Goal: Answer question/provide support: Share knowledge or assist other users

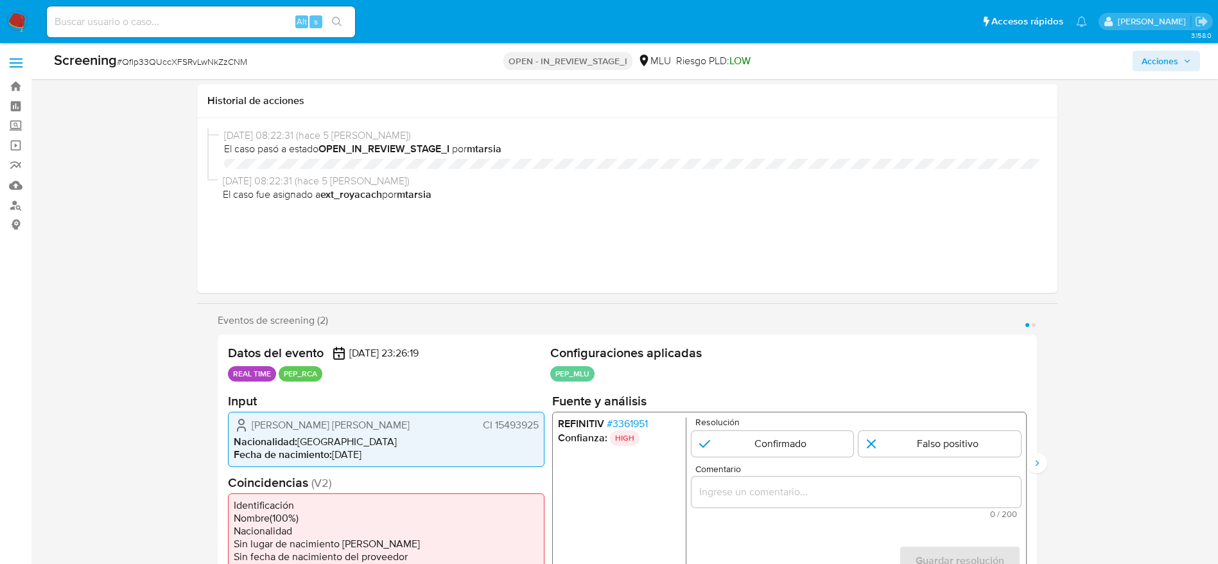
select select "10"
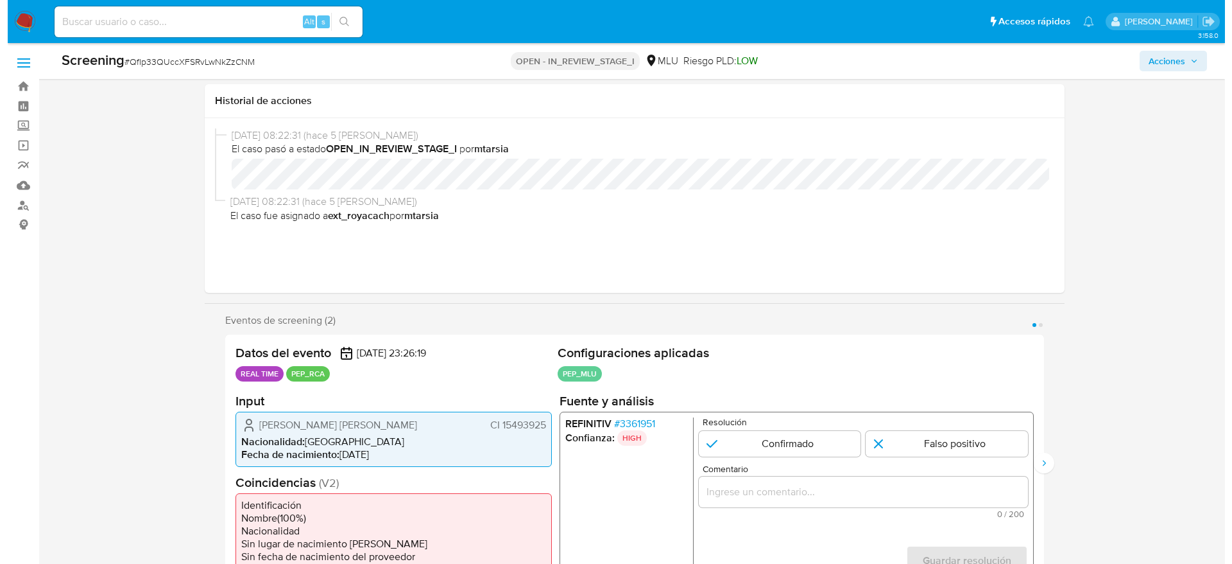
scroll to position [193, 0]
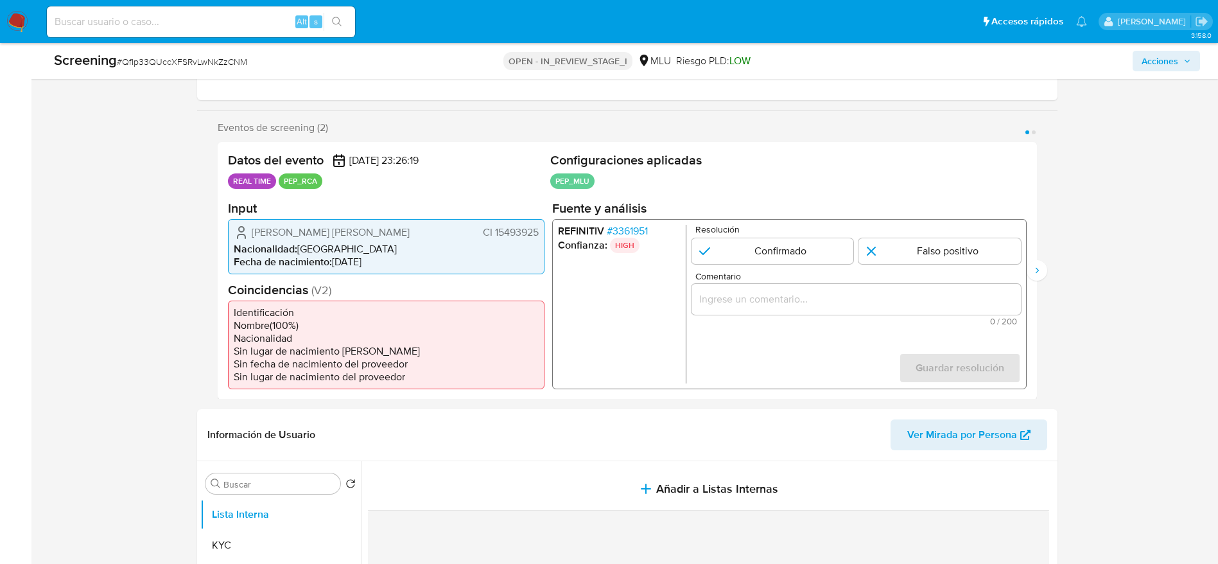
click at [645, 225] on span "# 3361951" at bounding box center [626, 230] width 41 height 13
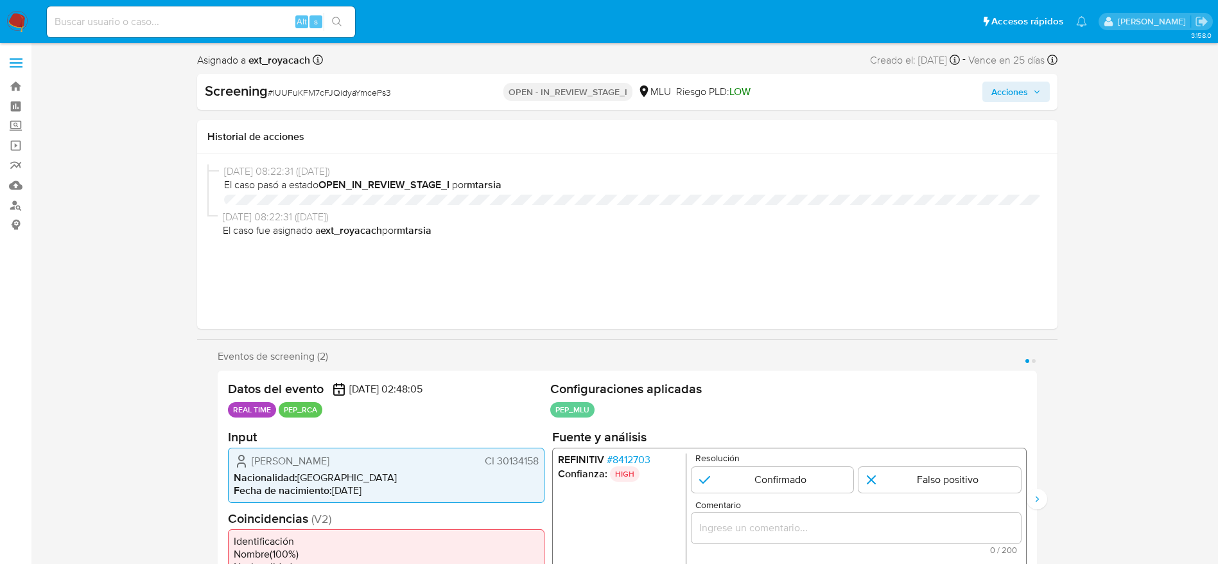
select select "10"
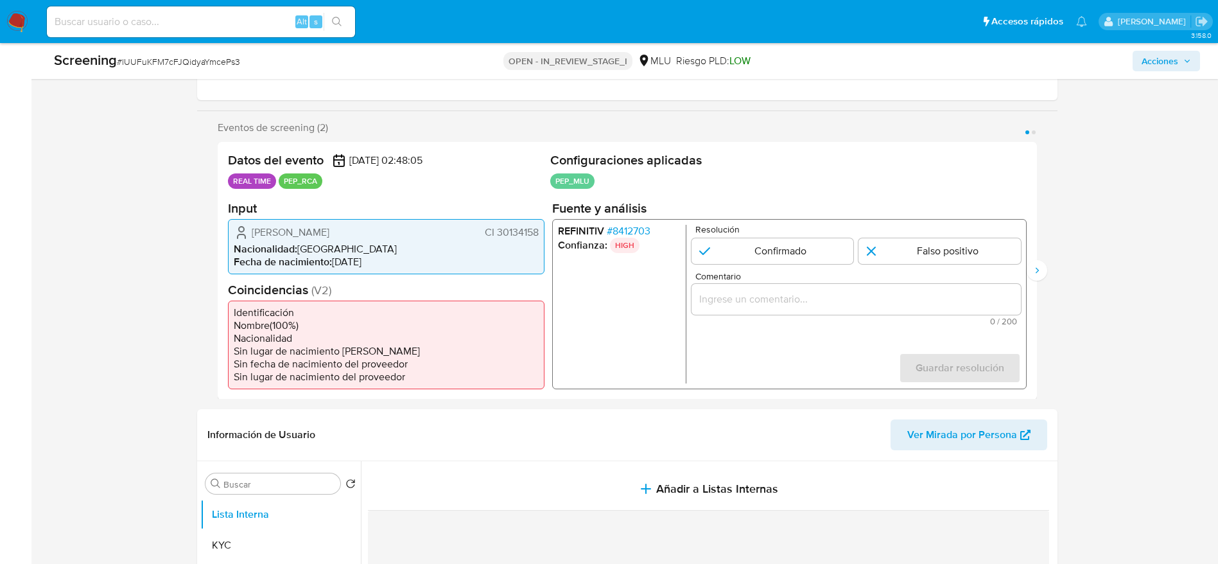
click at [644, 225] on span "# 8412703" at bounding box center [628, 230] width 44 height 13
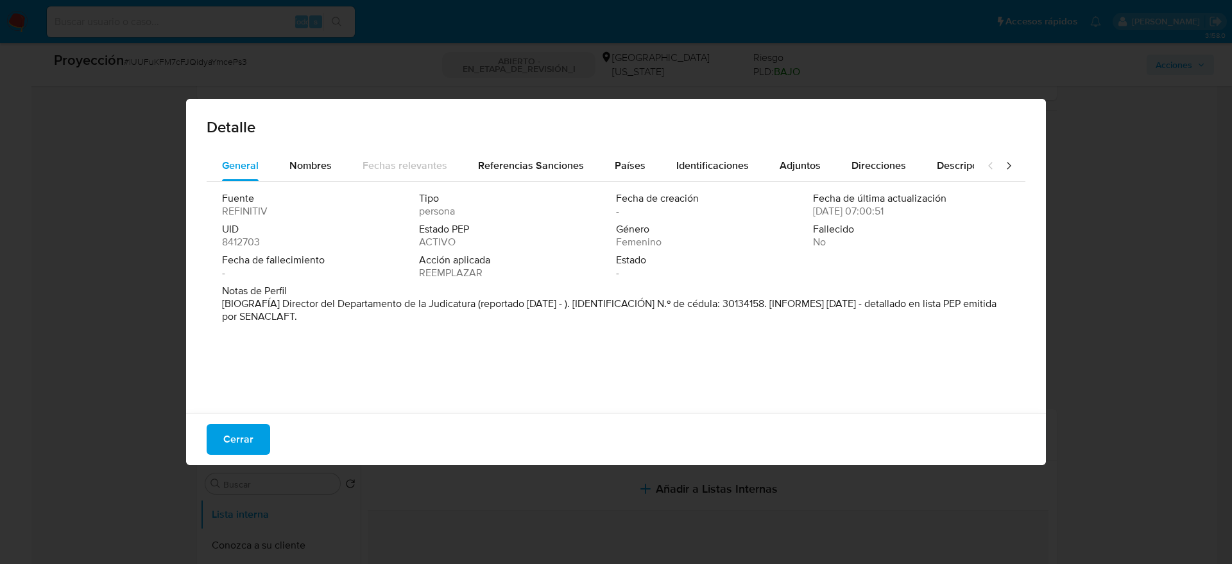
drag, startPoint x: 284, startPoint y: 300, endPoint x: 480, endPoint y: 298, distance: 196.4
click at [480, 298] on font "[BIOGRAFÍA] Director del Departamento de la Judicatura (reportado feb. 2025 - )…" at bounding box center [609, 310] width 775 height 28
click at [235, 433] on span "Cerrar" at bounding box center [238, 439] width 30 height 28
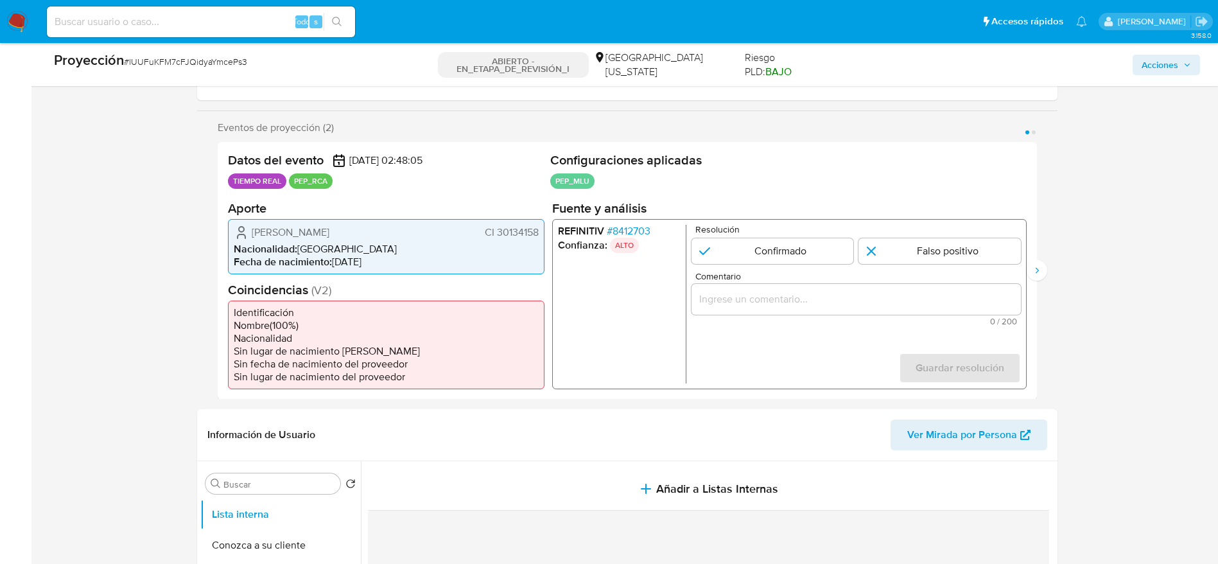
drag, startPoint x: 232, startPoint y: 220, endPoint x: 539, endPoint y: 238, distance: 307.4
click at [539, 238] on div "Natalia Alejandra Lalinde Magallanes CI 30134158 Nacionalidad : Uruguay Fecha d…" at bounding box center [386, 245] width 316 height 55
click at [506, 232] on font "CI 30134158" at bounding box center [511, 231] width 54 height 15
click at [760, 305] on input "Comentario" at bounding box center [855, 298] width 329 height 17
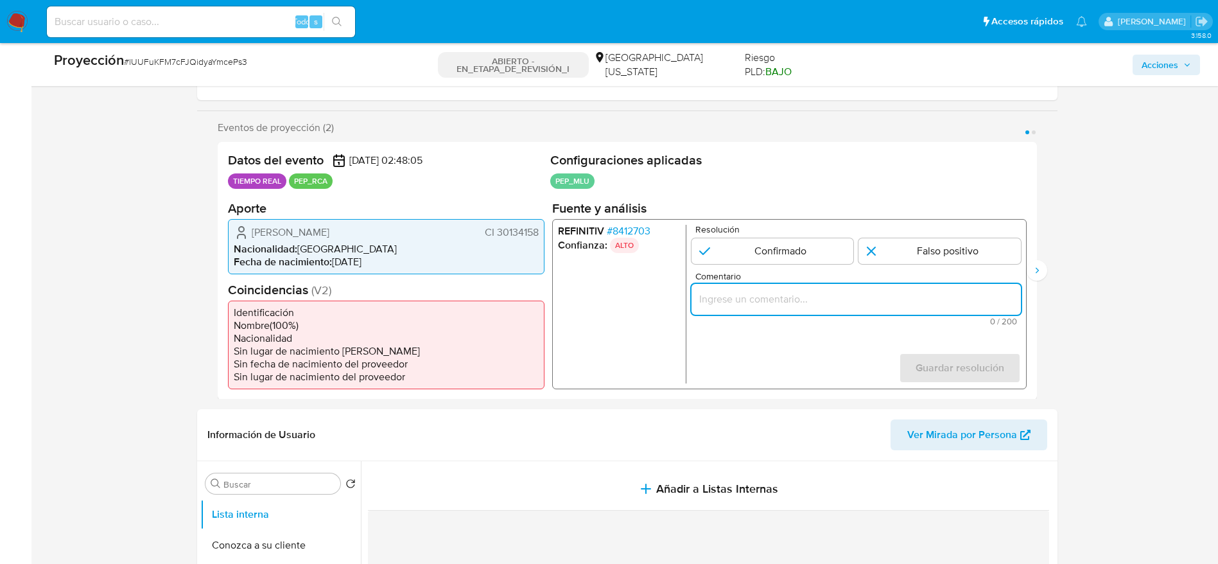
paste input "Usuario Natalia Alejandra Lalinde Magallanes, se desempeña como Director del De…"
type input "Usuario Natalia Alejandra Lalinde Magallanes, se desempeña como Director del De…"
click at [784, 257] on input "1 de 2" at bounding box center [772, 251] width 162 height 26
radio input "true"
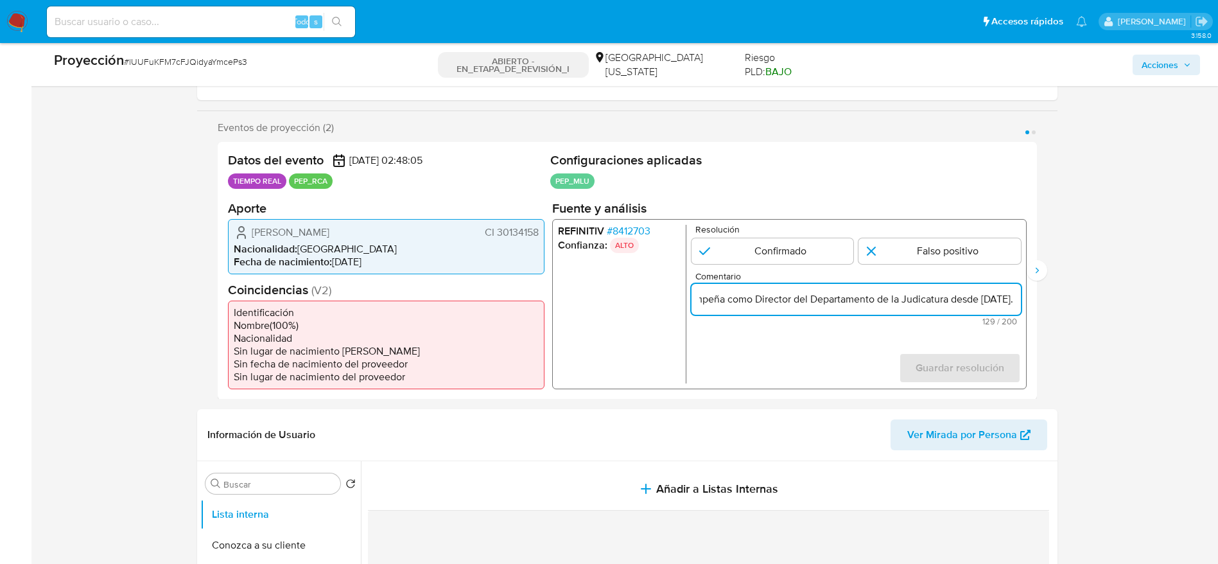
scroll to position [0, 0]
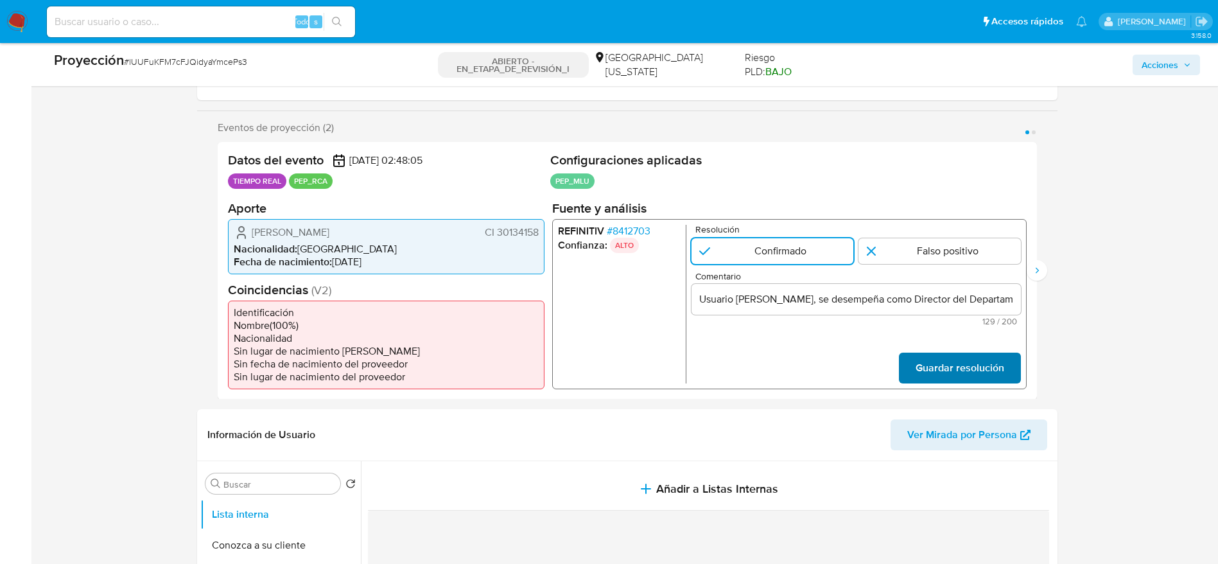
click at [962, 373] on span "Guardar resolución" at bounding box center [959, 367] width 89 height 28
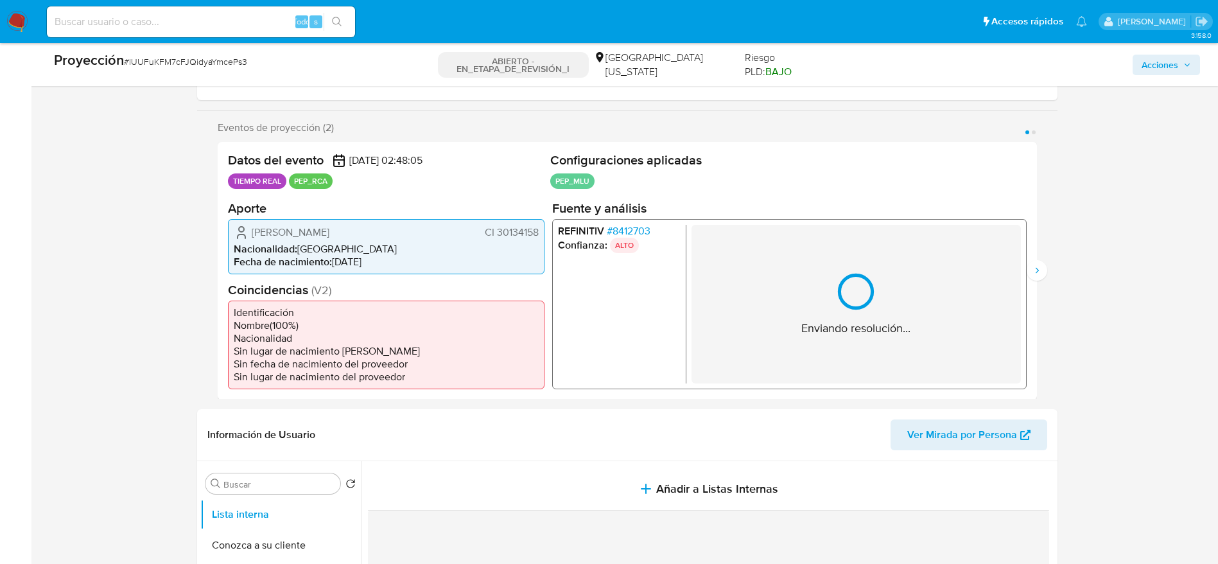
drag, startPoint x: 1039, startPoint y: 279, endPoint x: 1008, endPoint y: 279, distance: 30.8
click at [1040, 275] on icon "Siguiente" at bounding box center [1037, 270] width 10 height 10
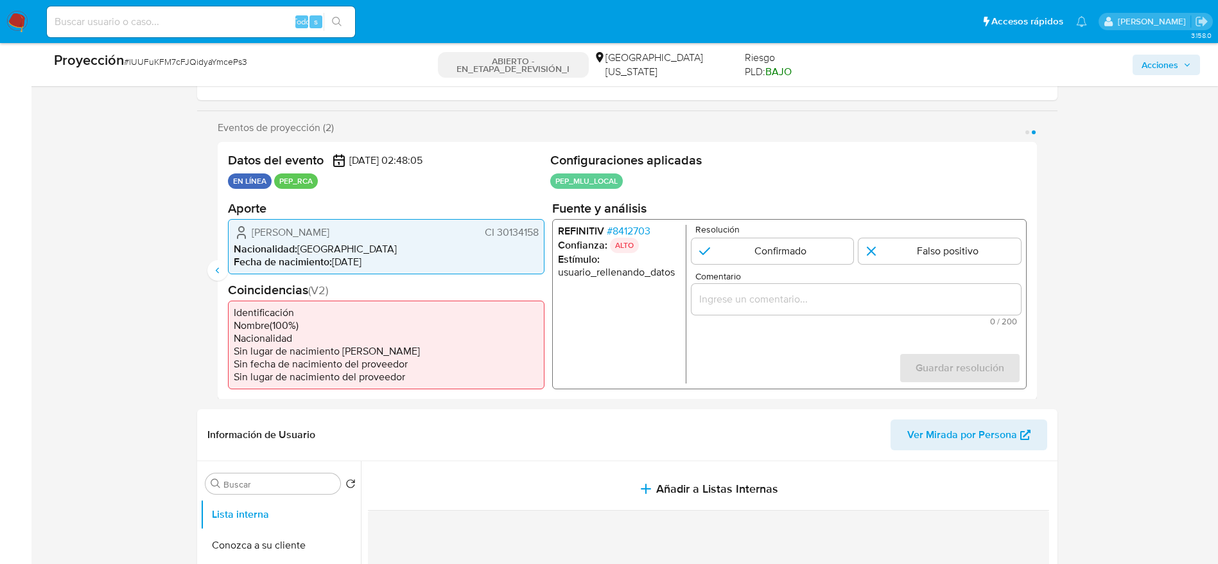
drag, startPoint x: 790, startPoint y: 257, endPoint x: 809, endPoint y: 276, distance: 27.7
click at [788, 260] on input "2 de 2" at bounding box center [772, 251] width 162 height 26
radio input "true"
click at [832, 289] on div "2 de 2" at bounding box center [855, 298] width 329 height 31
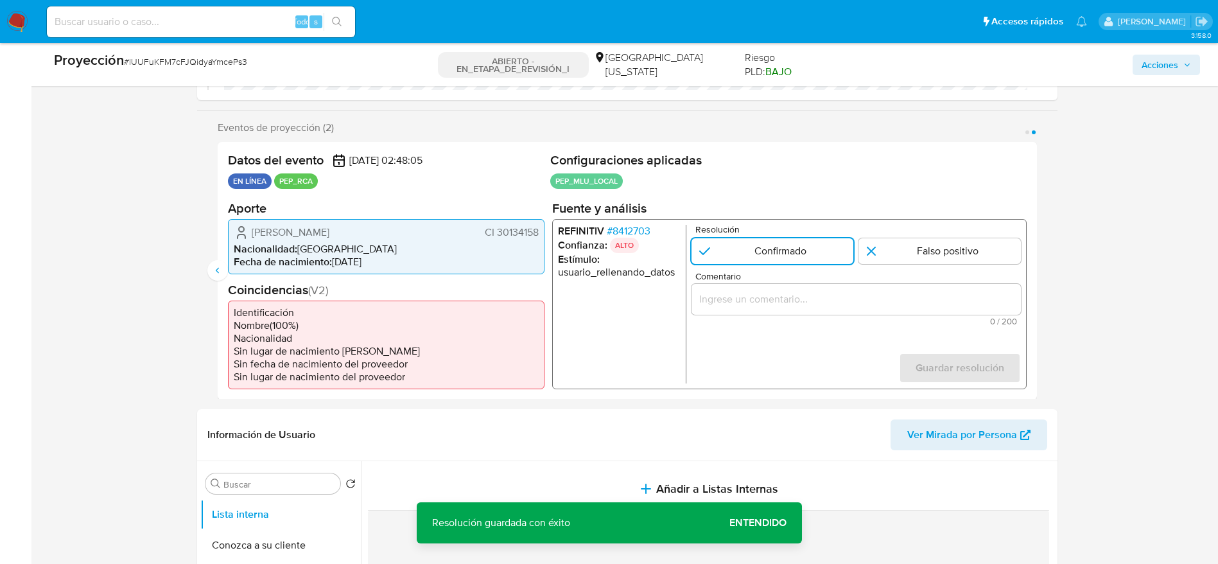
click at [838, 293] on input "Comentario" at bounding box center [855, 298] width 329 height 17
paste input "Usuario Natalia Alejandra Lalinde Magallanes, se desempeña como Director del De…"
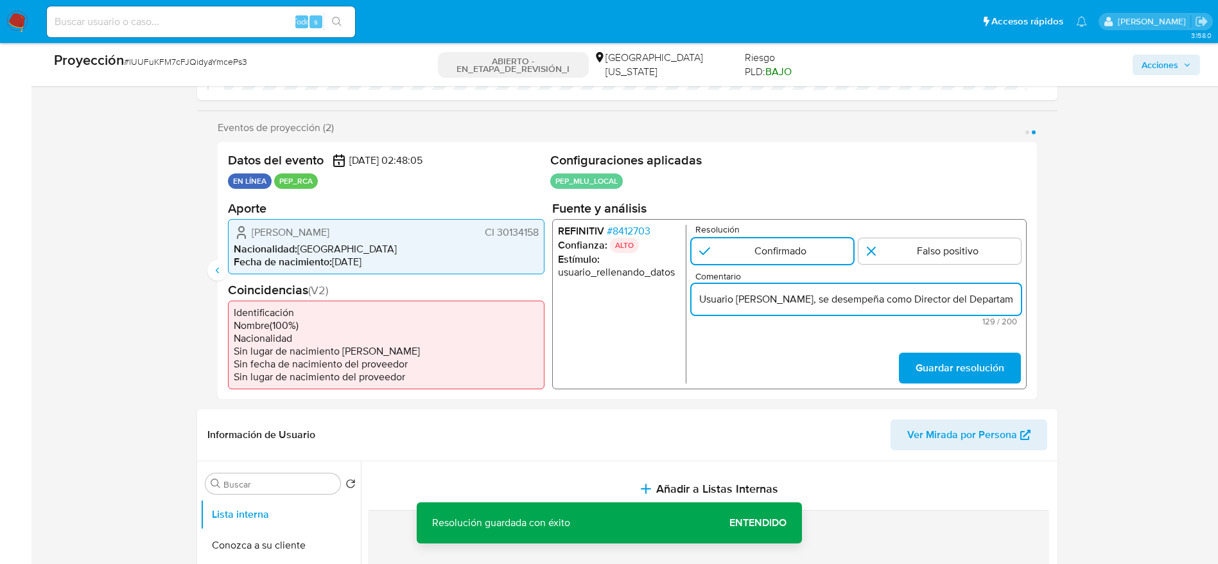
scroll to position [0, 295]
type input "Usuario Natalia Alejandra Lalinde Magallanes, se desempeña como Director del De…"
click at [972, 377] on span "Guardar resolución" at bounding box center [959, 367] width 89 height 28
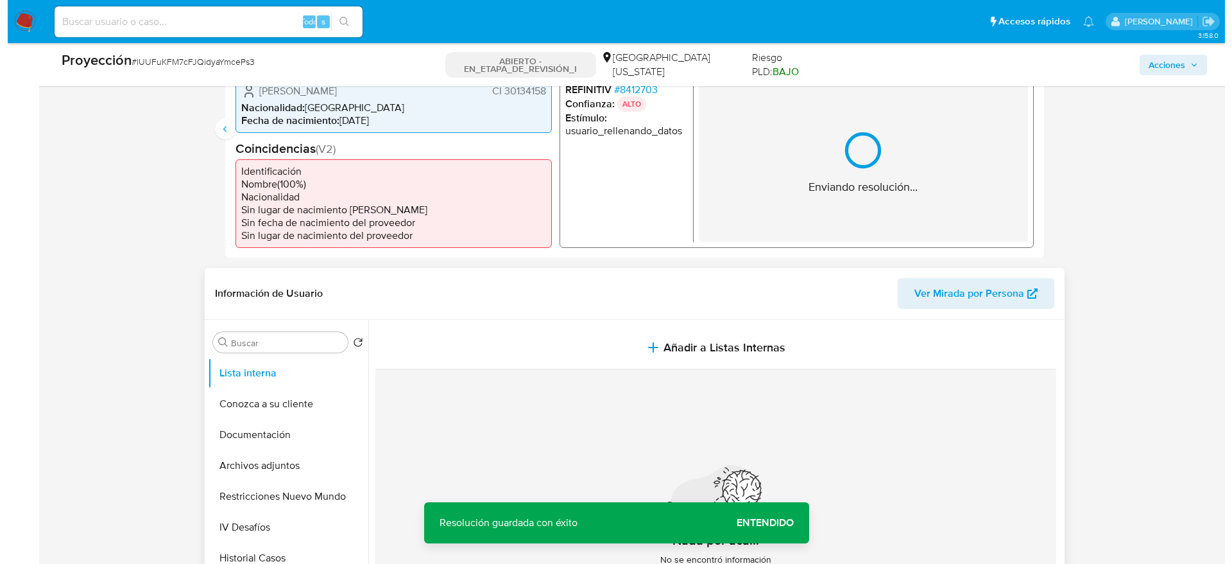
scroll to position [385, 0]
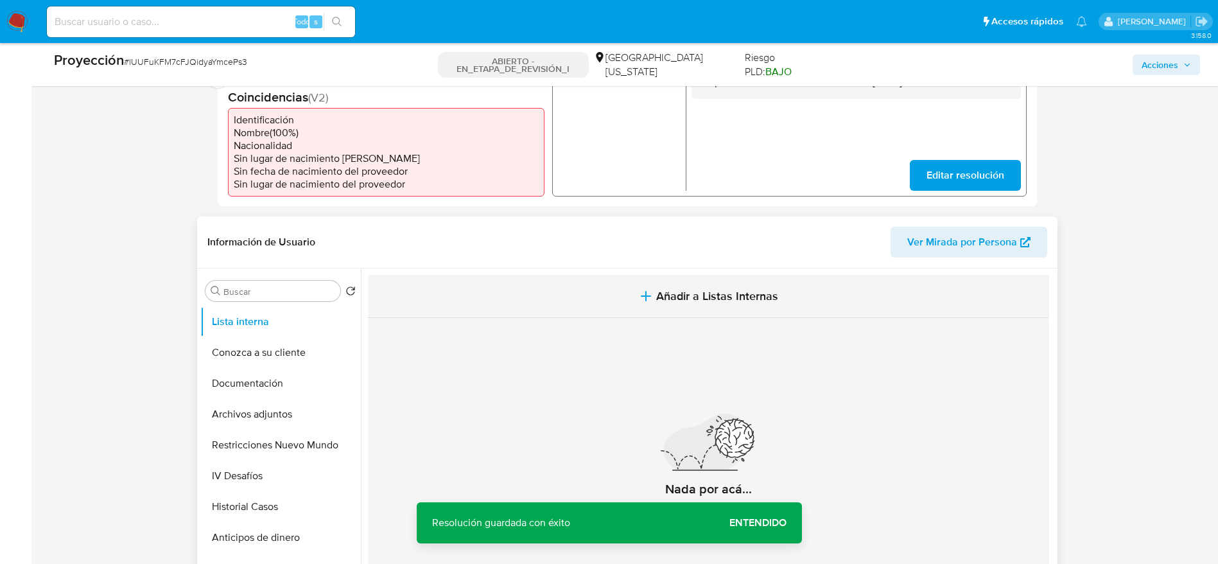
drag, startPoint x: 682, startPoint y: 281, endPoint x: 682, endPoint y: 291, distance: 10.3
click at [682, 282] on section at bounding box center [711, 443] width 686 height 351
click at [685, 303] on span "Añadir a Listas Internas" at bounding box center [717, 296] width 122 height 14
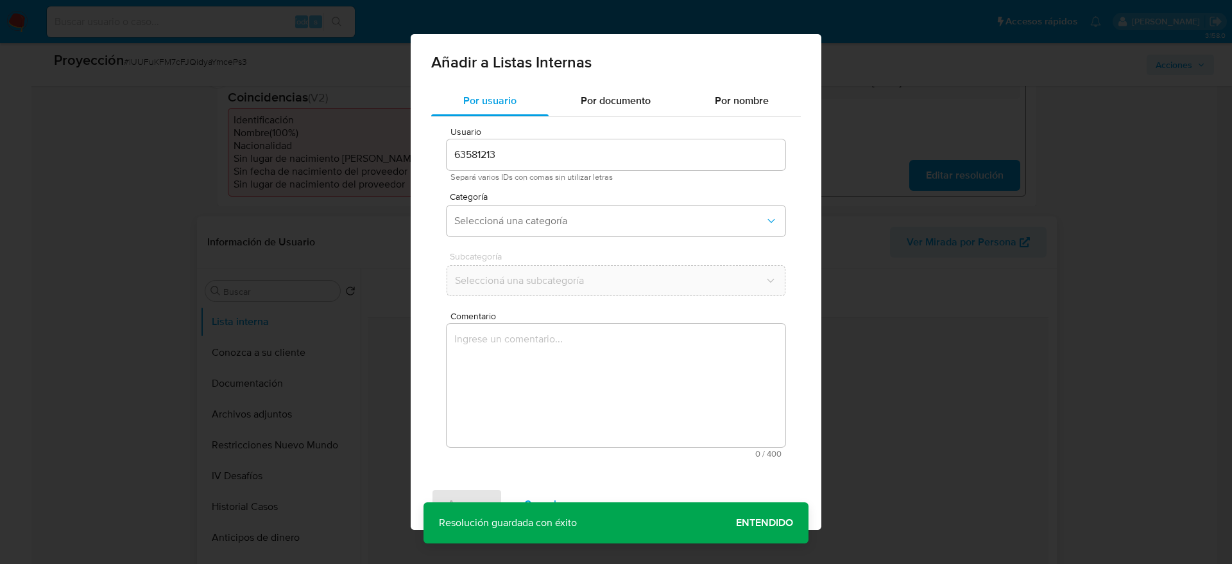
click at [658, 358] on textarea "Comentario" at bounding box center [616, 385] width 339 height 123
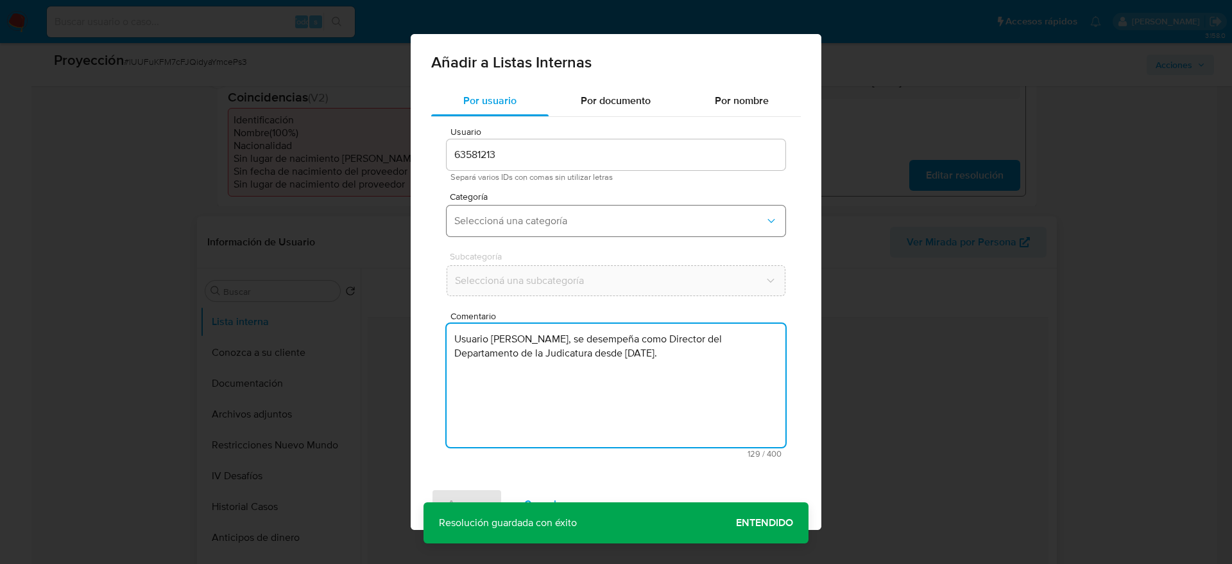
type textarea "Usuario Natalia Alejandra Lalinde Magallanes, se desempeña como Director del De…"
click at [599, 214] on span "Seleccioná una categoría" at bounding box center [609, 220] width 311 height 13
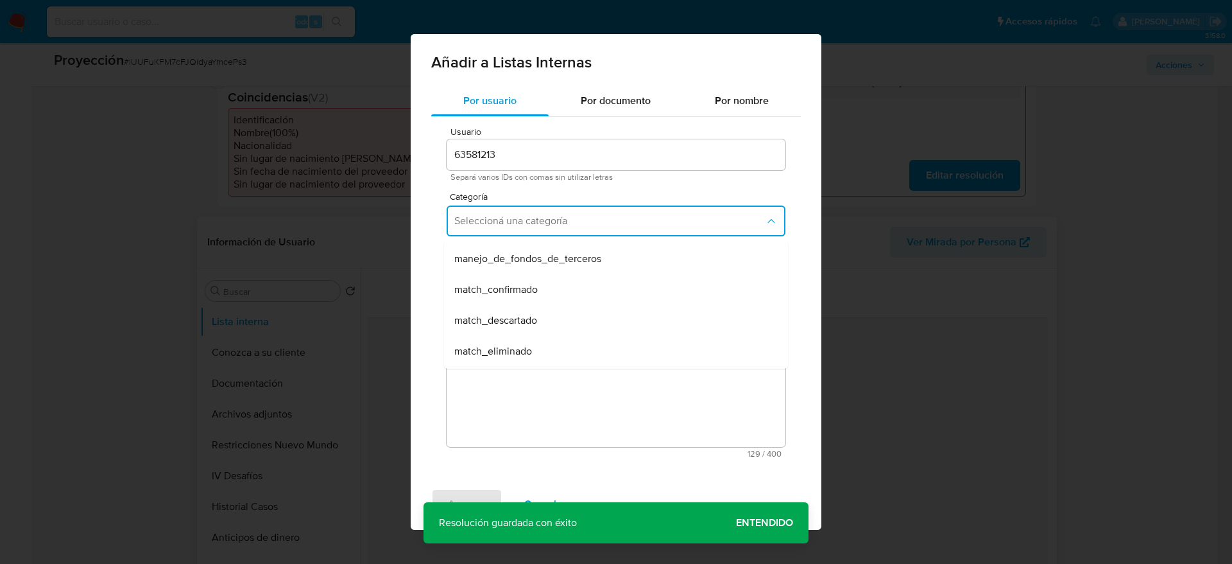
scroll to position [96, 0]
click at [596, 264] on div "match_confirmado" at bounding box center [612, 251] width 316 height 31
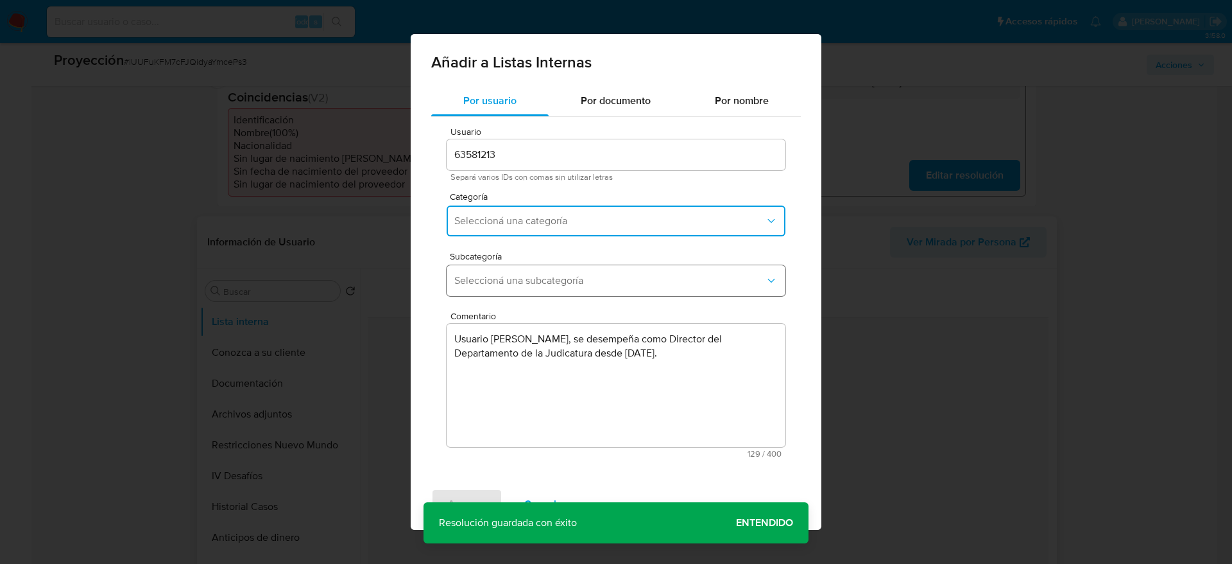
click at [597, 266] on div "Subcategoría Seleccioná una subcategoría" at bounding box center [616, 276] width 339 height 49
click at [600, 273] on button "Seleccioná una subcategoría" at bounding box center [616, 280] width 339 height 31
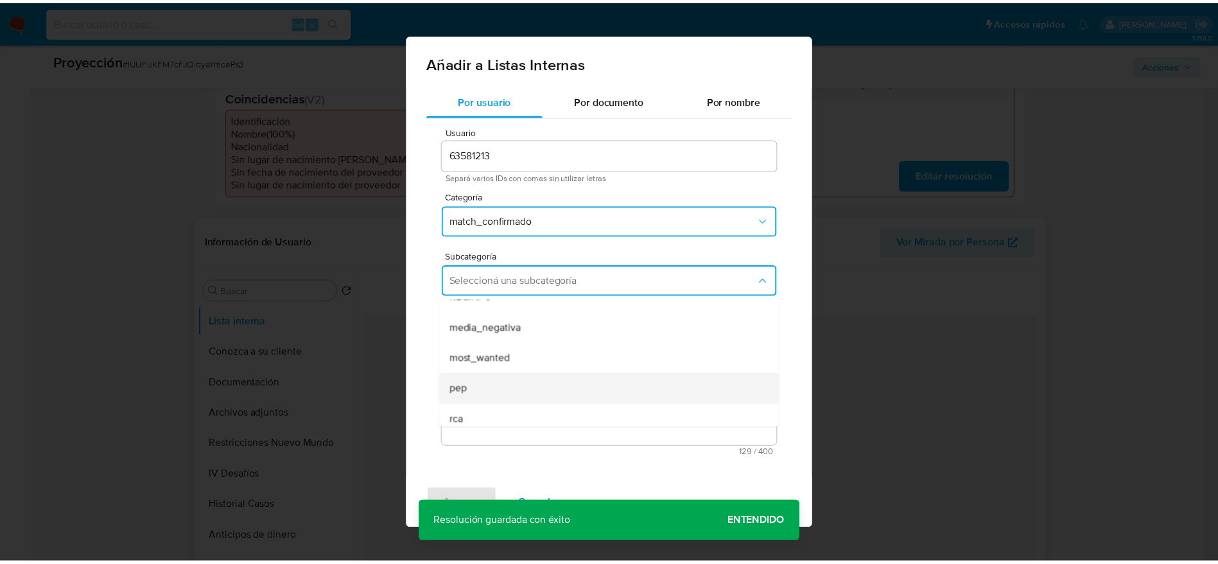
scroll to position [87, 0]
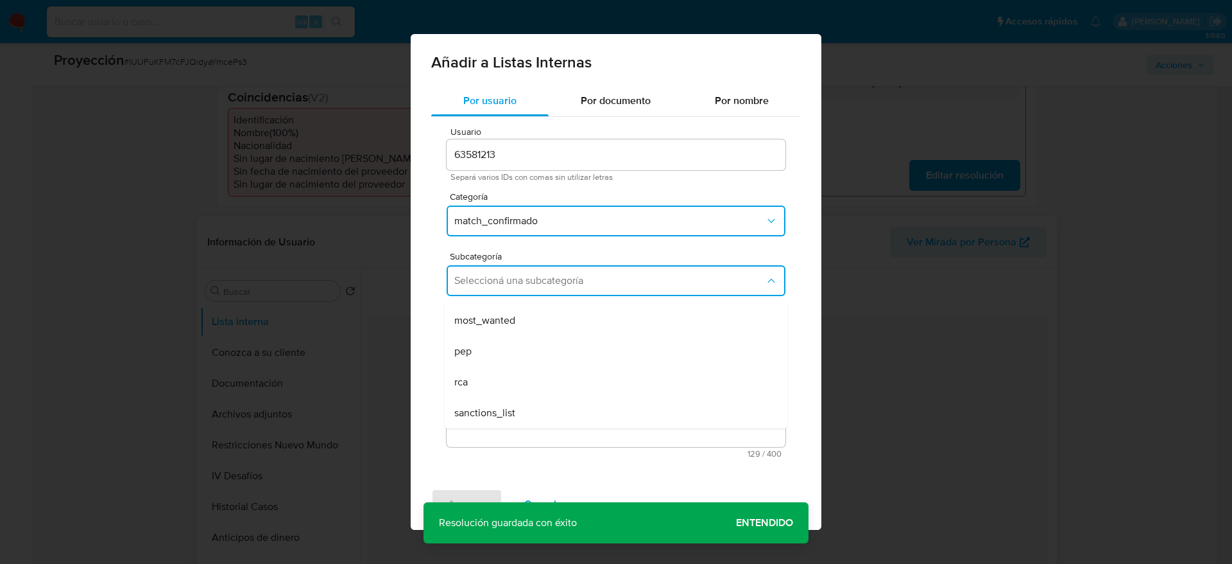
click at [479, 344] on div "pep" at bounding box center [612, 351] width 316 height 31
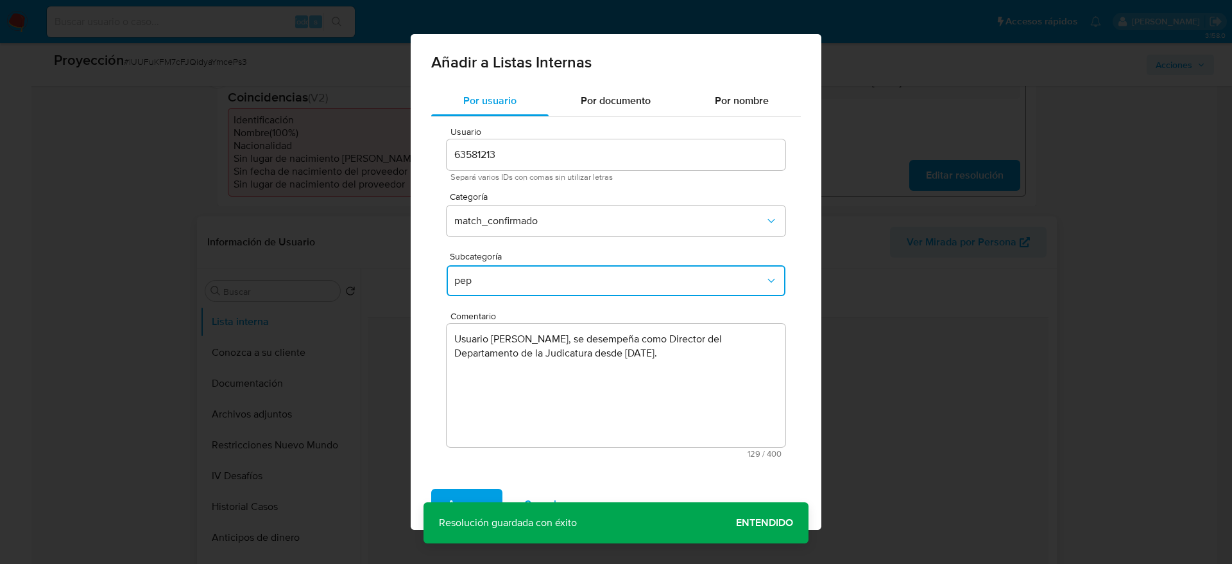
click at [472, 485] on div "Agregar Cancelar" at bounding box center [616, 503] width 411 height 51
click at [472, 490] on span "Agregar" at bounding box center [467, 504] width 38 height 28
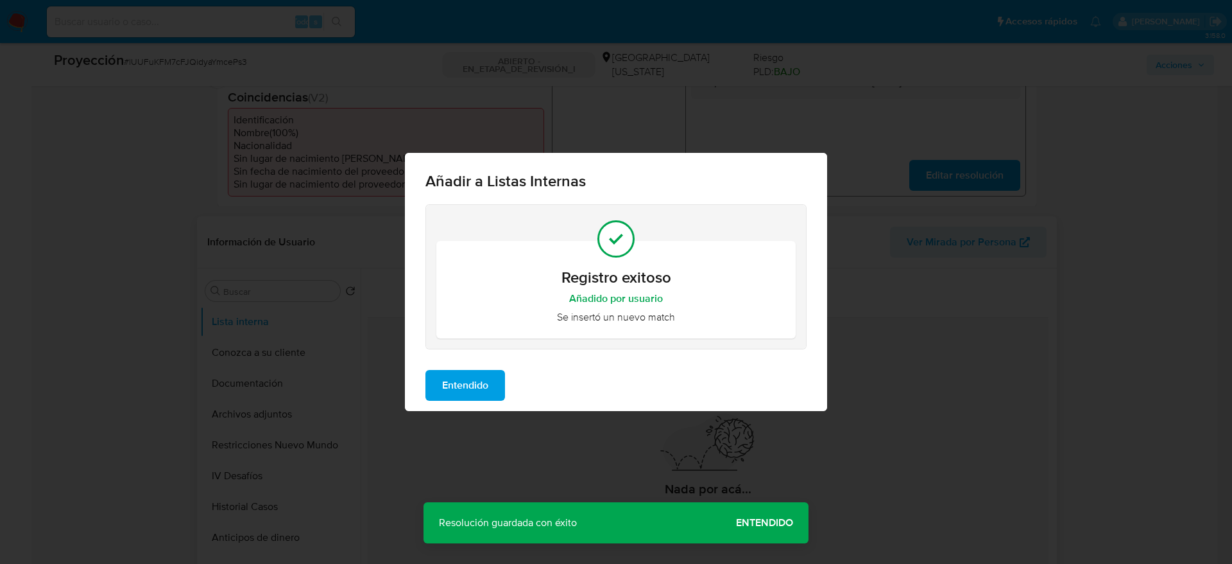
click at [439, 392] on button "Entendido" at bounding box center [466, 385] width 80 height 31
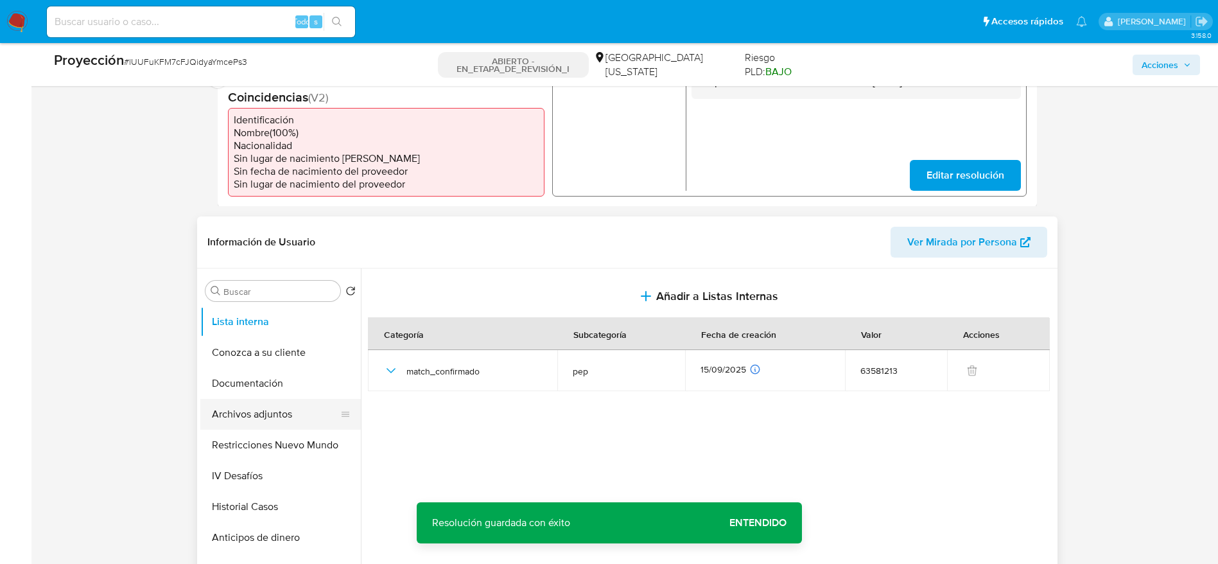
click at [302, 428] on button "Archivos adjuntos" at bounding box center [275, 414] width 150 height 31
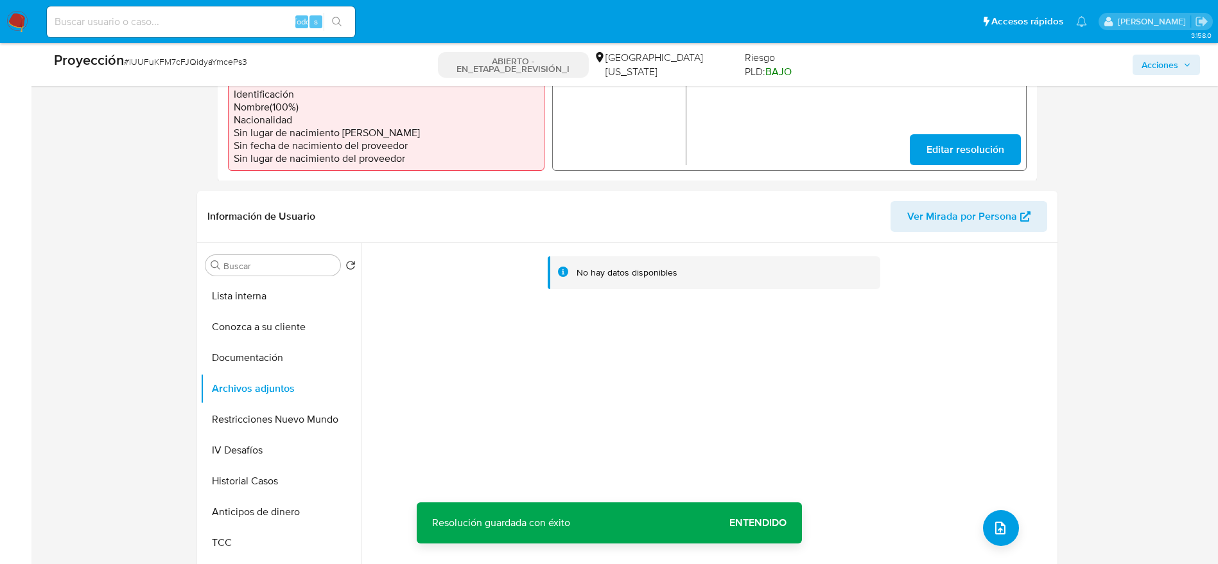
scroll to position [578, 0]
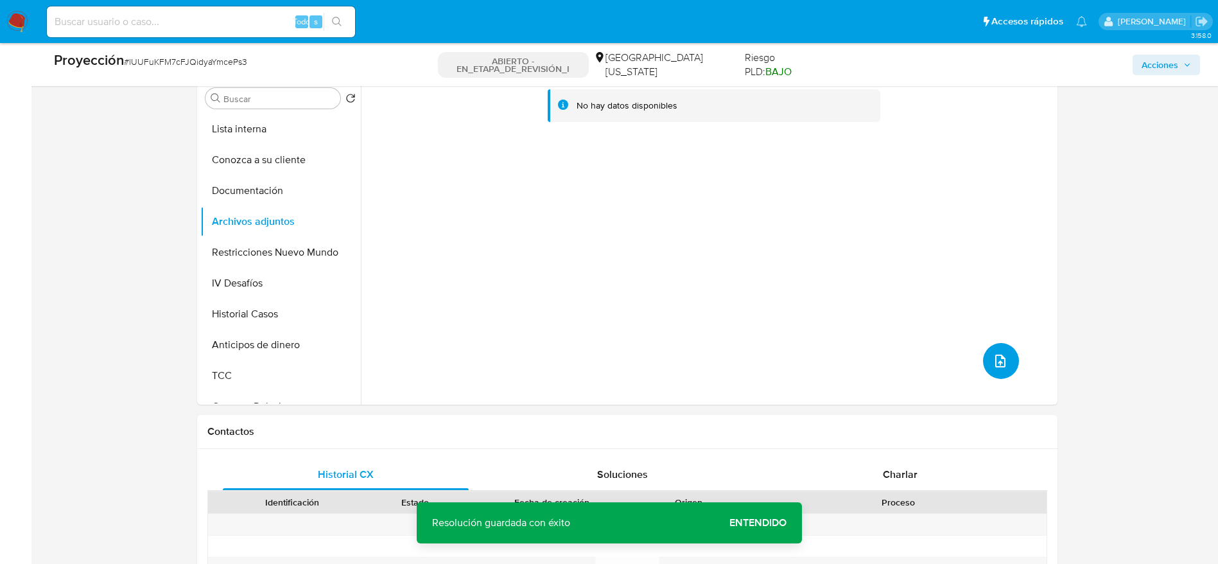
click at [999, 368] on icon "subir archivo" at bounding box center [999, 360] width 15 height 15
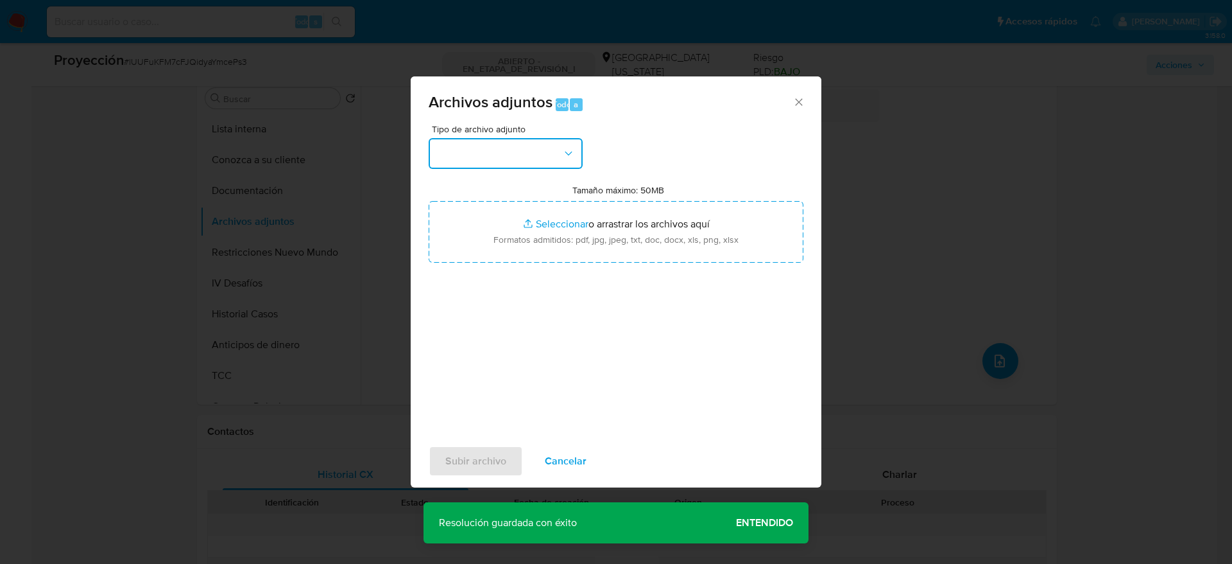
drag, startPoint x: 497, startPoint y: 148, endPoint x: 498, endPoint y: 157, distance: 9.6
click at [499, 148] on button "button" at bounding box center [506, 153] width 154 height 31
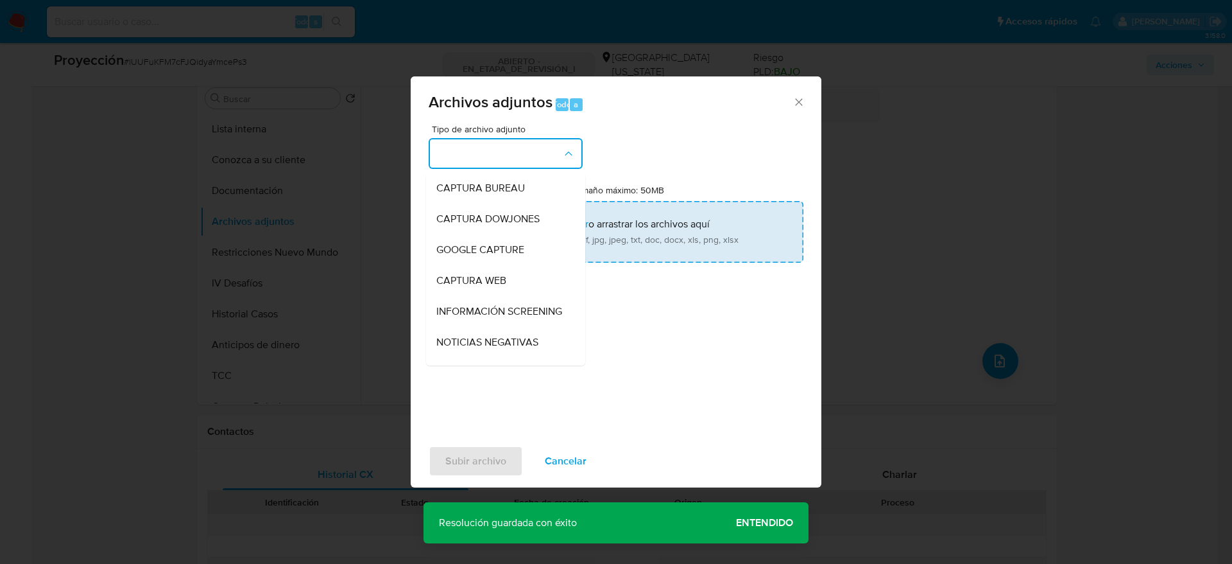
drag, startPoint x: 497, startPoint y: 320, endPoint x: 497, endPoint y: 257, distance: 63.5
click at [497, 318] on span "INFORMACIÓN SCREENING" at bounding box center [499, 311] width 126 height 13
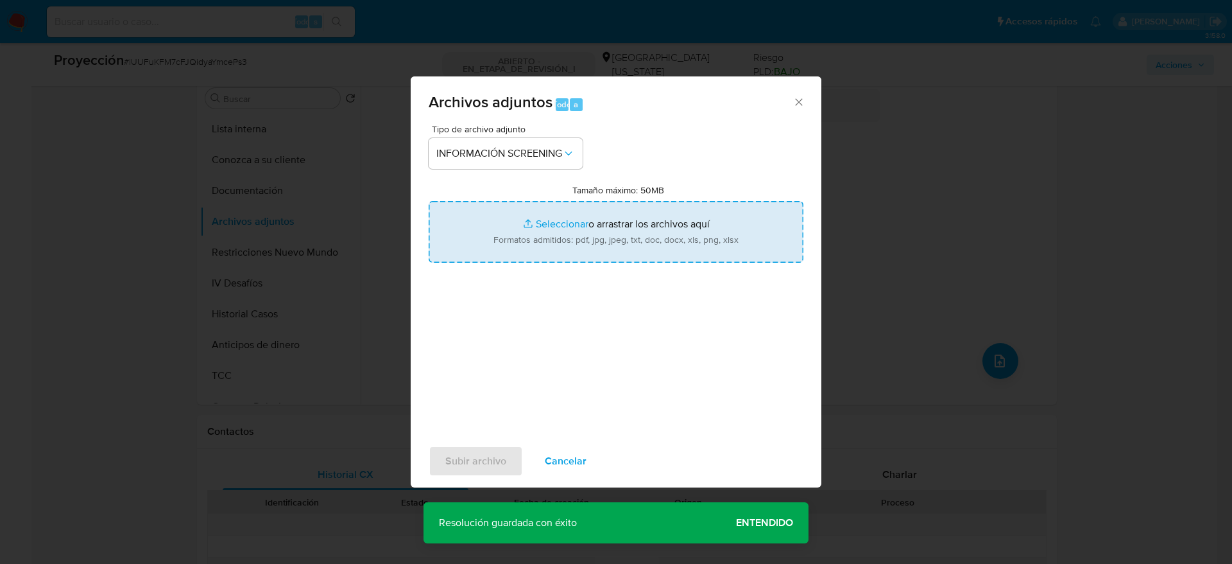
click at [502, 233] on input "Tamaño máximo: 50MB Seleccionar archivos" at bounding box center [616, 232] width 375 height 62
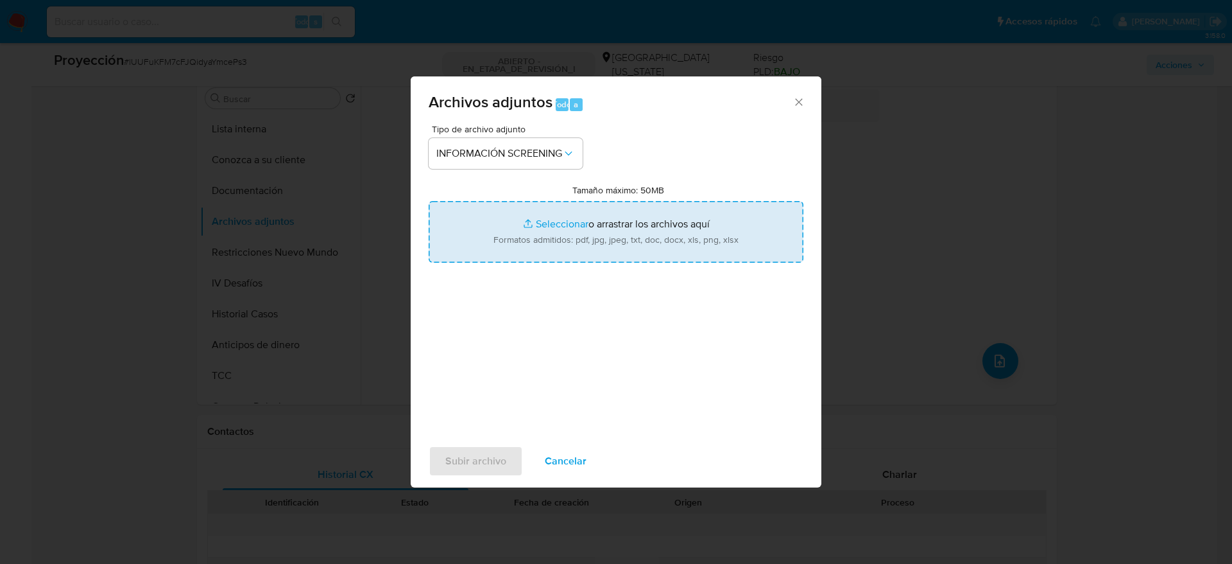
type input "C:\fakepath\_Natalia Alejandra Lalinde Magallanes_ - Buscar con Google.pdf"
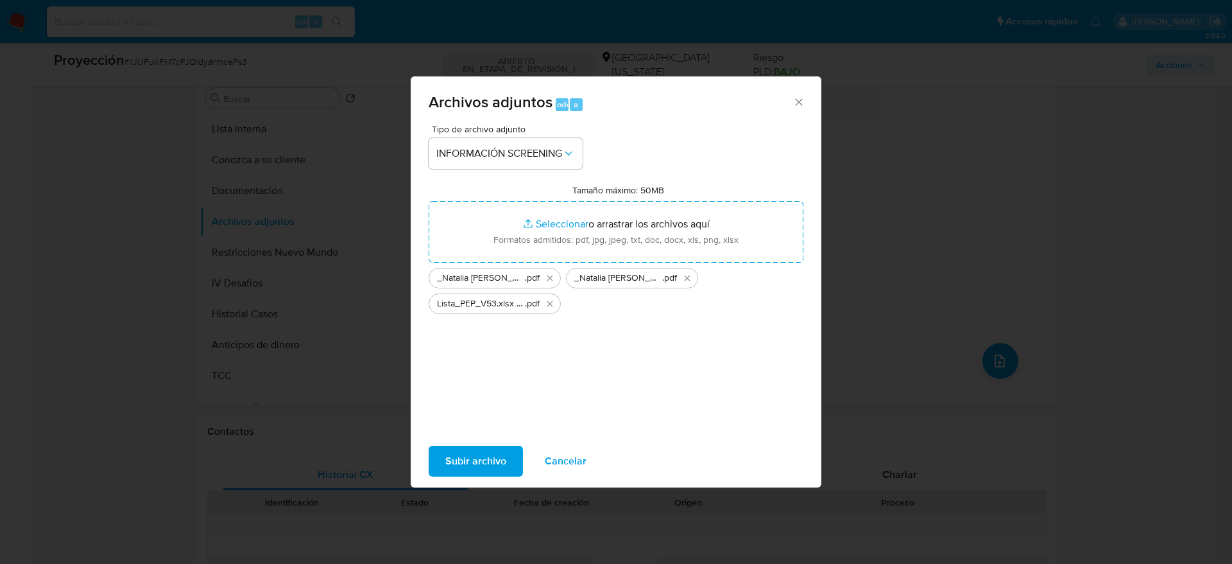
click at [463, 457] on span "Subir archivo" at bounding box center [475, 461] width 61 height 28
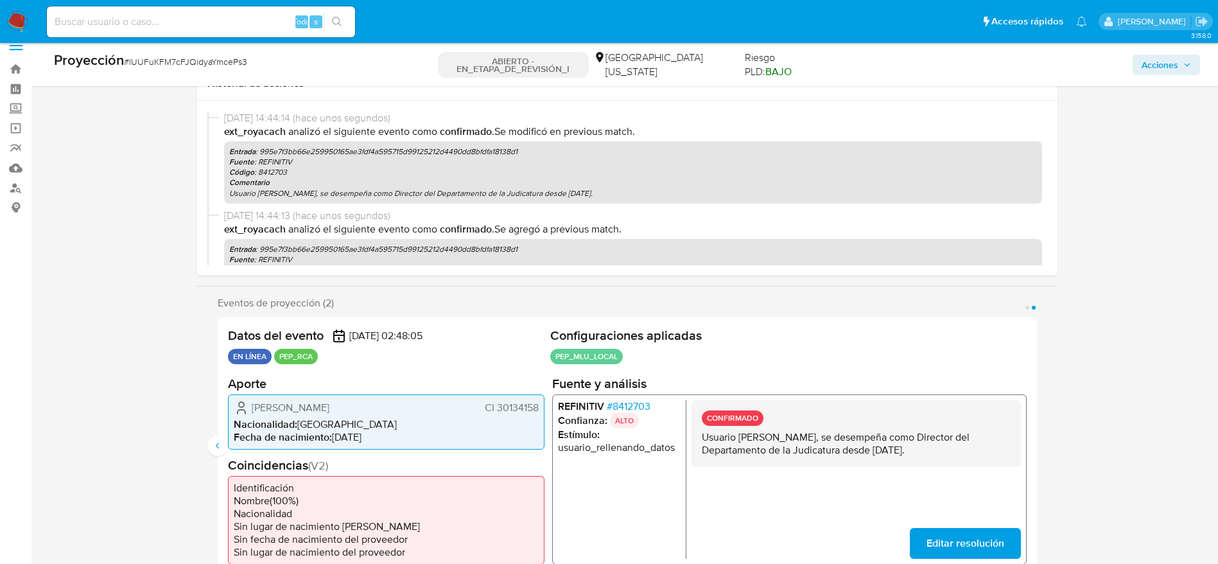
scroll to position [0, 0]
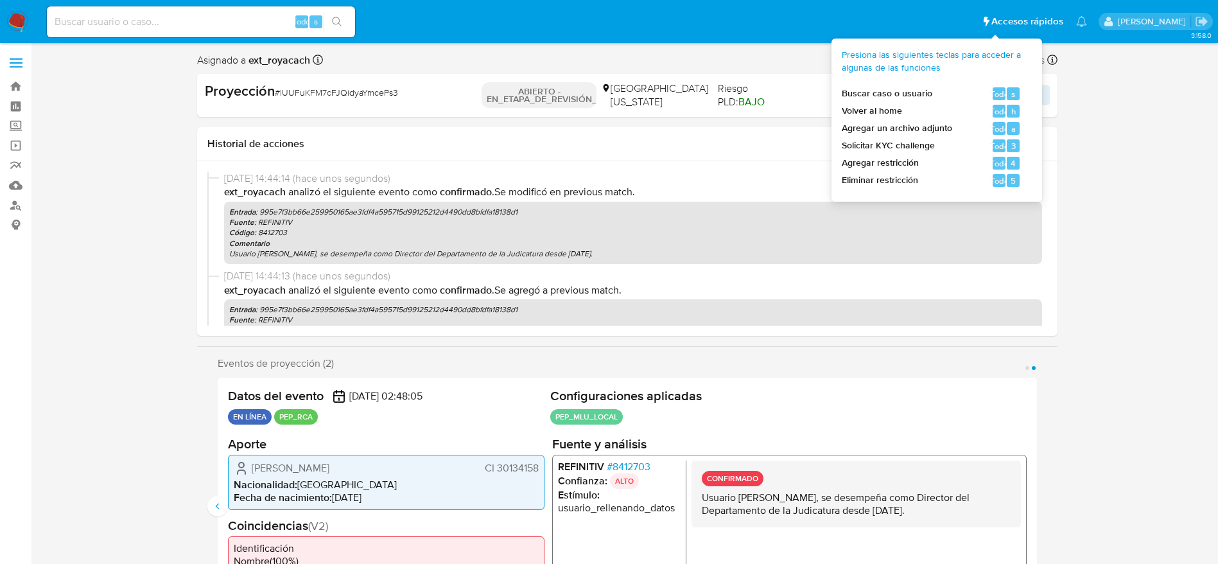
click at [1010, 90] on div "s" at bounding box center [1012, 93] width 13 height 13
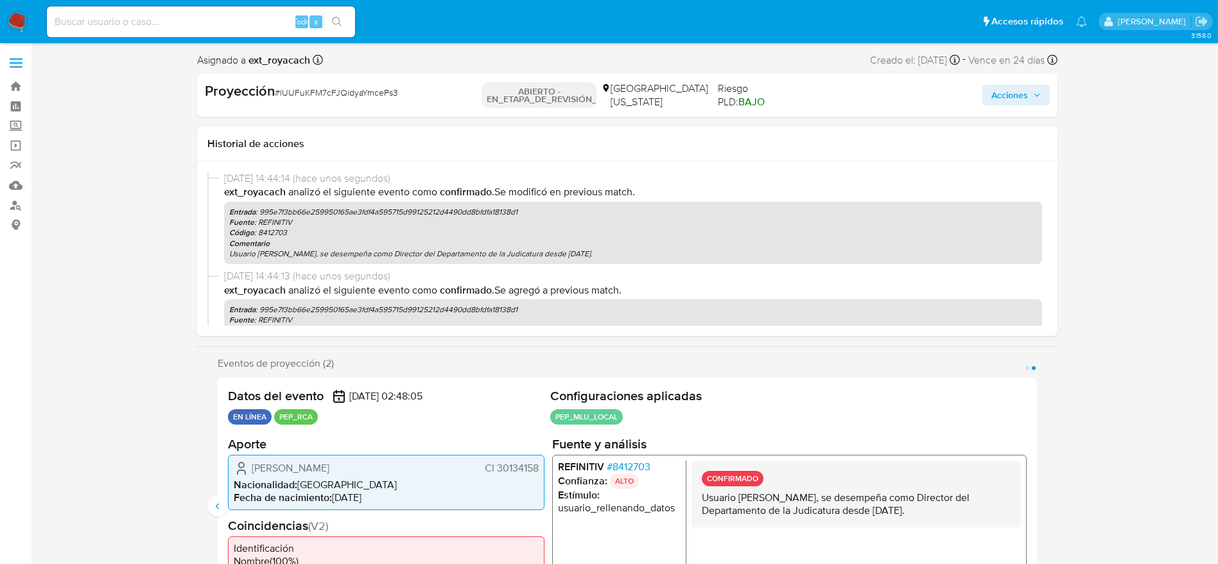
click at [1044, 97] on button "Acciones" at bounding box center [1015, 95] width 67 height 21
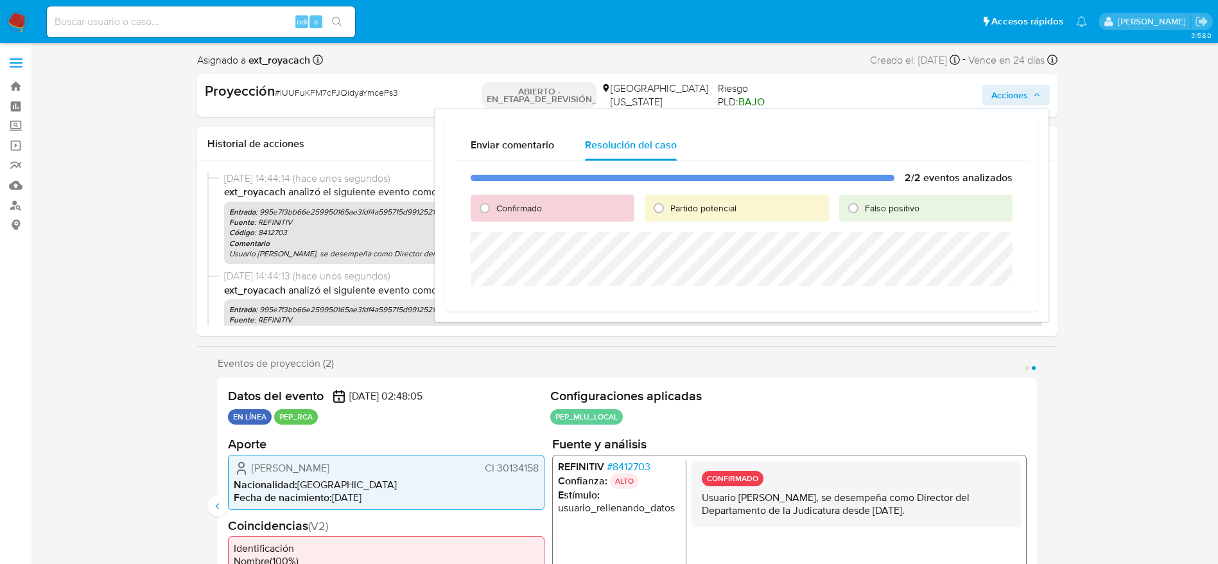
click at [502, 209] on font "Confirmado" at bounding box center [519, 208] width 46 height 13
click at [495, 209] on input "Confirmado" at bounding box center [484, 208] width 21 height 21
radio input "true"
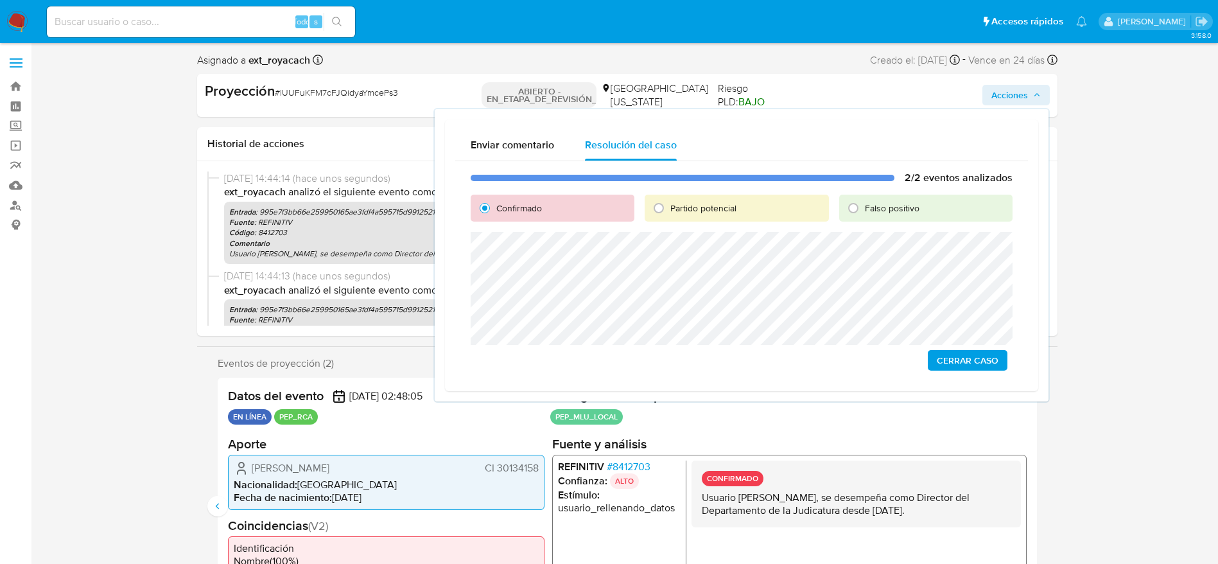
click at [978, 359] on span "Cerrar Caso" at bounding box center [968, 360] width 62 height 18
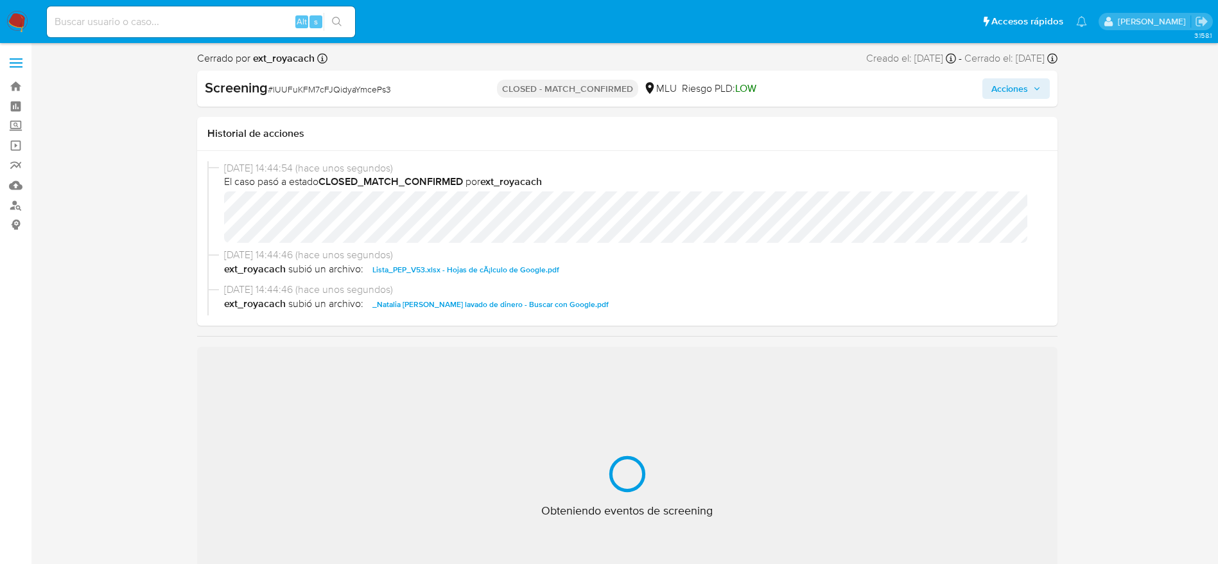
select select "10"
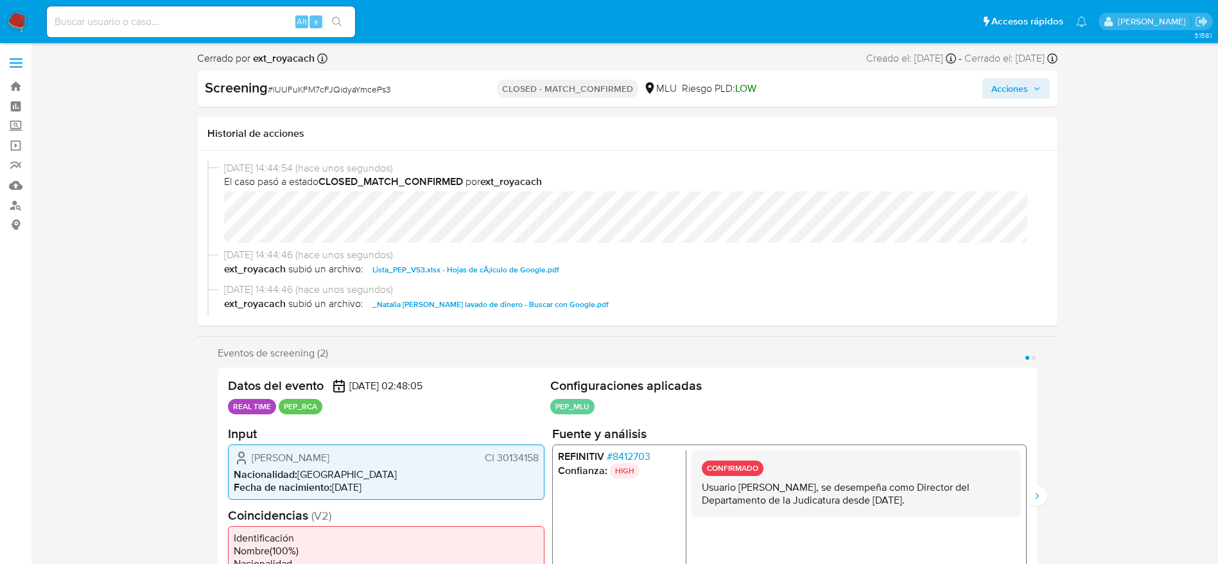
click at [309, 93] on span "# lUUFuKFM7cFJQidyaYmcePs3" at bounding box center [329, 89] width 123 height 13
copy span "lUUFuKFM7cFJQidyaYmcePs3"
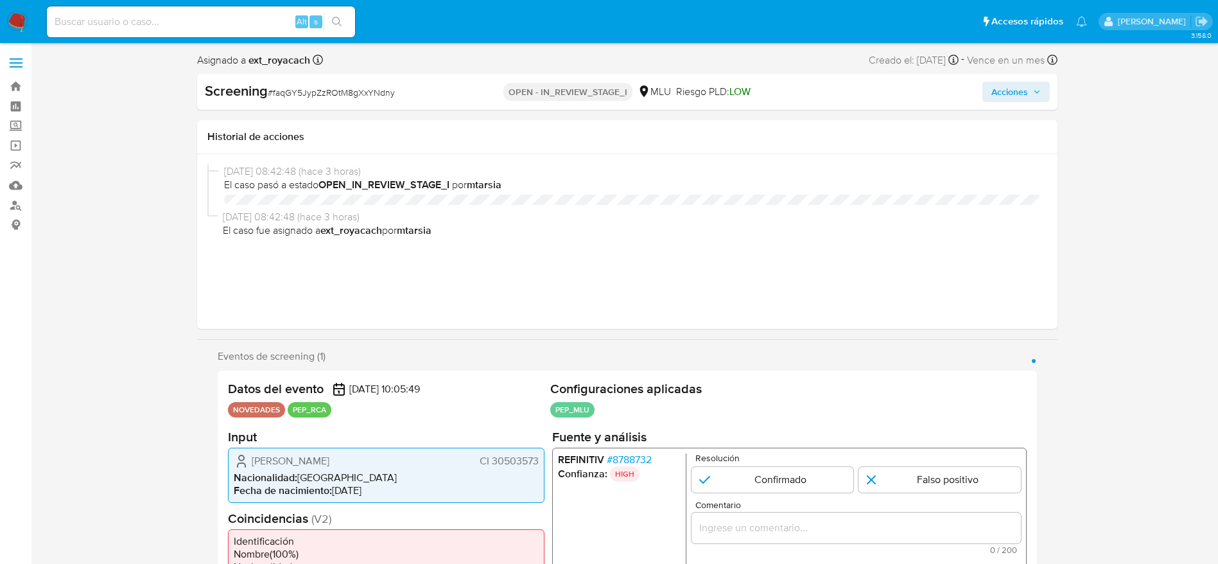
select select "10"
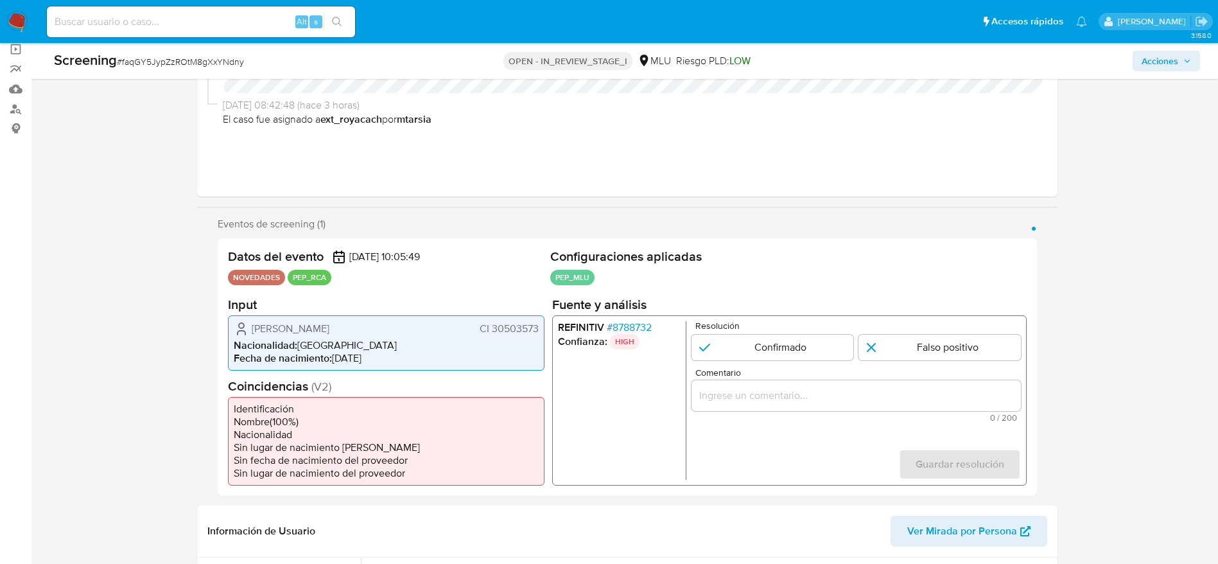
click at [616, 334] on p "HIGH" at bounding box center [624, 340] width 30 height 15
click at [617, 328] on span "# 8788732" at bounding box center [628, 326] width 45 height 13
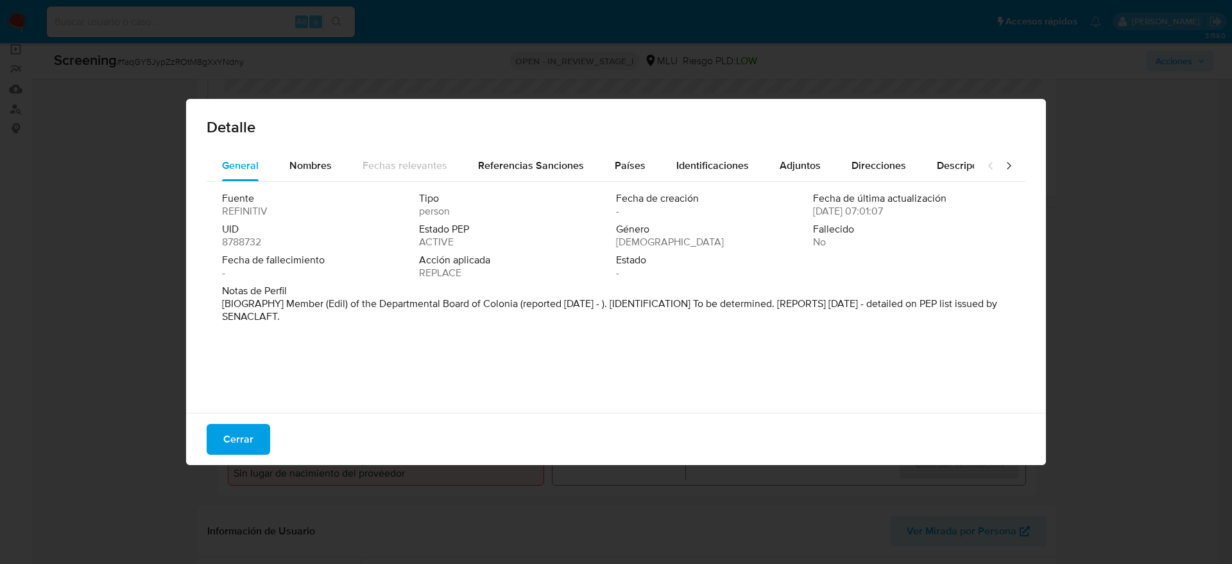
click at [205, 436] on div "Cerrar" at bounding box center [616, 439] width 860 height 52
click at [228, 425] on span "Cerrar" at bounding box center [238, 439] width 30 height 28
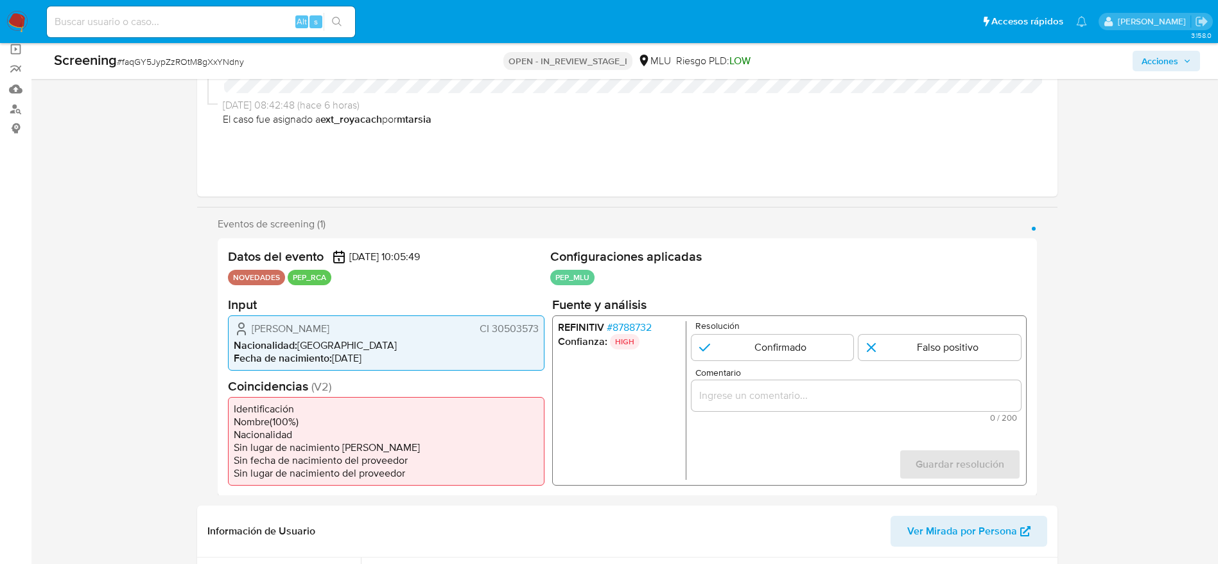
click at [234, 51] on div "Screening # faqGY5JypZzROtM8gXxYNdny" at bounding box center [242, 60] width 377 height 19
copy span "faqGY5JypZzROtM8gXxYNdny"
drag, startPoint x: 221, startPoint y: 326, endPoint x: 540, endPoint y: 331, distance: 318.4
click at [540, 331] on div "Datos del evento 14/09/2025 10:05:49 NOVEDADES PEP_RCA Configuraciones aplicada…" at bounding box center [627, 366] width 819 height 257
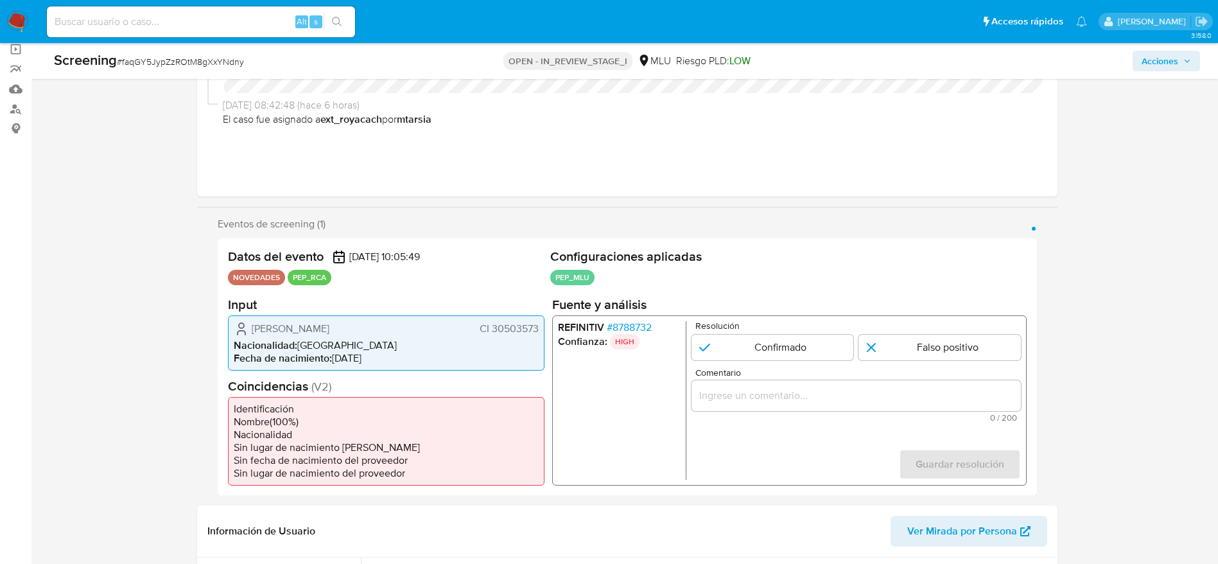
click at [641, 333] on span "# 8788732" at bounding box center [628, 326] width 45 height 13
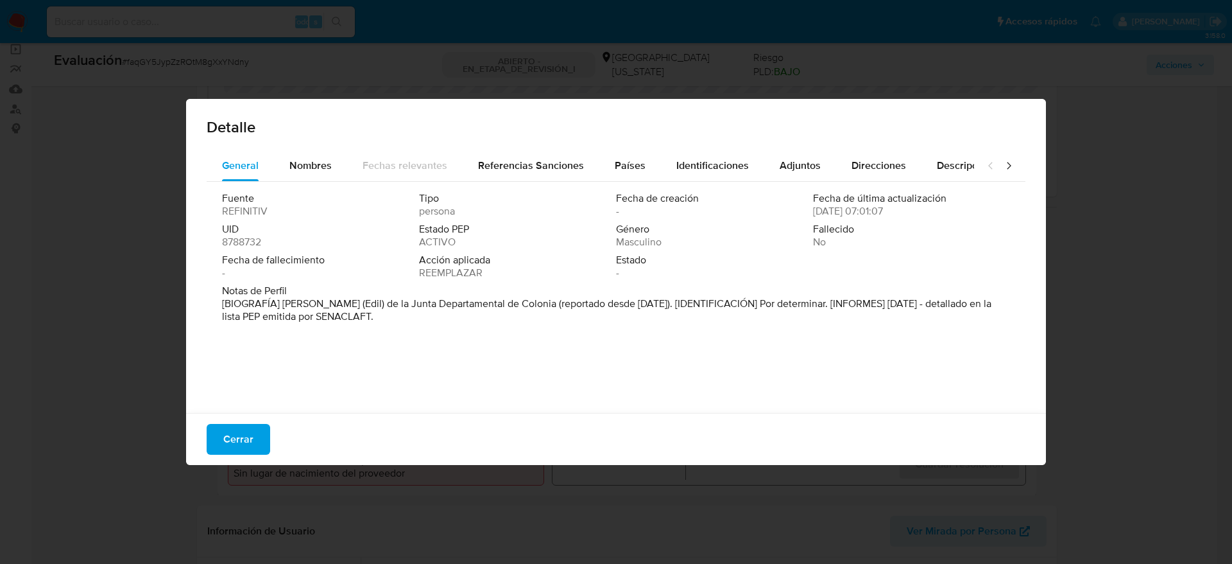
drag, startPoint x: 283, startPoint y: 300, endPoint x: 515, endPoint y: 301, distance: 231.7
click at [515, 301] on font "[BIOGRAFÍA] Miembro (Edil) de la Junta Departamental de Colonia (reportado desd…" at bounding box center [607, 310] width 770 height 28
click at [275, 429] on div "Cerrar" at bounding box center [616, 439] width 860 height 52
click at [252, 443] on span "Cerrar" at bounding box center [238, 439] width 30 height 28
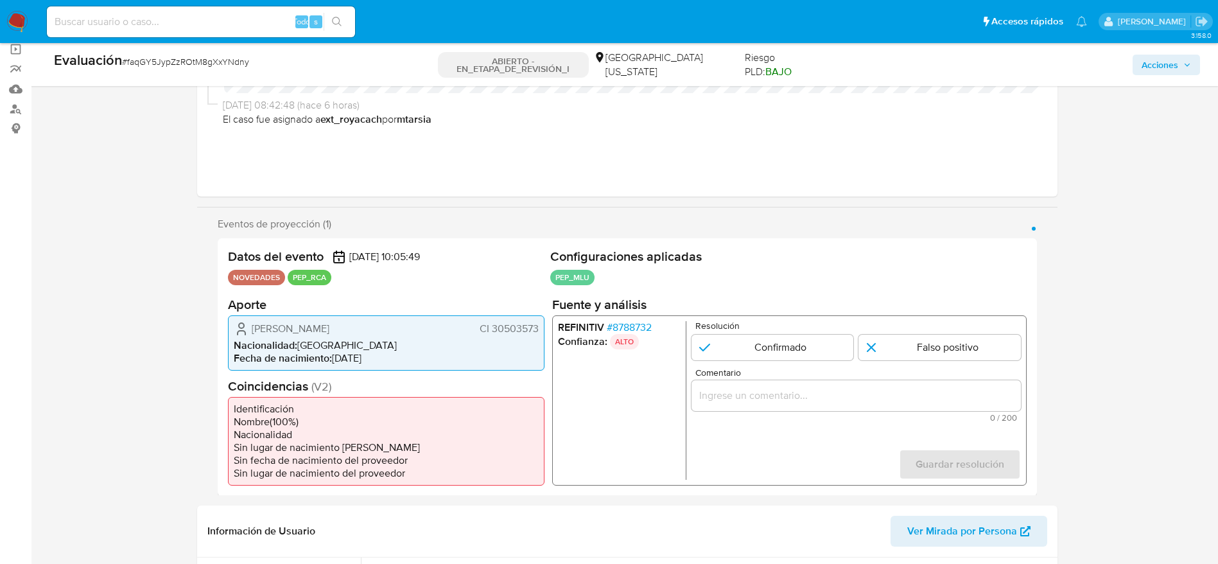
click at [495, 324] on font "CI 30503573" at bounding box center [508, 327] width 59 height 15
click at [637, 322] on font "8788732" at bounding box center [631, 326] width 39 height 15
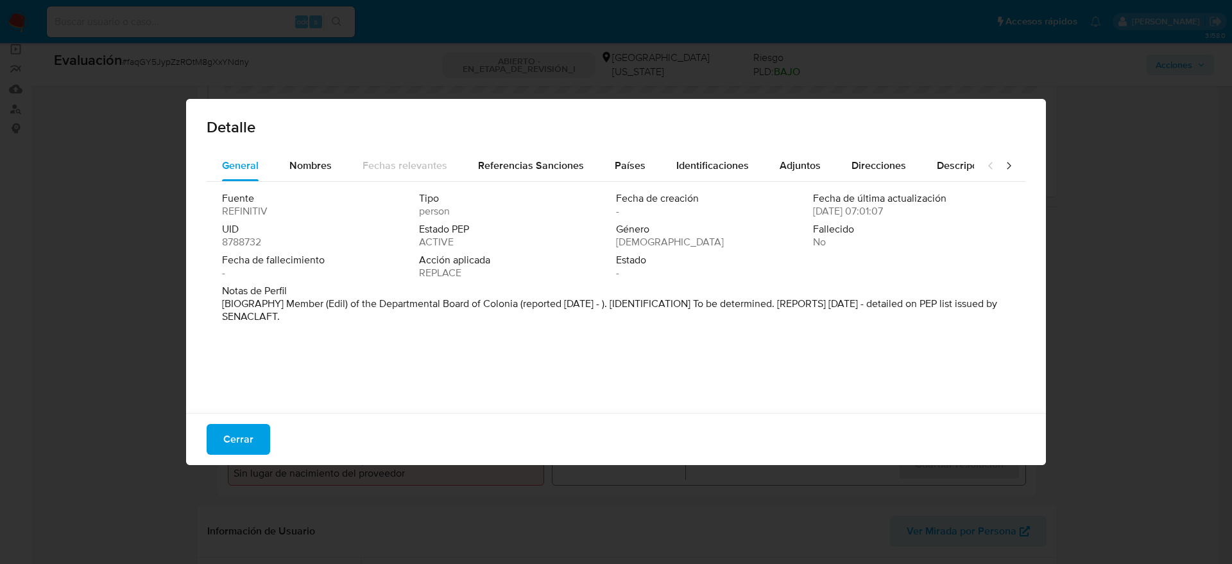
drag, startPoint x: 288, startPoint y: 422, endPoint x: 279, endPoint y: 424, distance: 9.3
click at [283, 423] on div "Cerrar" at bounding box center [616, 439] width 860 height 52
click at [264, 431] on button "Cerrar" at bounding box center [239, 439] width 64 height 31
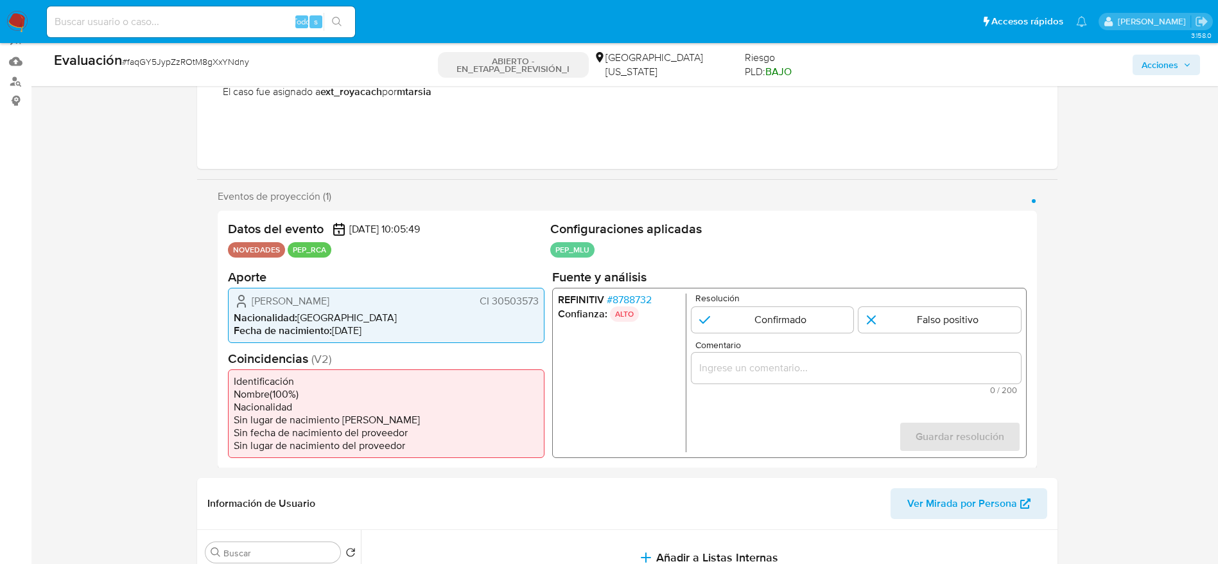
scroll to position [193, 0]
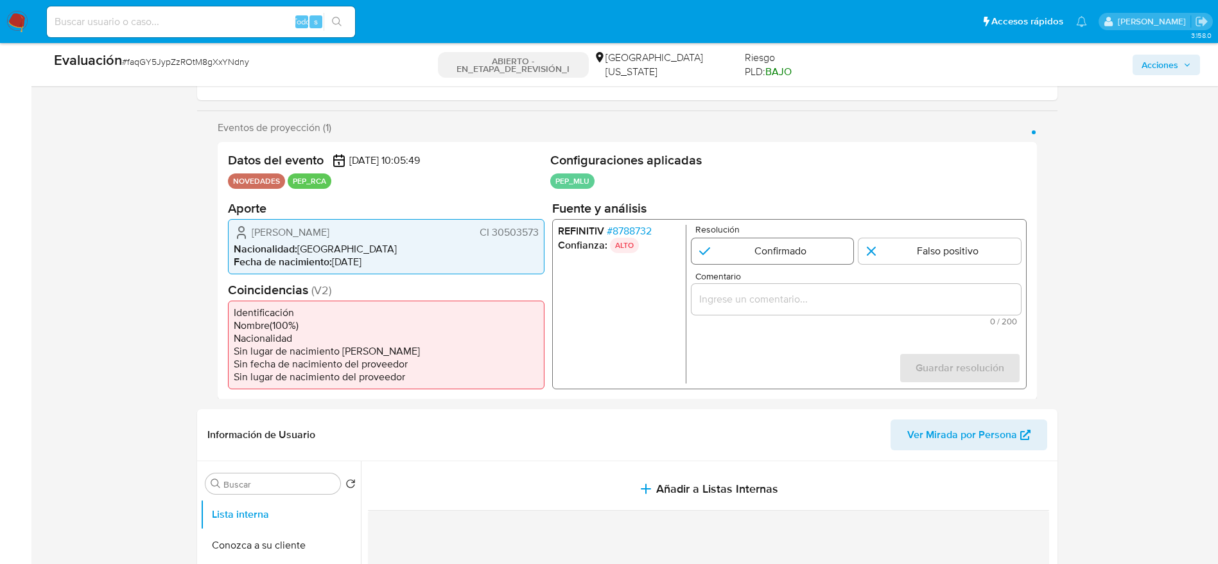
drag, startPoint x: 704, startPoint y: 238, endPoint x: 705, endPoint y: 250, distance: 12.3
click at [705, 238] on input "1 de 1" at bounding box center [772, 251] width 162 height 26
radio input "true"
click at [713, 289] on div "1 de 1" at bounding box center [855, 298] width 329 height 31
click at [816, 298] on input "Comentario" at bounding box center [855, 298] width 329 height 17
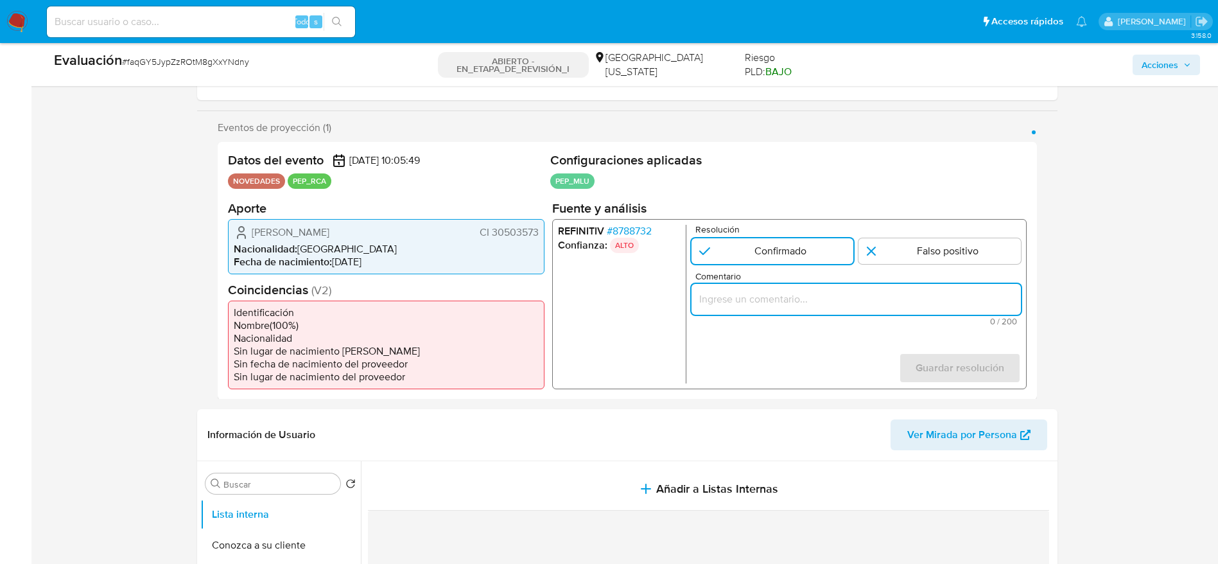
paste input "Usuario Oscar Gabriel Latorre Diaz, se desempeña como Miembro (Edil) de la Junt…"
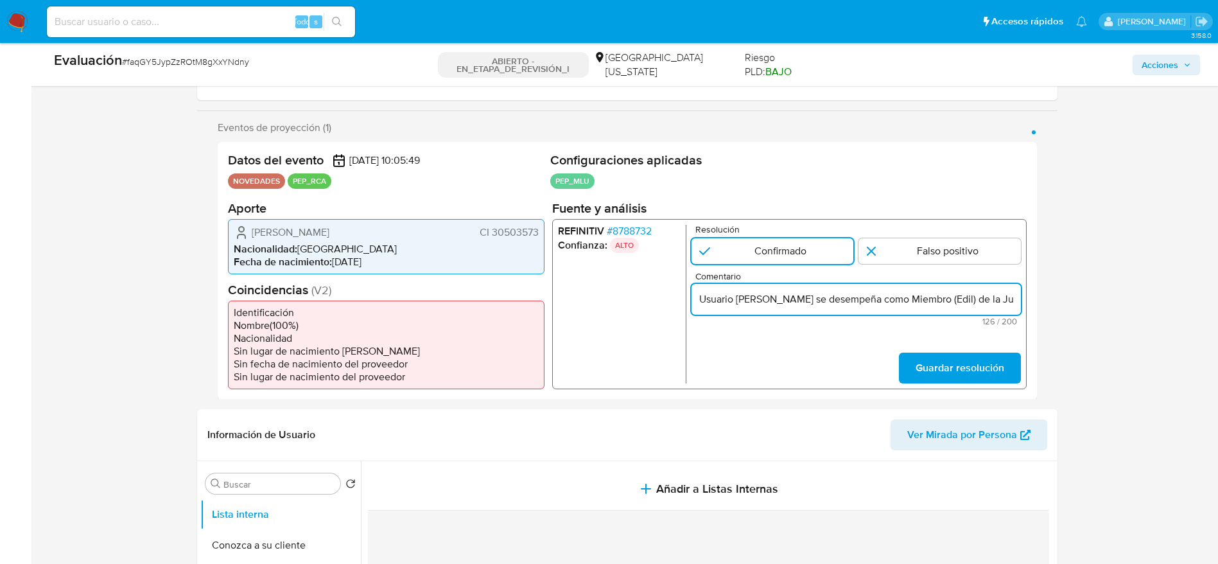
scroll to position [0, 280]
type input "Usuario Oscar Gabriel Latorre Diaz, se desempeña como Miembro (Edil) de la Junt…"
click at [994, 373] on span "Guardar resolución" at bounding box center [959, 367] width 89 height 28
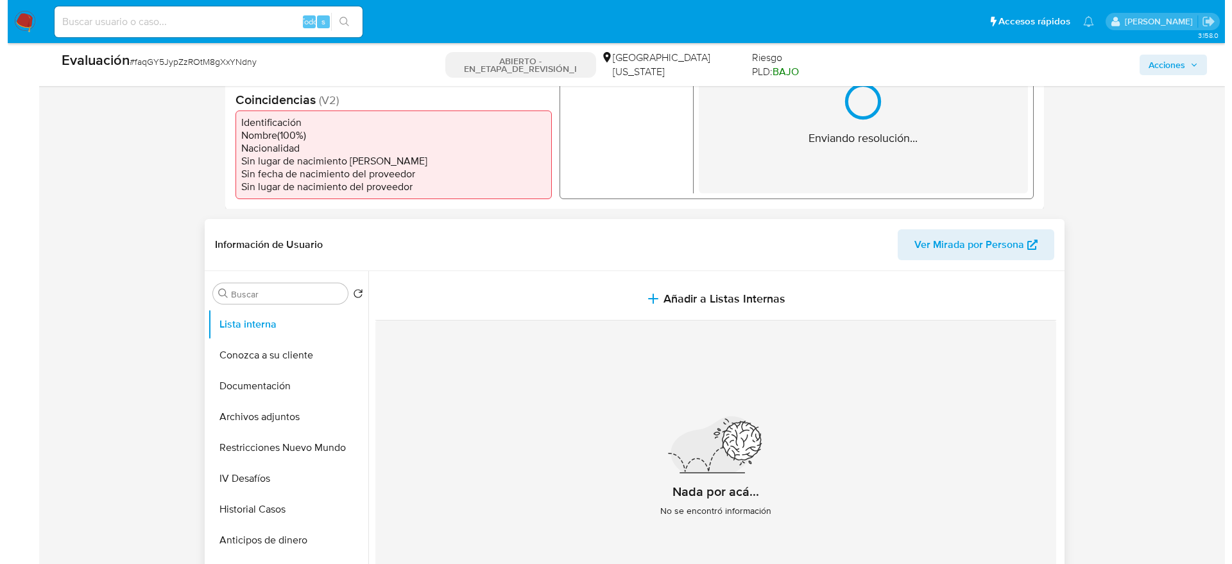
scroll to position [385, 0]
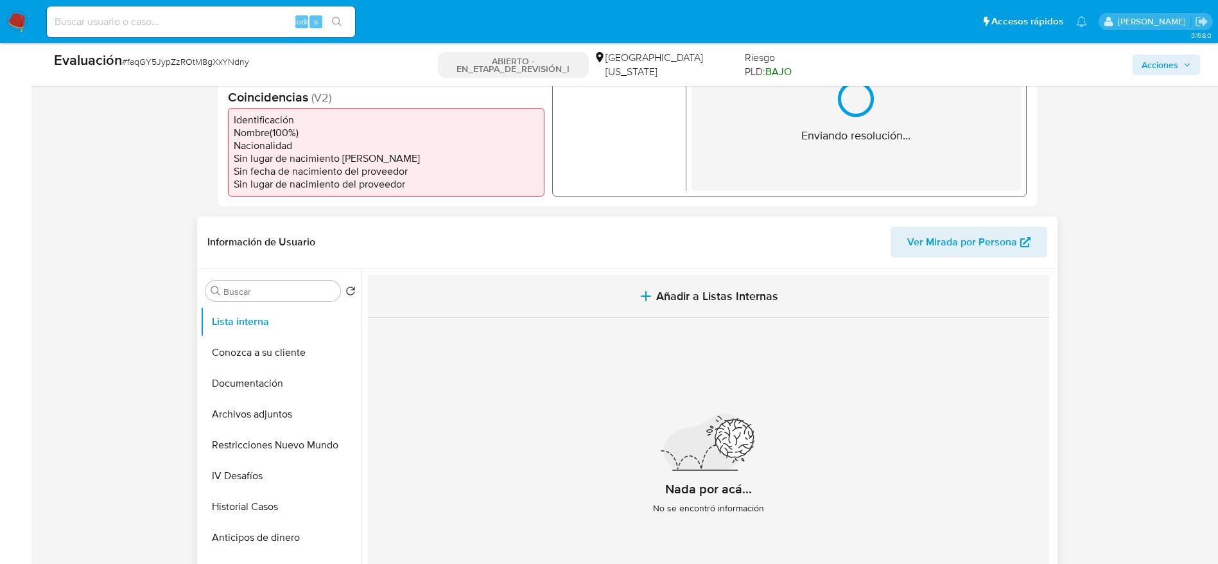
click at [667, 297] on span "Añadir a Listas Internas" at bounding box center [717, 296] width 122 height 14
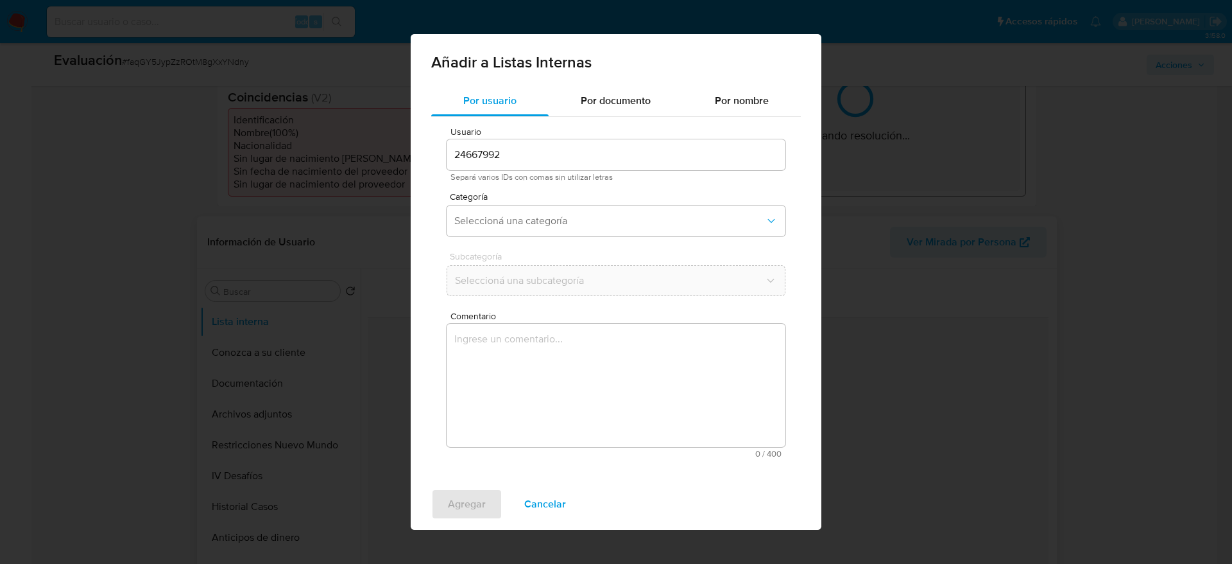
click at [623, 394] on textarea "Comentario" at bounding box center [616, 385] width 339 height 123
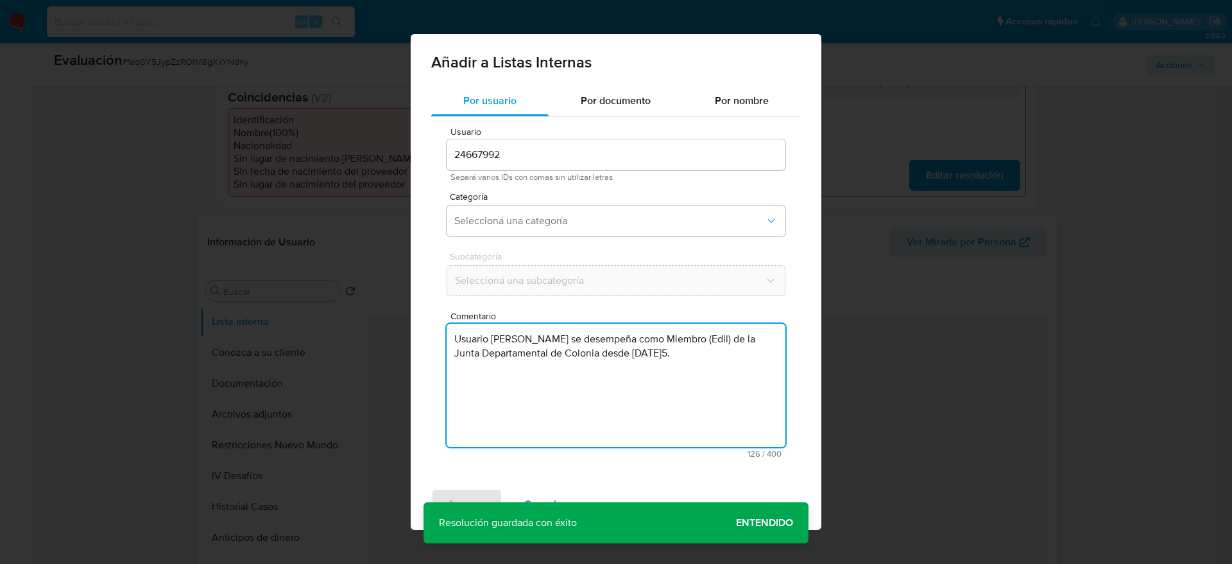
type textarea "Usuario Oscar Gabriel Latorre Diaz, se desempeña como Miembro (Edil) de la Junt…"
drag, startPoint x: 587, startPoint y: 195, endPoint x: 580, endPoint y: 227, distance: 32.9
click at [587, 194] on span "Categoría" at bounding box center [619, 196] width 339 height 9
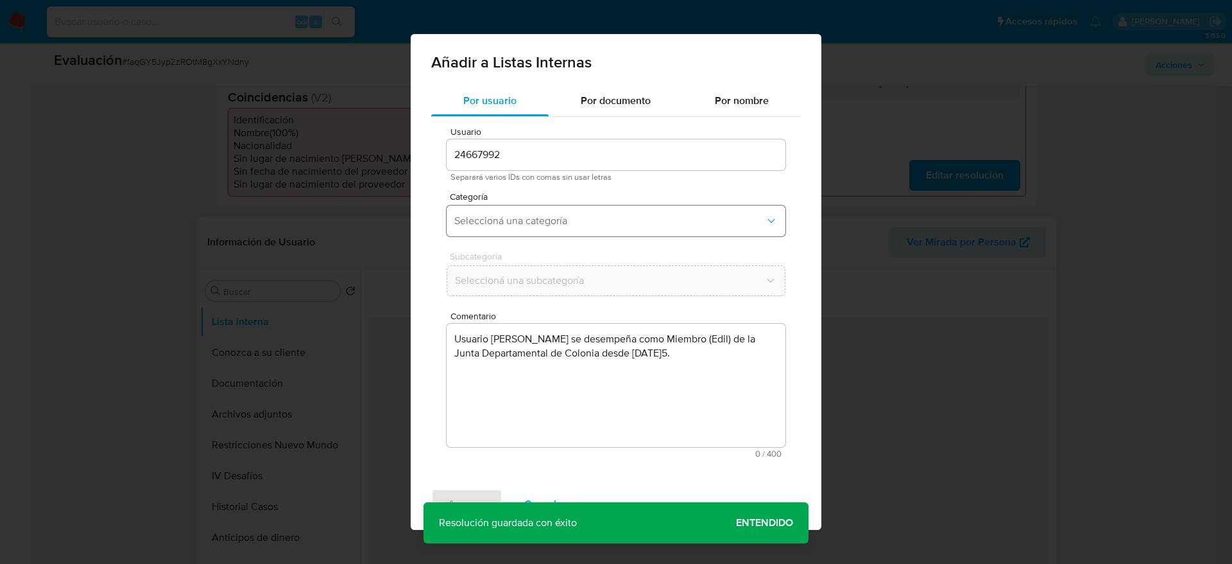
click at [580, 227] on button "Seleccioná una categoría" at bounding box center [616, 220] width 339 height 31
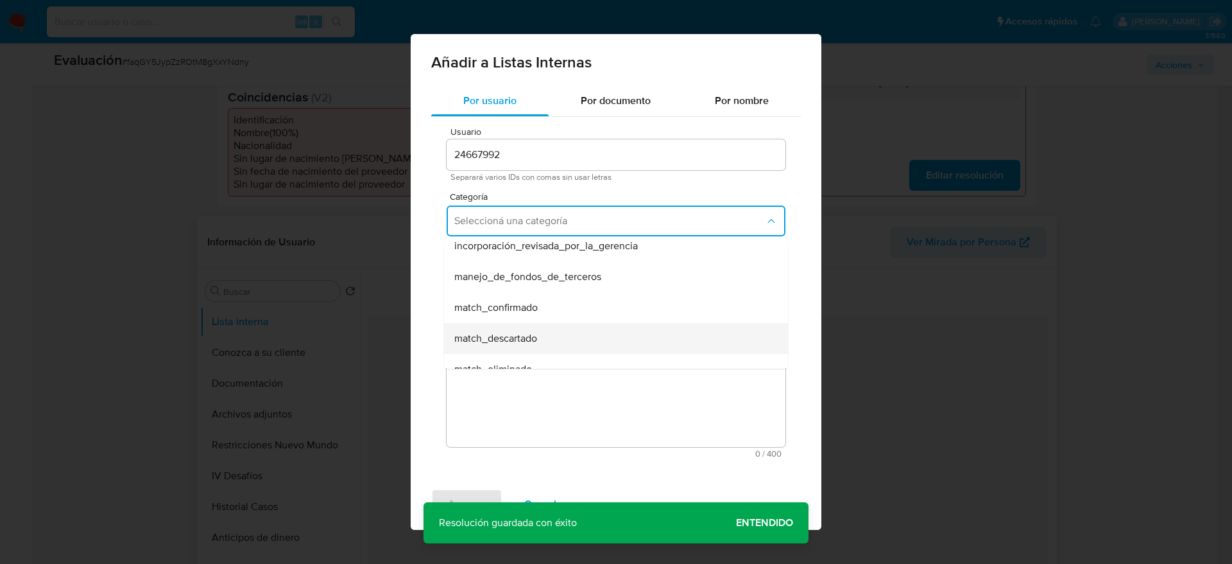
scroll to position [96, 0]
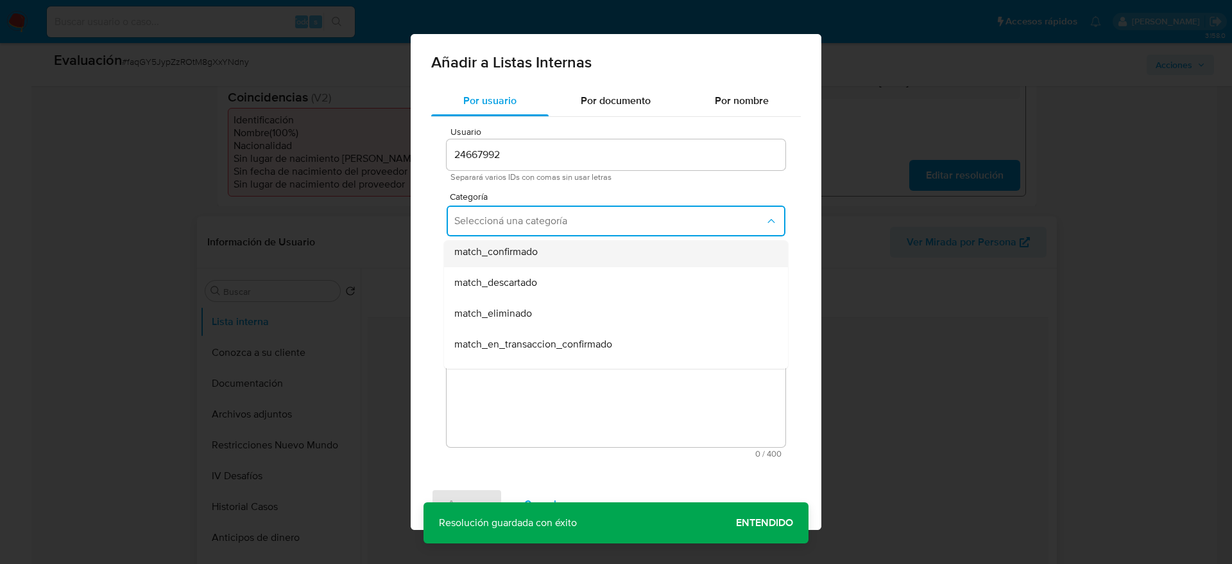
click at [560, 255] on div "match_confirmado" at bounding box center [612, 251] width 316 height 31
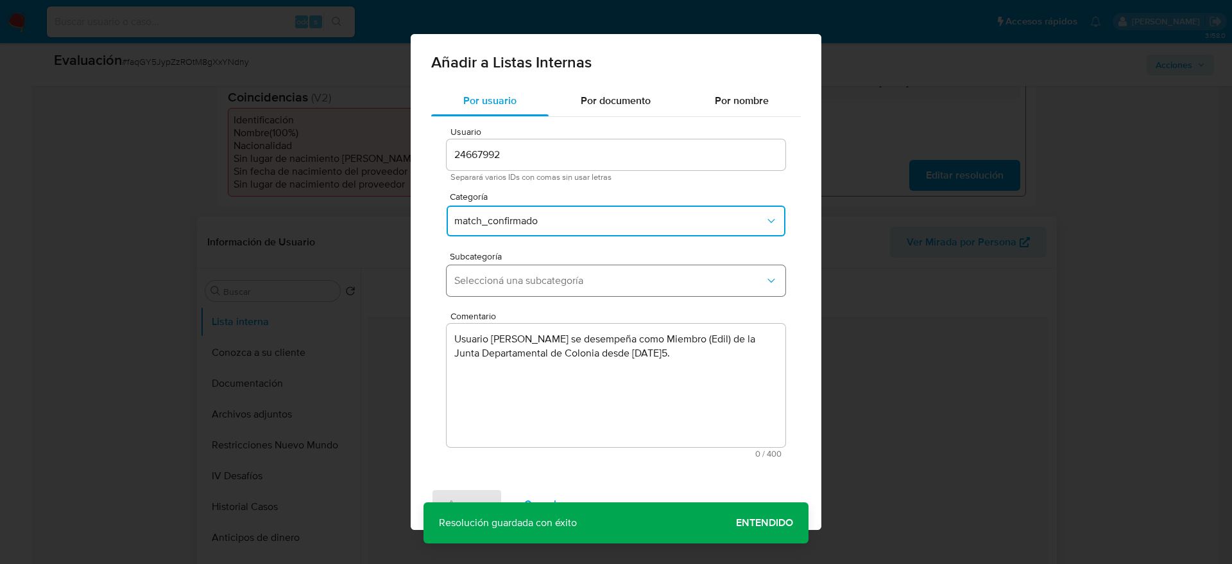
click at [558, 271] on button "Seleccioná una subcategoría" at bounding box center [616, 280] width 339 height 31
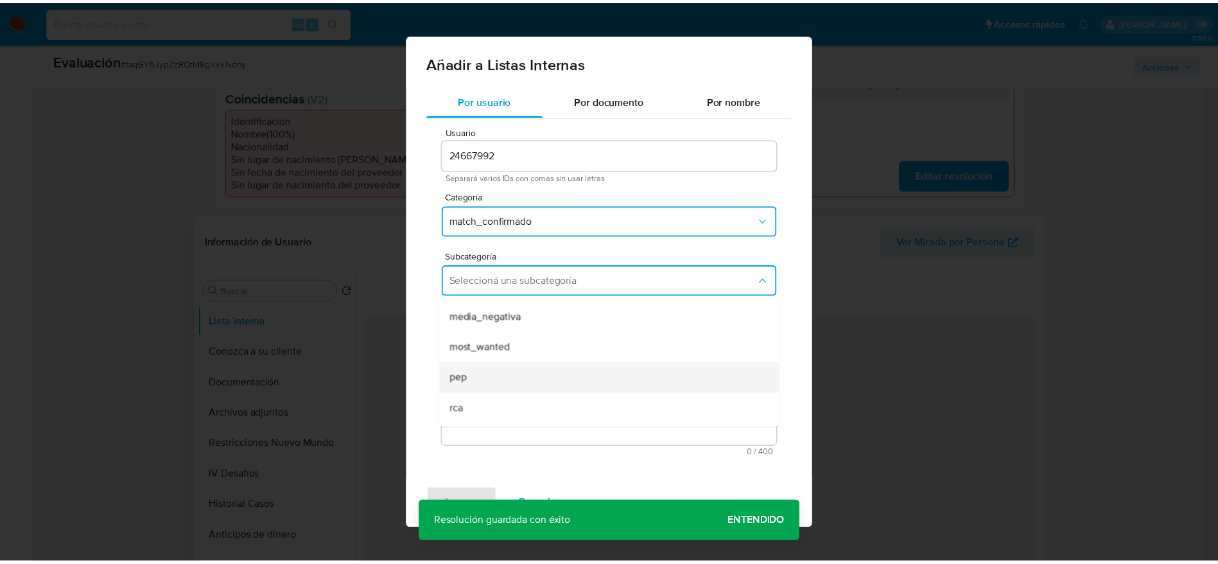
scroll to position [87, 0]
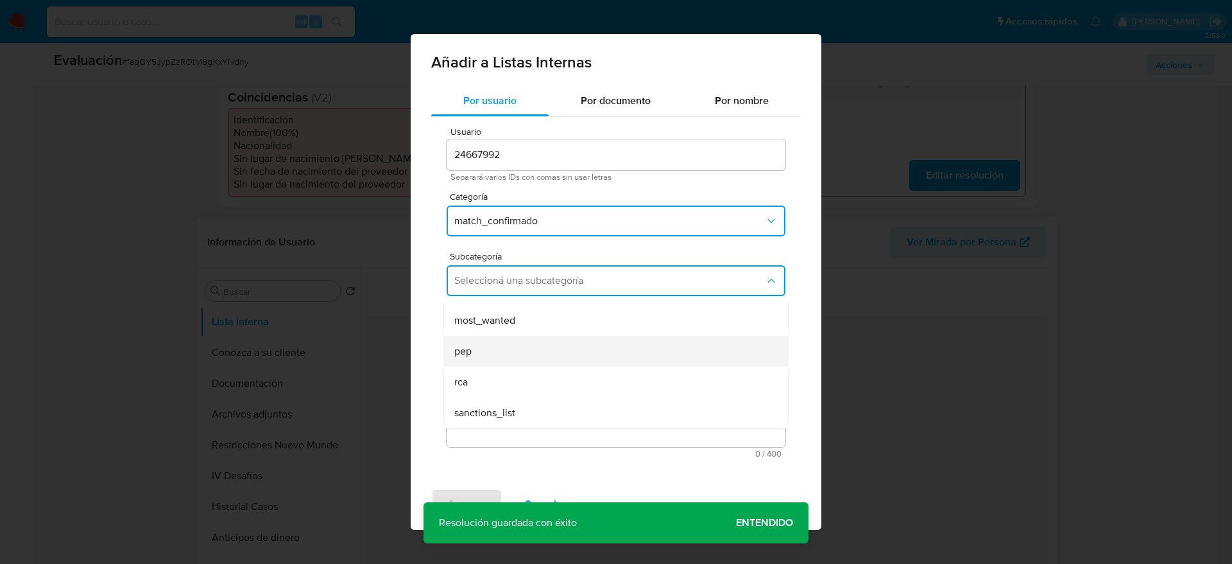
click at [523, 354] on div "pep" at bounding box center [612, 351] width 316 height 31
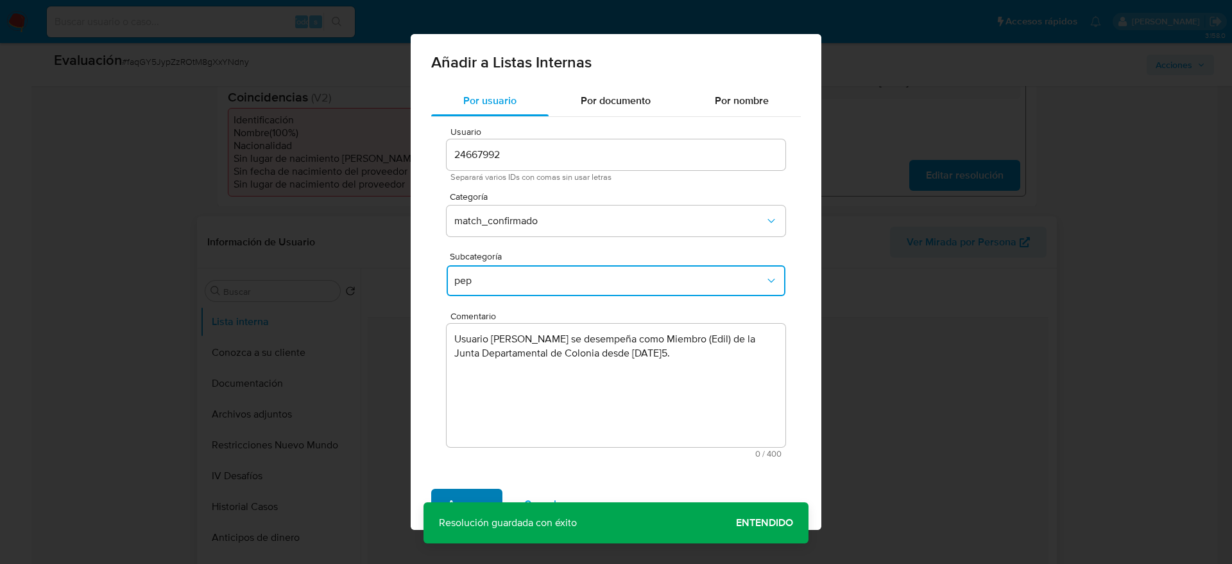
click at [460, 492] on span "Agregar" at bounding box center [467, 504] width 38 height 28
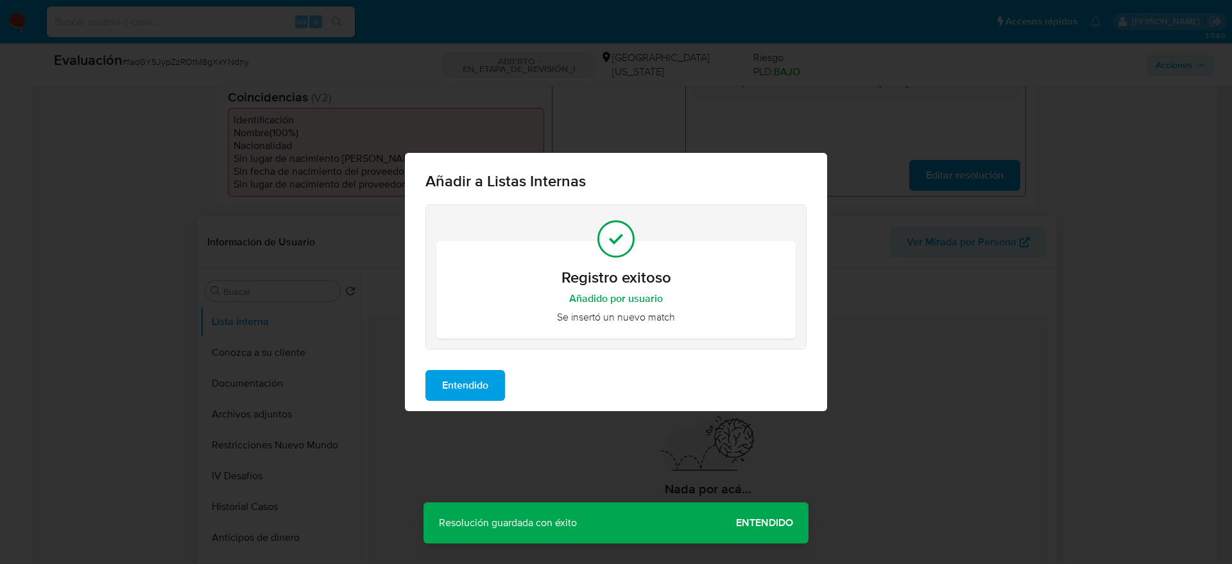
click at [458, 364] on div "Entendido" at bounding box center [616, 384] width 422 height 51
drag, startPoint x: 458, startPoint y: 379, endPoint x: 444, endPoint y: 404, distance: 29.1
click at [458, 381] on span "Entendido" at bounding box center [465, 385] width 46 height 28
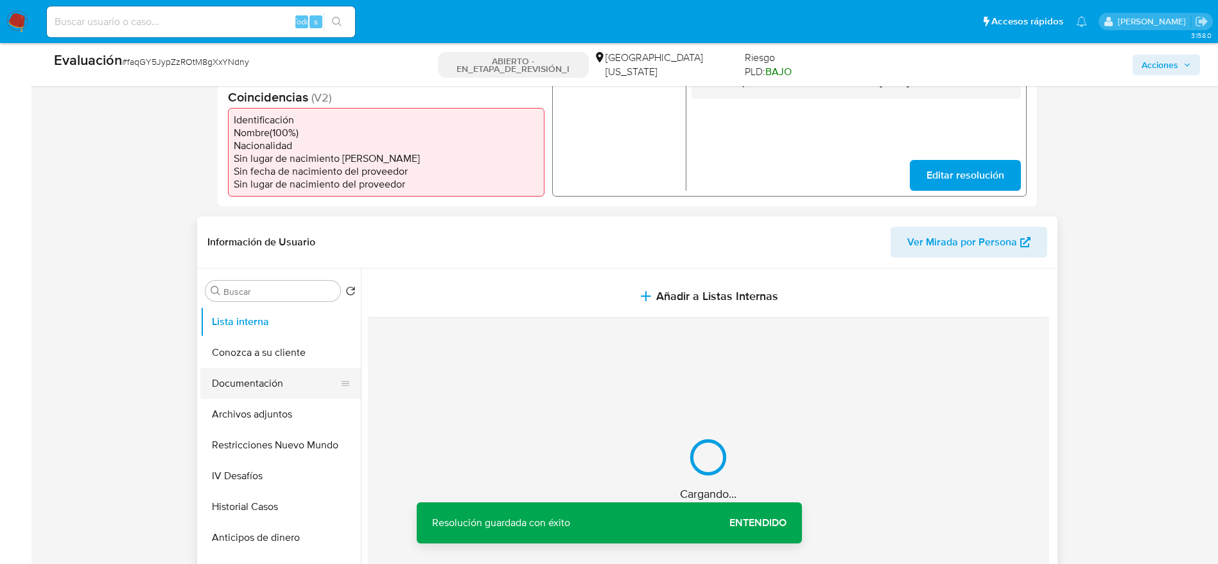
click at [272, 384] on button "Documentación" at bounding box center [275, 383] width 150 height 31
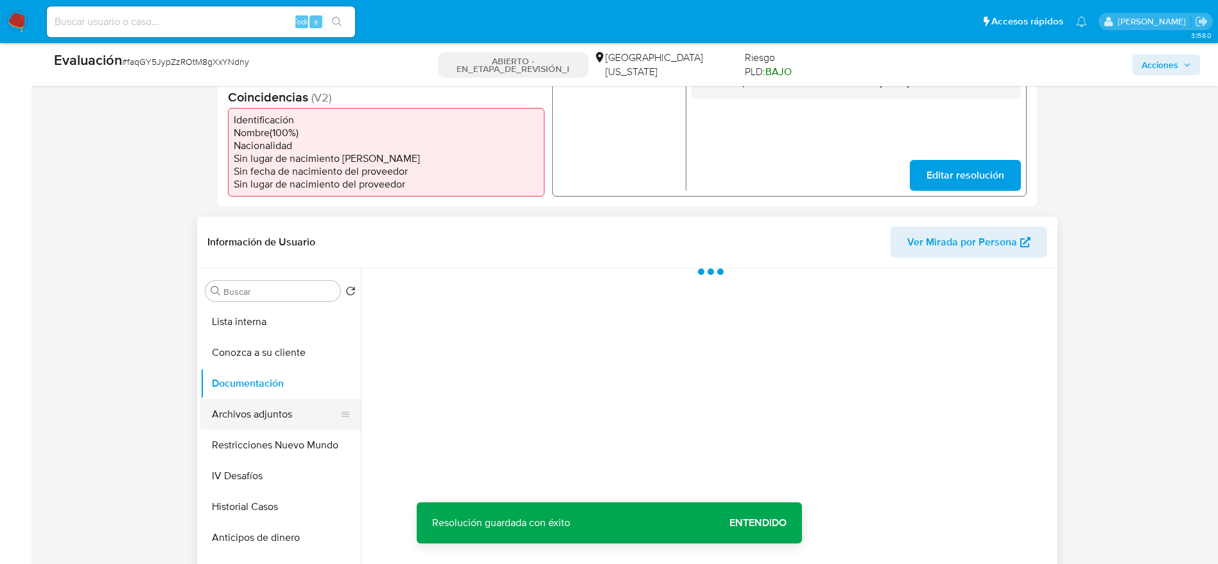
click at [270, 406] on button "Archivos adjuntos" at bounding box center [275, 414] width 150 height 31
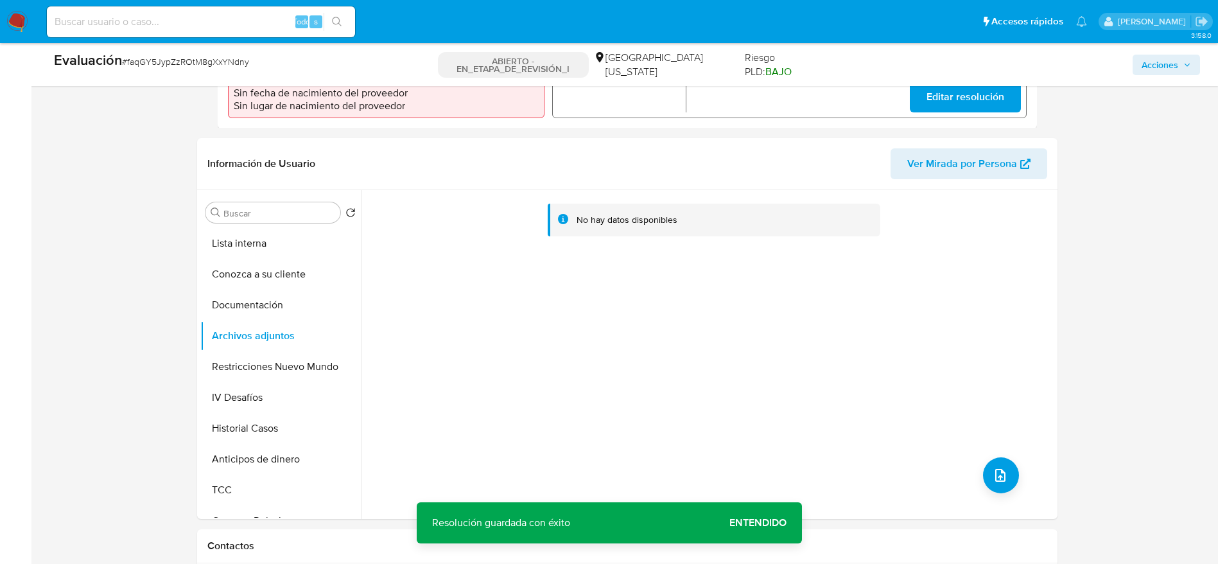
scroll to position [578, 0]
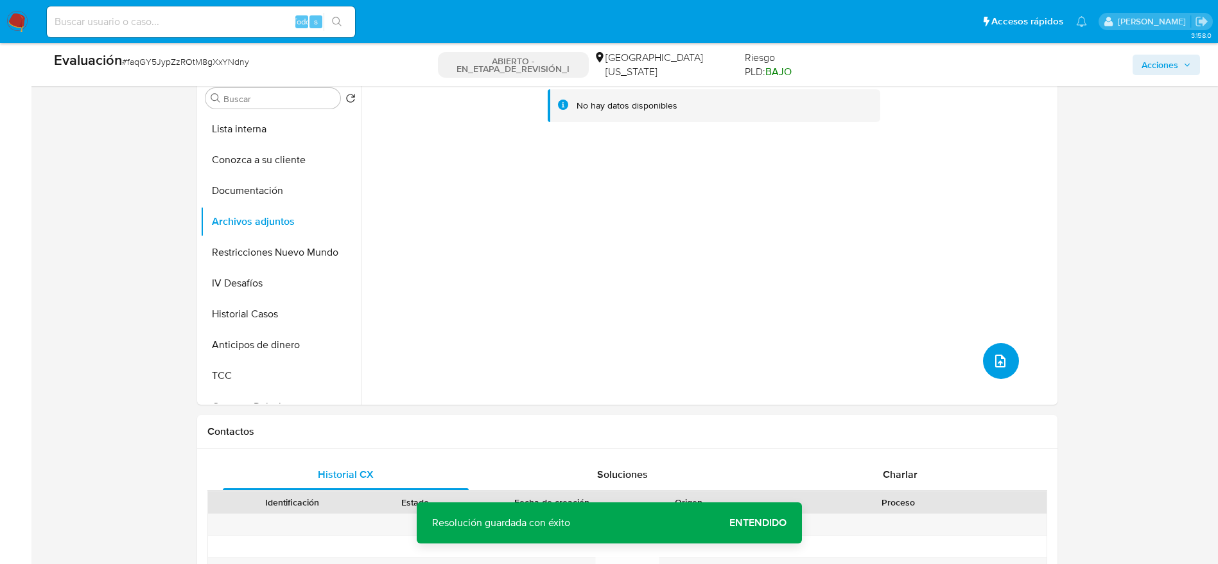
click at [992, 361] on icon "subir archivo" at bounding box center [999, 360] width 15 height 15
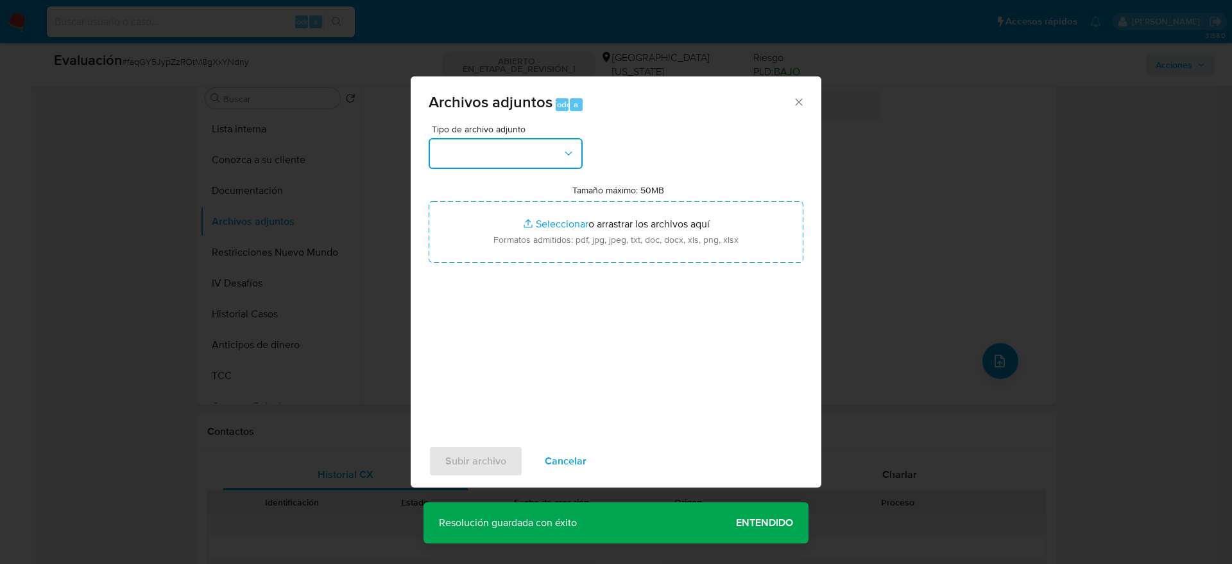
click at [472, 150] on button "button" at bounding box center [506, 153] width 154 height 31
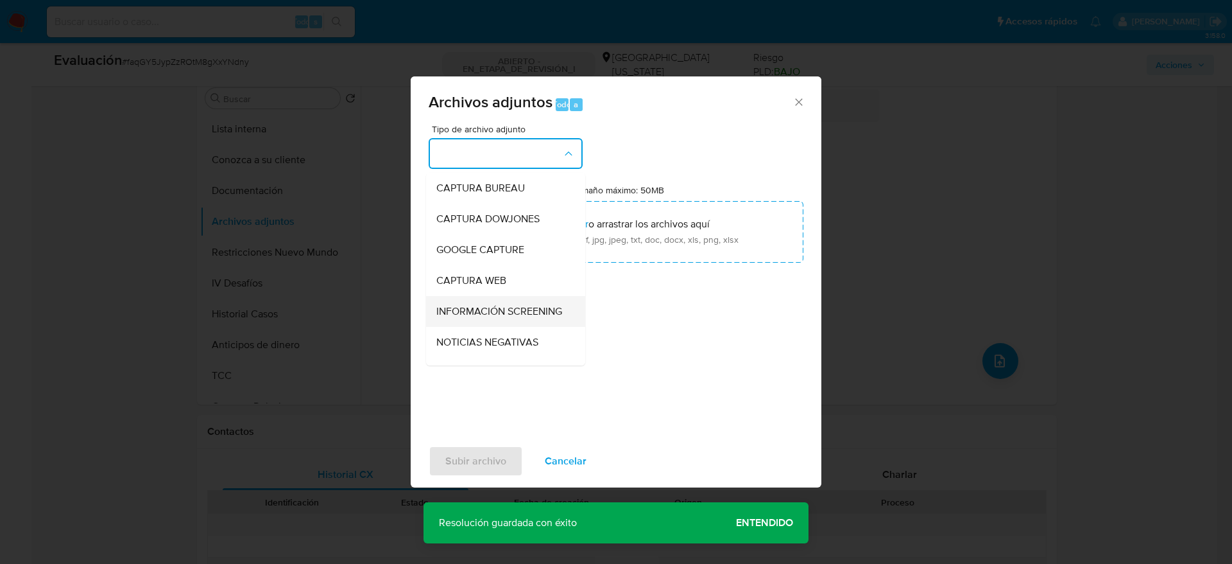
click at [496, 318] on span "INFORMACIÓN SCREENING" at bounding box center [499, 311] width 126 height 13
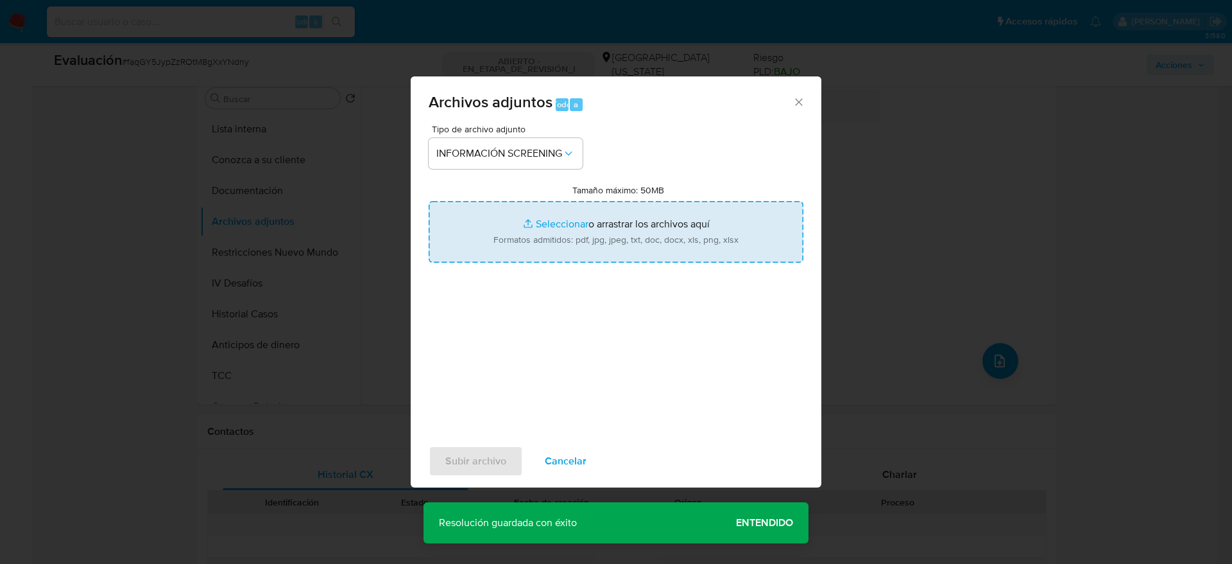
click at [511, 254] on input "Tamaño máximo: 50MB Seleccionar archivos" at bounding box center [616, 232] width 375 height 62
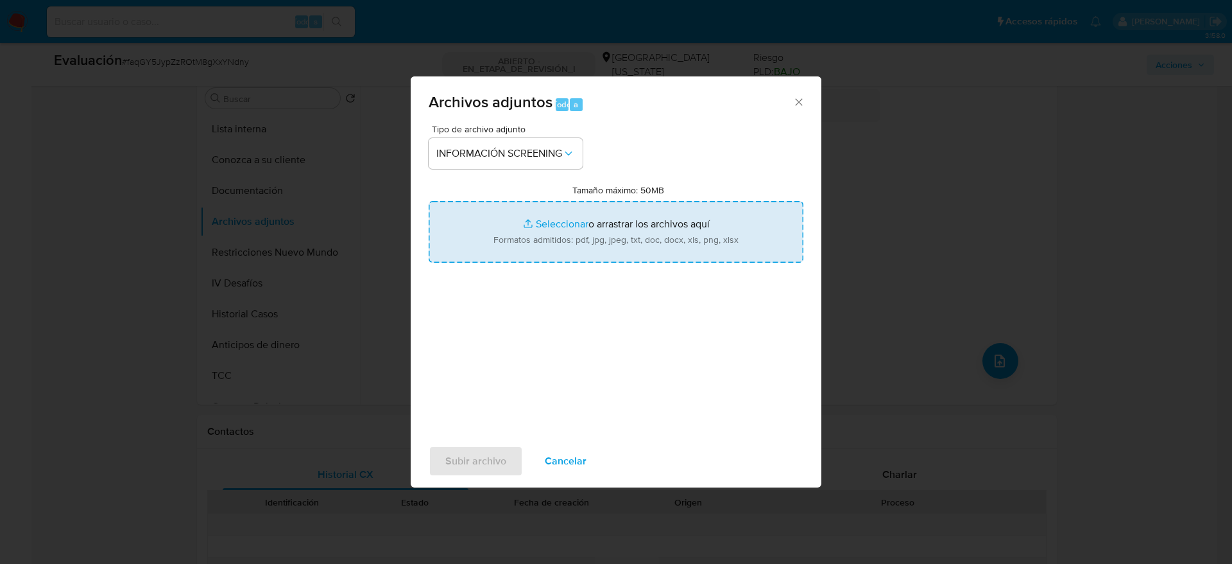
type input "C:\fakepath\_Oscar Gabriel Latorre Diaz_ - Buscar con Google.pdf"
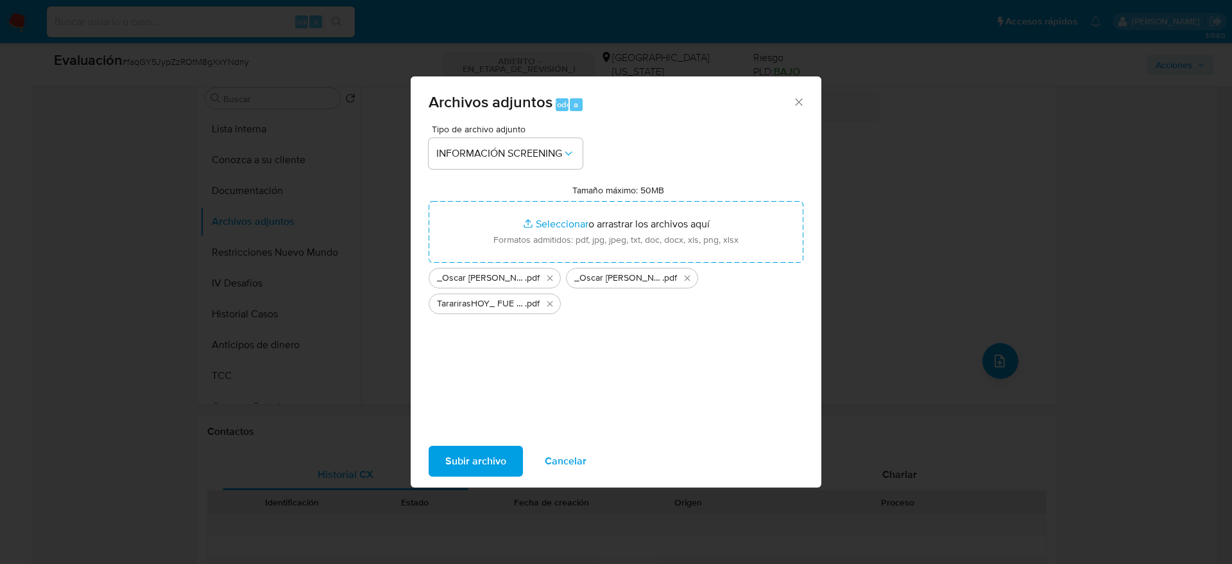
click at [508, 460] on button "Subir archivo" at bounding box center [476, 460] width 94 height 31
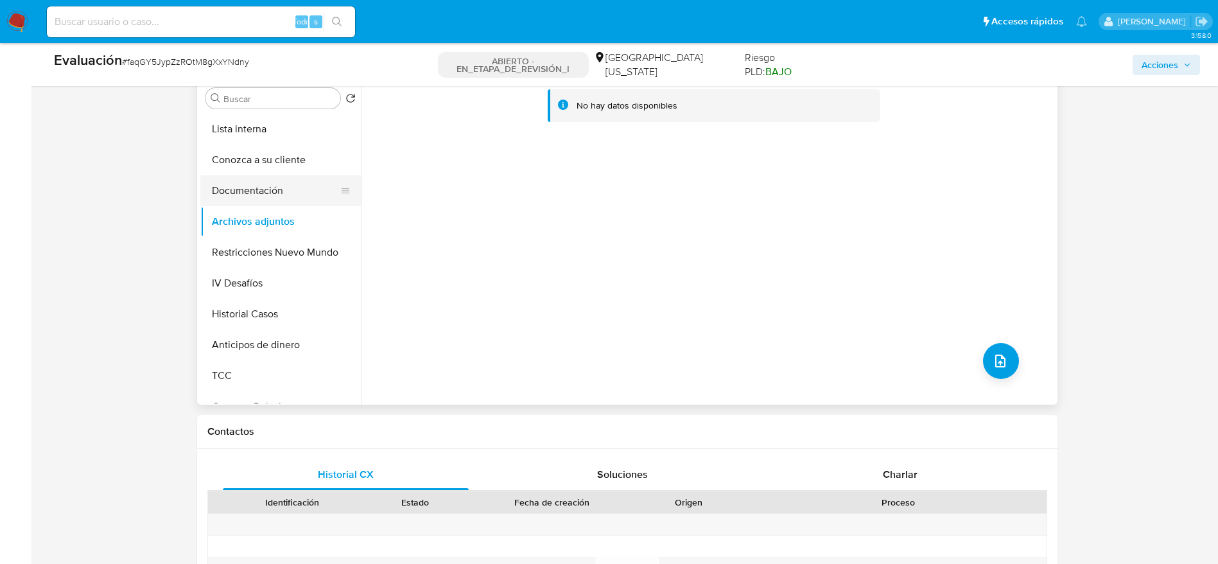
click at [271, 193] on button "Documentación" at bounding box center [275, 190] width 150 height 31
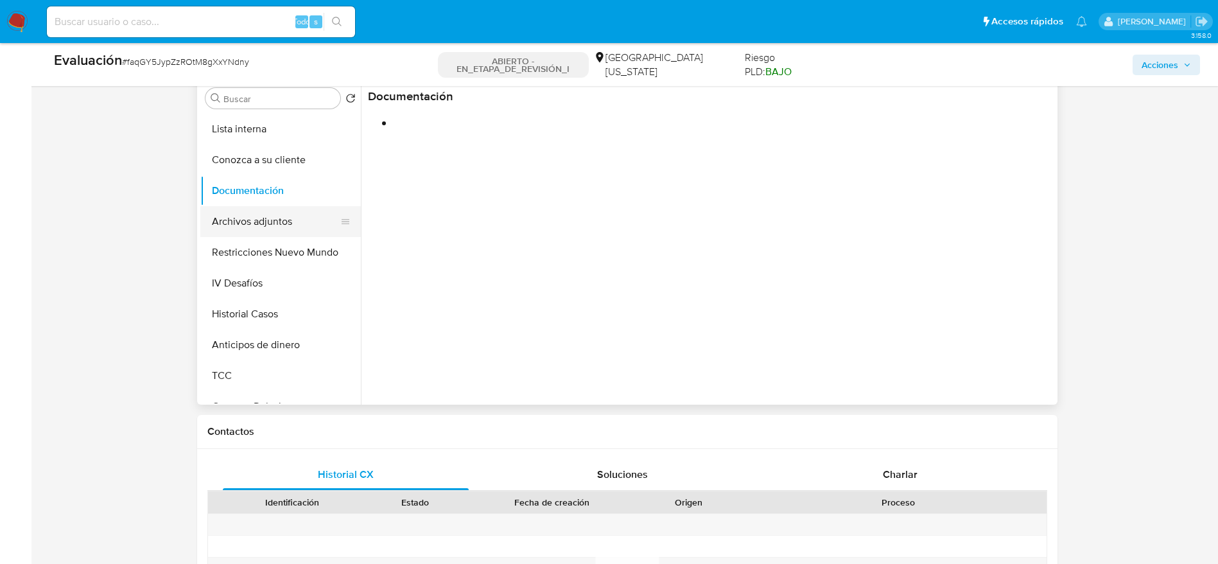
click at [271, 223] on button "Archivos adjuntos" at bounding box center [275, 221] width 150 height 31
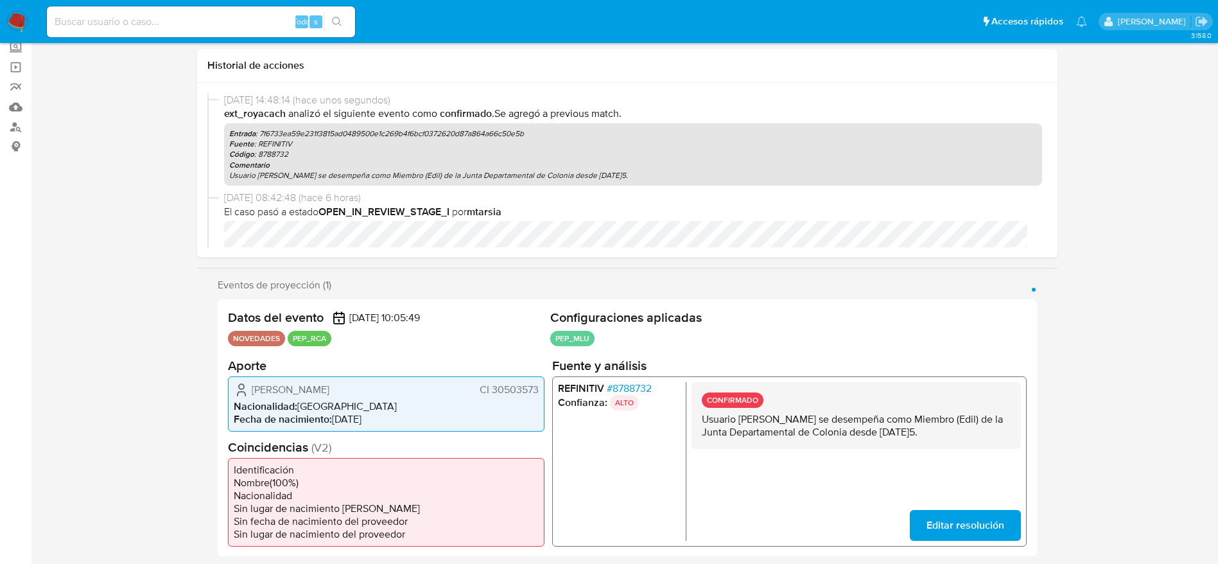
scroll to position [0, 0]
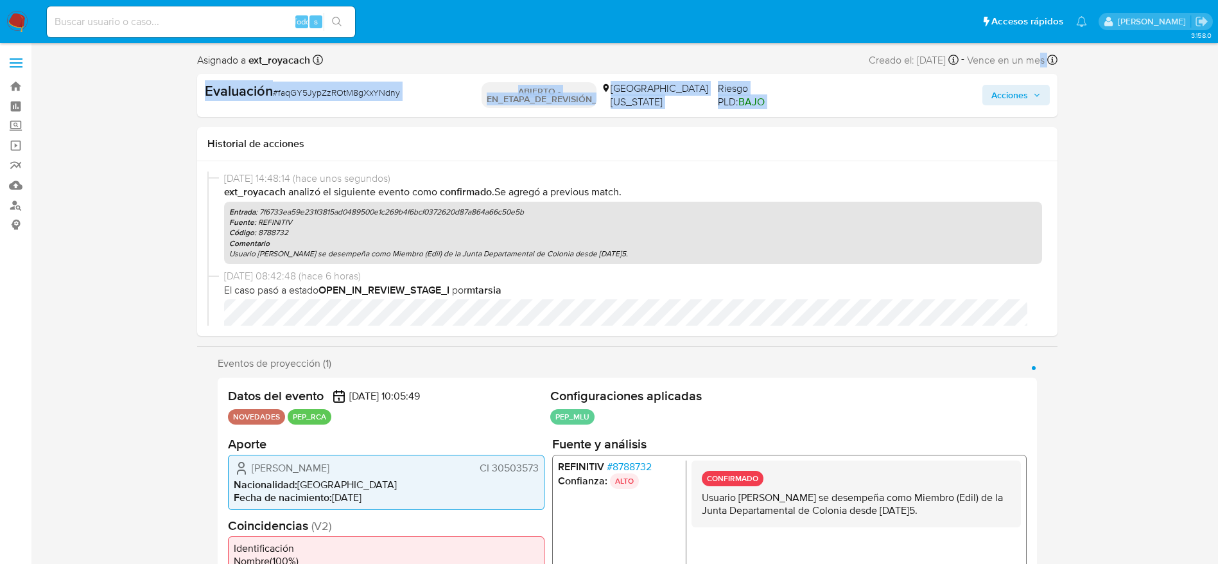
click at [1038, 71] on div "Asignado a ext_royacach Asignado el: 15/09/2025 08:42:48 Creado el: 14/09/2025 …" at bounding box center [627, 83] width 860 height 65
click at [1033, 101] on span "Acciones" at bounding box center [1015, 95] width 49 height 18
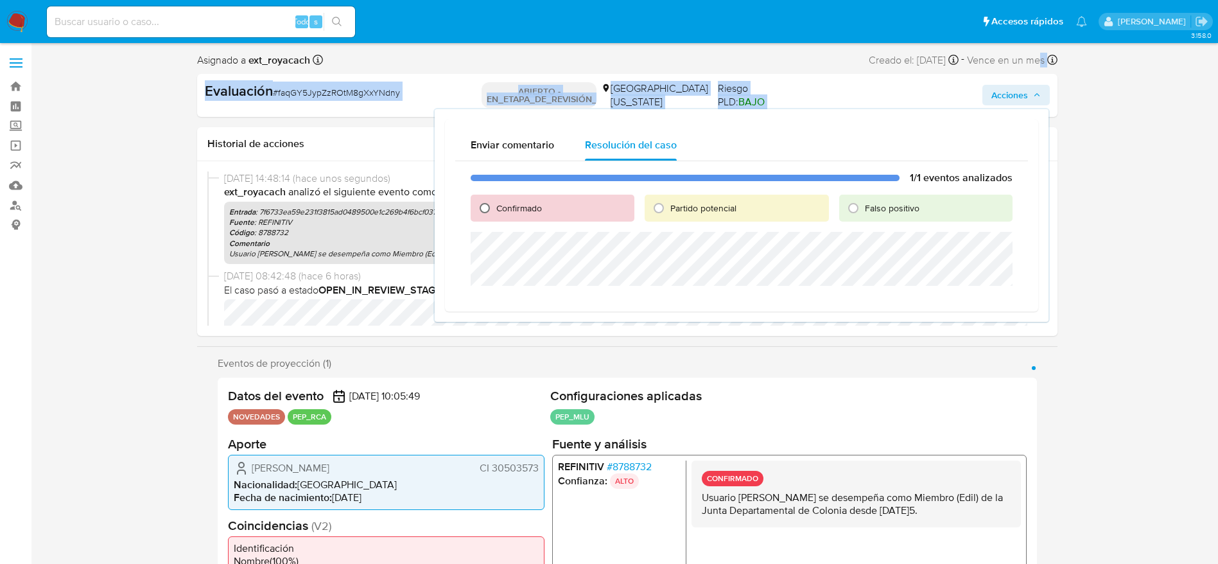
click at [482, 209] on input "Confirmado" at bounding box center [484, 208] width 21 height 21
radio input "true"
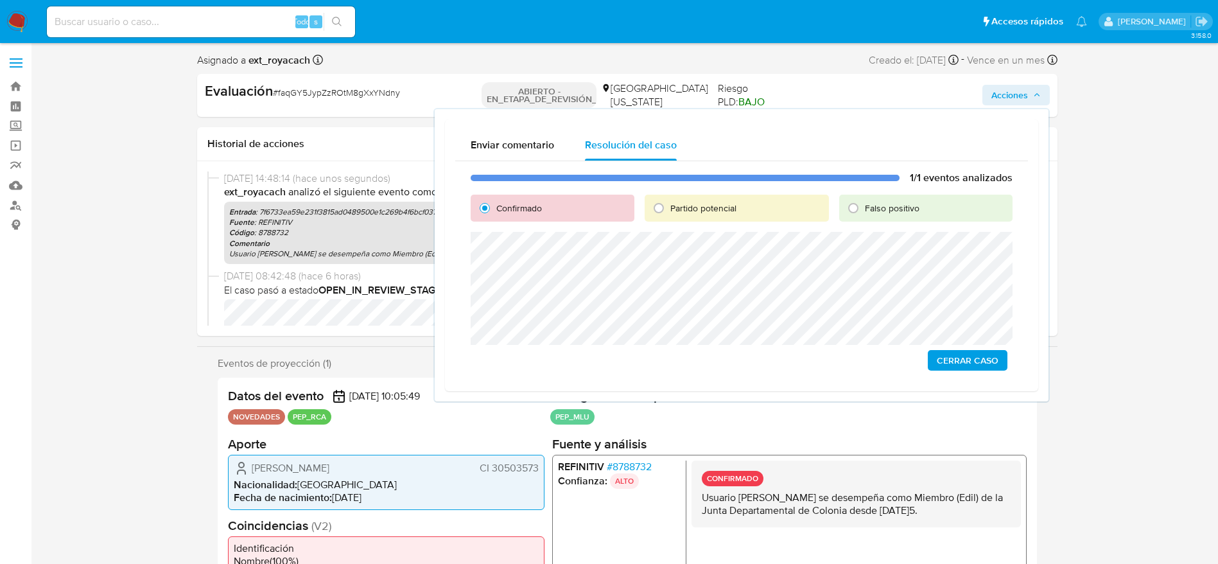
click at [967, 373] on div "1/1 eventos analizados Confirmado Partido potencial Falso positivo Cerrar Caso" at bounding box center [741, 271] width 573 height 220
click at [968, 367] on span "Cerrar Caso" at bounding box center [968, 360] width 62 height 18
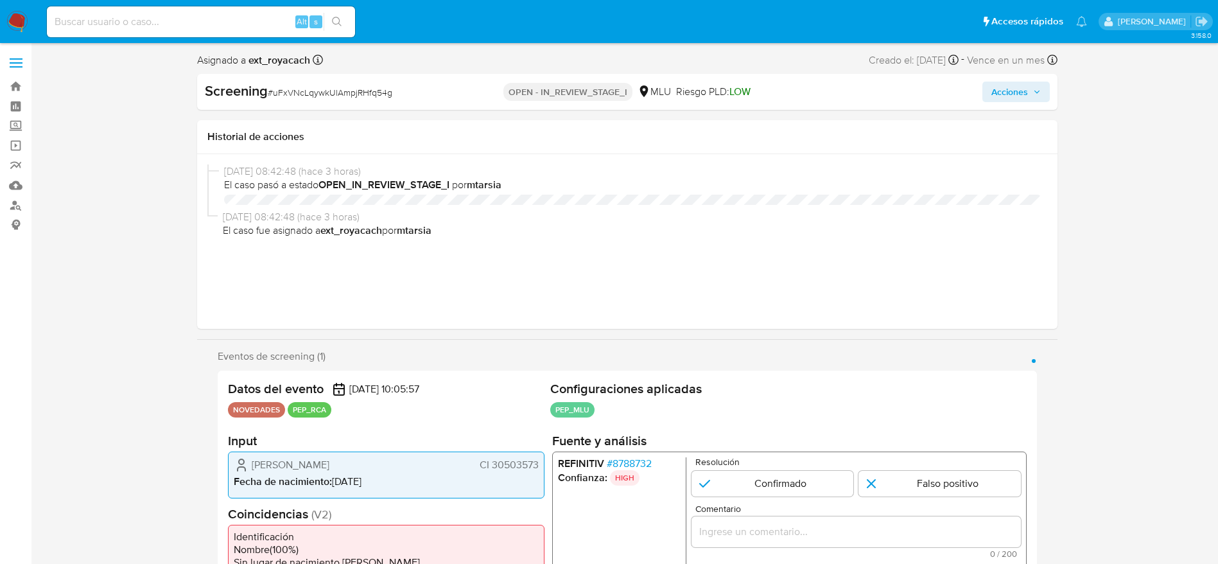
select select "10"
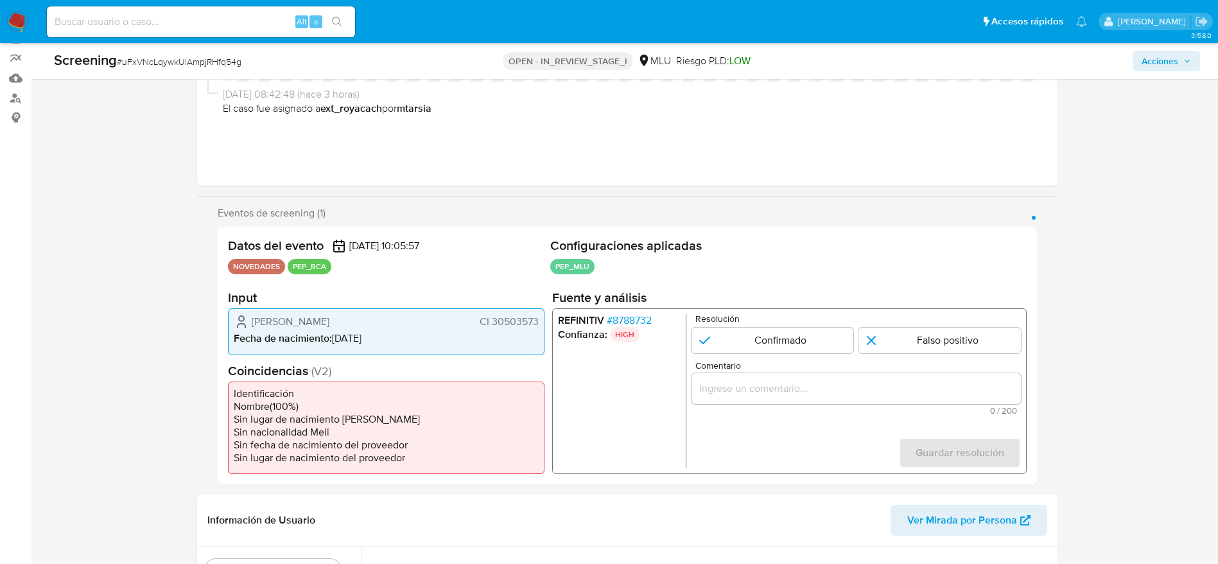
scroll to position [193, 0]
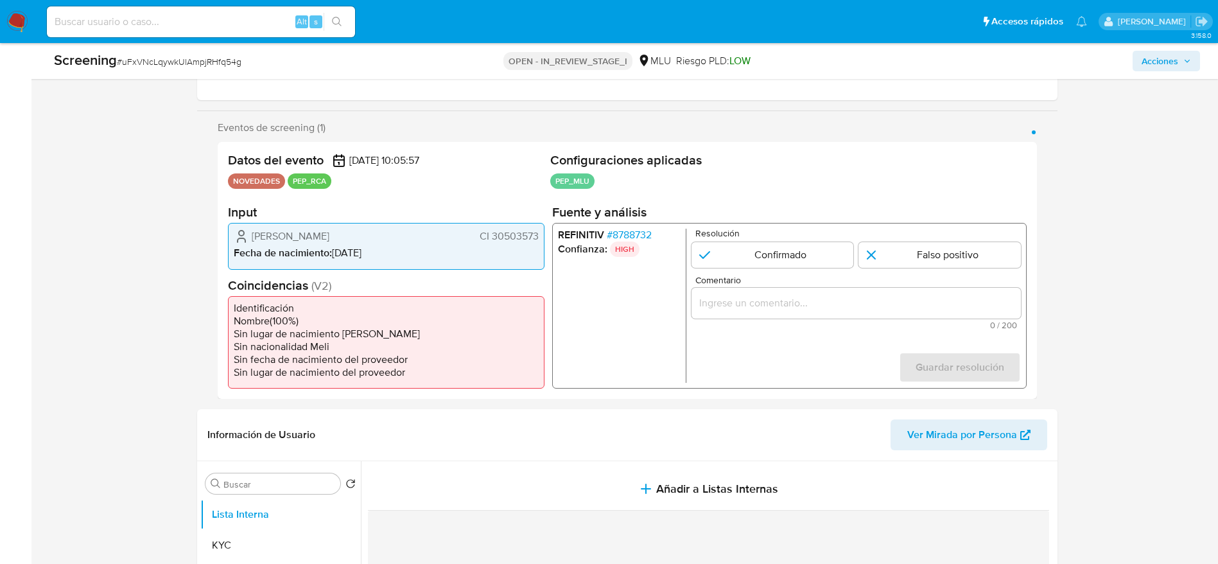
click at [616, 231] on span "# 8788732" at bounding box center [628, 235] width 45 height 13
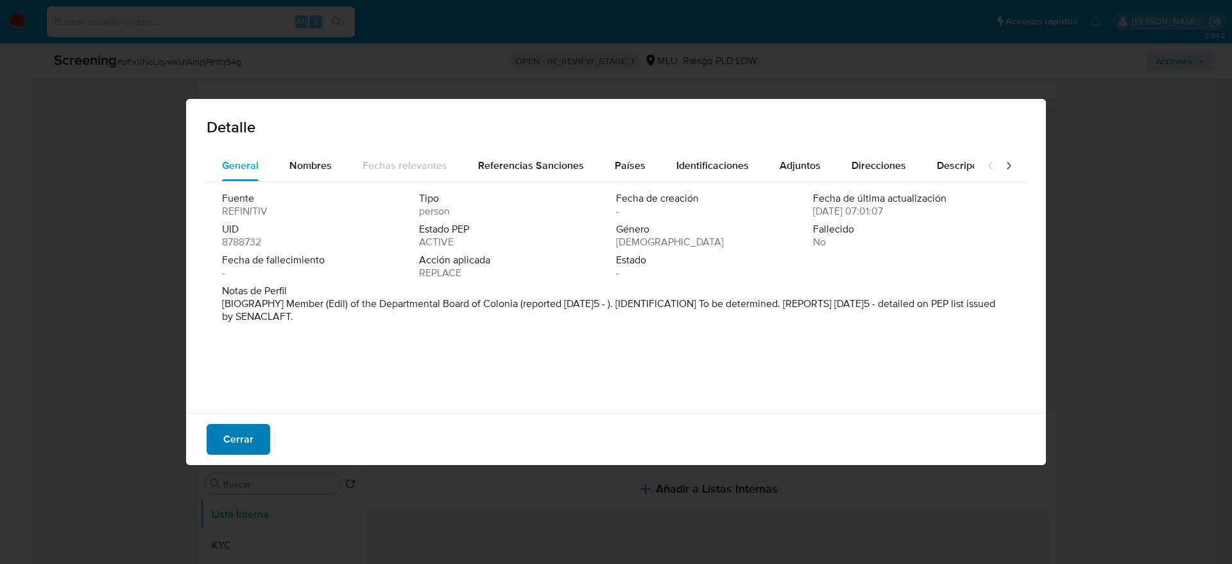
click at [245, 445] on span "Cerrar" at bounding box center [238, 439] width 30 height 28
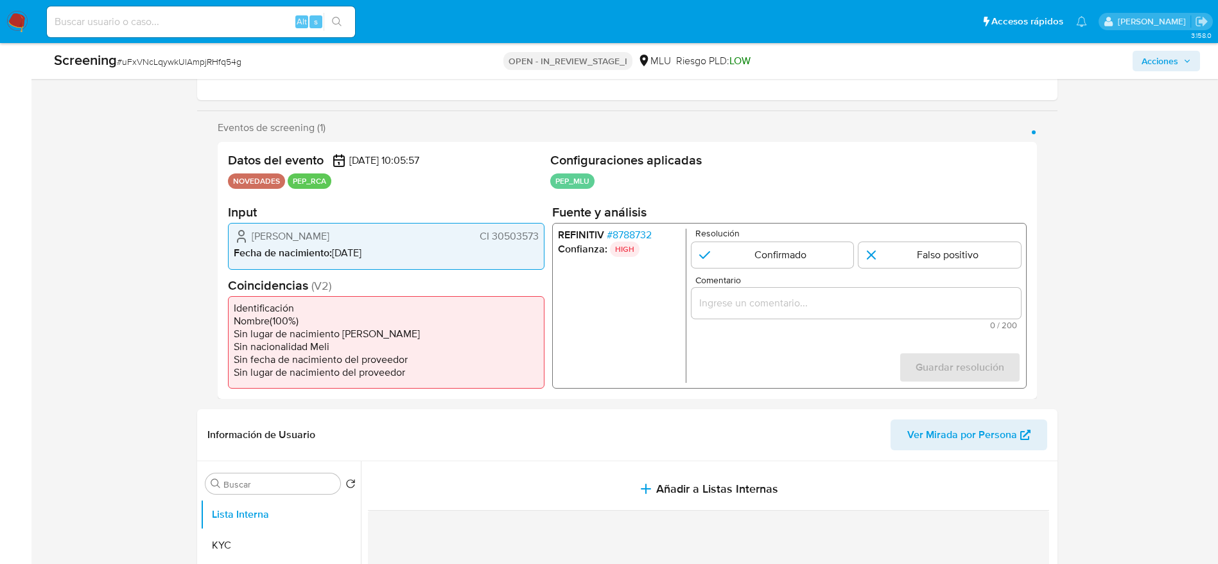
click at [153, 74] on div "Screening # uFxVNcLqywkUlAmpjRHfq54g OPEN - IN_REVIEW_STAGE_I MLU Riesgo PLD: L…" at bounding box center [626, 61] width 1161 height 36
copy span "uFxVNcLqywkUlAmpjRHfq54g"
click at [767, 298] on input "Comentario" at bounding box center [855, 303] width 329 height 17
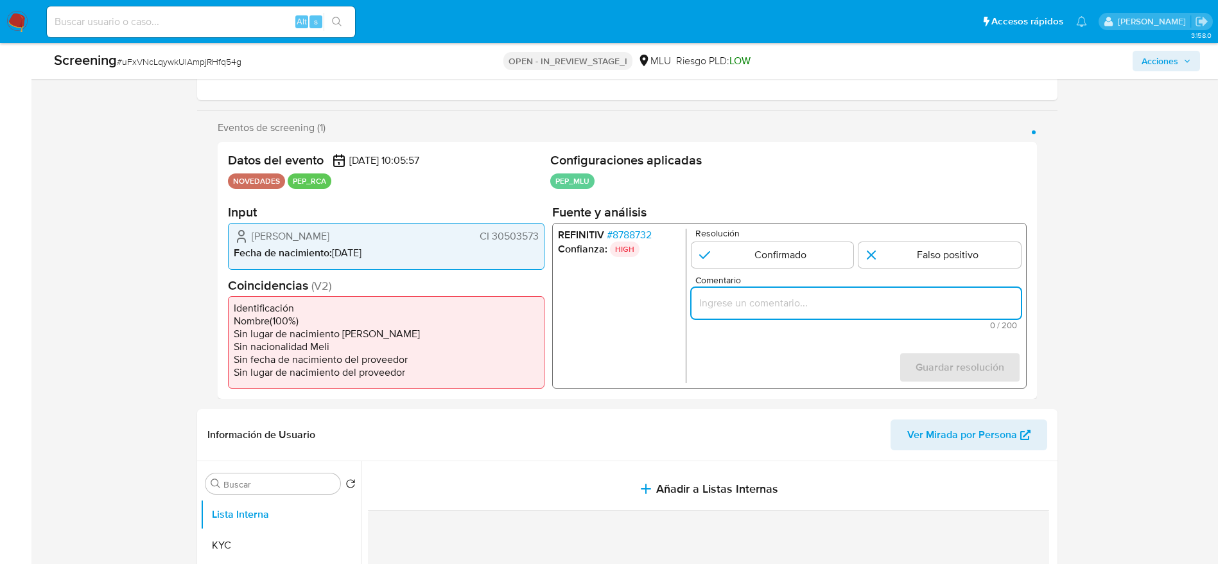
paste input "Usuario Oscar Gabriel Latorre Diaz, se desempeña como Miembro (Edil) de la Junt…"
type input "Usuario Oscar Gabriel Latorre Diaz, se desempeña como Miembro (Edil) de la Junt…"
click at [816, 242] on input "1 de 1" at bounding box center [772, 255] width 162 height 26
radio input "true"
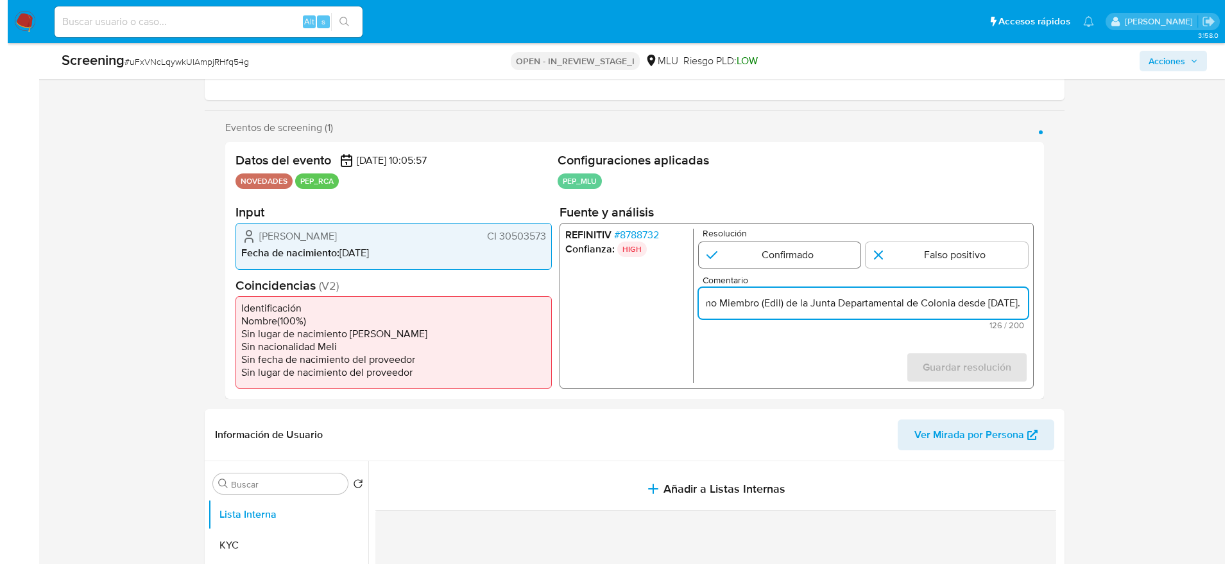
scroll to position [0, 0]
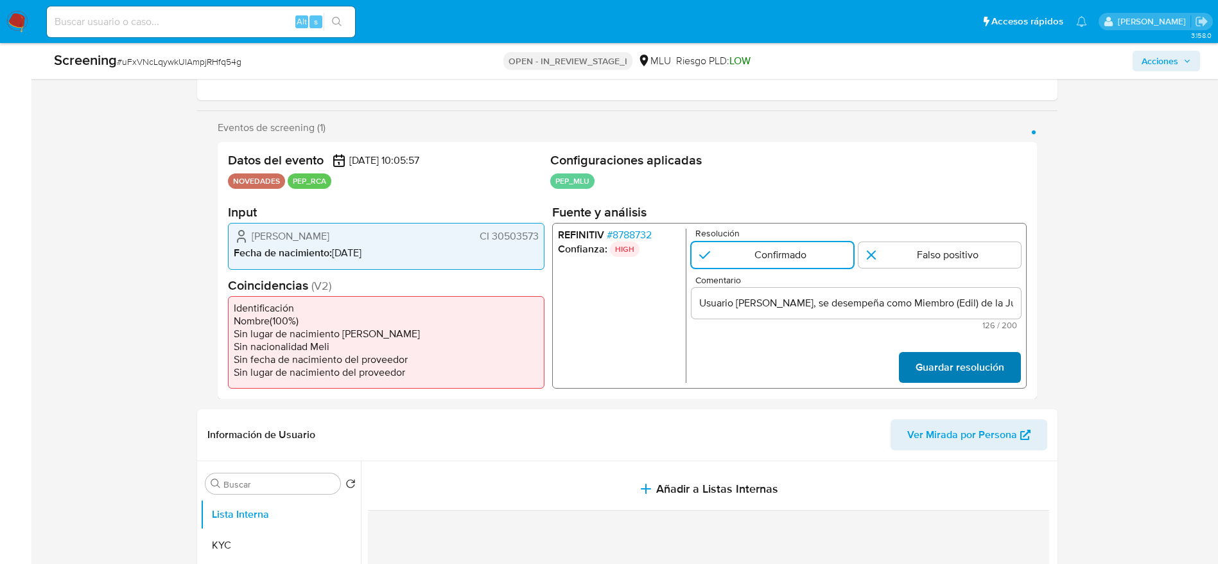
click at [941, 383] on div "REFINITIV # 8788732 Confianza: HIGH Resolución Confirmado Falso positivo Coment…" at bounding box center [788, 306] width 474 height 166
click at [944, 384] on div "REFINITIV # 8788732 Confianza: HIGH Resolución Confirmado Falso positivo Coment…" at bounding box center [788, 306] width 474 height 166
click at [960, 380] on span "Guardar resolución" at bounding box center [959, 367] width 89 height 28
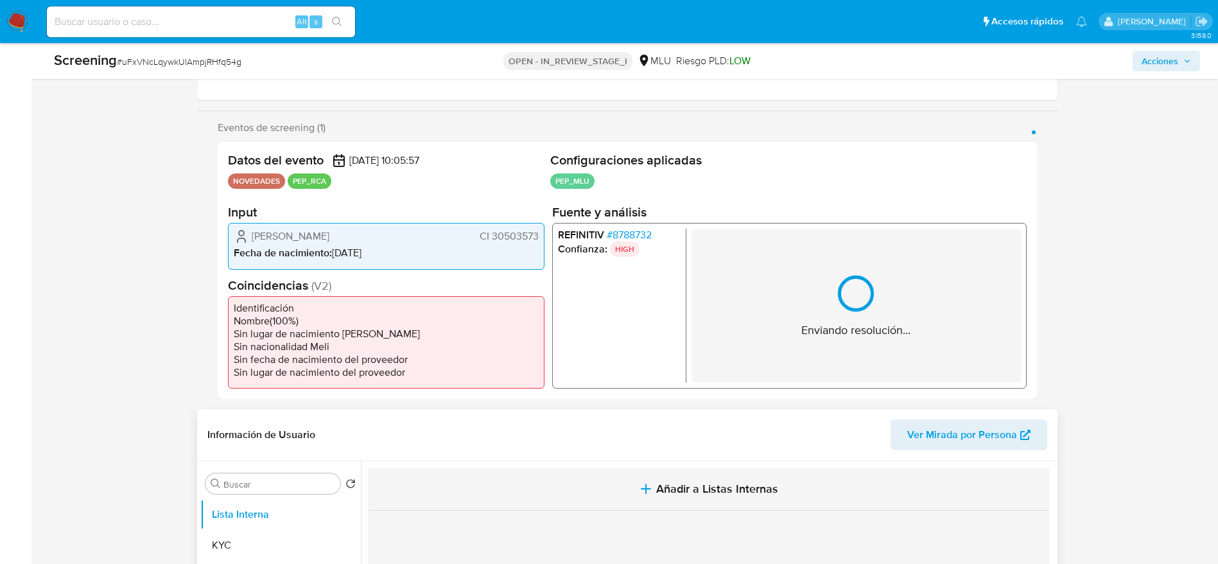
click at [738, 503] on button "Añadir a Listas Internas" at bounding box center [708, 488] width 681 height 43
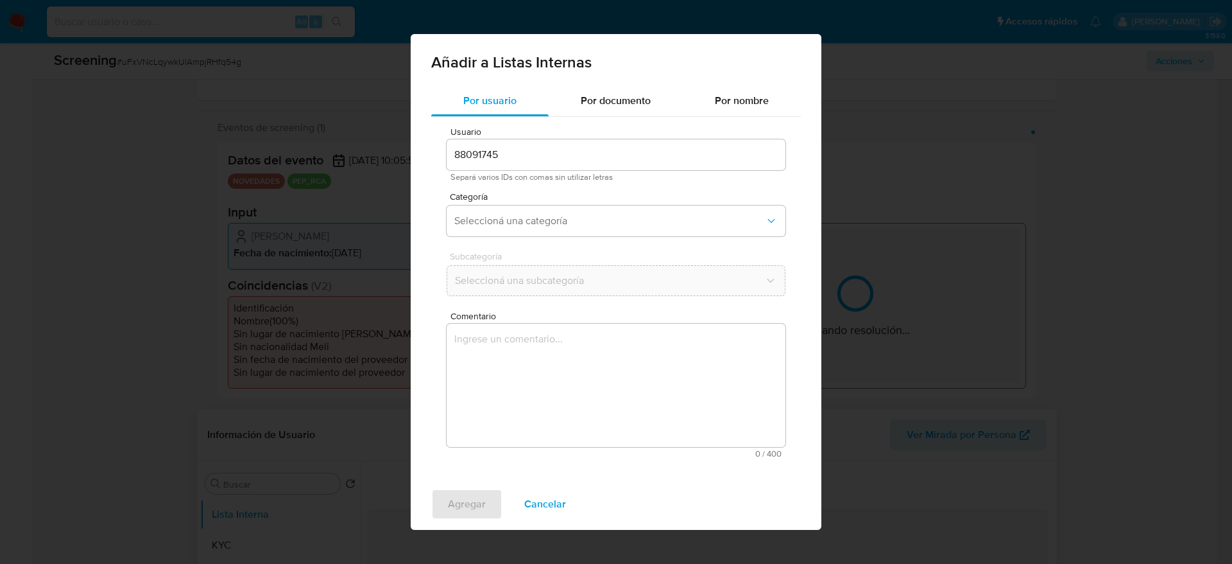
click at [701, 418] on textarea "Comentario" at bounding box center [616, 385] width 339 height 123
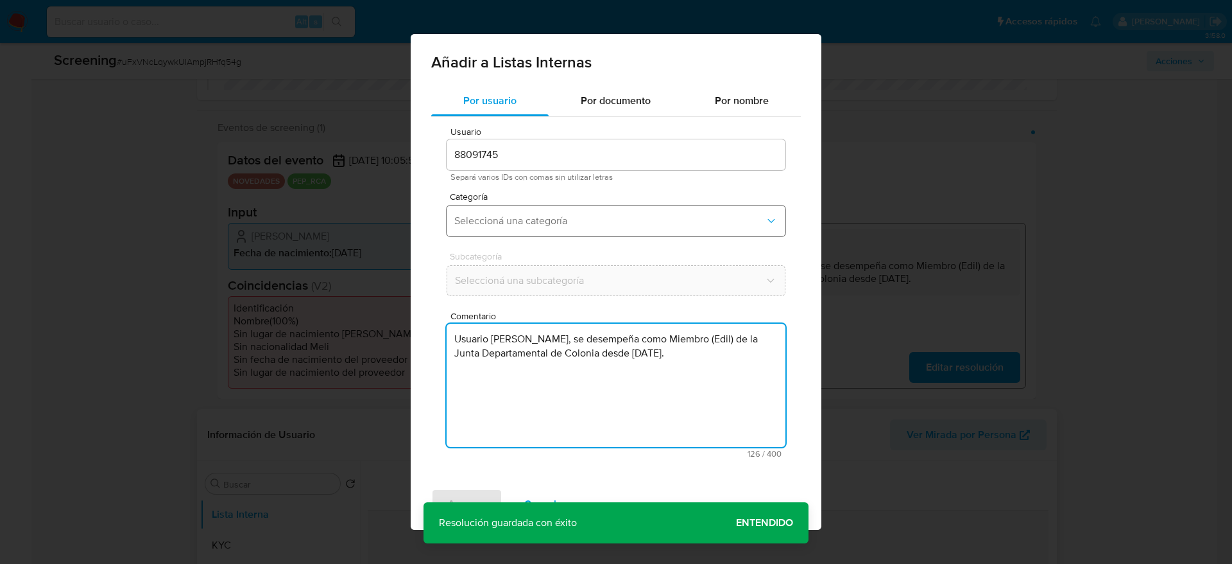
type textarea "Usuario Oscar Gabriel Latorre Diaz, se desempeña como Miembro (Edil) de la Junt…"
click at [620, 234] on button "Seleccioná una categoría" at bounding box center [616, 220] width 339 height 31
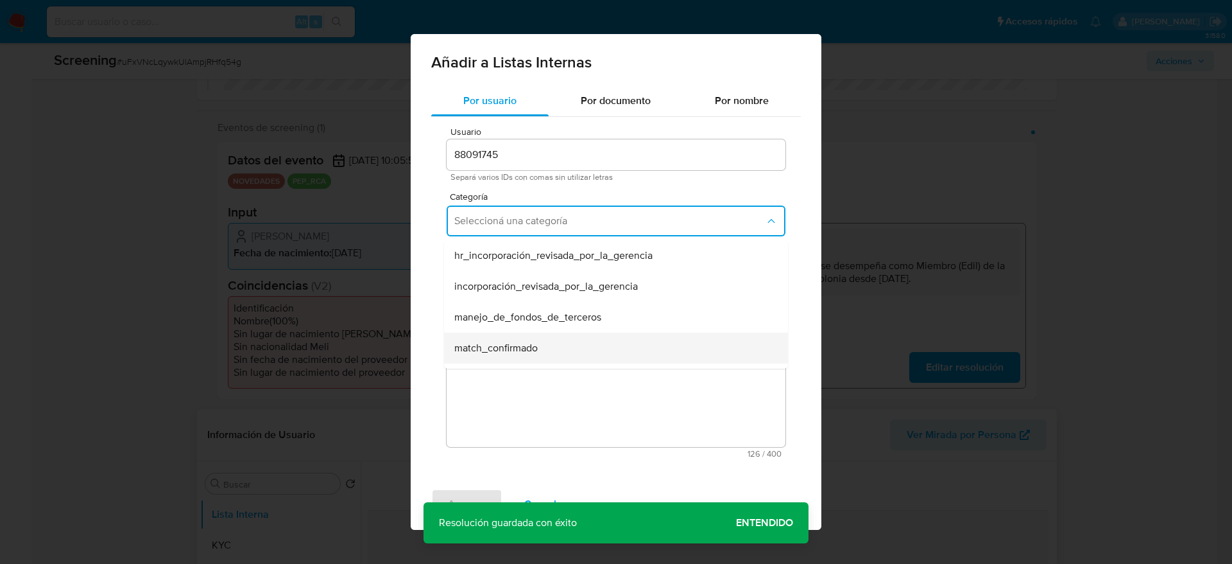
click at [588, 348] on div "match_confirmado" at bounding box center [612, 348] width 316 height 31
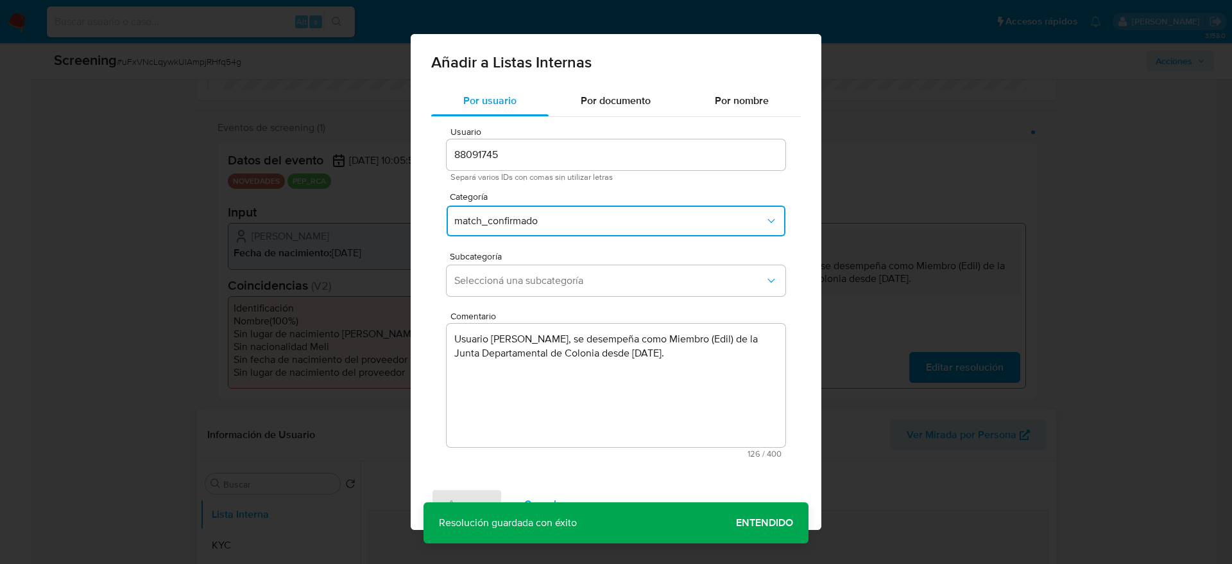
click at [574, 311] on span "Comentario" at bounding box center [620, 316] width 339 height 10
click at [574, 324] on textarea "Usuario Oscar Gabriel Latorre Diaz, se desempeña como Miembro (Edil) de la Junt…" at bounding box center [616, 385] width 339 height 123
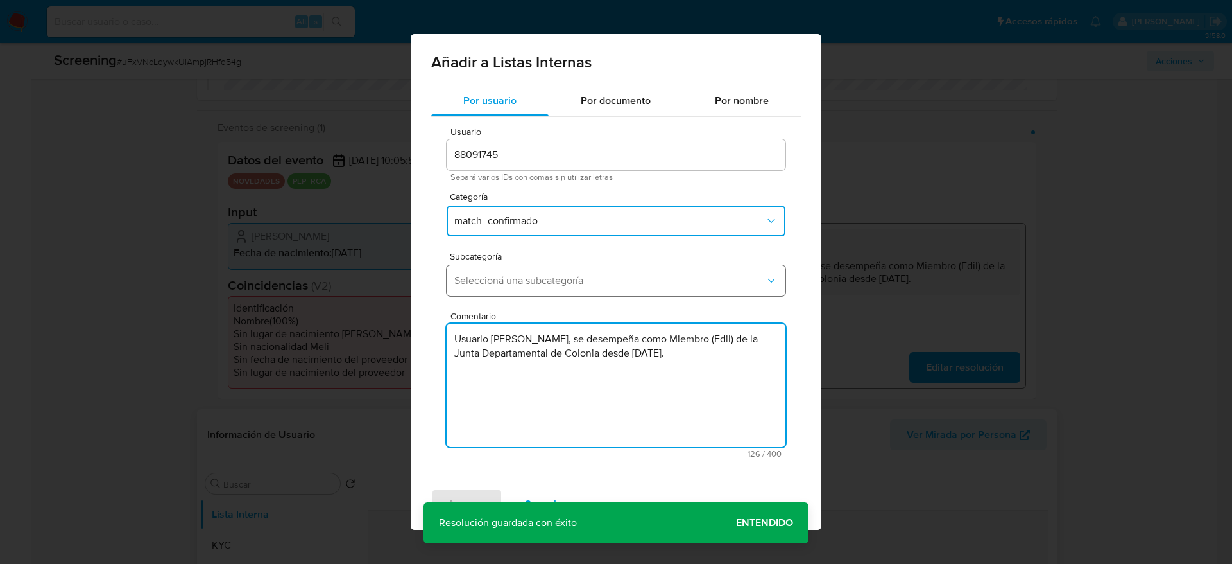
click at [573, 293] on button "Seleccioná una subcategoría" at bounding box center [616, 280] width 339 height 31
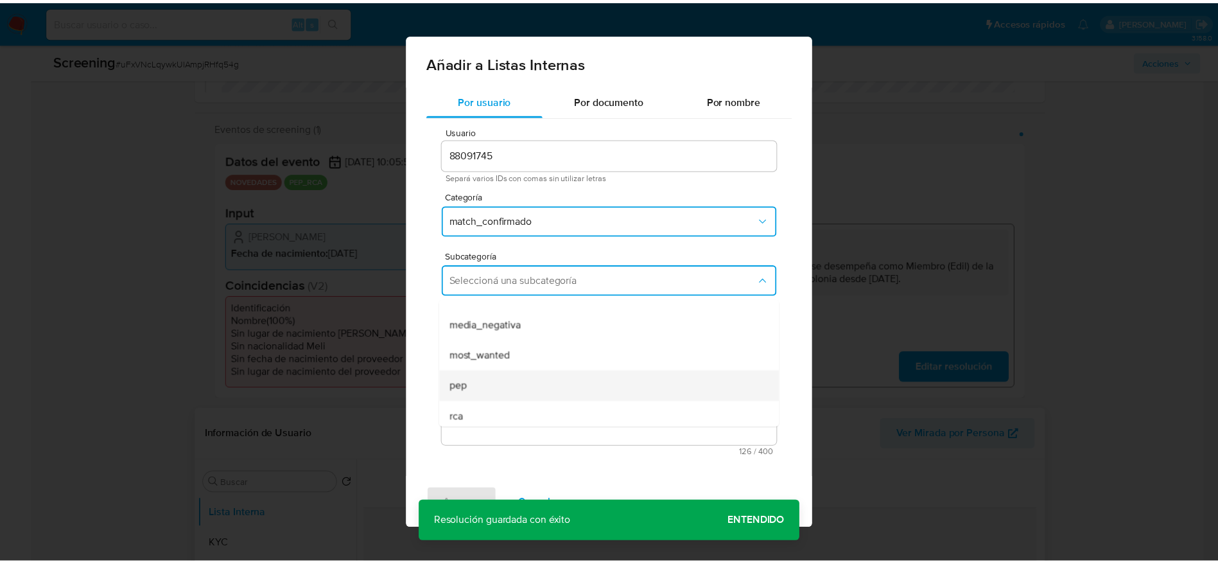
scroll to position [87, 0]
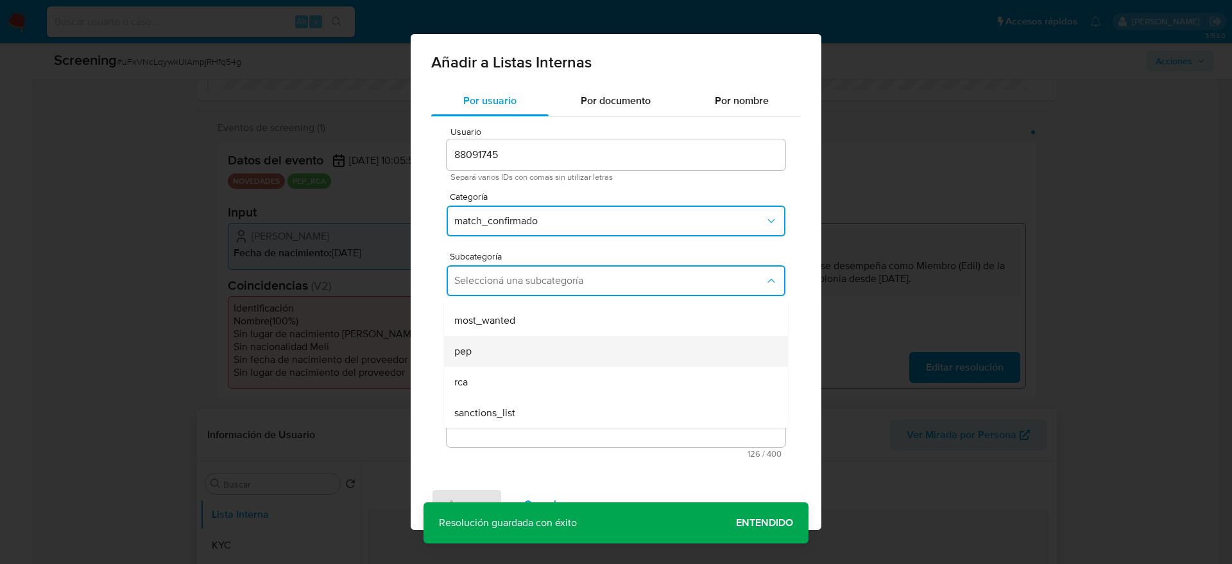
click at [509, 343] on div "pep" at bounding box center [612, 351] width 316 height 31
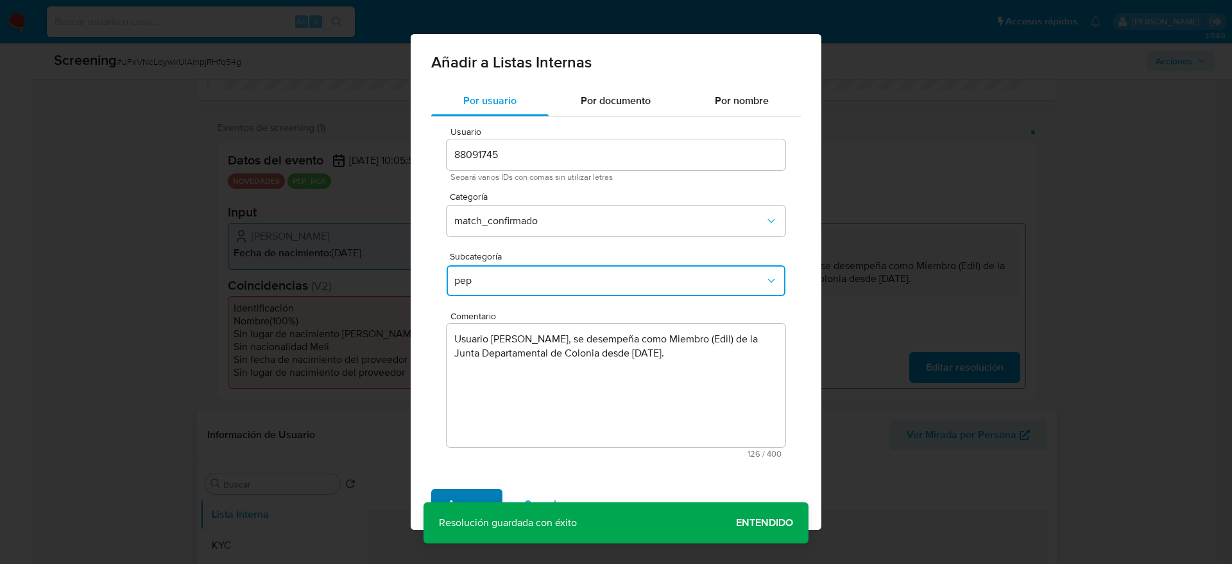
click at [476, 496] on span "Agregar" at bounding box center [467, 504] width 38 height 28
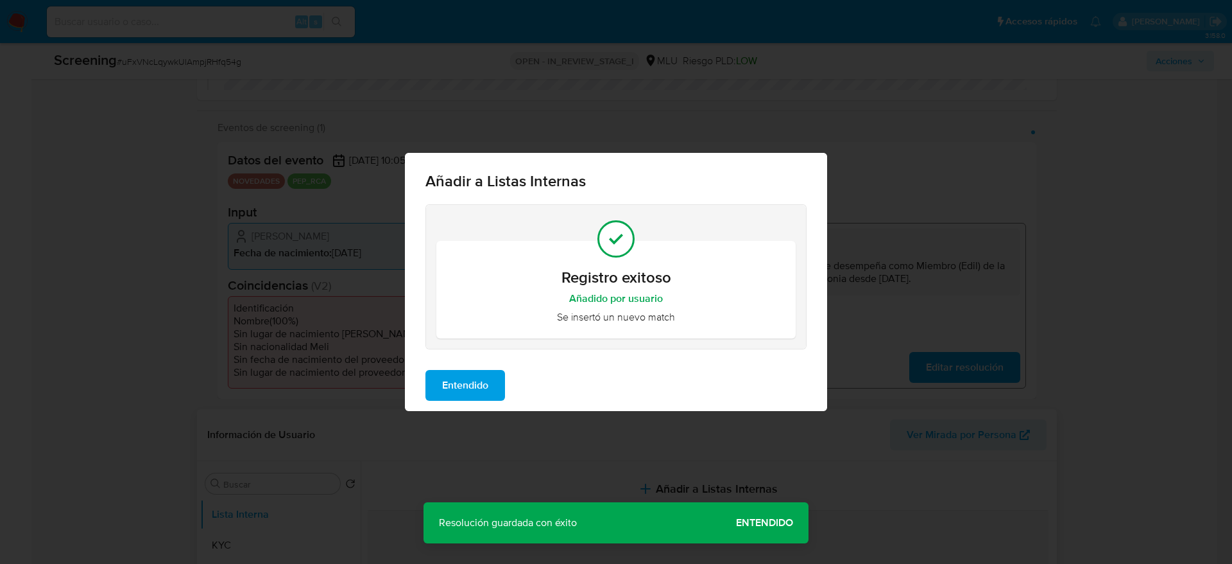
click at [482, 382] on span "Entendido" at bounding box center [465, 385] width 46 height 28
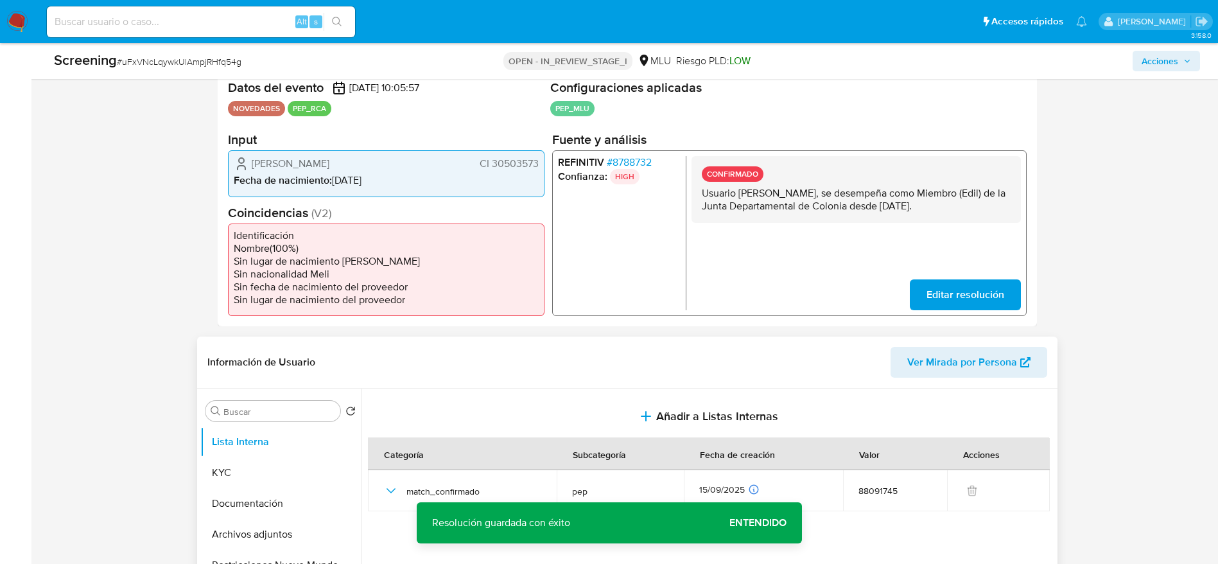
scroll to position [385, 0]
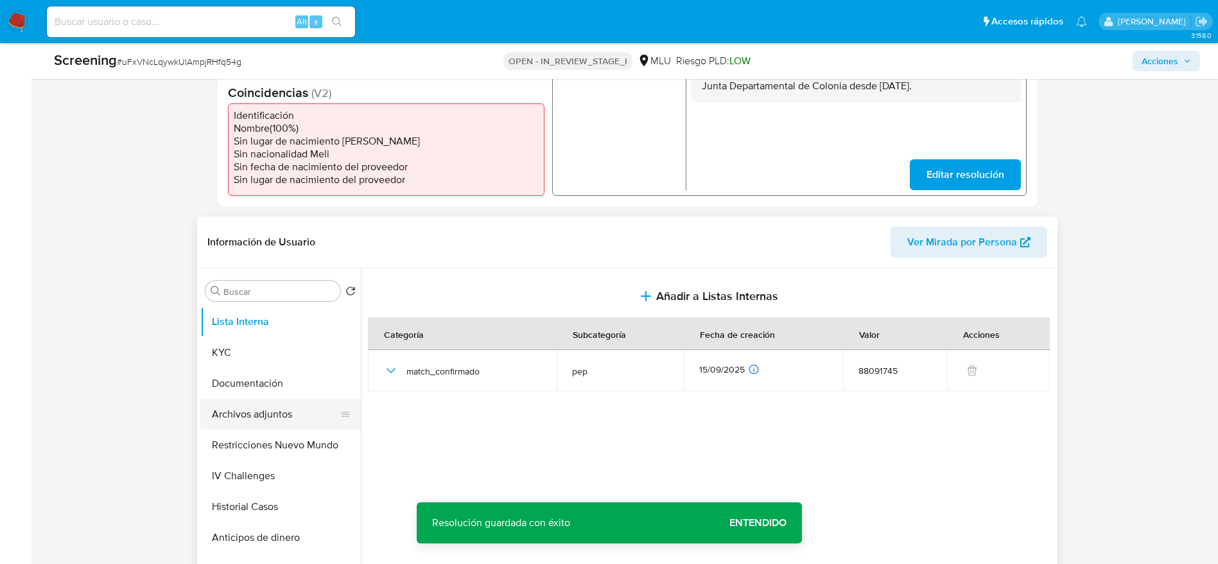
drag, startPoint x: 289, startPoint y: 394, endPoint x: 289, endPoint y: 411, distance: 17.3
click at [289, 411] on ul "Lista Interna KYC Documentación Archivos adjuntos Restricciones Nuevo Mundo IV …" at bounding box center [280, 450] width 160 height 289
click at [289, 411] on button "Archivos adjuntos" at bounding box center [275, 414] width 150 height 31
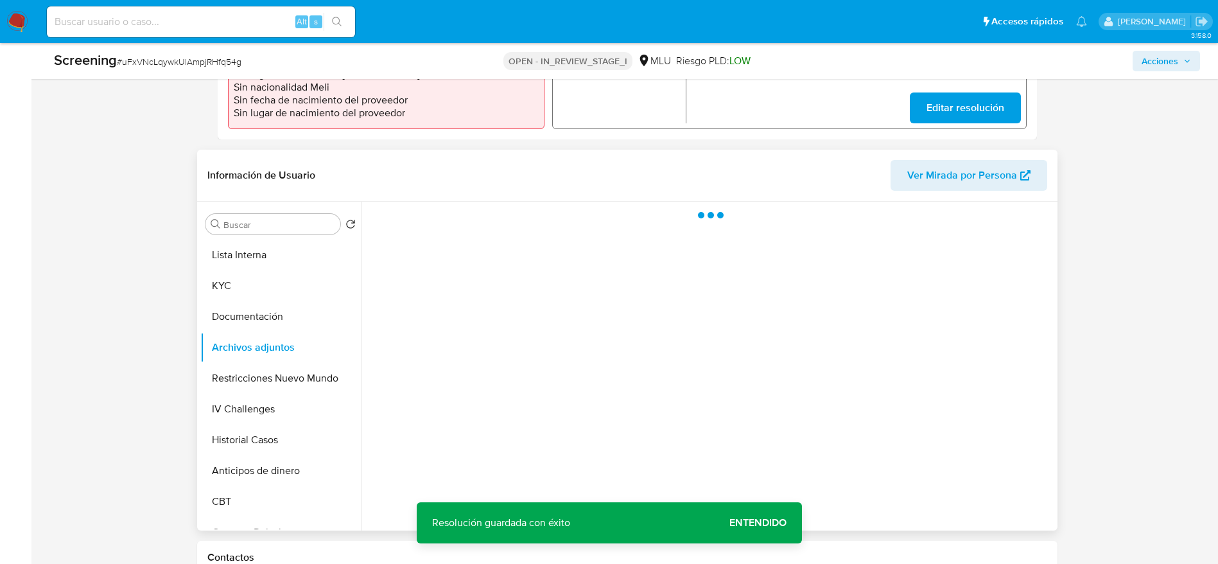
scroll to position [481, 0]
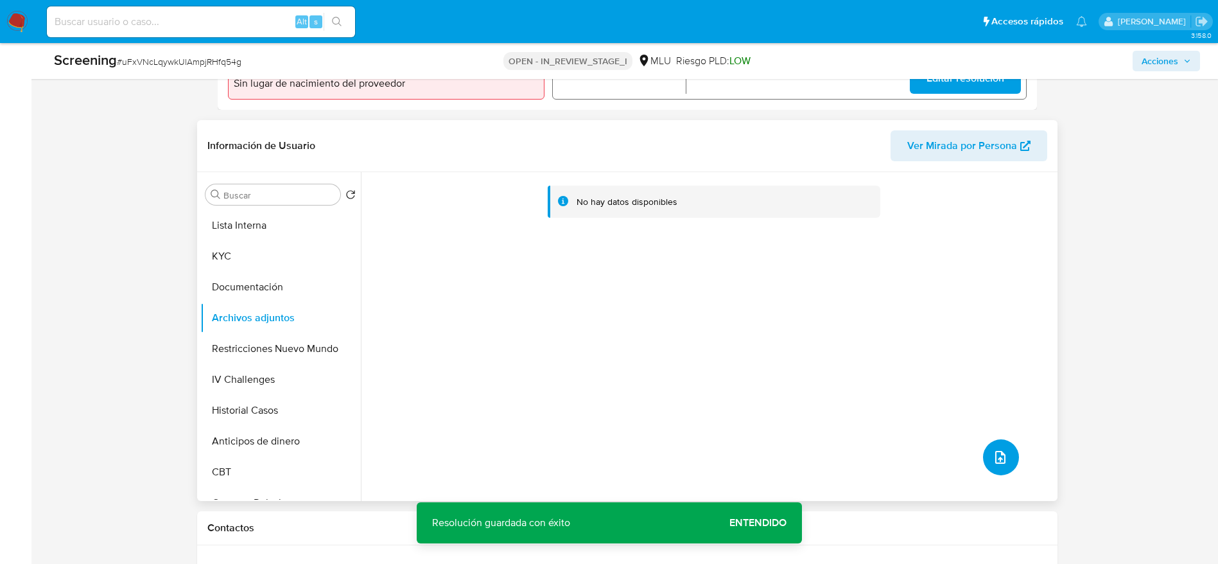
click at [996, 460] on icon "upload-file" at bounding box center [999, 456] width 15 height 15
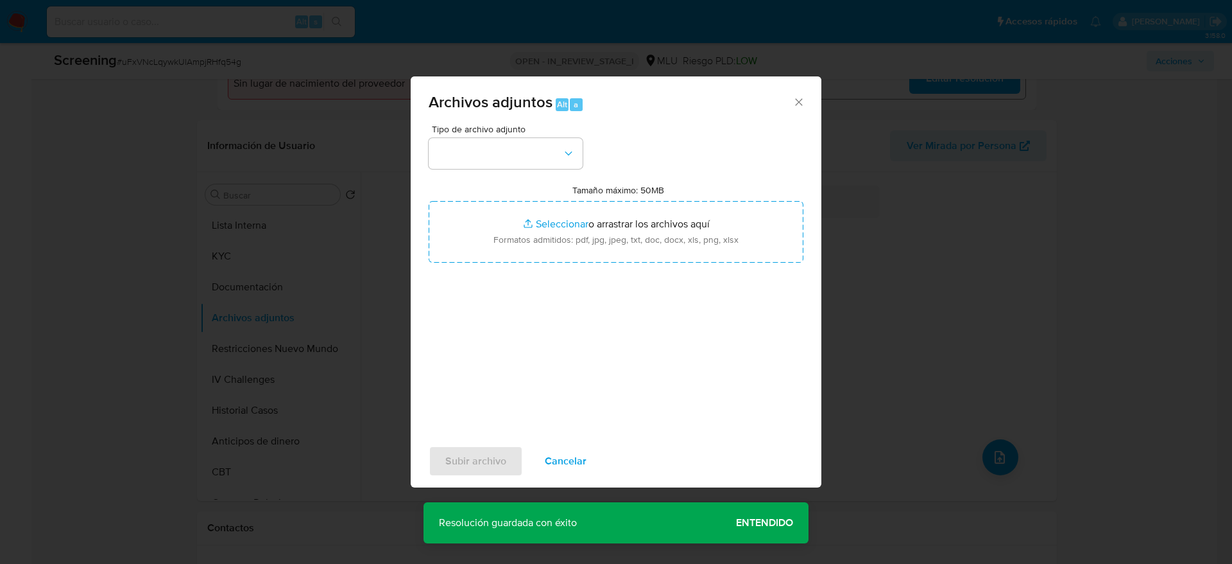
click at [550, 132] on span "Tipo de archivo adjunto" at bounding box center [509, 129] width 154 height 9
click at [550, 150] on button "button" at bounding box center [506, 153] width 154 height 31
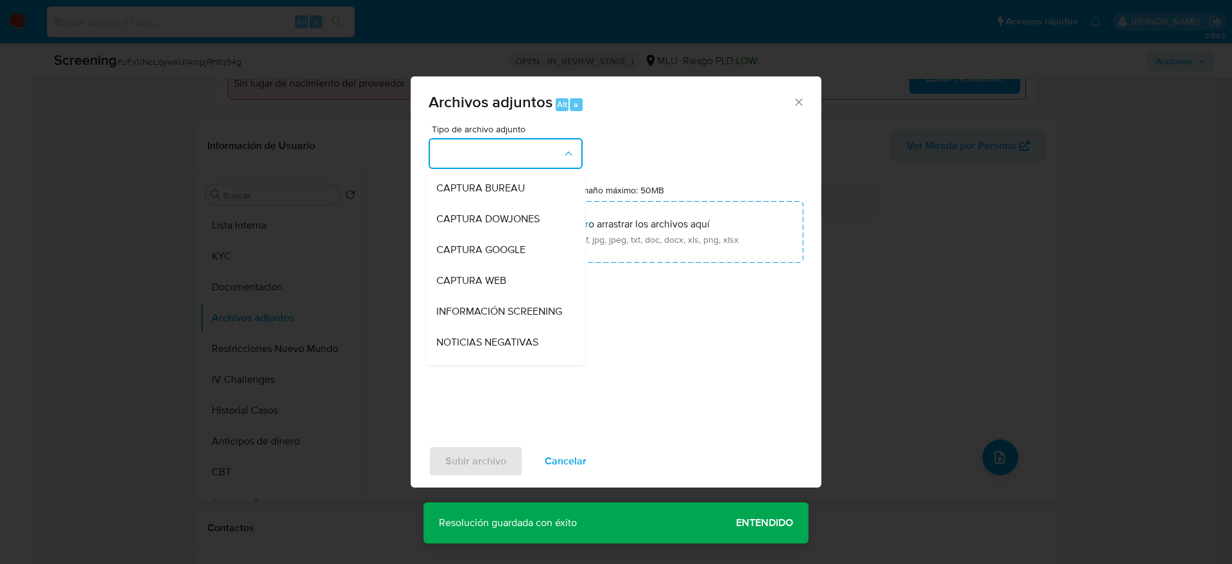
drag, startPoint x: 546, startPoint y: 308, endPoint x: 545, endPoint y: 297, distance: 10.9
click at [545, 307] on span "INFORMACIÓN SCREENING" at bounding box center [499, 311] width 126 height 13
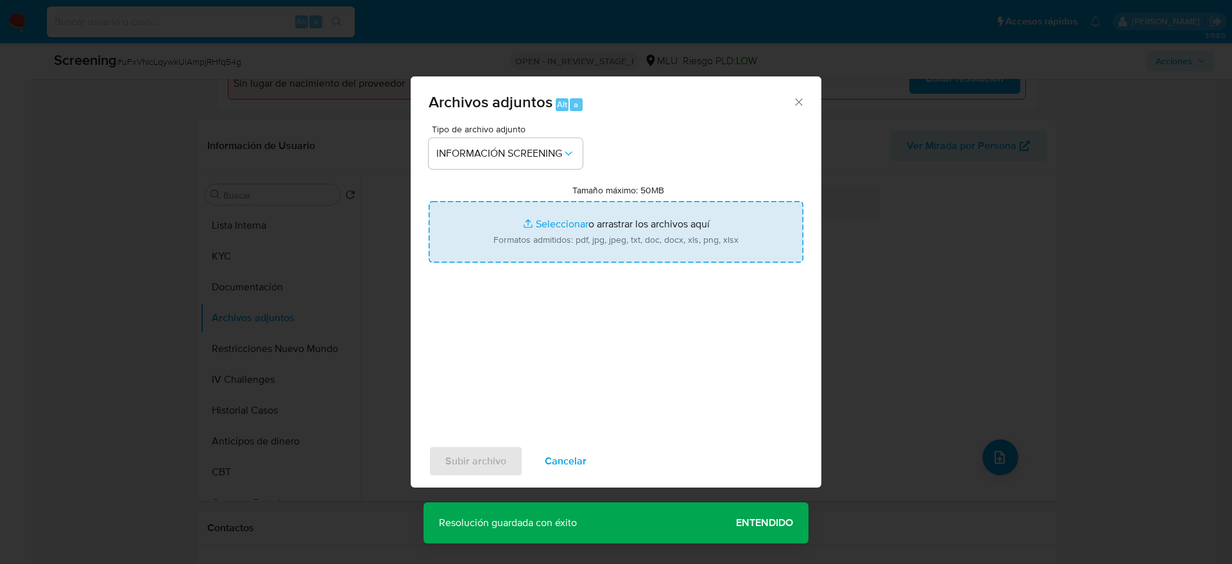
click at [533, 220] on input "Tamaño máximo: 50MB Seleccionar archivos" at bounding box center [616, 232] width 375 height 62
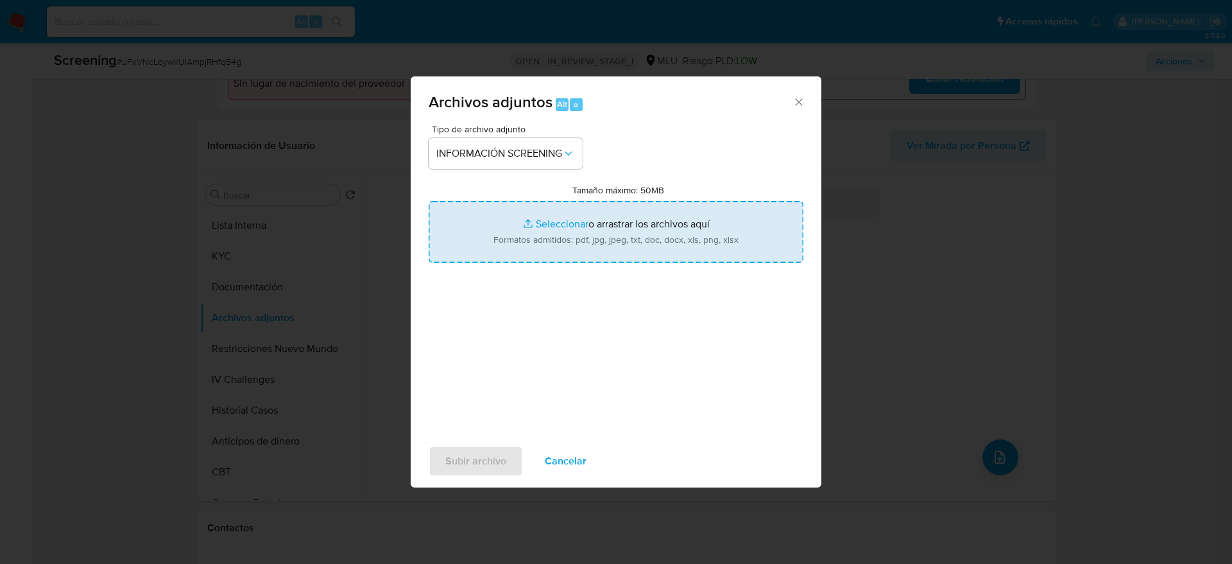
type input "C:\fakepath\_Oscar Gabriel Latorre Diaz_ - Buscar con Google.pdf"
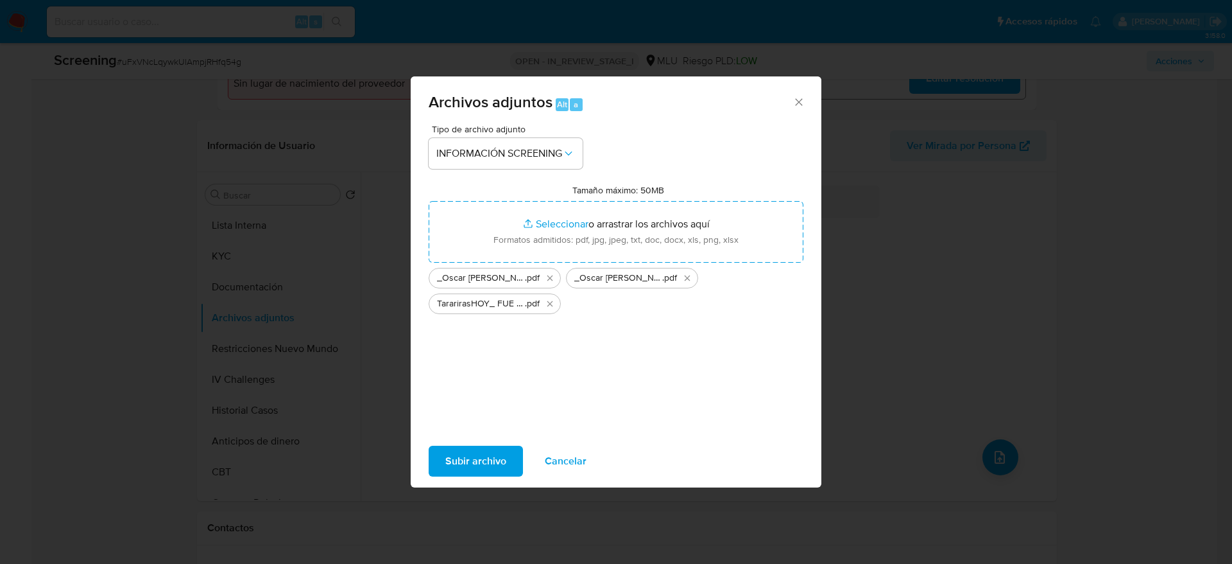
click at [454, 453] on span "Subir archivo" at bounding box center [475, 461] width 61 height 28
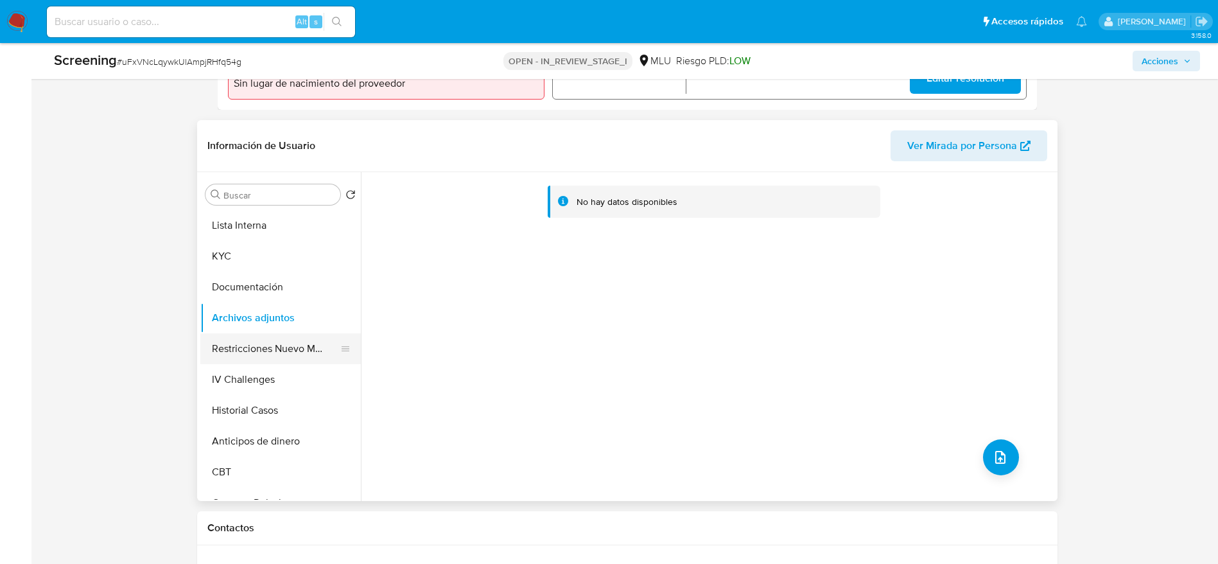
click at [240, 347] on button "Restricciones Nuevo Mundo" at bounding box center [275, 348] width 150 height 31
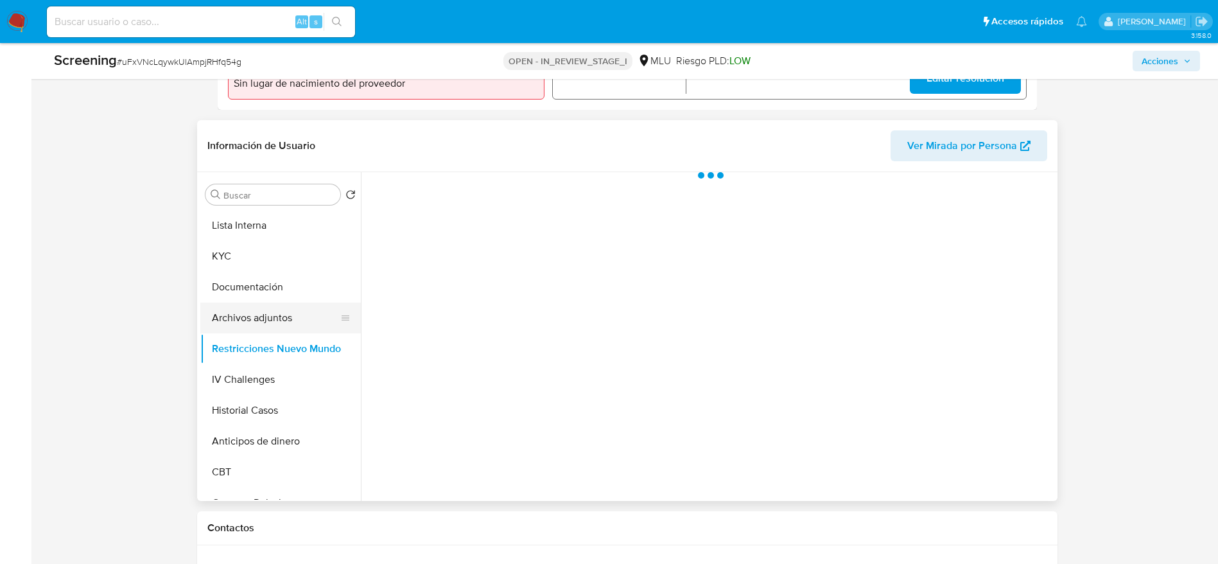
click at [255, 318] on button "Archivos adjuntos" at bounding box center [275, 317] width 150 height 31
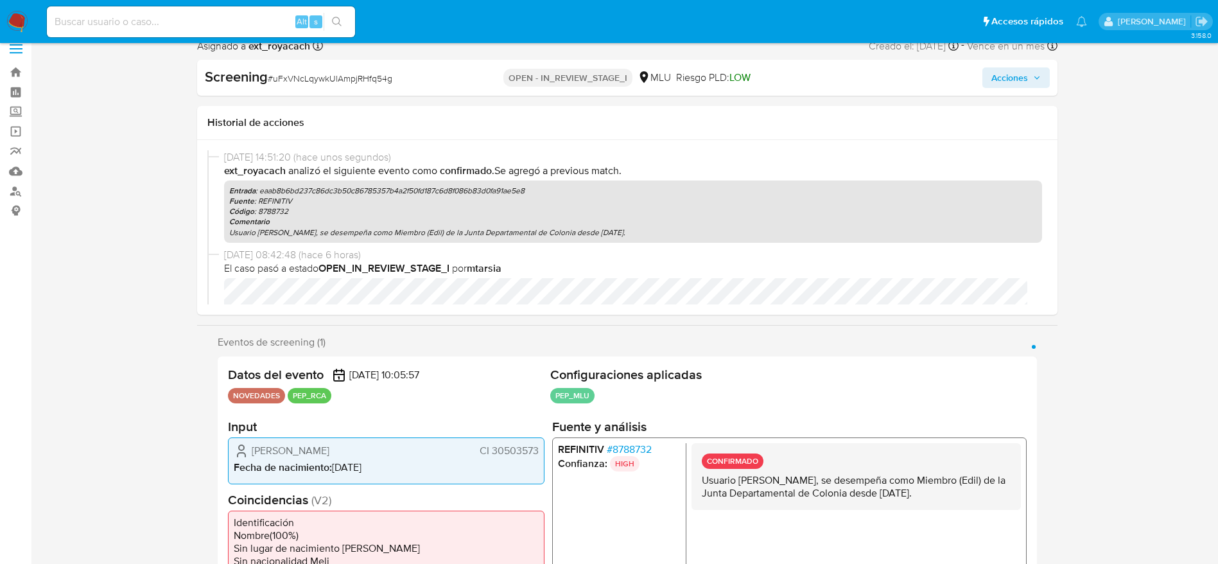
scroll to position [0, 0]
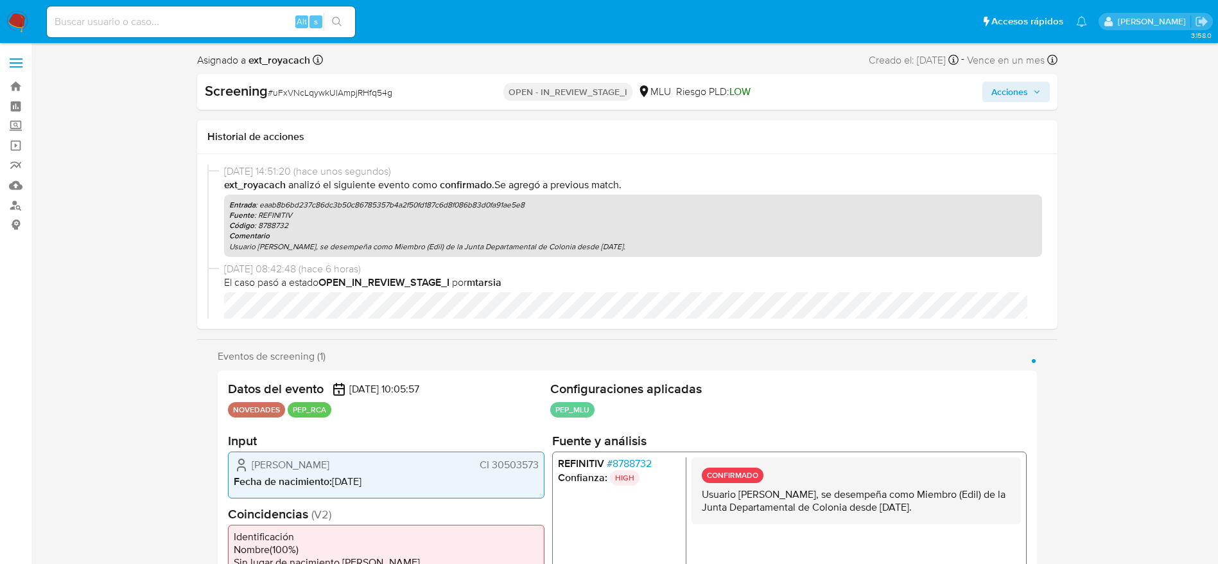
click at [1043, 91] on button "Acciones" at bounding box center [1015, 92] width 67 height 21
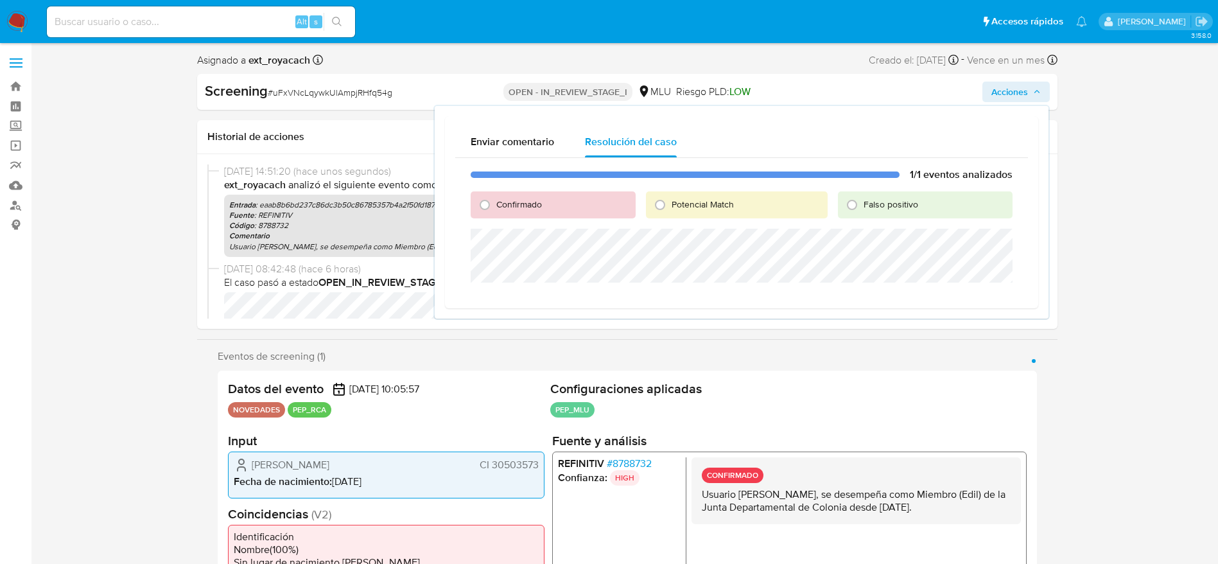
drag, startPoint x: 535, startPoint y: 205, endPoint x: 532, endPoint y: 225, distance: 20.2
click at [534, 205] on span "Confirmado" at bounding box center [519, 204] width 46 height 13
click at [510, 199] on span "Confirmado" at bounding box center [519, 204] width 46 height 13
click at [495, 199] on input "Confirmado" at bounding box center [484, 204] width 21 height 21
radio input "true"
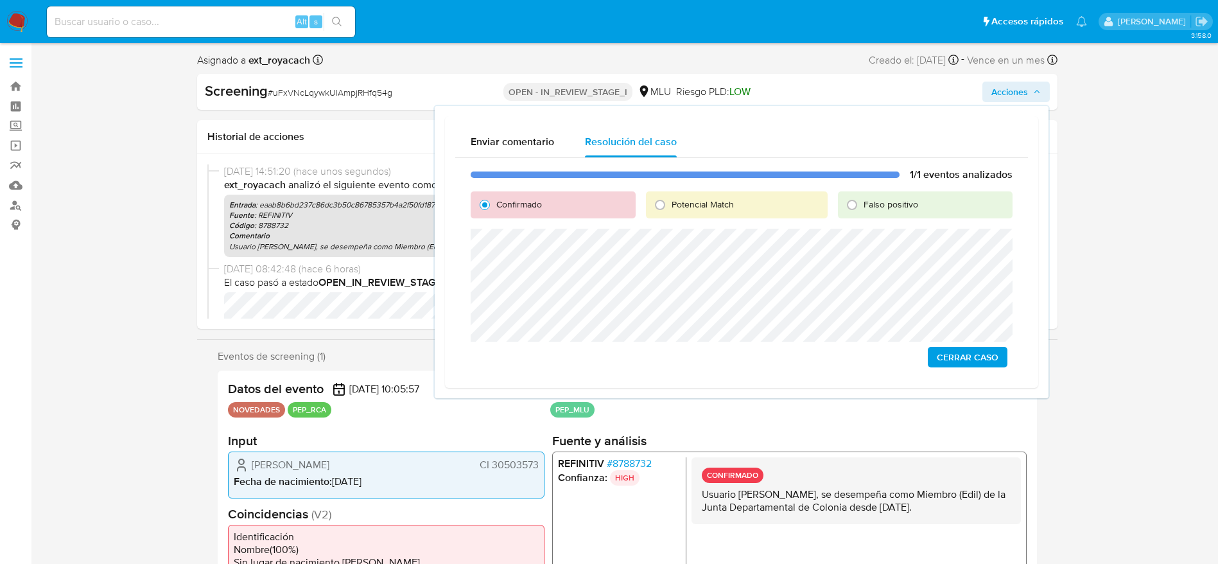
click at [987, 364] on span "Cerrar Caso" at bounding box center [968, 357] width 62 height 18
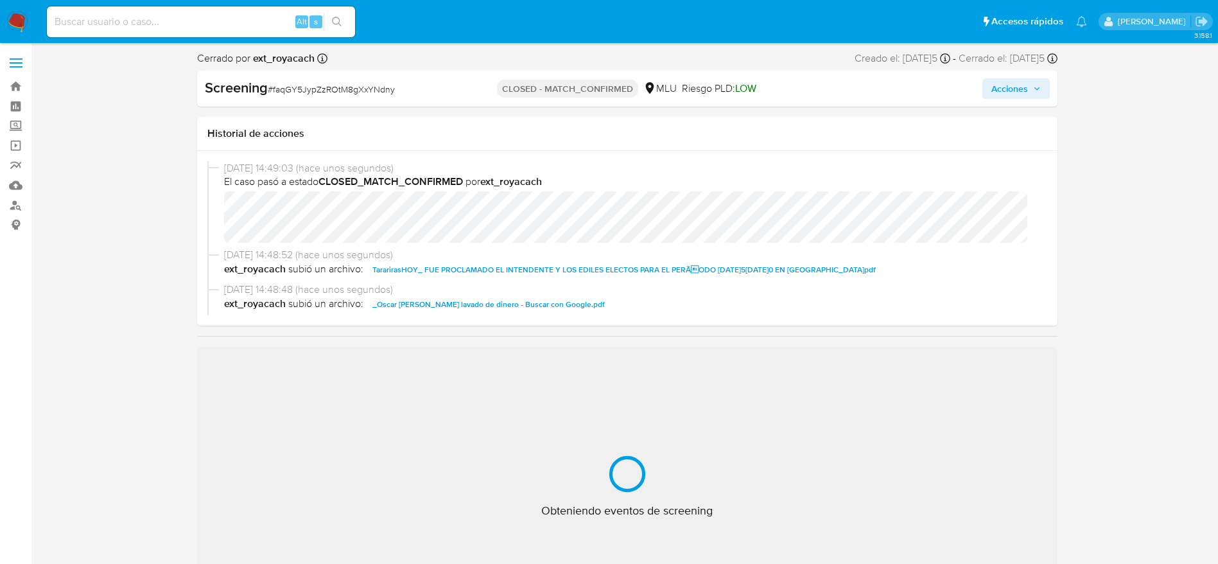
select select "10"
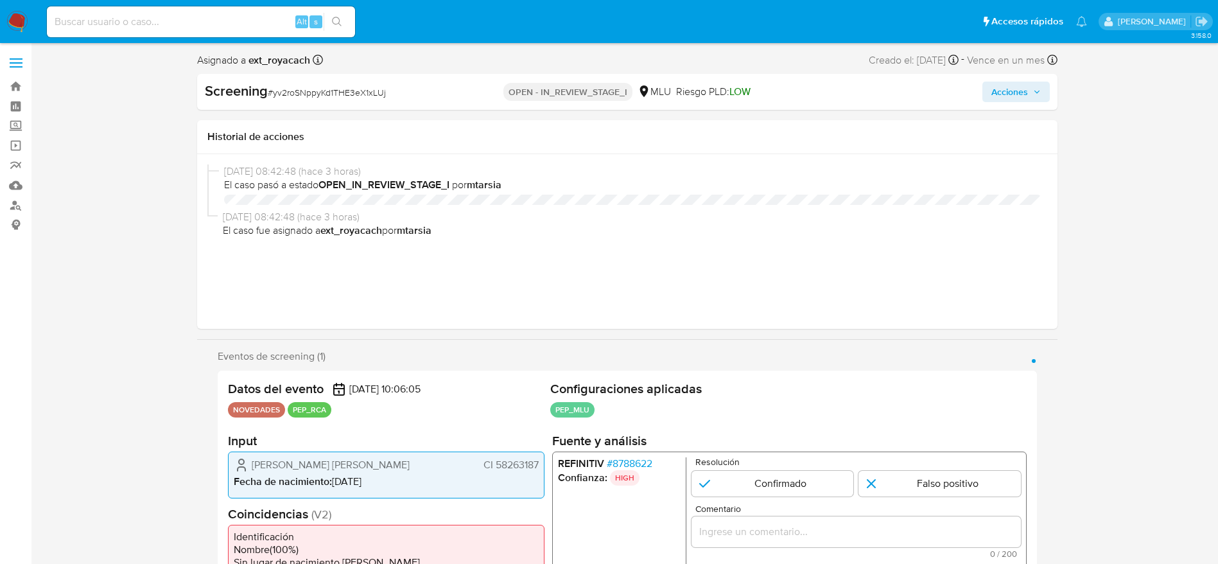
select select "10"
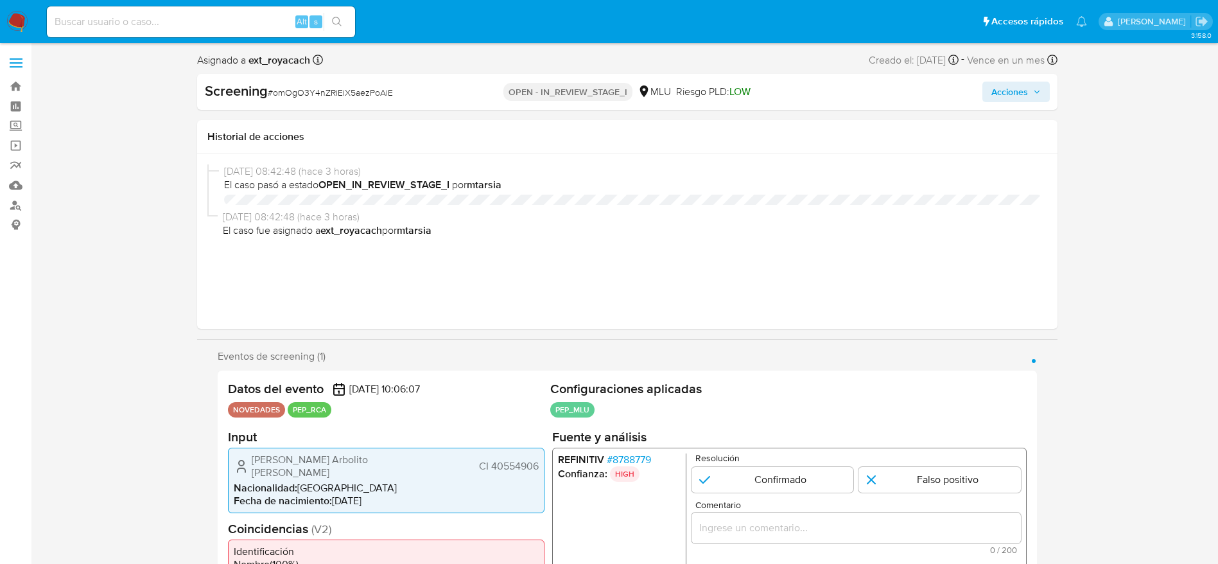
select select "10"
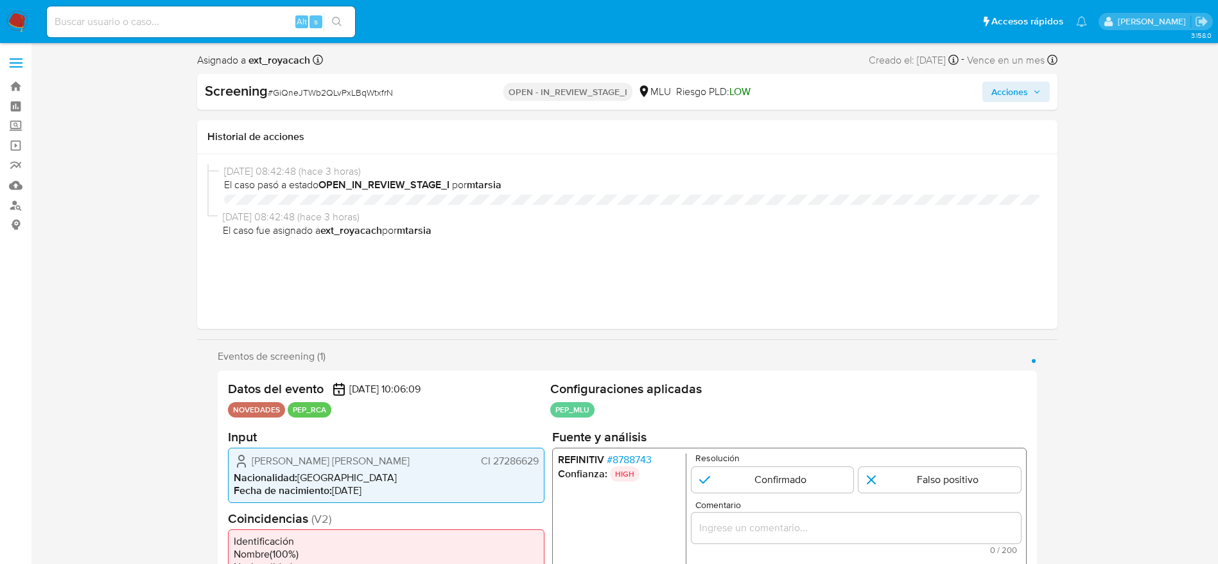
select select "10"
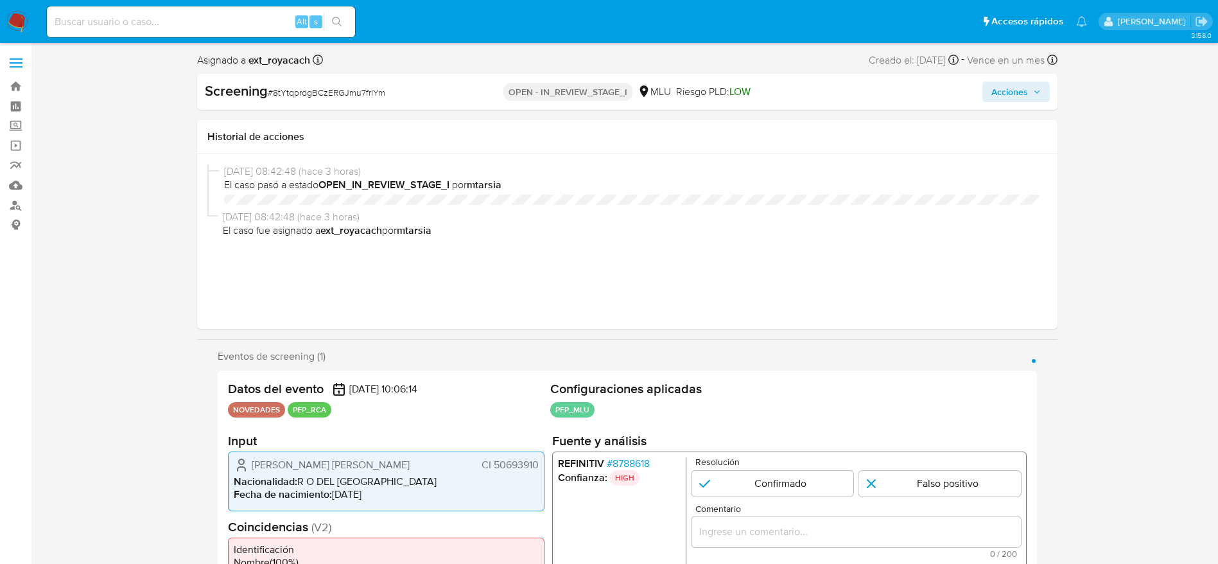
select select "10"
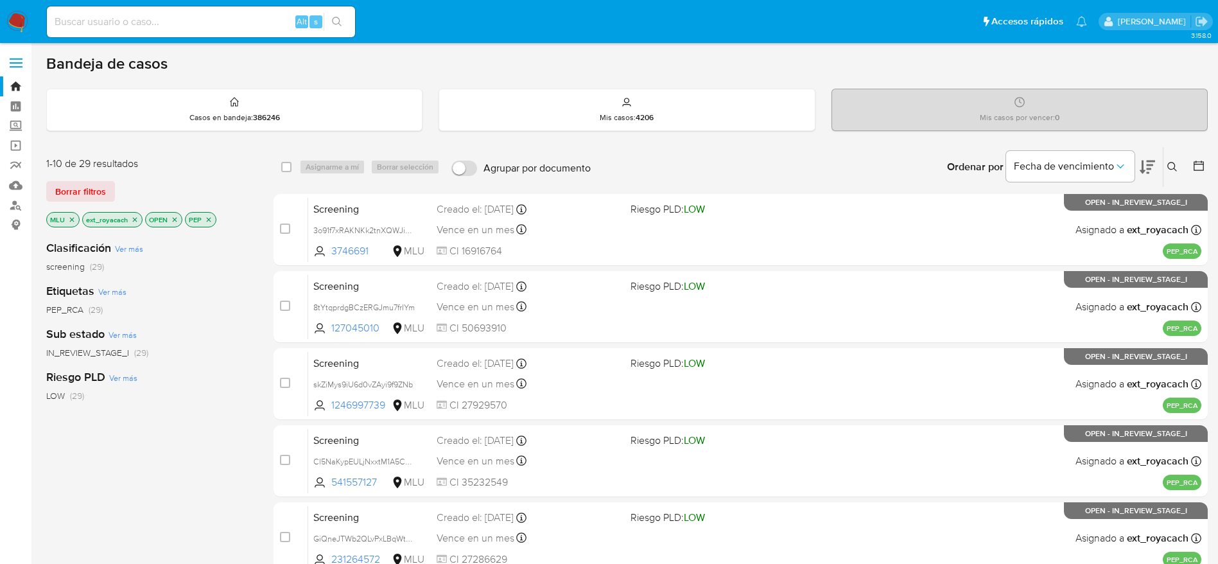
click at [21, 22] on img at bounding box center [17, 22] width 22 height 22
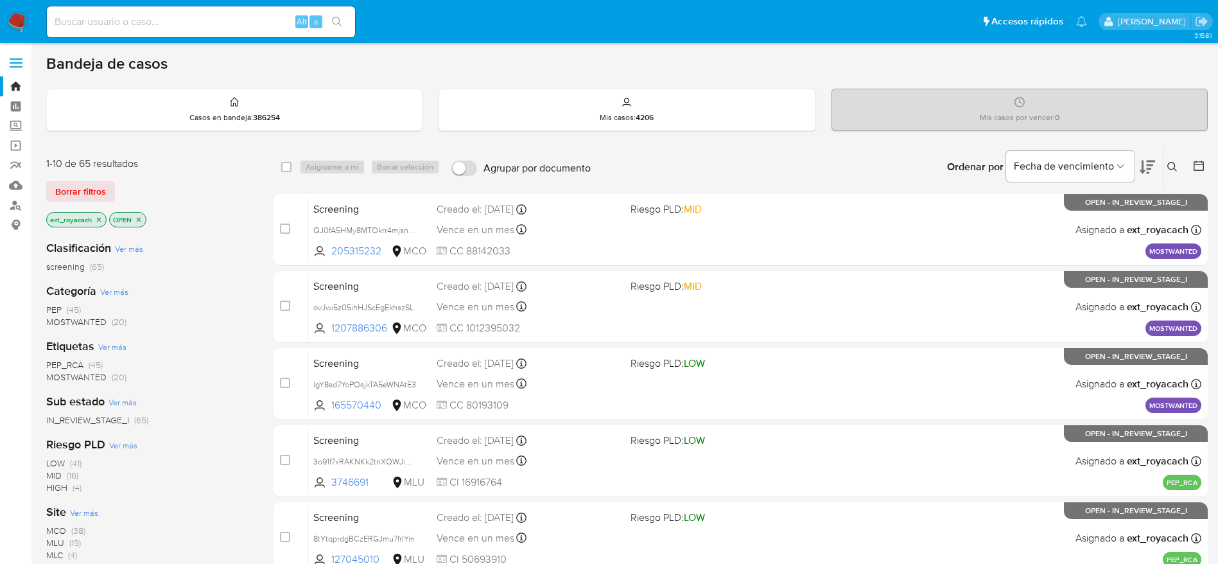
click at [68, 315] on div "PEP (45) MOSTWANTED (20)" at bounding box center [149, 316] width 207 height 24
click at [69, 312] on span "(45)" at bounding box center [74, 309] width 14 height 13
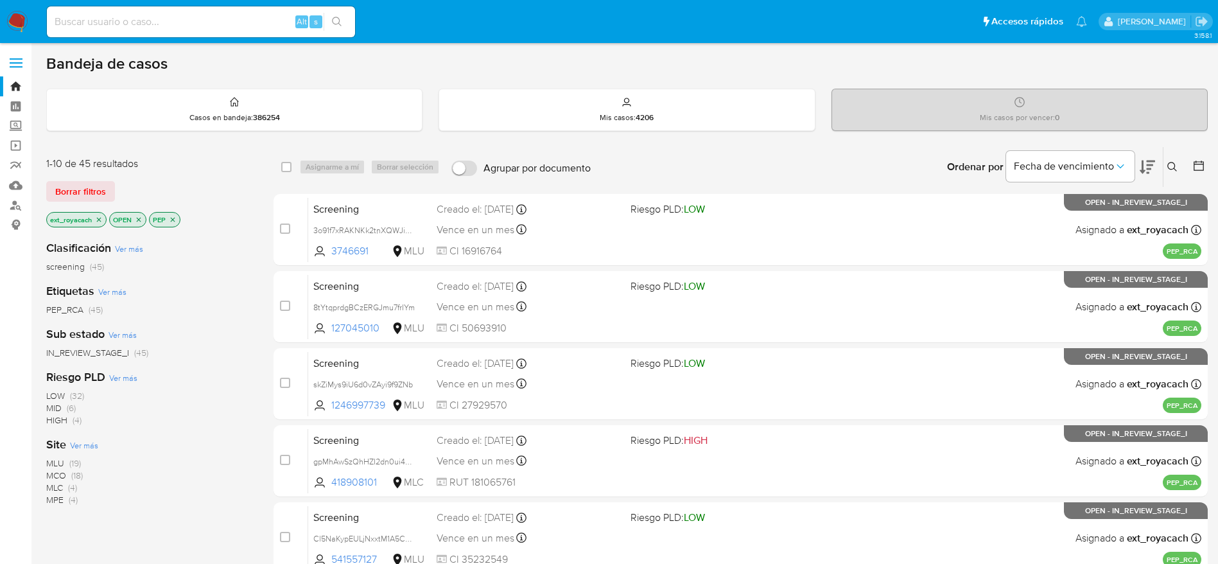
click at [17, 17] on img at bounding box center [17, 22] width 22 height 22
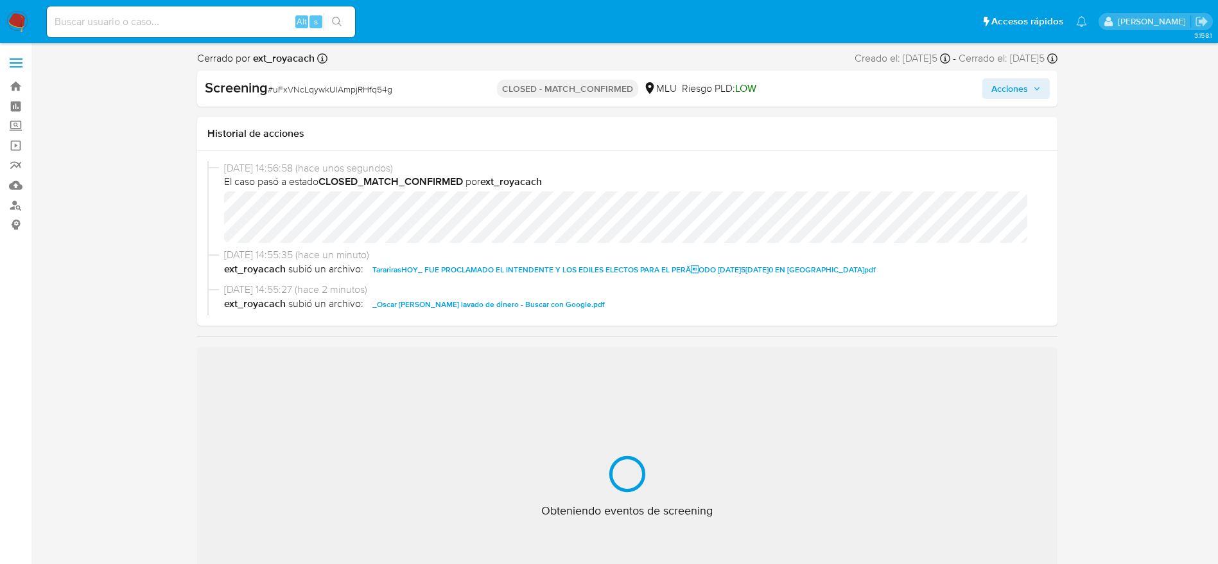
select select "10"
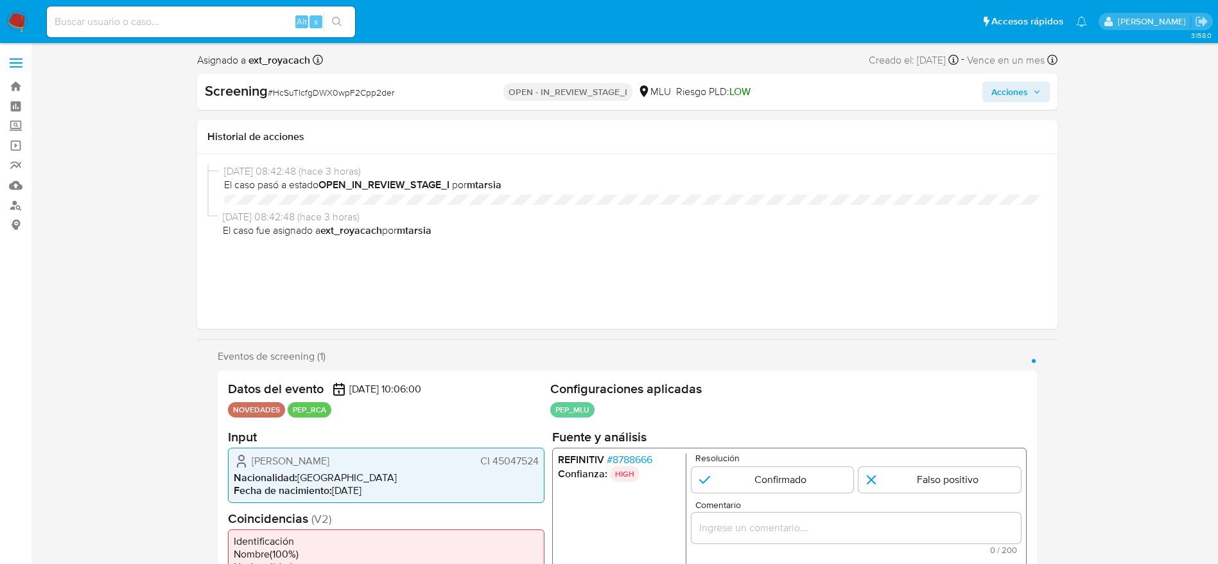
select select "10"
click at [282, 77] on div "Screening # HcSuTIcfgDWX0wpF2Cpp2der OPEN - IN_REVIEW_STAGE_I MLU Riesgo PLD: L…" at bounding box center [627, 92] width 860 height 36
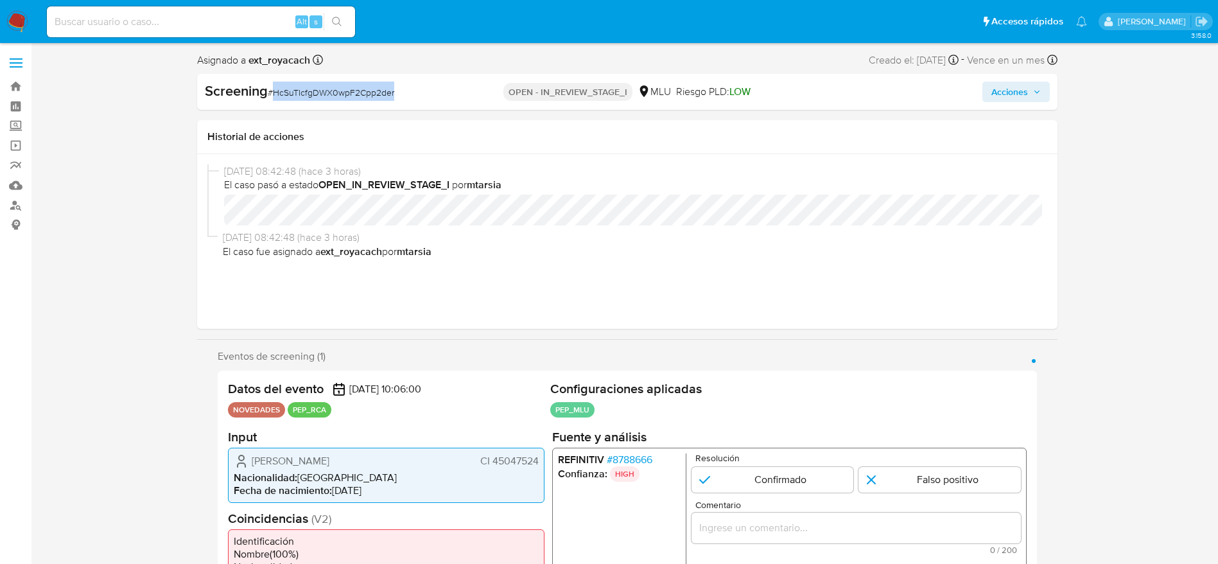
click at [282, 77] on div "Screening # HcSuTIcfgDWX0wpF2Cpp2der OPEN - IN_REVIEW_STAGE_I MLU Riesgo PLD: L…" at bounding box center [627, 92] width 860 height 36
copy span "HcSuTIcfgDWX0wpF2Cpp2der"
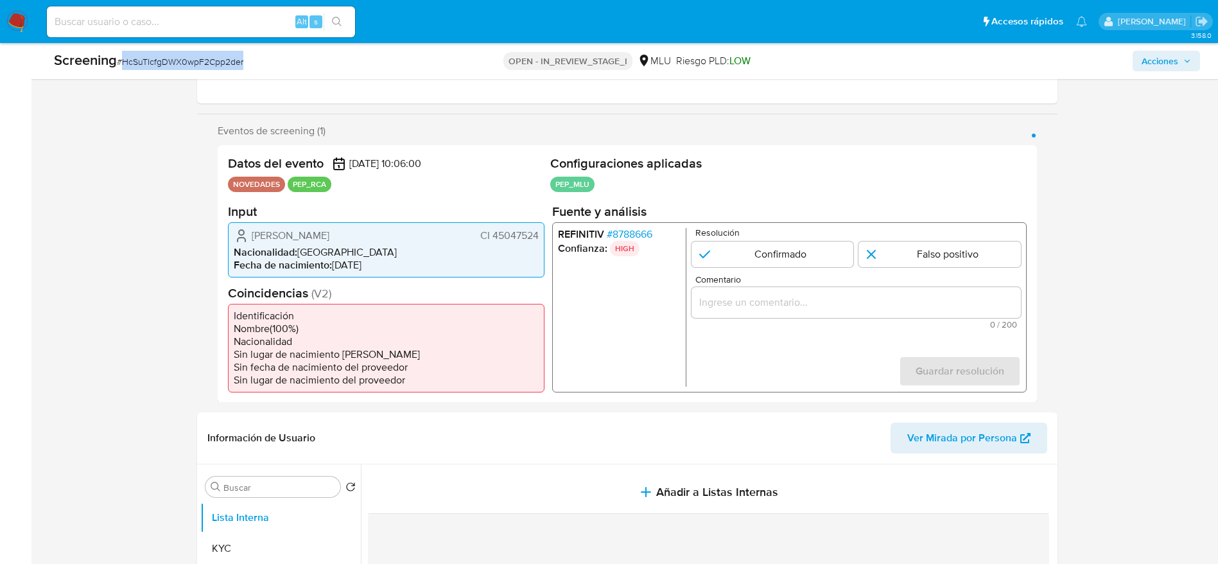
scroll to position [193, 0]
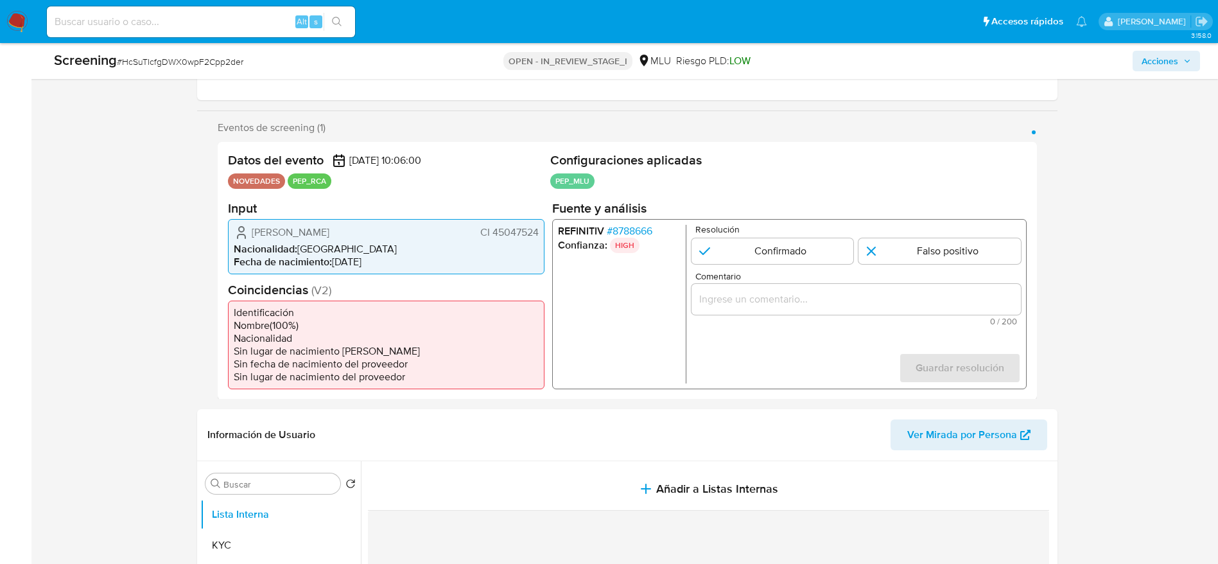
click at [629, 232] on span "# 8788666" at bounding box center [629, 230] width 46 height 13
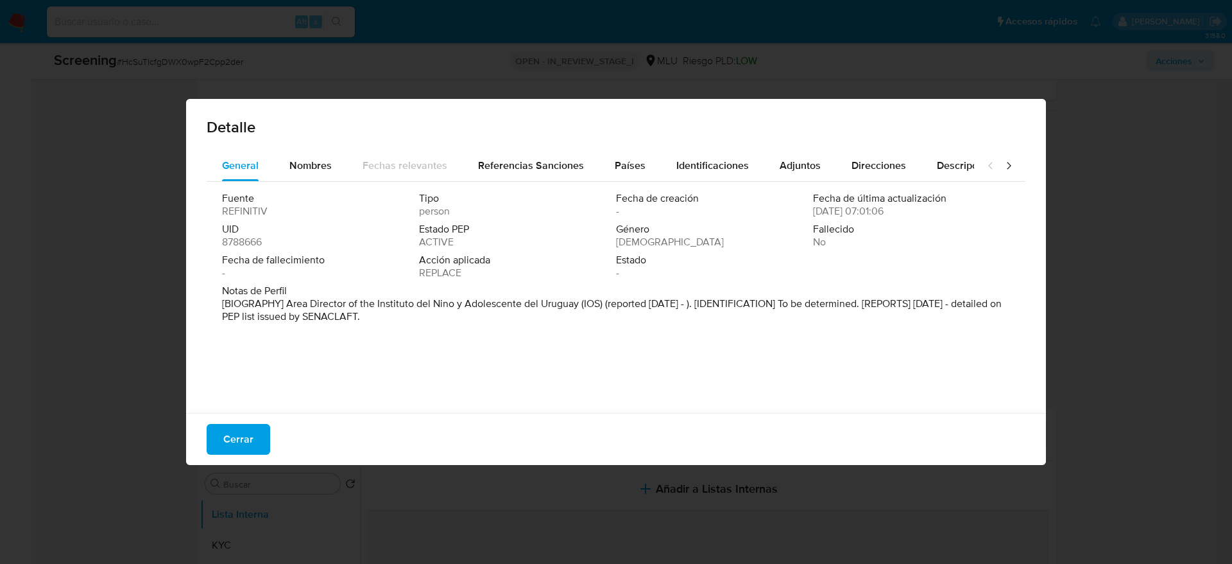
drag, startPoint x: 264, startPoint y: 434, endPoint x: 241, endPoint y: 392, distance: 47.7
click at [264, 433] on button "Cerrar" at bounding box center [239, 439] width 64 height 31
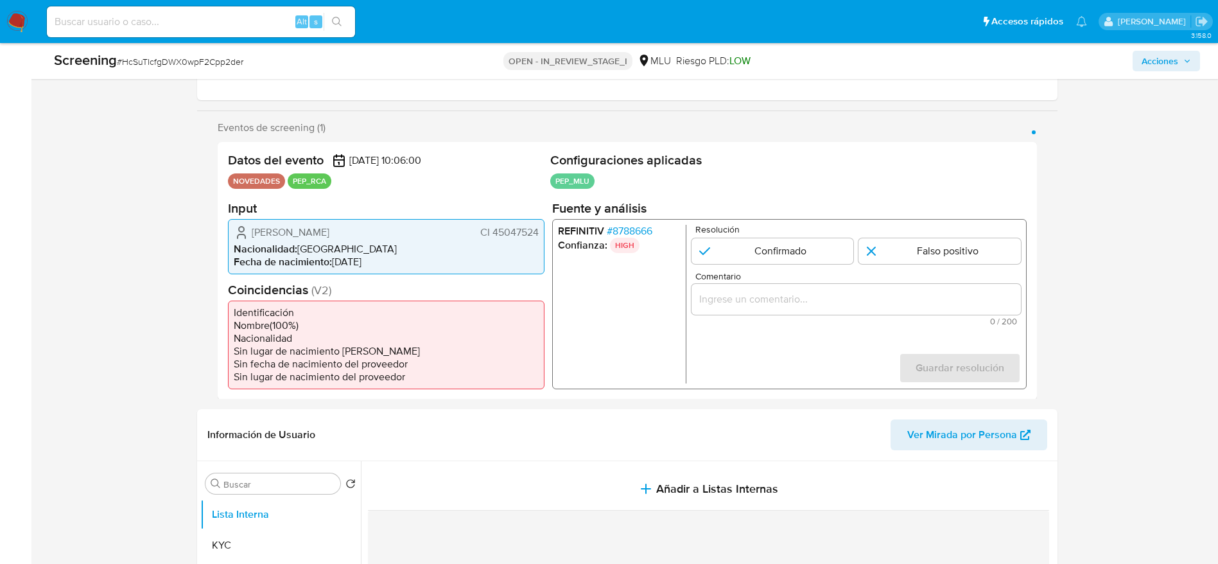
drag, startPoint x: 249, startPoint y: 230, endPoint x: 535, endPoint y: 227, distance: 286.3
click at [535, 227] on div "[PERSON_NAME] CI 45047524" at bounding box center [386, 231] width 305 height 15
drag, startPoint x: 537, startPoint y: 227, endPoint x: 218, endPoint y: 238, distance: 319.2
click at [218, 238] on div "Datos del evento [DATE] 10:06:00 NOVEDADES PEP_RCA Configuraciones aplicadas PE…" at bounding box center [627, 270] width 819 height 257
click at [652, 236] on span "# 8788666" at bounding box center [629, 230] width 46 height 13
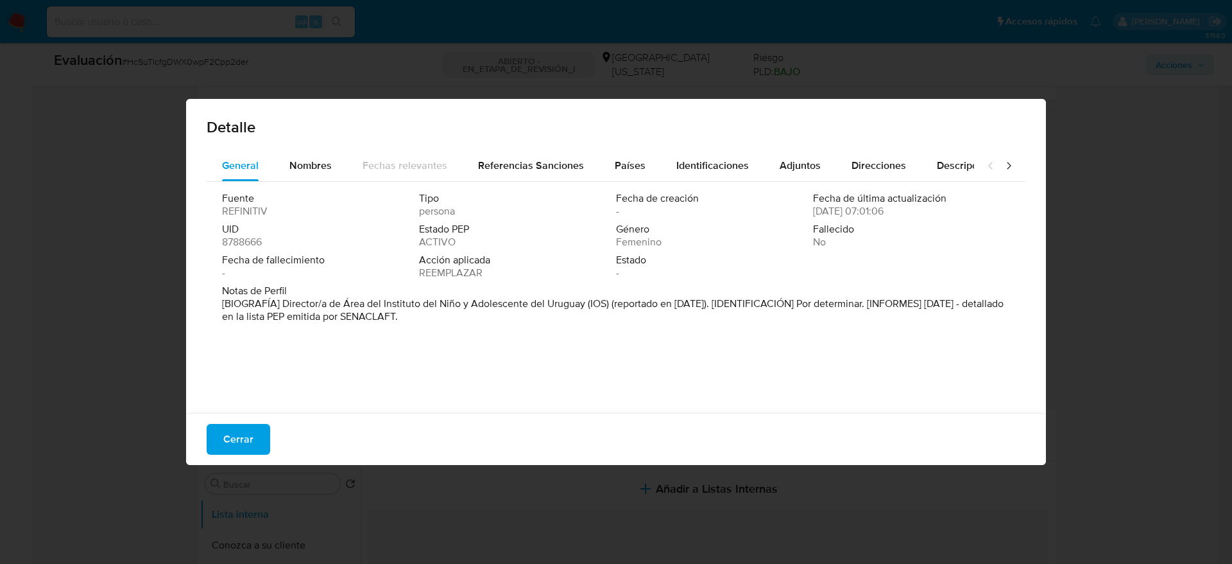
drag, startPoint x: 280, startPoint y: 305, endPoint x: 583, endPoint y: 299, distance: 303.0
click at [583, 299] on font "[BIOGRAFÍA] Director/a de Área del Instituto del Niño y Adolescente del Uruguay…" at bounding box center [613, 310] width 782 height 28
click at [243, 436] on span "Cerrar" at bounding box center [238, 439] width 30 height 28
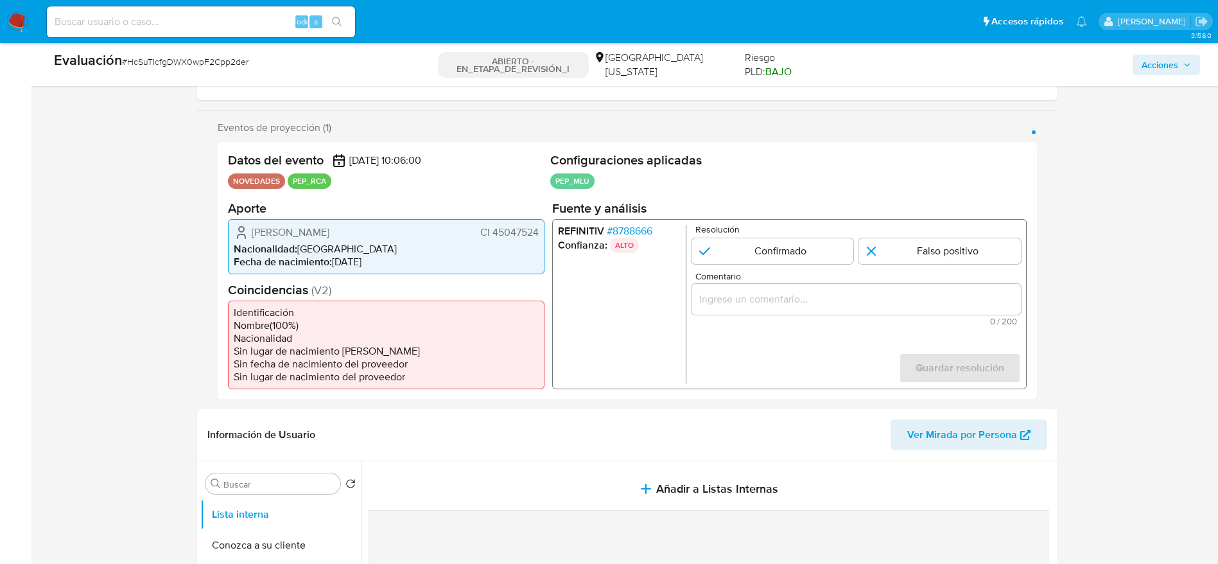
click at [526, 236] on font "CI 45047524" at bounding box center [508, 231] width 58 height 15
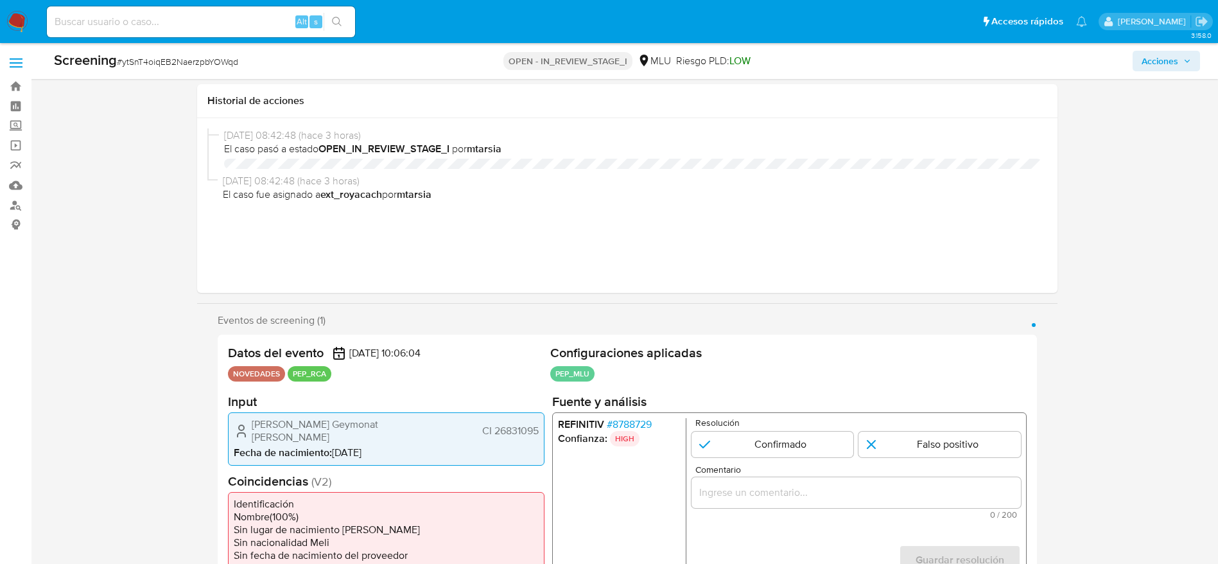
select select "10"
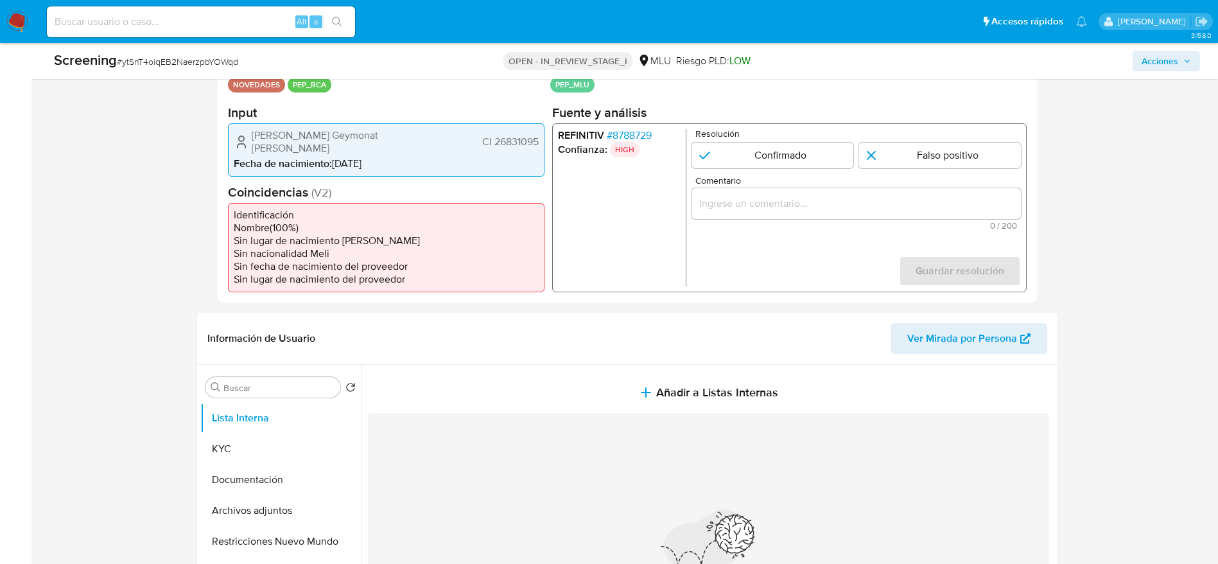
scroll to position [289, 0]
click at [654, 141] on li "REFINITIV # 8788729" at bounding box center [618, 134] width 123 height 13
click at [646, 141] on span "# 8788729" at bounding box center [628, 134] width 45 height 13
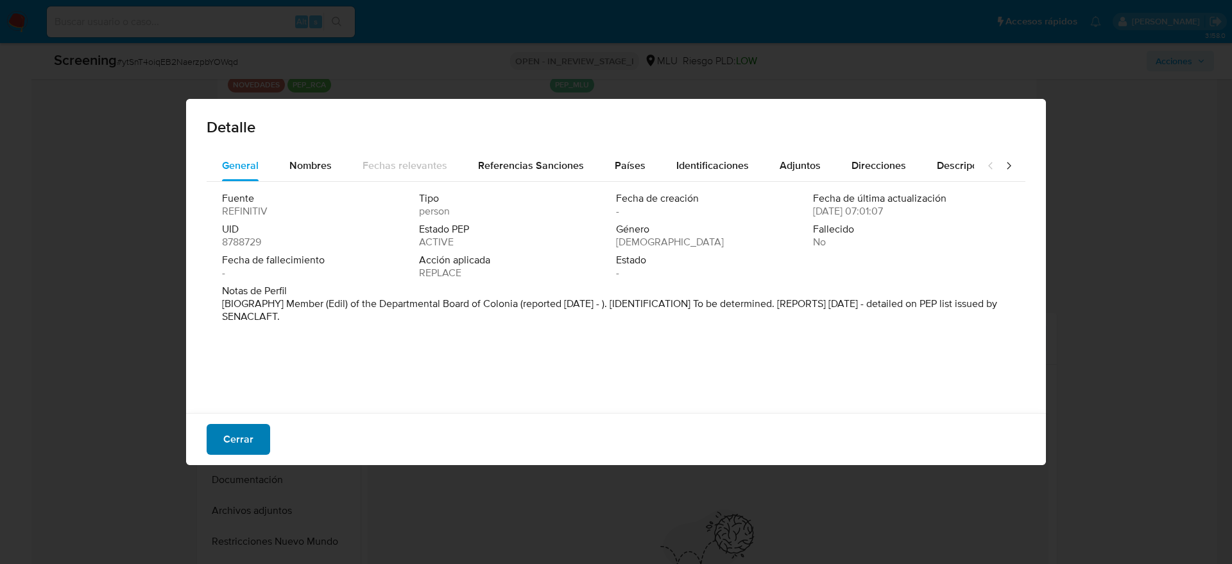
click at [233, 426] on span "Cerrar" at bounding box center [238, 439] width 30 height 28
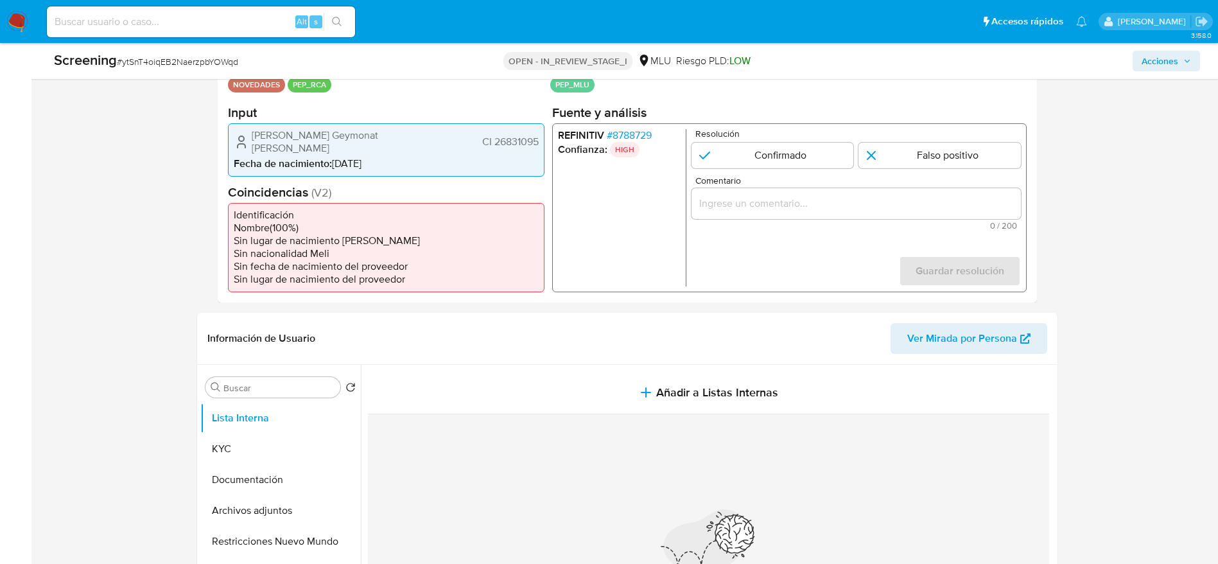
click at [526, 128] on div "Gerardo Daniel Geymonat Mansilla CI 26831095 Fecha de nacimiento : 22/07/1976" at bounding box center [386, 149] width 316 height 53
click at [198, 54] on div "Screening # ytSnT4oiqEB2NaerzpbYOWqd" at bounding box center [242, 60] width 377 height 19
copy span "ytSnT4oiqEB2NaerzpbYOWqd"
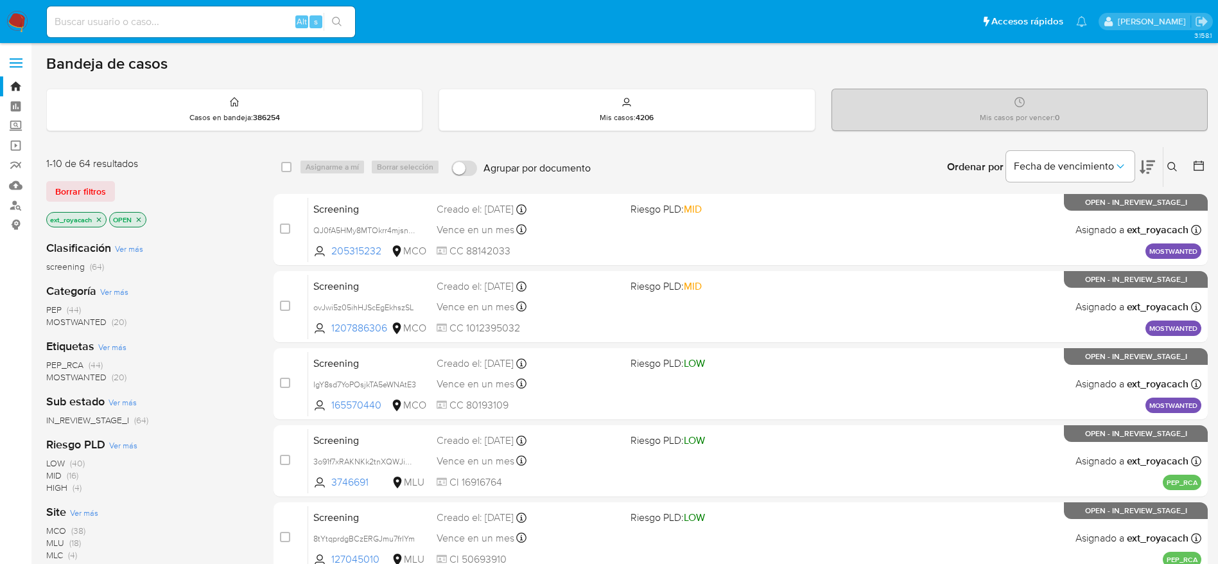
click at [71, 303] on span "(44)" at bounding box center [74, 309] width 14 height 13
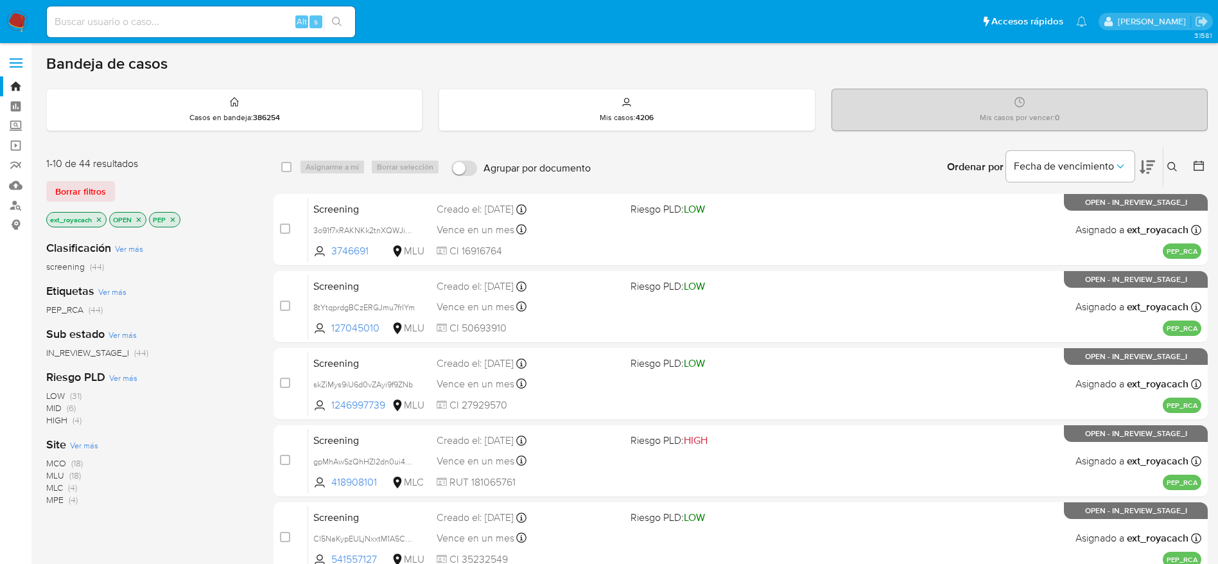
click at [71, 499] on span "(4)" at bounding box center [73, 499] width 9 height 13
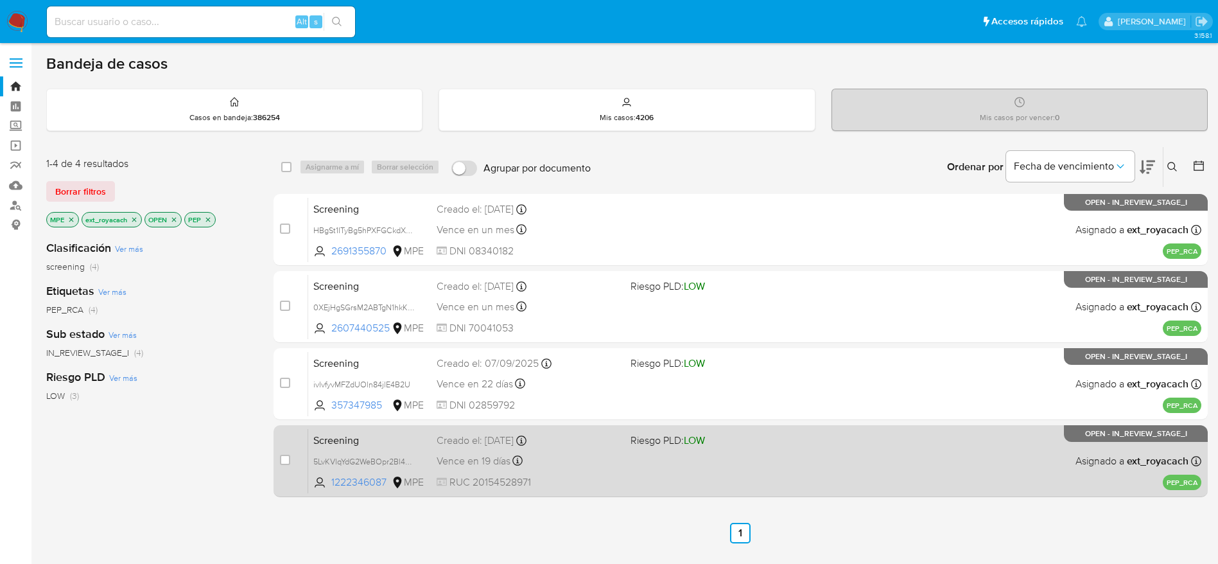
click at [664, 431] on div "case-item-checkbox No es posible asignar el caso Screening 5LvKVlqYdG2WeBOpr2Bl…" at bounding box center [740, 461] width 934 height 72
click at [582, 467] on div "Vence en 19 días Vence el [DATE] 17:15:57" at bounding box center [528, 460] width 184 height 17
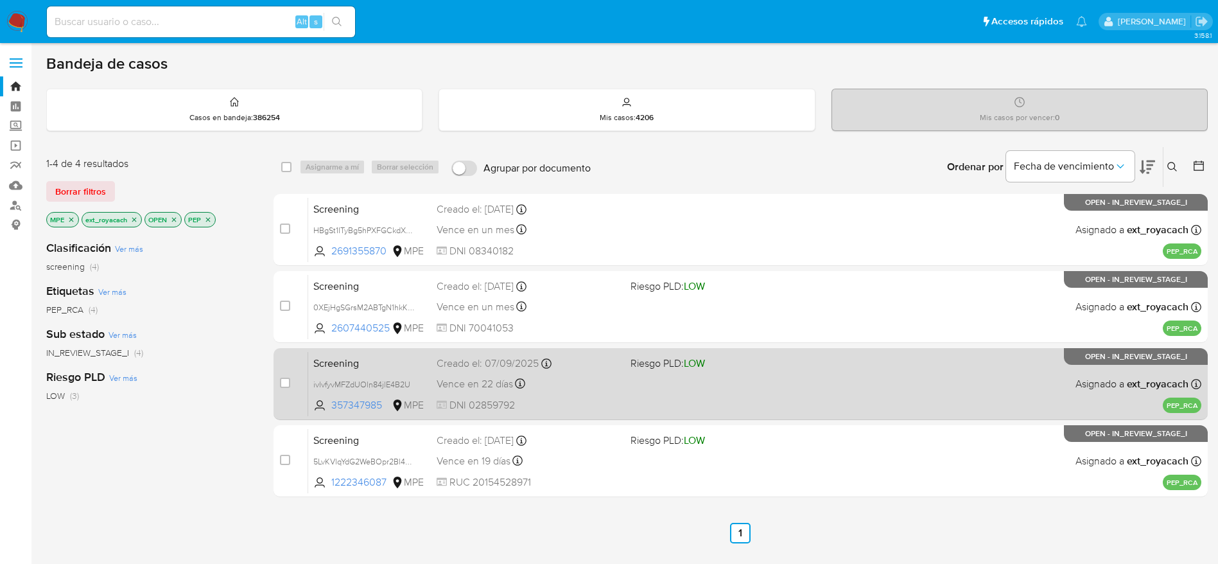
click at [548, 384] on div "Vence en 22 días Vence el [DATE] 15:03:55" at bounding box center [528, 383] width 184 height 17
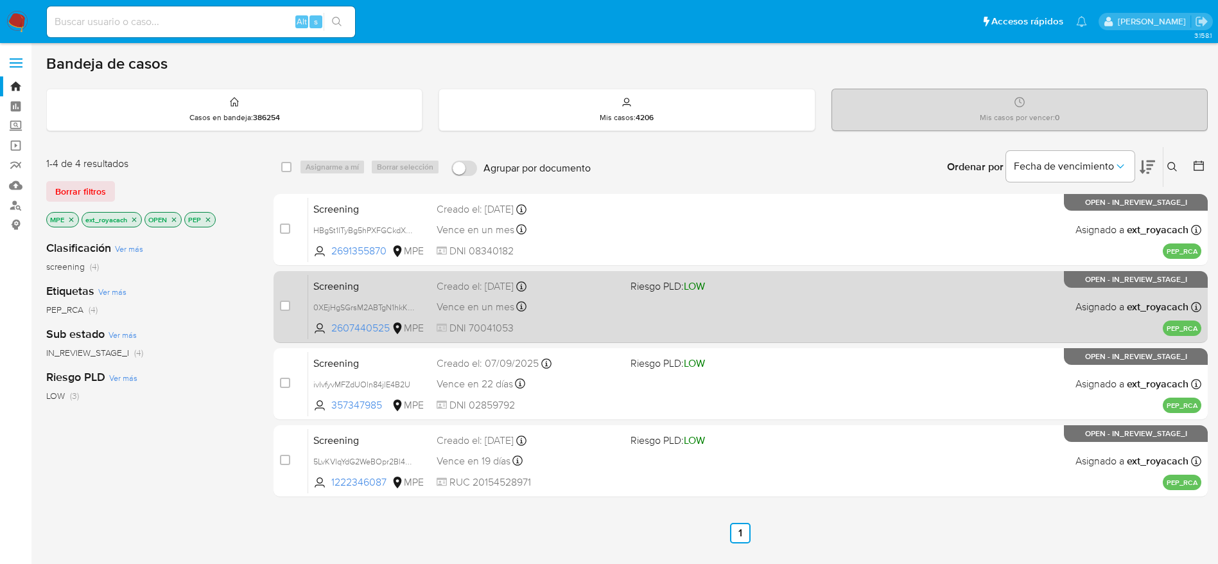
click at [520, 282] on div "case-item-checkbox No es posible asignar el caso Screening HBgSt1ITyBg5hPXFGCkd…" at bounding box center [740, 345] width 934 height 303
click at [527, 293] on div "Screening 0XEjHgSGrsM2ABTgN1hkKJzc 2607440525 MPE Riesgo PLD: LOW Creado el: 13…" at bounding box center [754, 306] width 893 height 65
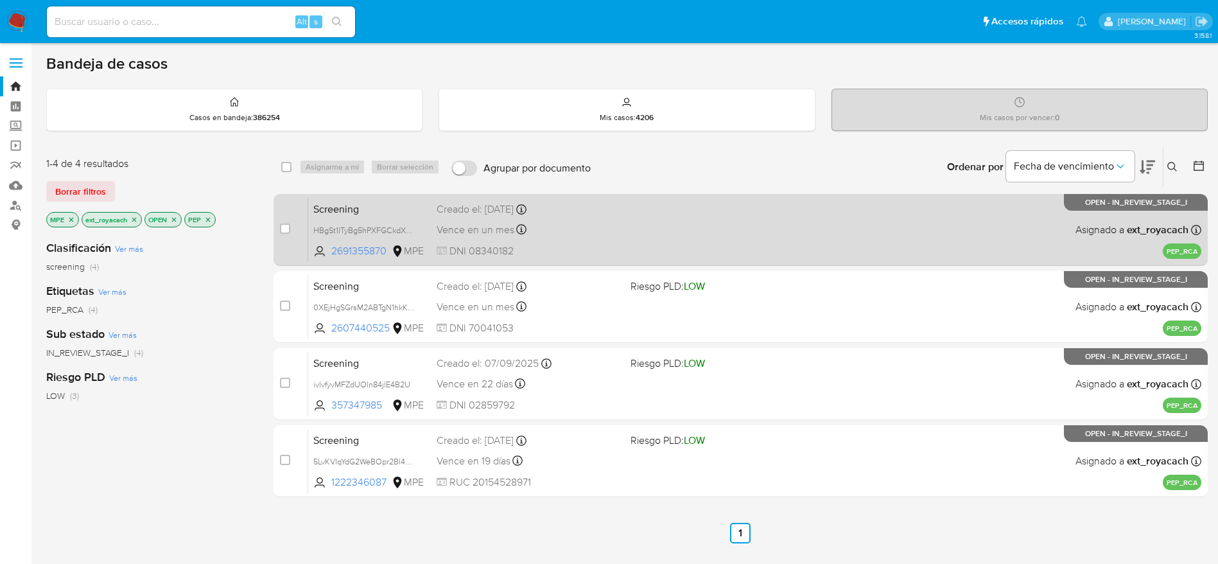
click at [623, 256] on div "Screening HBgSt1ITyBg5hPXFGCkdXs6P 2691355870 MPE Creado el: 14/09/2025 Creado …" at bounding box center [754, 229] width 893 height 65
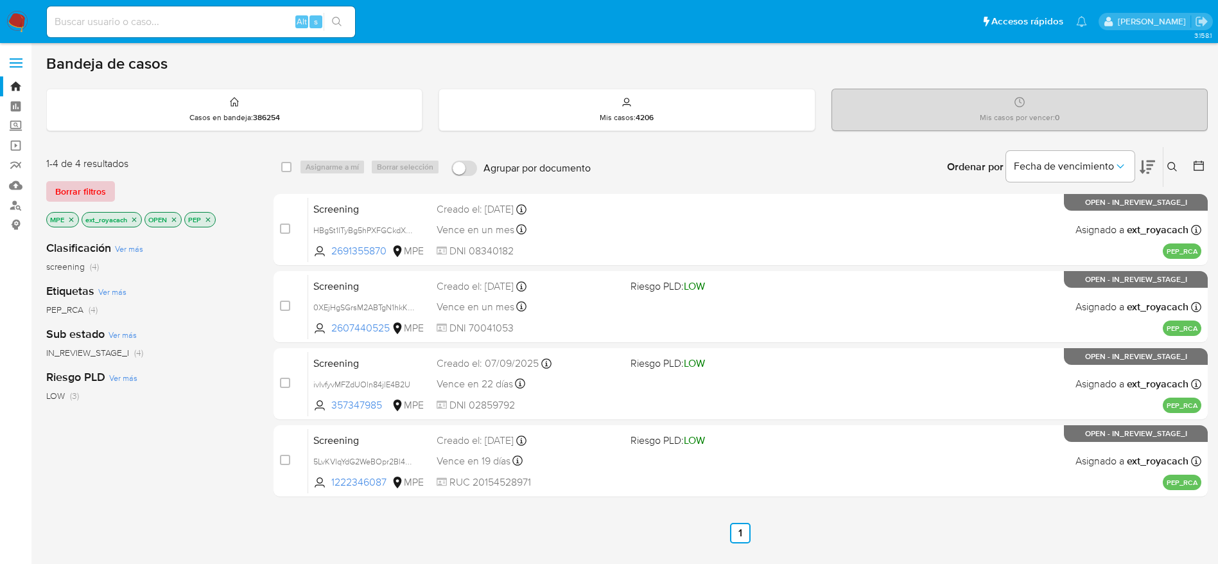
click at [107, 181] on button "Borrar filtros" at bounding box center [80, 191] width 69 height 21
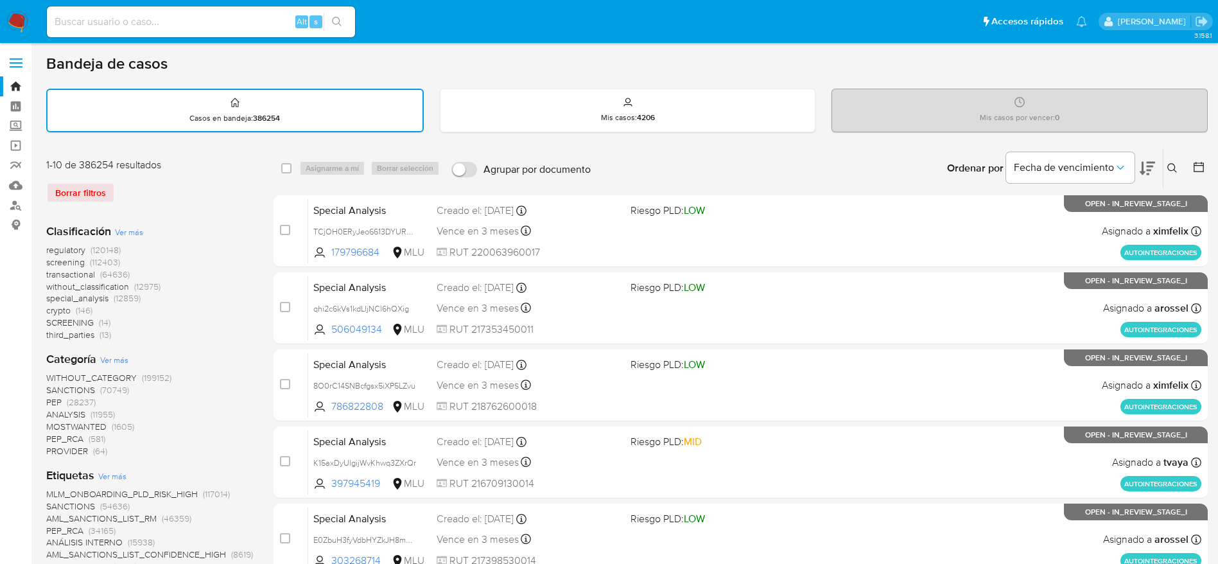
click at [1175, 164] on icon at bounding box center [1172, 168] width 10 height 10
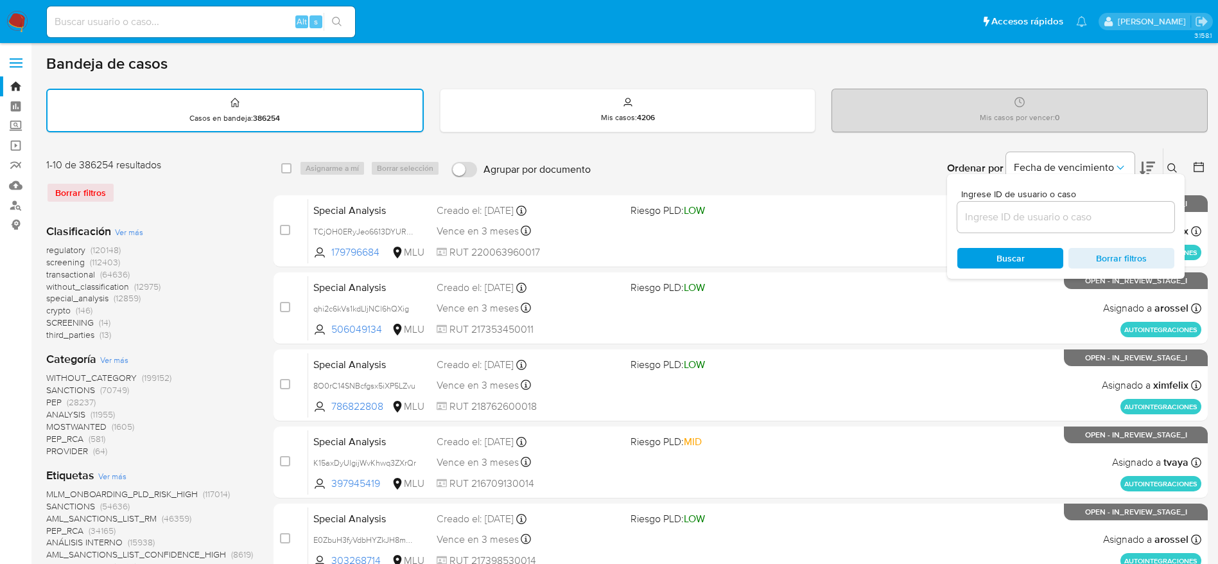
click at [1032, 209] on input at bounding box center [1065, 217] width 217 height 17
type input "dDI1iM3FFqfWRzNozMpejHTA"
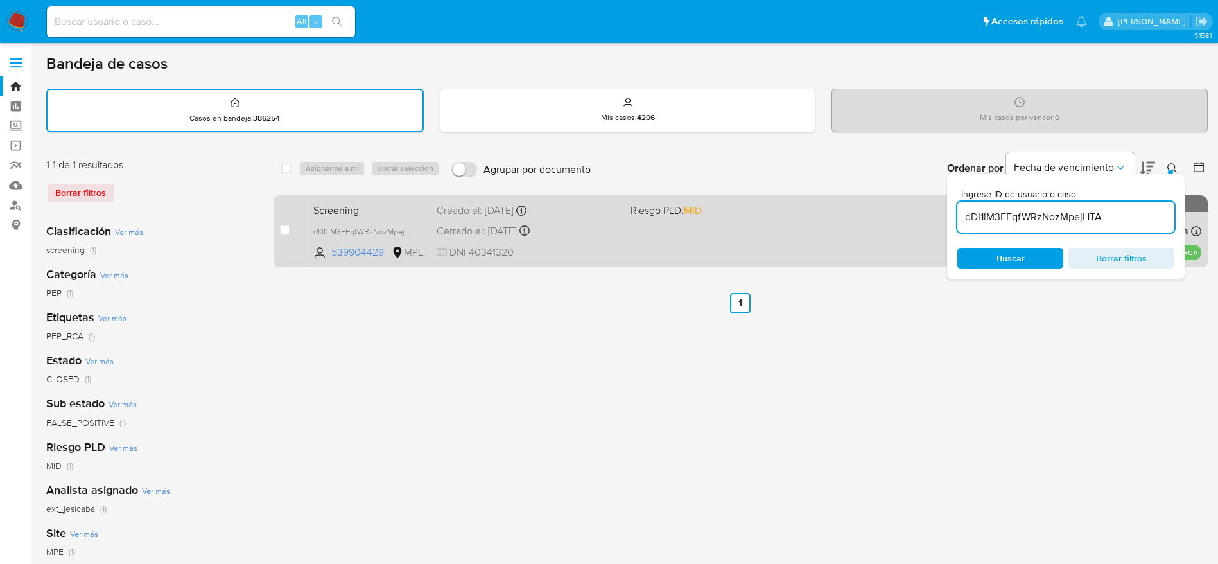
click at [600, 215] on div "Creado el: 19/09/2024 Creado el: 19/09/2024 05:21:48" at bounding box center [528, 210] width 184 height 14
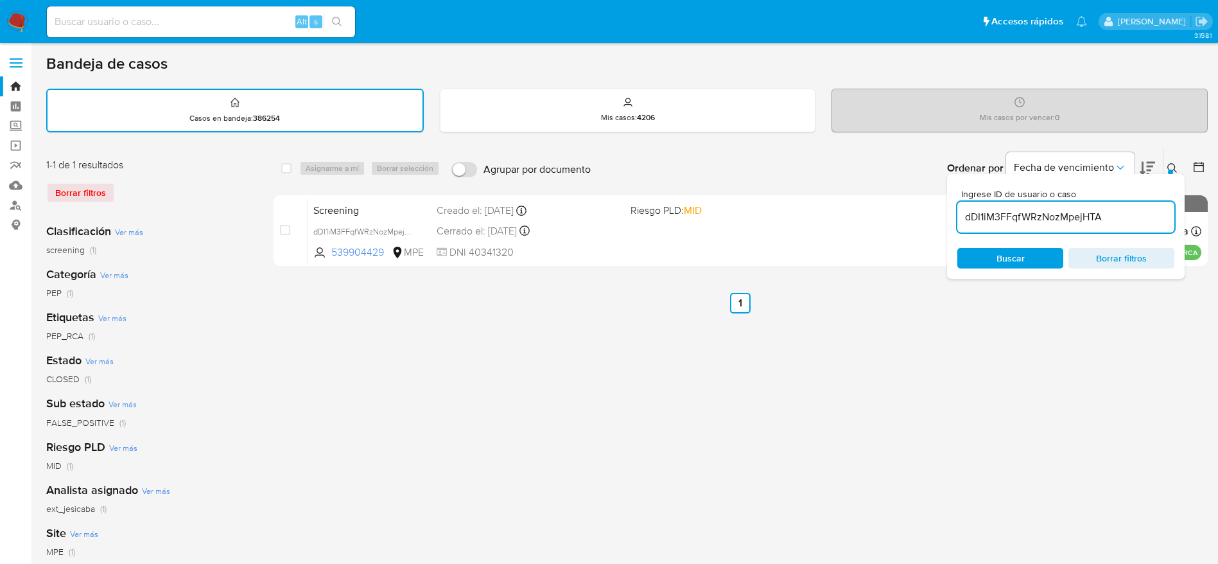
click at [22, 5] on nav "Pausado Ver notificaciones Alt s Accesos rápidos Presiona las siguientes teclas…" at bounding box center [609, 21] width 1218 height 43
click at [21, 15] on img at bounding box center [17, 22] width 22 height 22
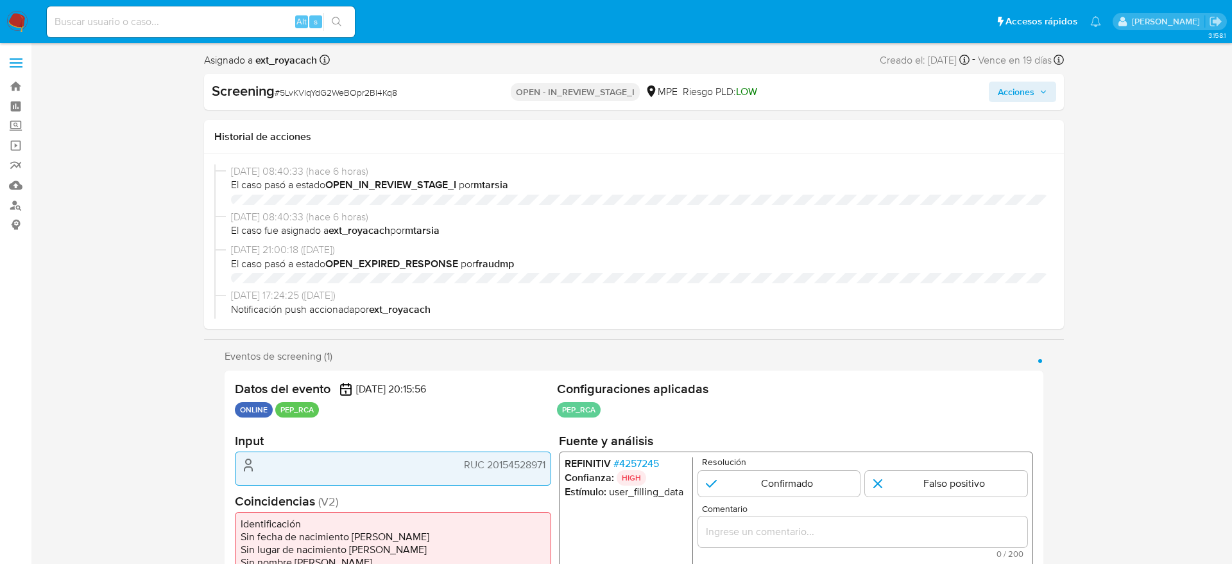
select select "10"
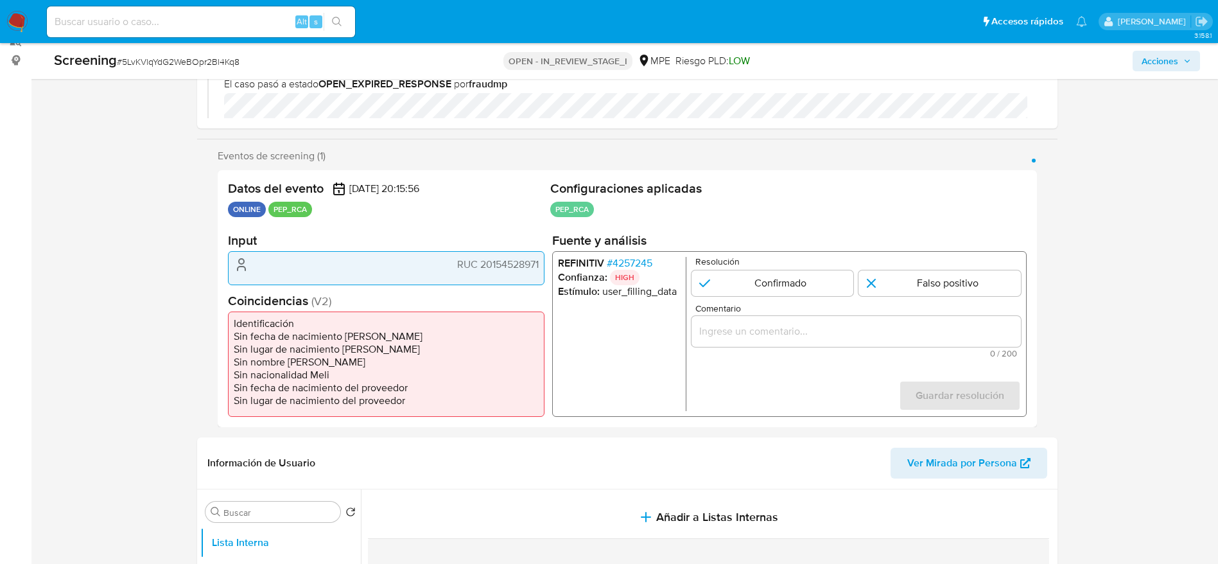
scroll to position [193, 0]
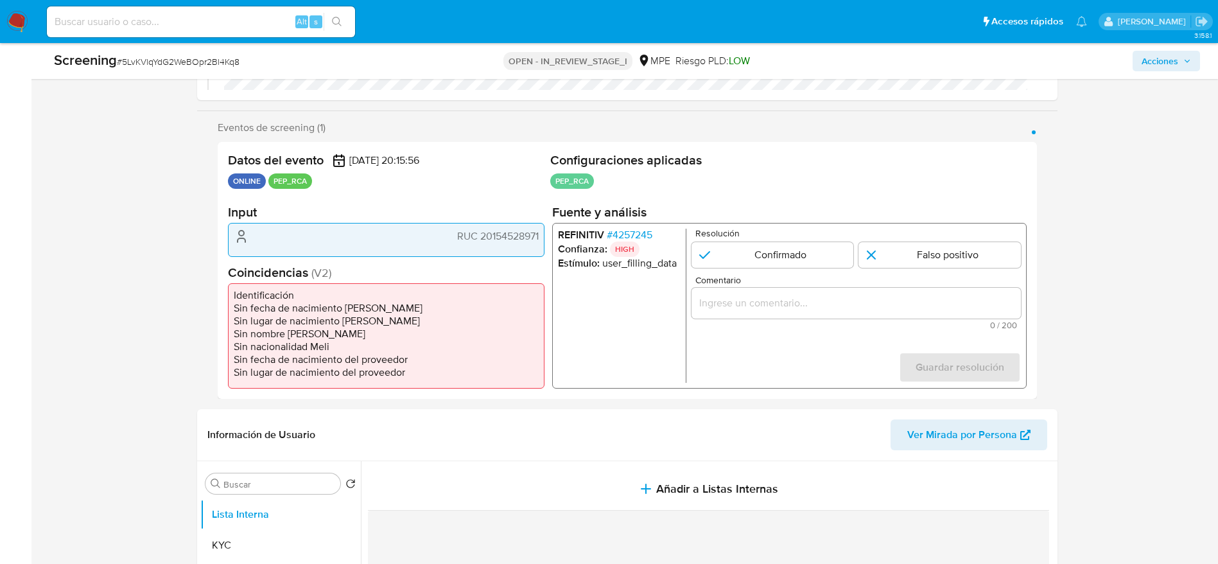
click at [623, 234] on span "# 4257245" at bounding box center [629, 235] width 46 height 13
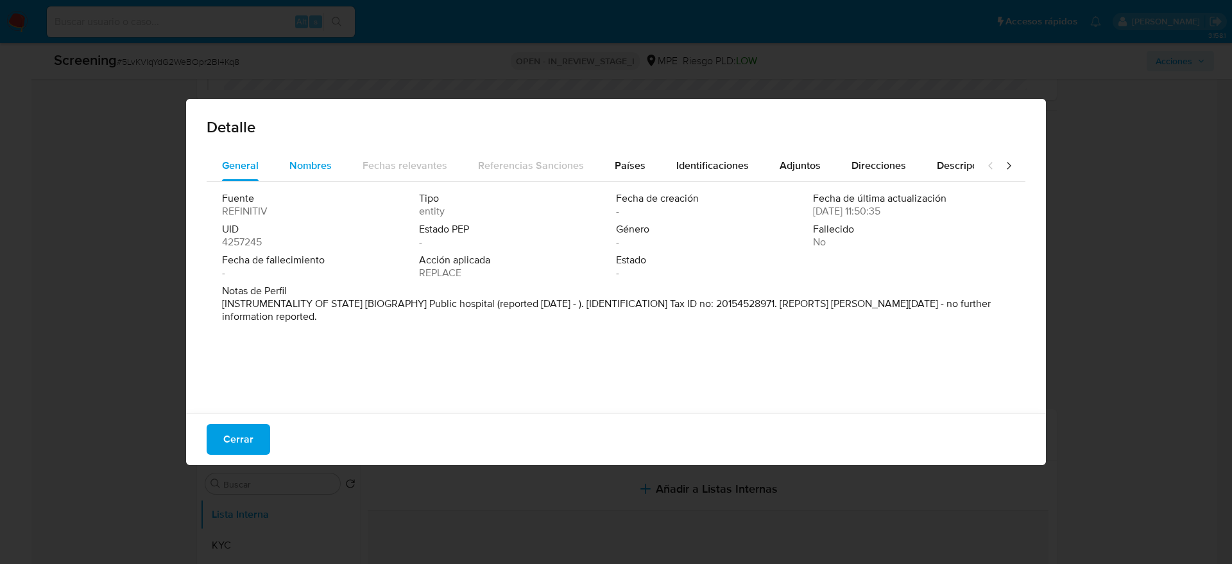
click at [318, 163] on span "Nombres" at bounding box center [310, 165] width 42 height 15
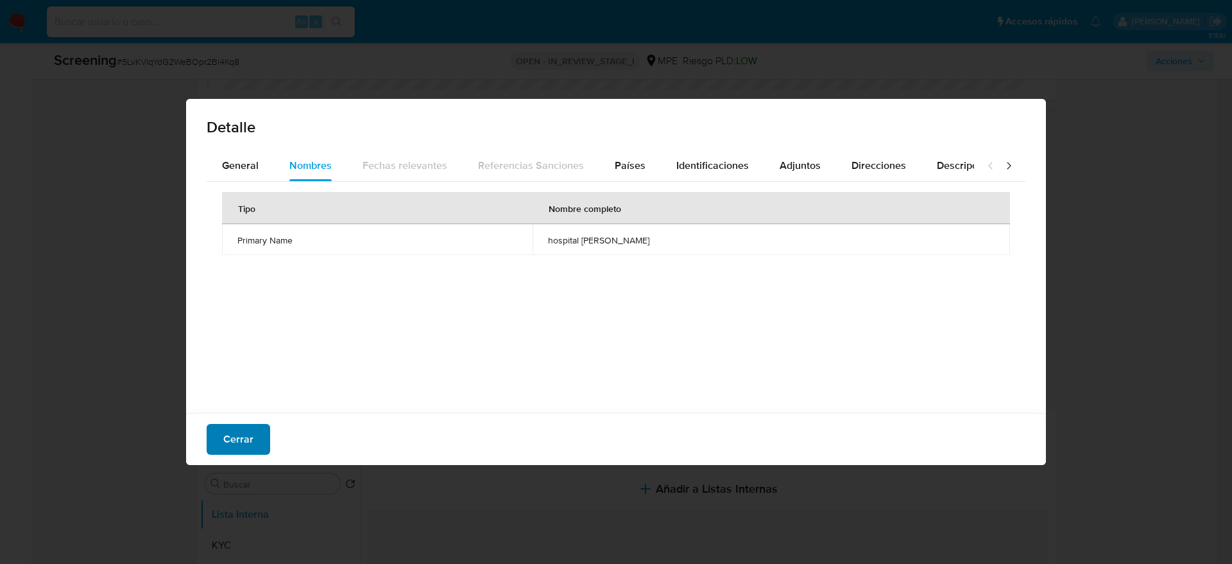
click at [250, 448] on button "Cerrar" at bounding box center [239, 439] width 64 height 31
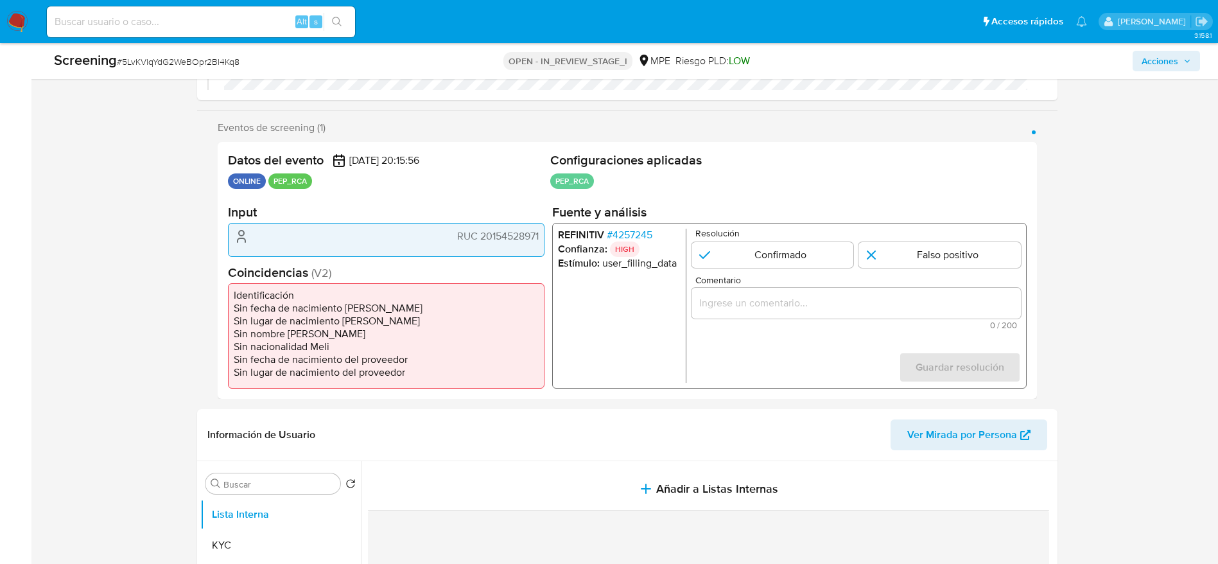
drag, startPoint x: 437, startPoint y: 230, endPoint x: 560, endPoint y: 201, distance: 126.7
click at [537, 230] on div "RUC 20154528971" at bounding box center [386, 236] width 305 height 15
click at [625, 243] on p "HIGH" at bounding box center [624, 248] width 30 height 15
click at [621, 234] on span "# 4257245" at bounding box center [629, 235] width 46 height 13
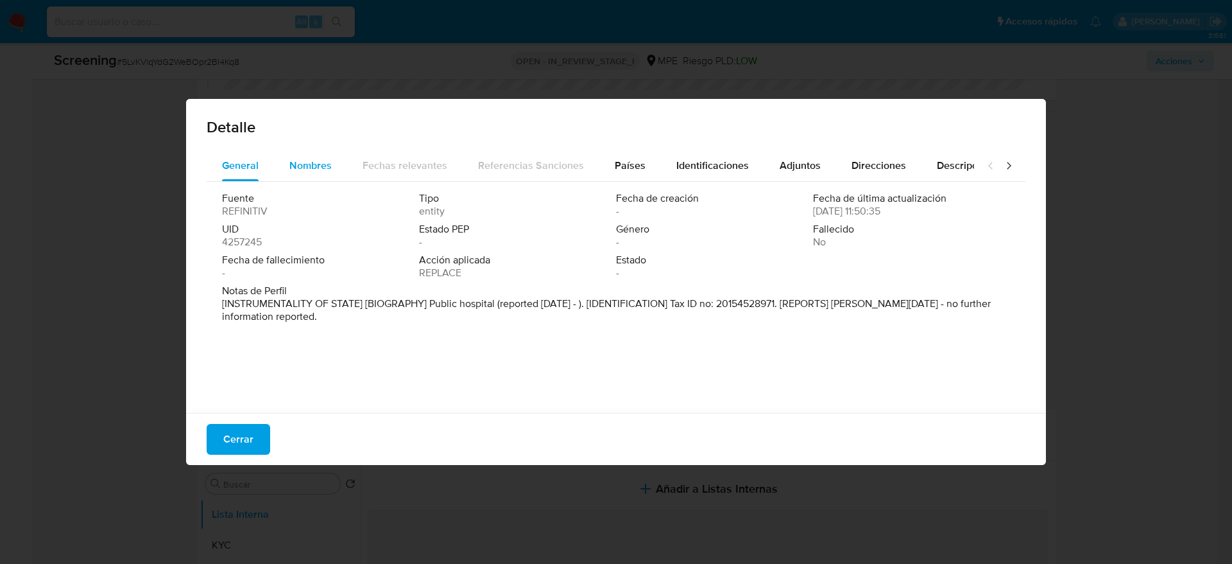
click at [295, 156] on div "Nombres" at bounding box center [310, 165] width 42 height 31
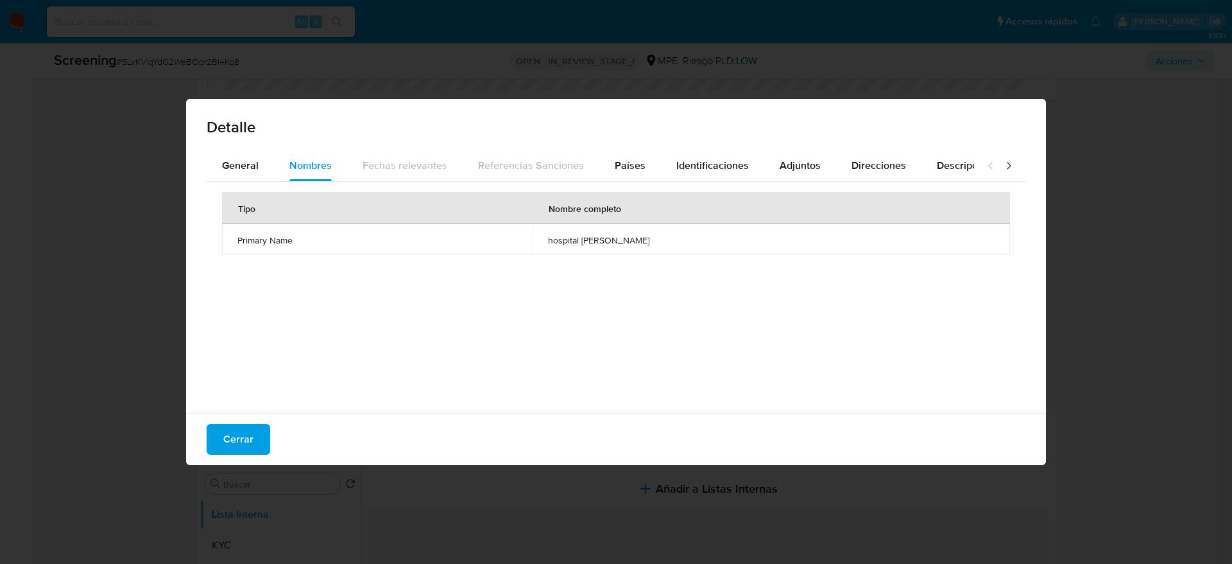
click at [547, 250] on td "hospital cayetano heredia" at bounding box center [772, 239] width 478 height 31
click at [244, 420] on div "Cerrar" at bounding box center [616, 439] width 860 height 52
click at [244, 423] on div "Cerrar" at bounding box center [616, 439] width 860 height 52
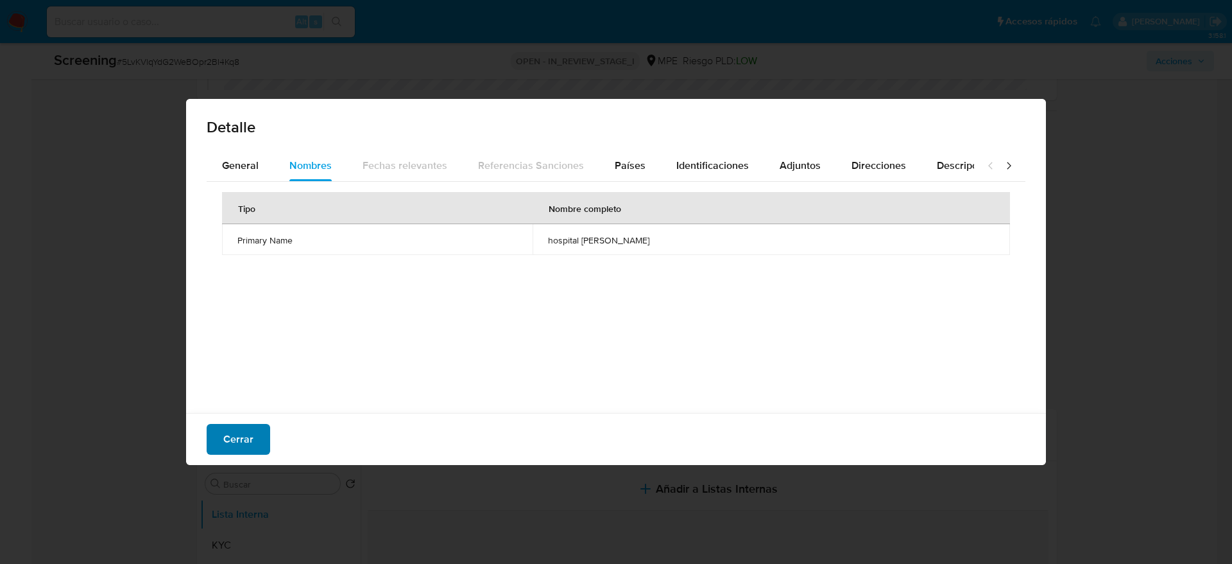
click at [244, 426] on span "Cerrar" at bounding box center [238, 439] width 30 height 28
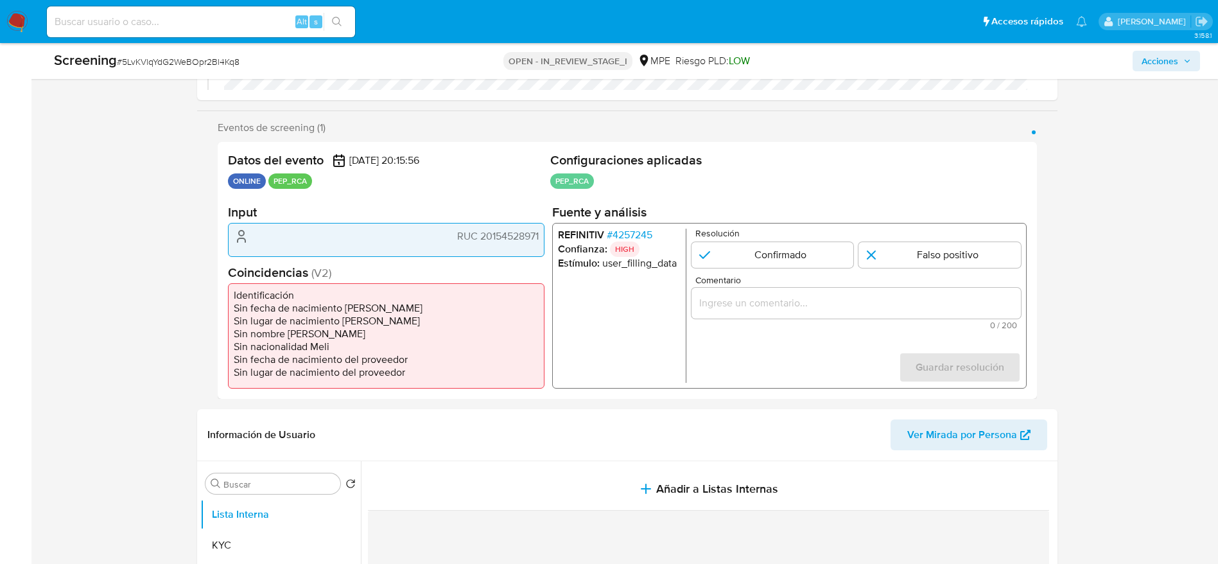
click at [856, 313] on div "1 de 1" at bounding box center [855, 303] width 329 height 31
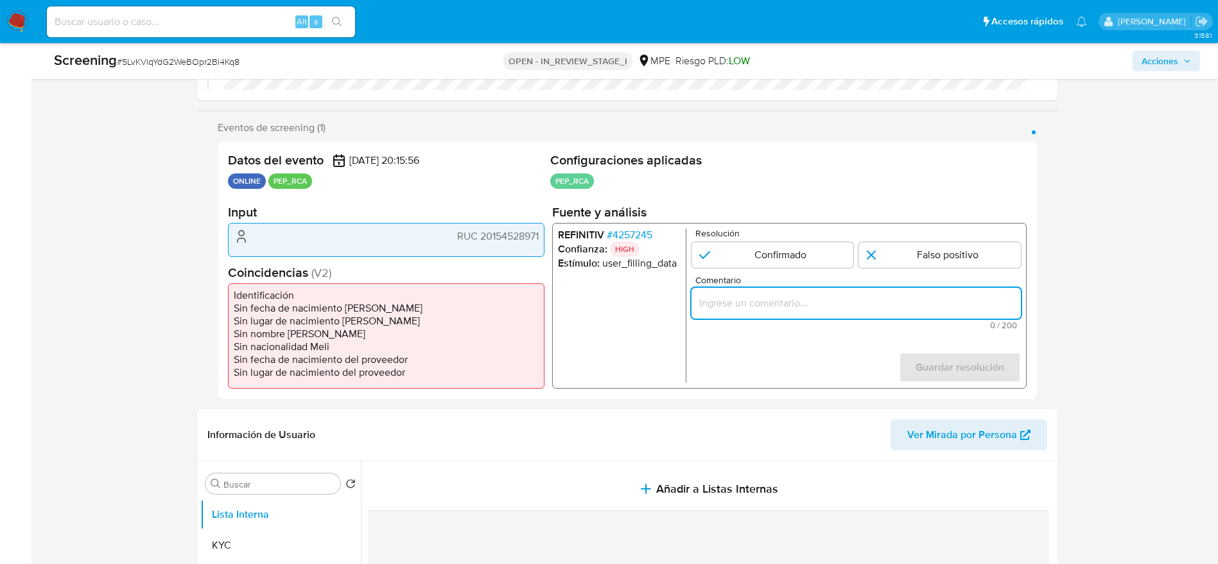
paste input "Usuario que declara en KYC RUC 20154528971 por coincidir en listas de PEP con e…"
type input "Usuario que declara en KYC RUC 20154528971 por coincidir en listas de PEP con e…"
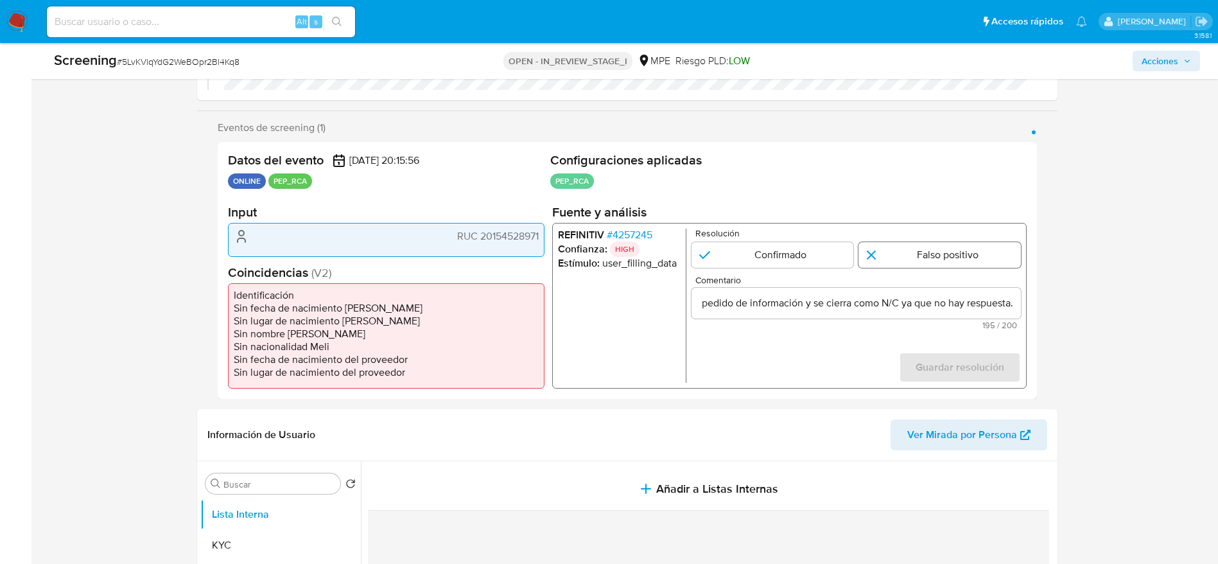
scroll to position [0, 0]
click at [920, 255] on input "1 de 1" at bounding box center [939, 255] width 162 height 26
radio input "true"
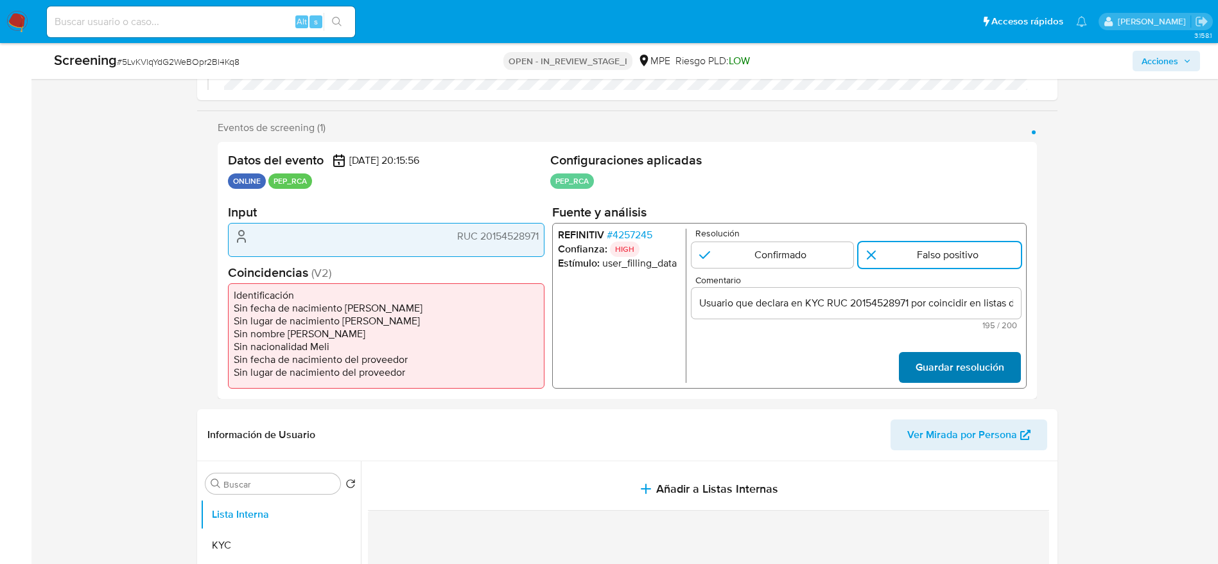
click at [982, 367] on span "Guardar resolución" at bounding box center [959, 367] width 89 height 28
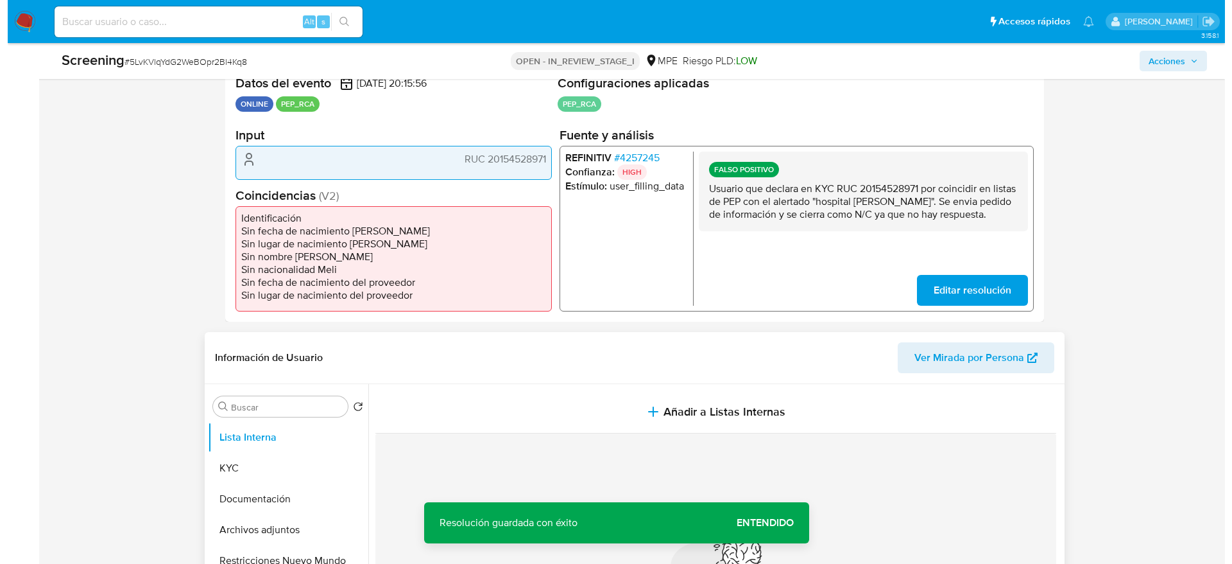
scroll to position [481, 0]
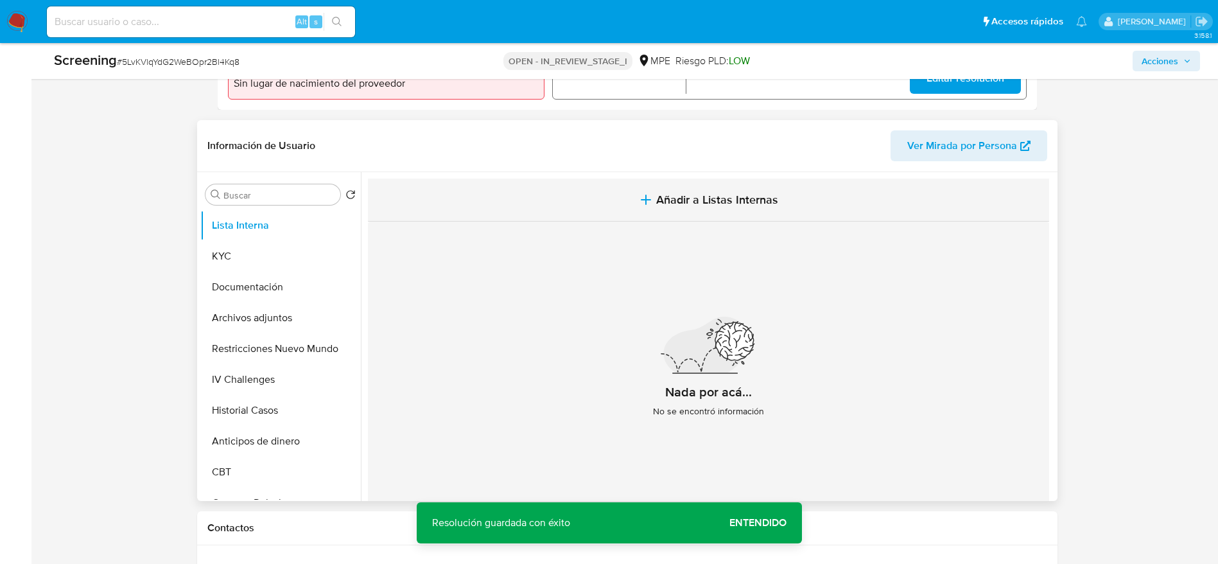
click at [559, 218] on button "Añadir a Listas Internas" at bounding box center [708, 199] width 681 height 43
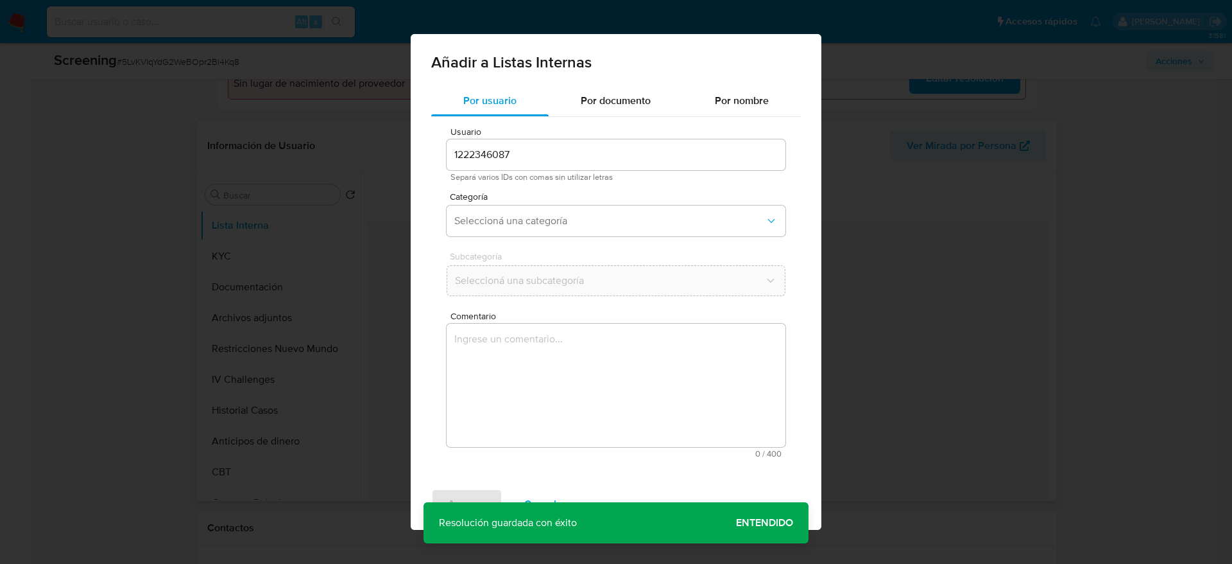
click at [538, 337] on textarea "Comentario" at bounding box center [616, 385] width 339 height 123
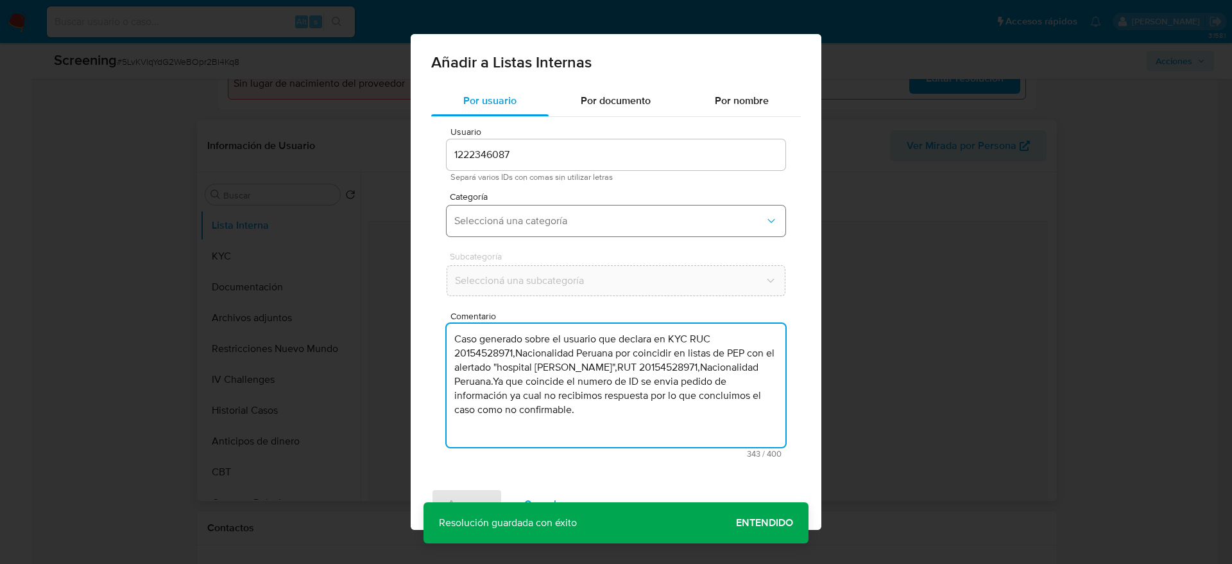
type textarea "Caso generado sobre el usuario que declara en KYC RUC 20154528971,Nacionalidad …"
click at [567, 229] on button "Seleccioná una categoría" at bounding box center [616, 220] width 339 height 31
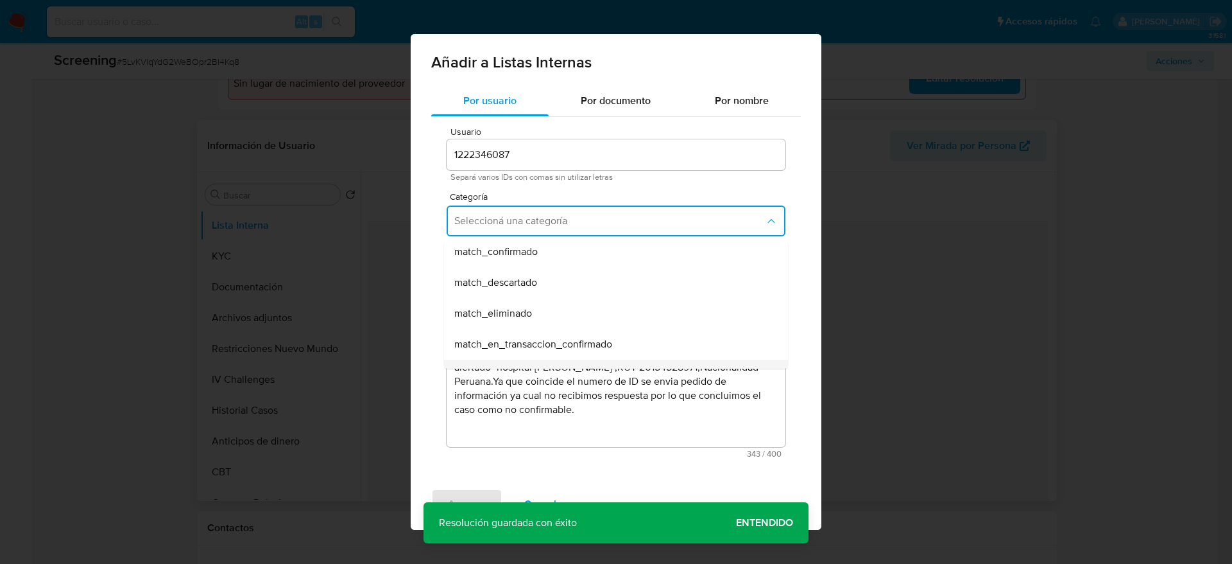
scroll to position [193, 0]
click at [540, 327] on div "match_no_confirmable" at bounding box center [612, 340] width 316 height 31
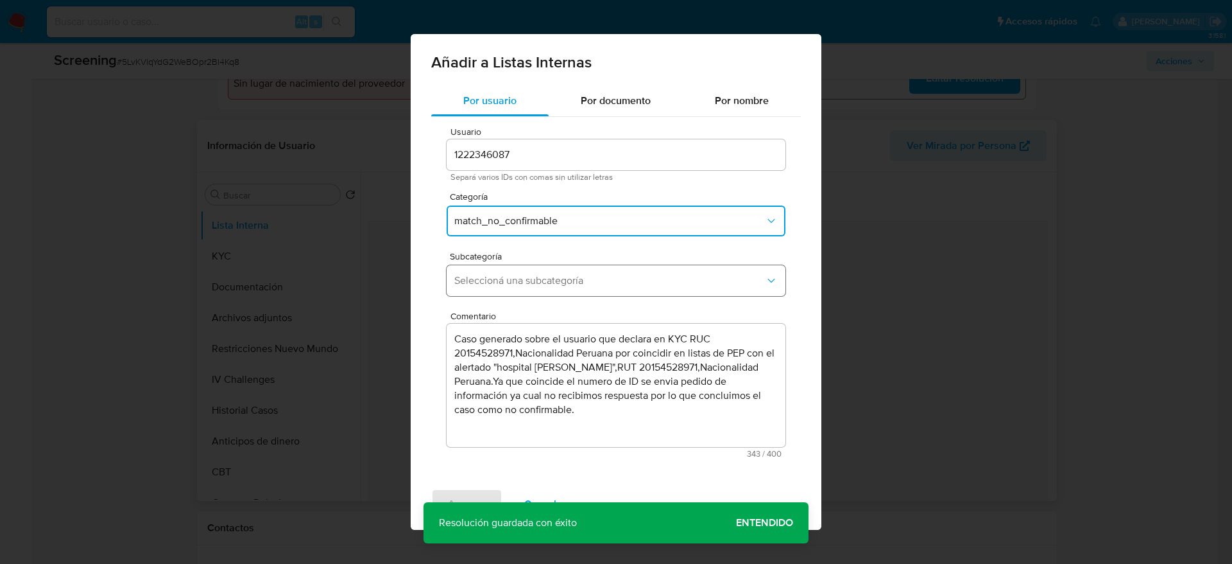
drag, startPoint x: 560, startPoint y: 262, endPoint x: 560, endPoint y: 279, distance: 16.7
click at [560, 266] on div "Subcategoría Seleccioná una subcategoría" at bounding box center [616, 276] width 339 height 49
click at [560, 282] on span "Seleccioná una subcategoría" at bounding box center [609, 280] width 311 height 13
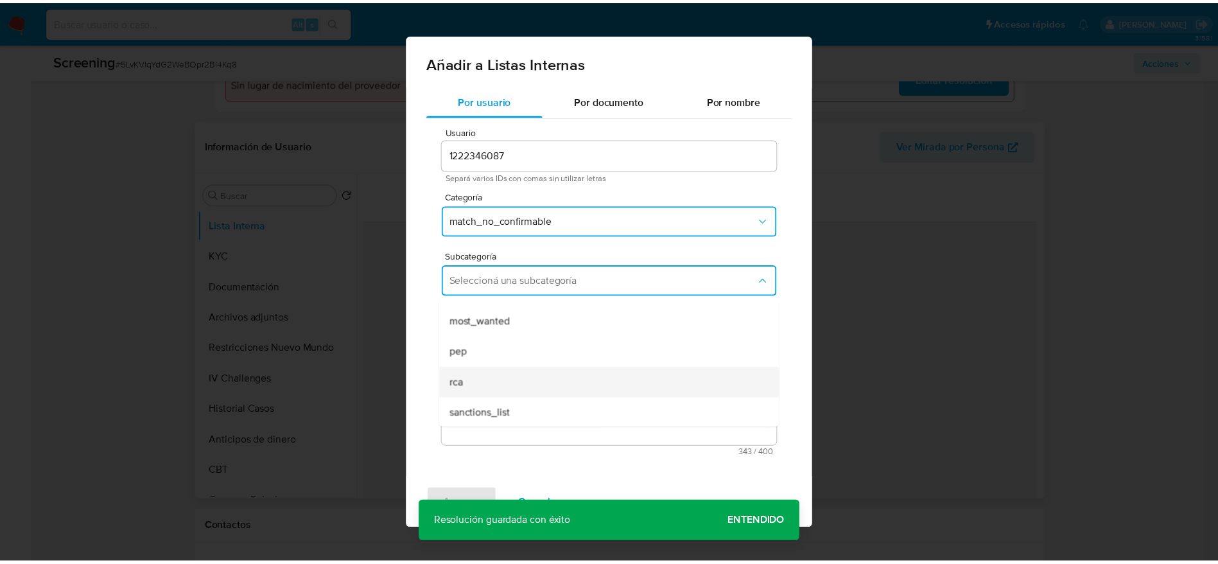
scroll to position [87, 0]
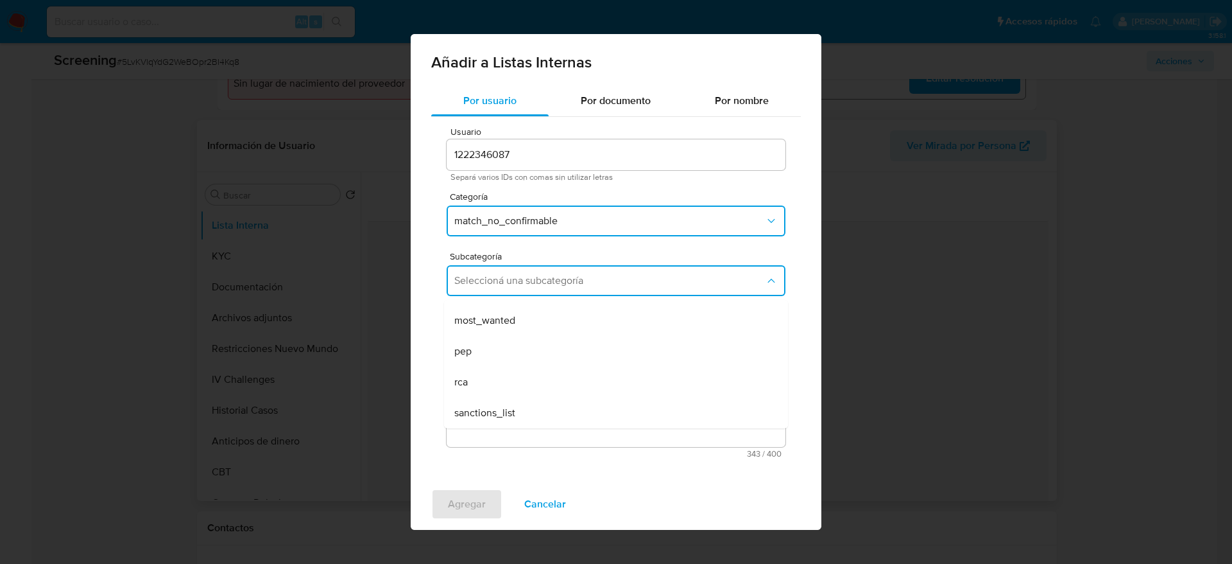
click at [512, 354] on div "pep" at bounding box center [612, 351] width 316 height 31
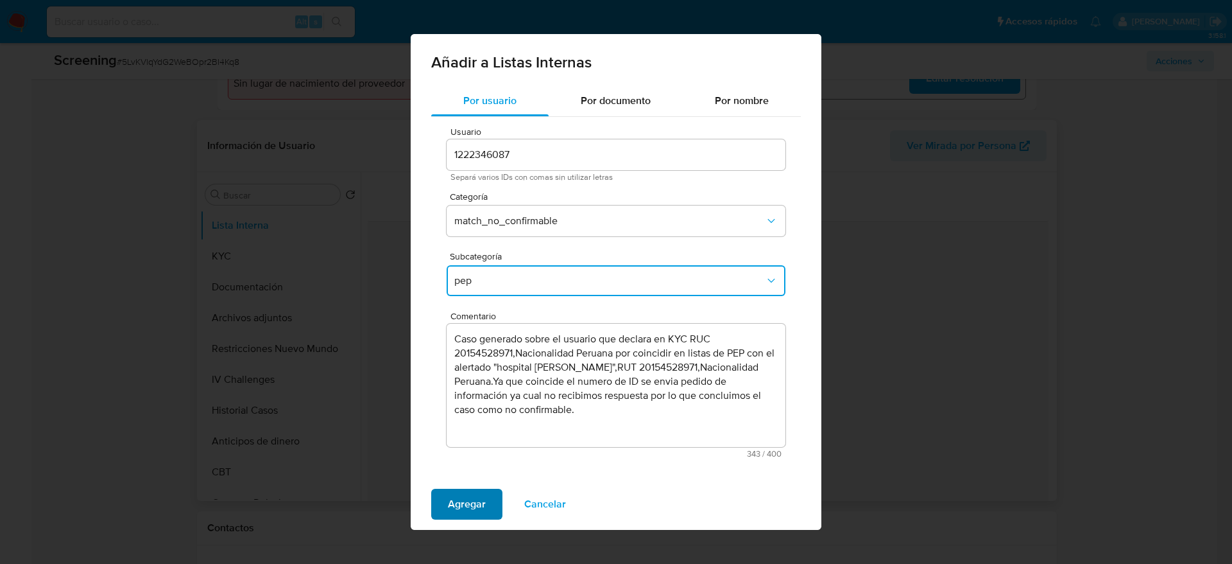
click at [476, 495] on span "Agregar" at bounding box center [467, 504] width 38 height 28
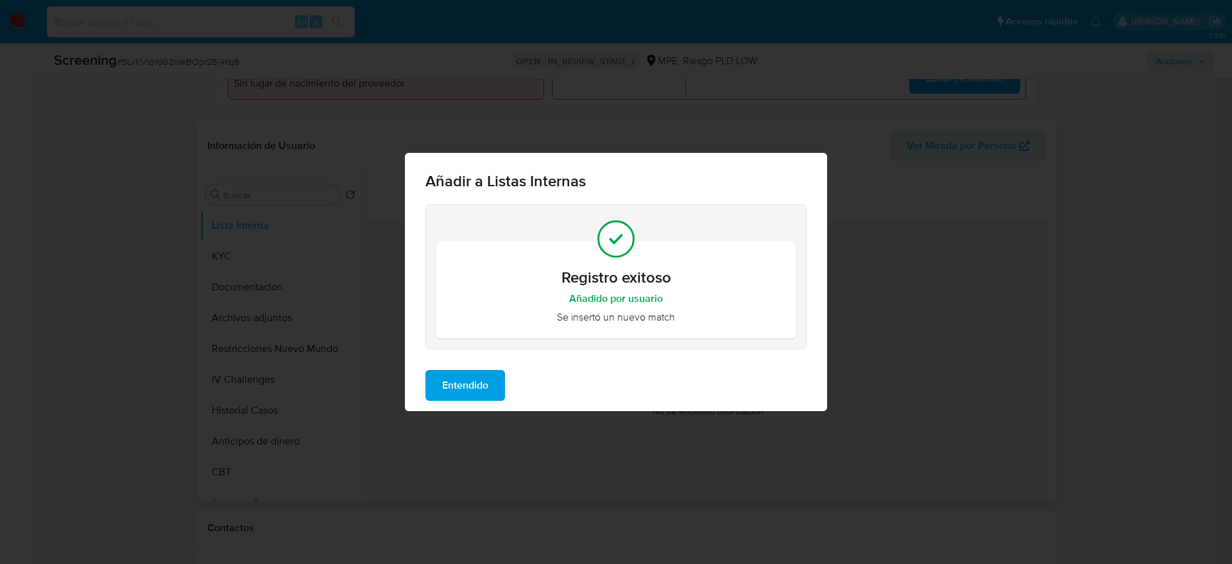
click at [481, 402] on div "Entendido" at bounding box center [616, 384] width 422 height 51
click at [483, 368] on div "Entendido" at bounding box center [616, 384] width 422 height 51
click at [485, 379] on span "Entendido" at bounding box center [465, 385] width 46 height 28
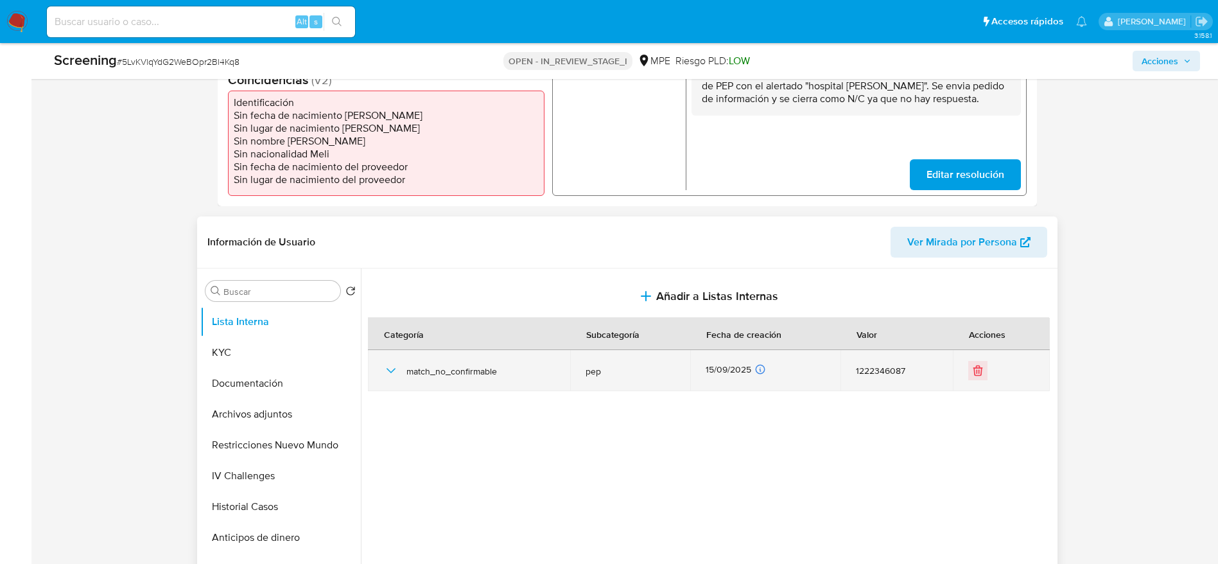
scroll to position [0, 0]
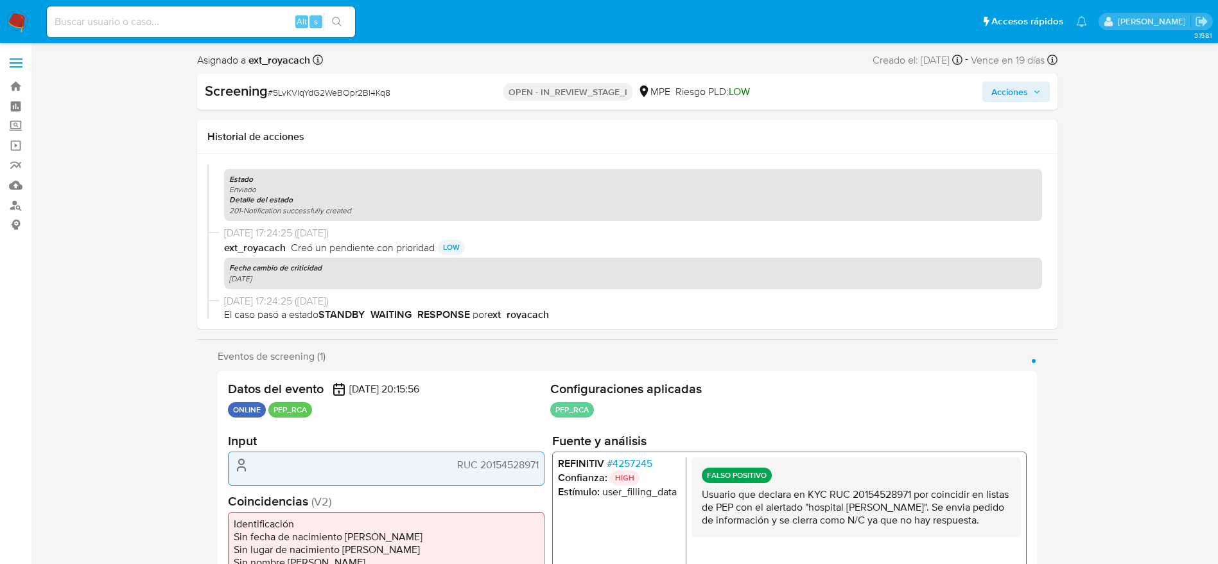
click at [996, 84] on span "Acciones" at bounding box center [1009, 92] width 37 height 21
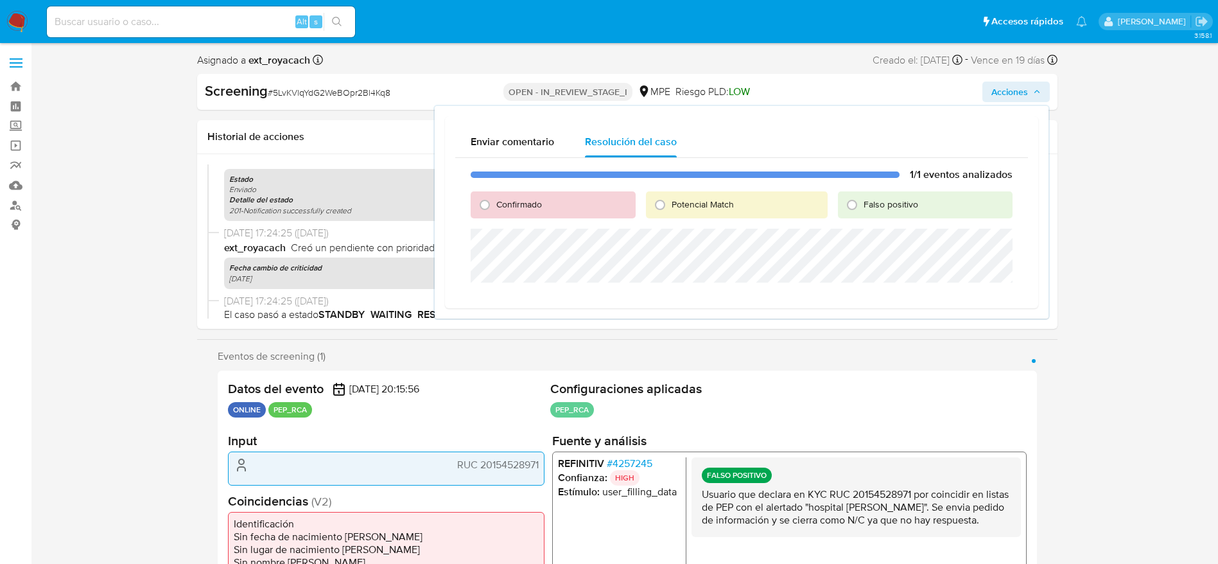
click at [873, 198] on span "Falso positivo" at bounding box center [890, 204] width 55 height 13
click at [862, 198] on input "Falso positivo" at bounding box center [852, 204] width 21 height 21
radio input "true"
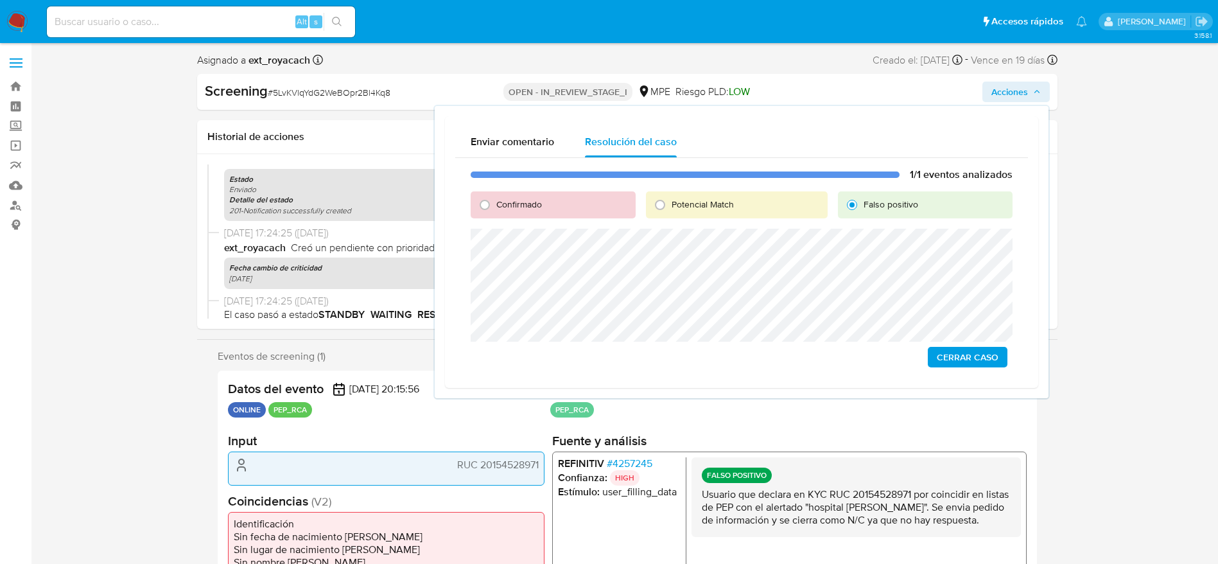
click at [947, 354] on span "Cerrar Caso" at bounding box center [968, 357] width 62 height 18
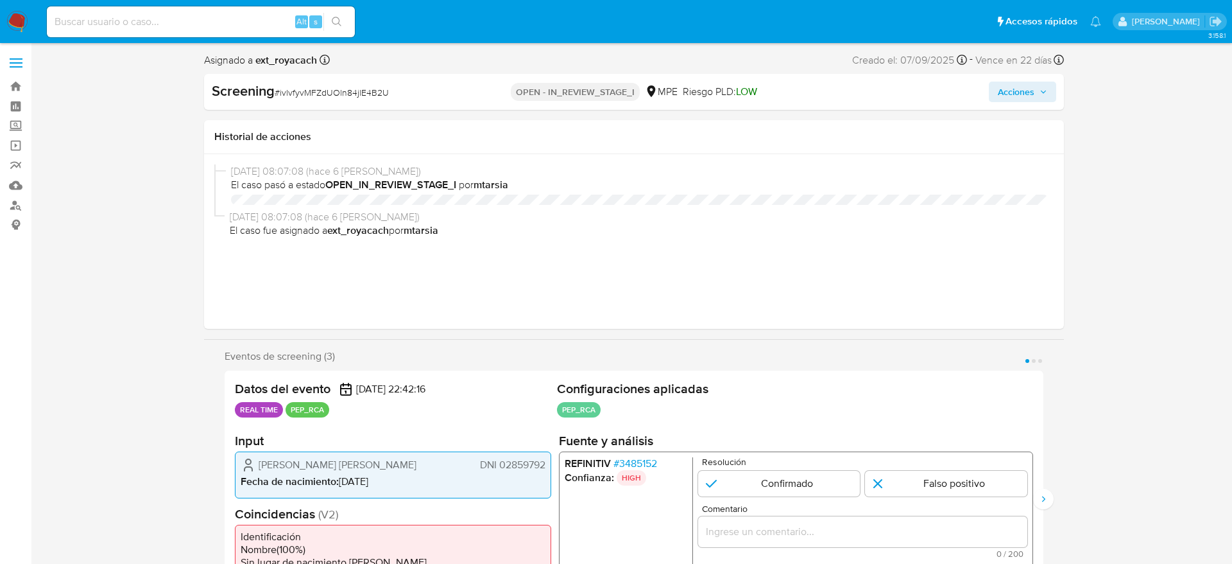
select select "10"
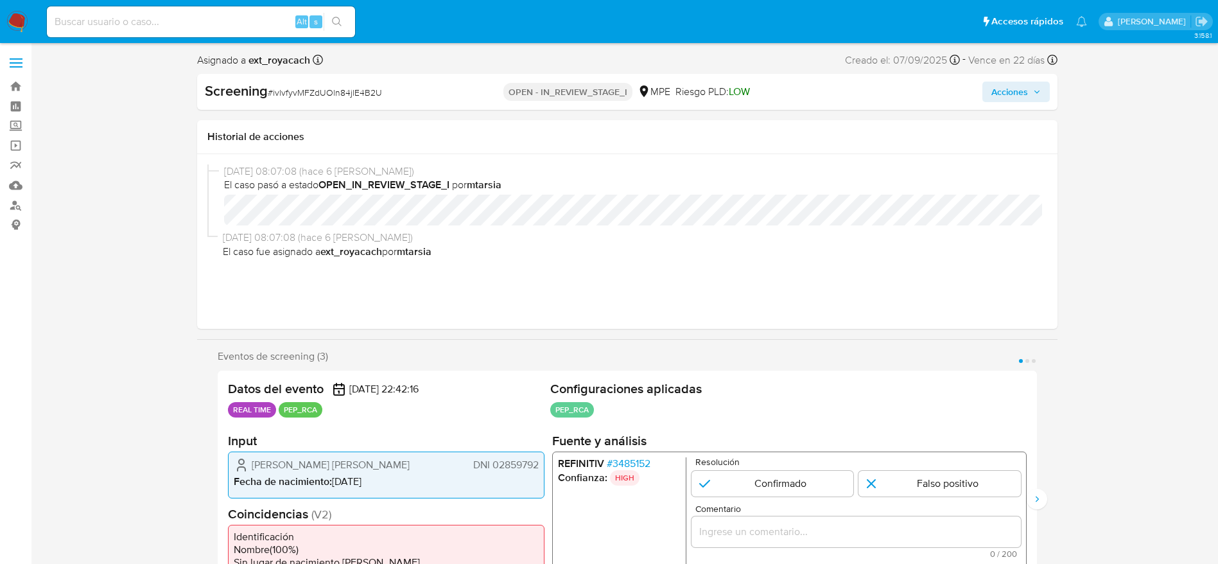
click at [634, 457] on span "# 3485152" at bounding box center [628, 463] width 44 height 13
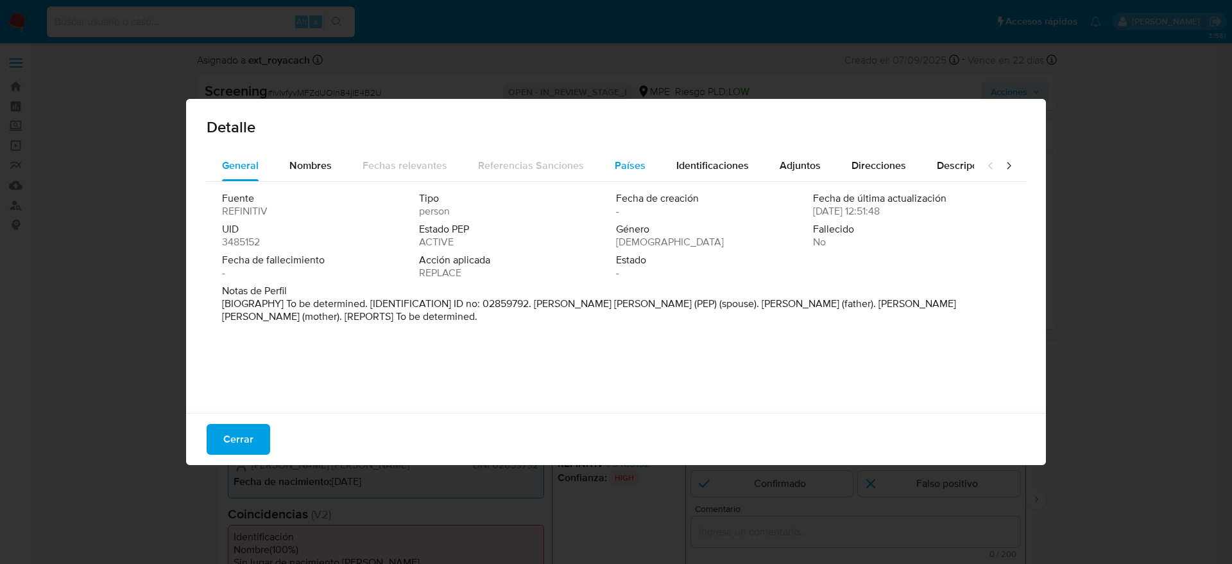
click at [635, 154] on div "Países" at bounding box center [630, 165] width 31 height 31
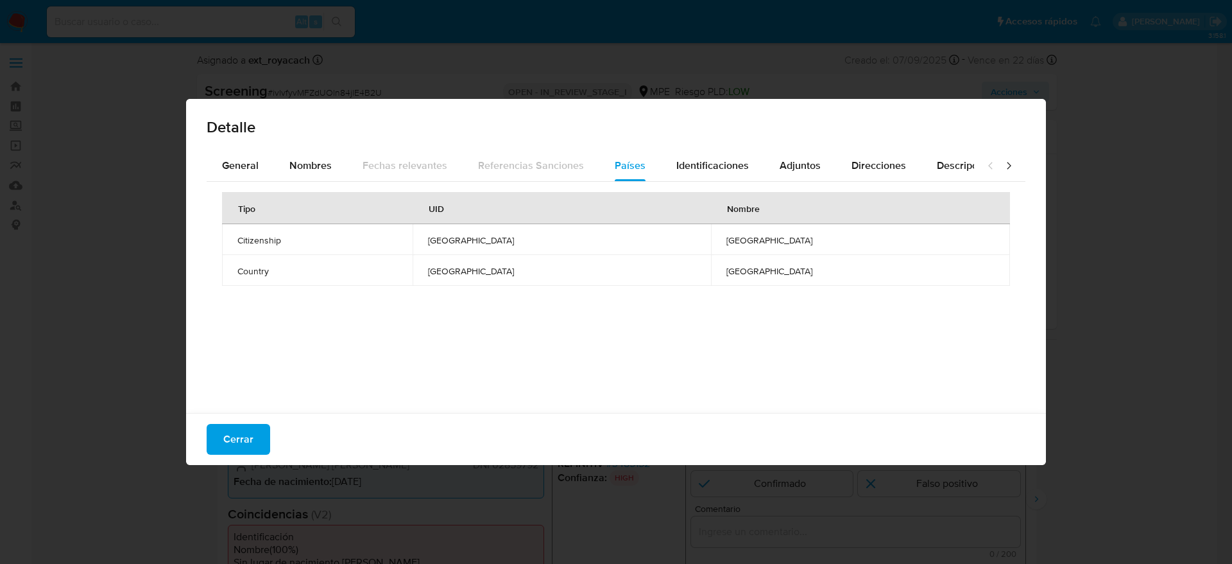
click at [250, 183] on div "Tipo UID Nombre Citizenship PERU PERU Country PERU PERU" at bounding box center [616, 294] width 819 height 225
click at [251, 169] on span "General" at bounding box center [240, 165] width 37 height 15
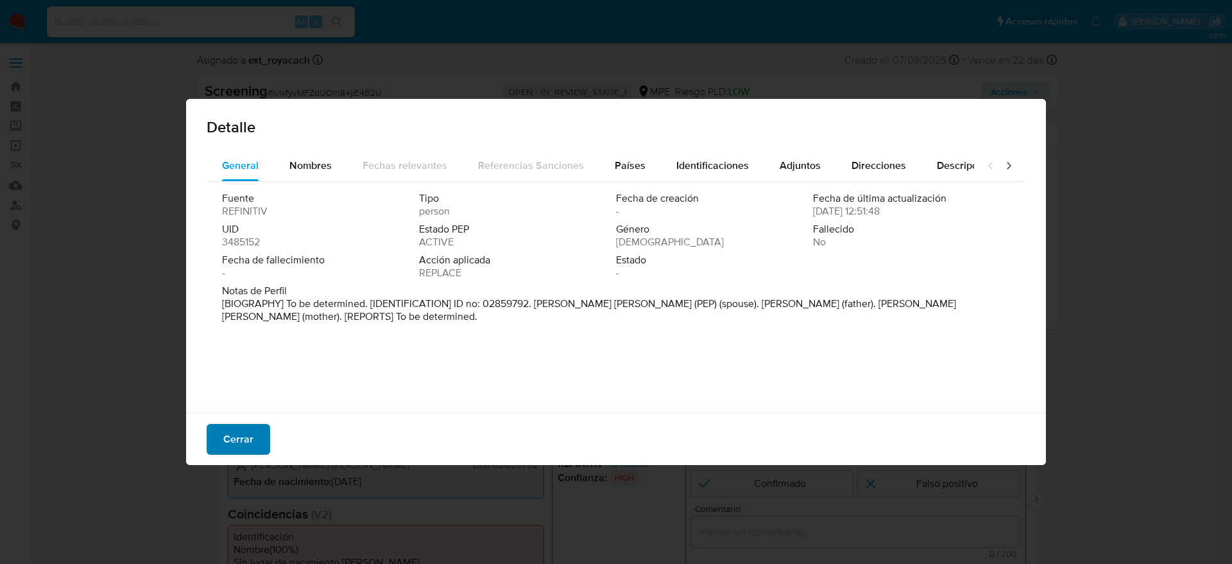
click at [233, 435] on span "Cerrar" at bounding box center [238, 439] width 30 height 28
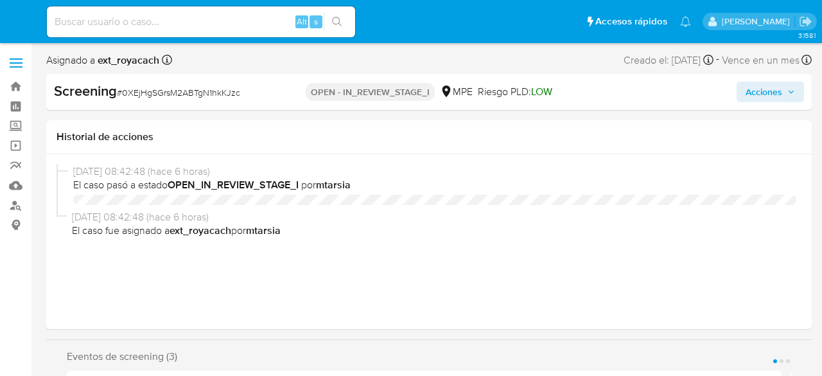
select select "10"
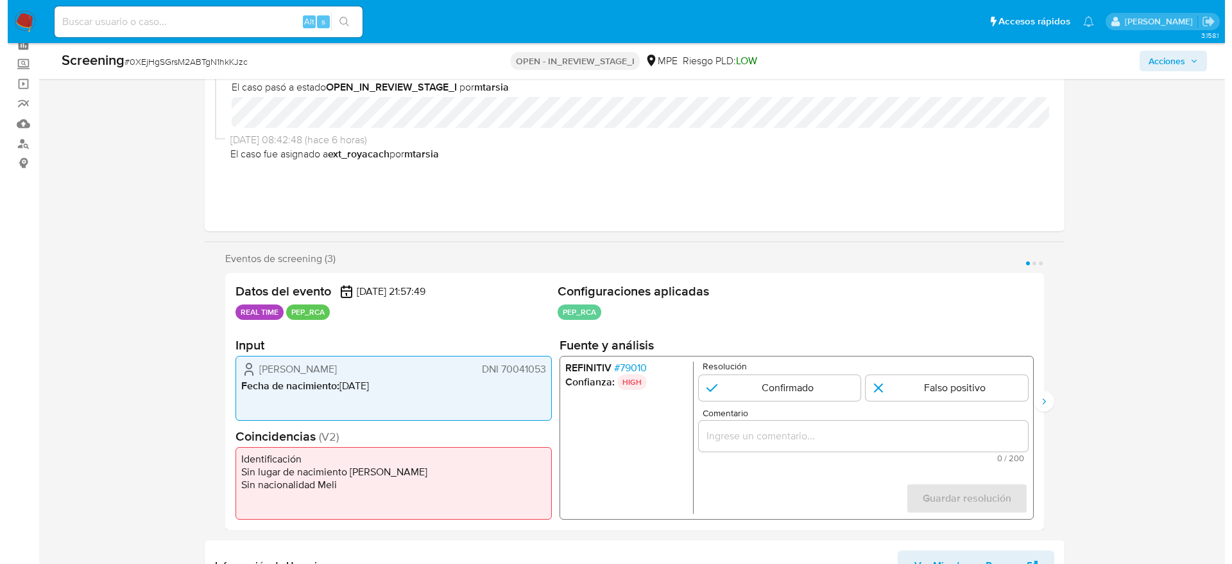
scroll to position [193, 0]
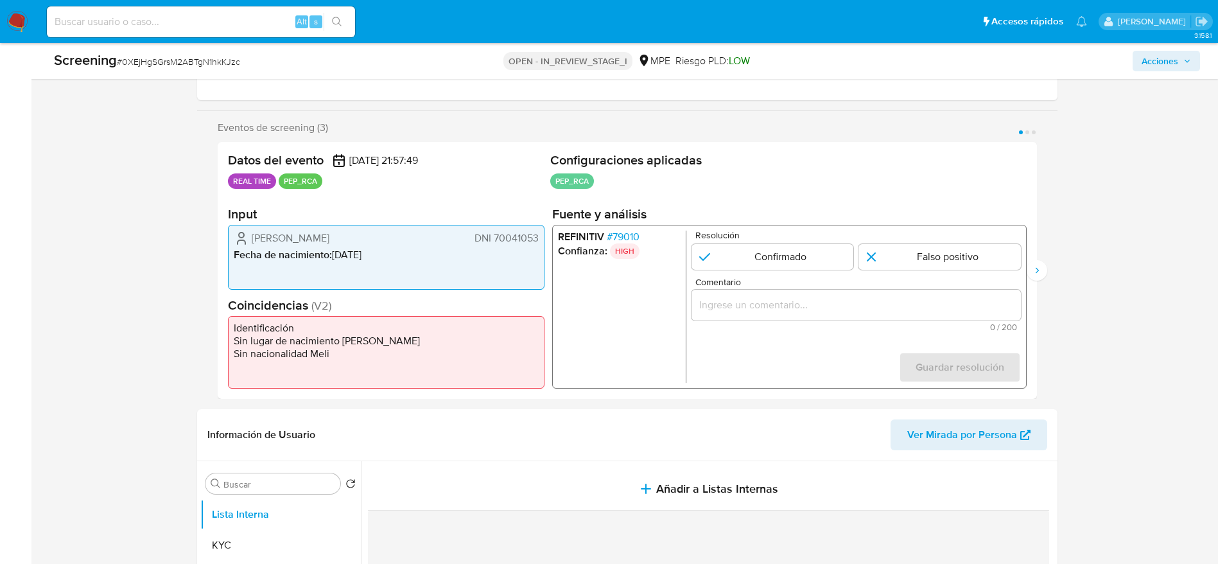
click at [608, 236] on span "# 79010" at bounding box center [622, 236] width 33 height 13
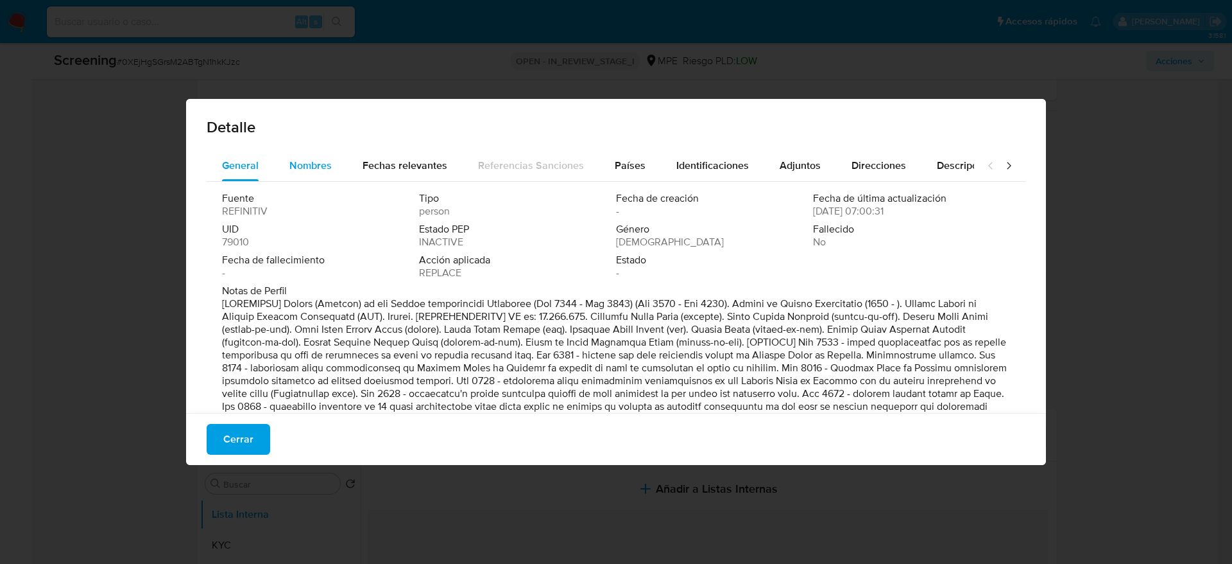
click at [295, 167] on span "Nombres" at bounding box center [310, 165] width 42 height 15
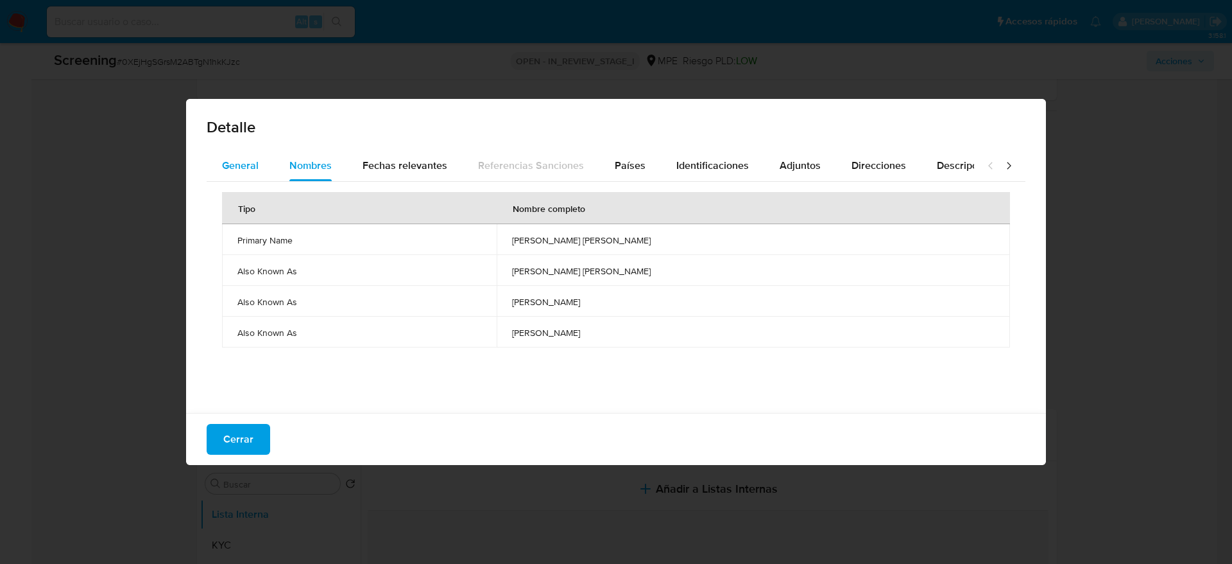
click at [242, 165] on span "General" at bounding box center [240, 165] width 37 height 15
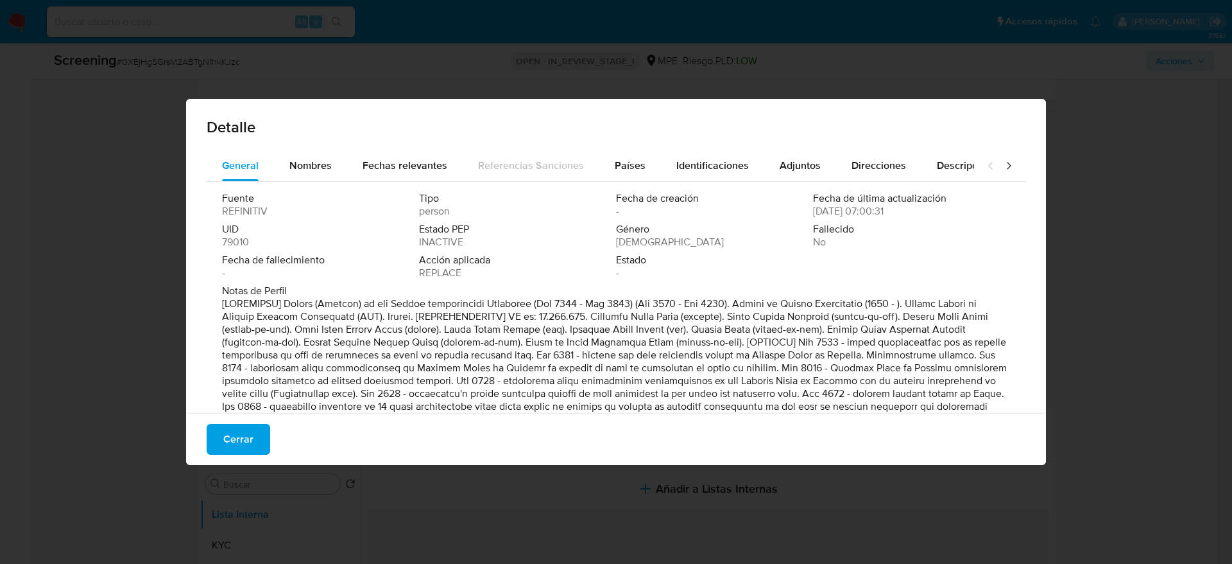
click at [607, 148] on div "Detalle" at bounding box center [616, 124] width 860 height 51
drag, startPoint x: 607, startPoint y: 155, endPoint x: 607, endPoint y: 164, distance: 9.0
click at [607, 157] on button "Países" at bounding box center [631, 165] width 62 height 31
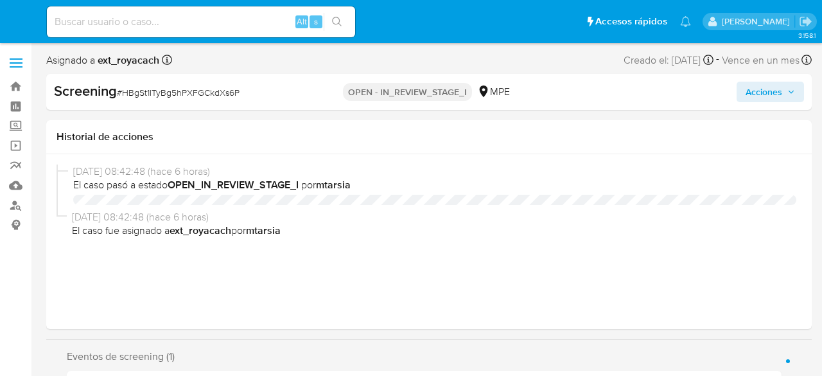
select select "10"
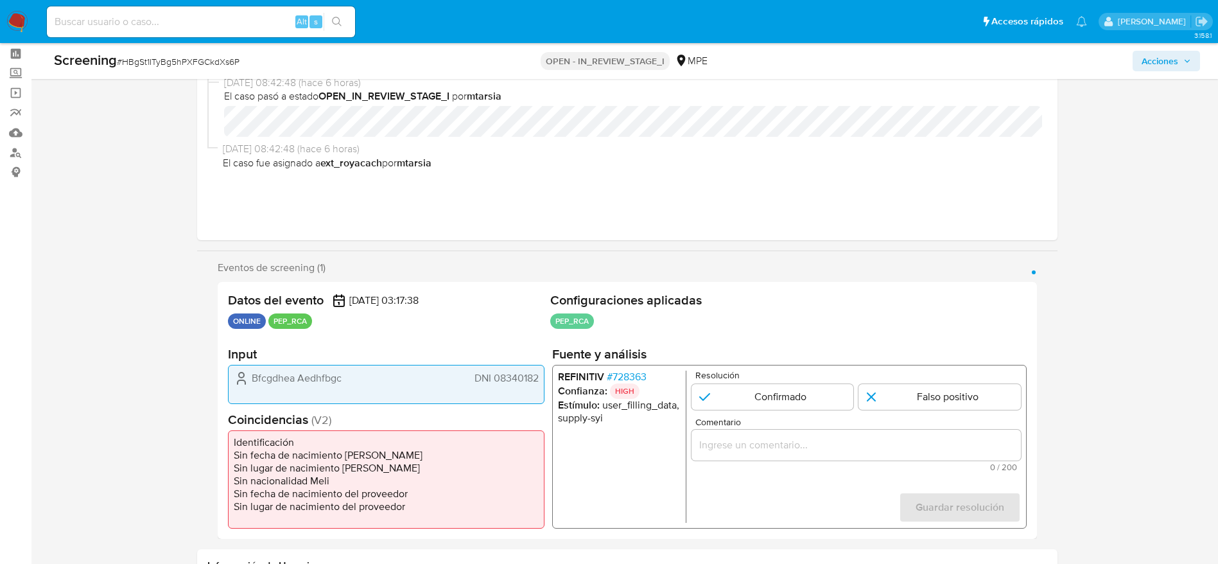
scroll to position [96, 0]
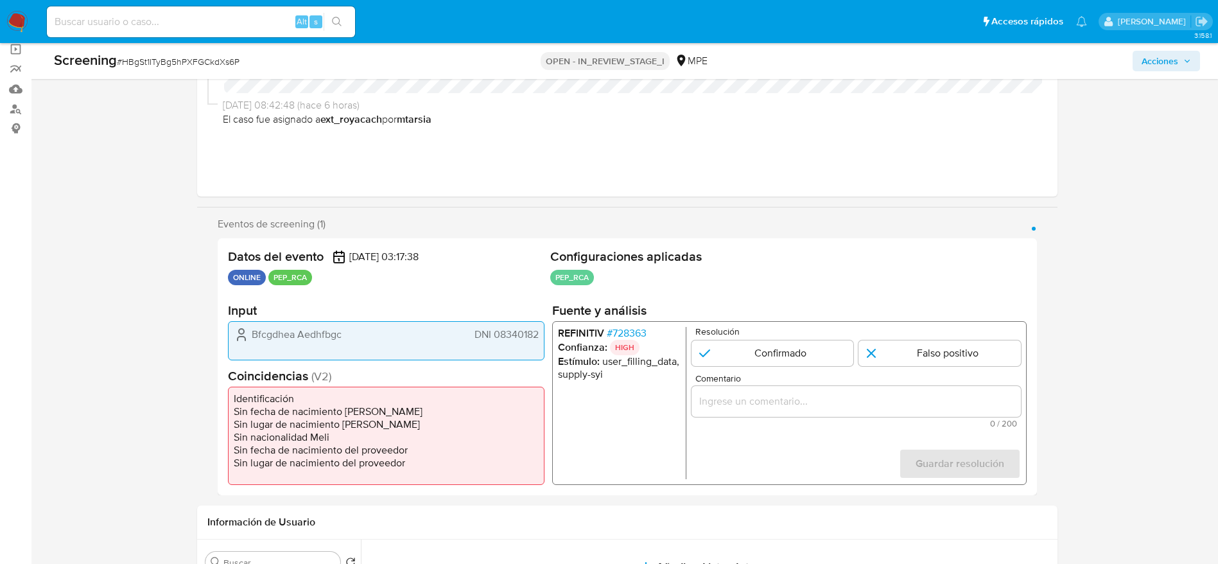
click at [637, 333] on span "# 728363" at bounding box center [626, 333] width 40 height 13
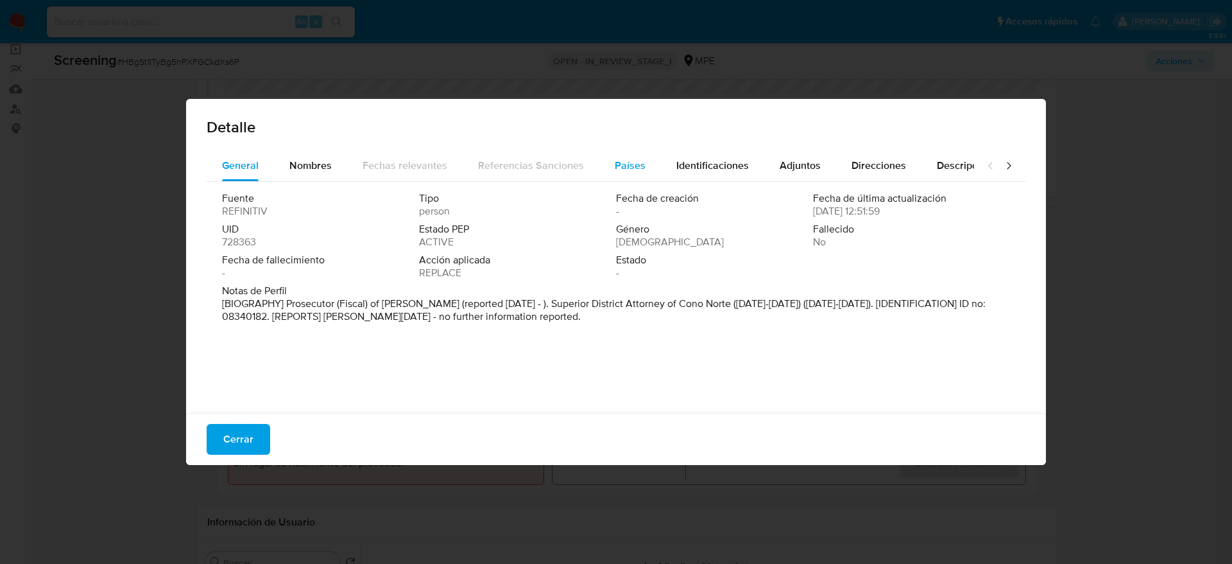
drag, startPoint x: 600, startPoint y: 186, endPoint x: 607, endPoint y: 180, distance: 8.6
click at [601, 186] on div "Fuente REFINITIV Tipo person Fecha de creación - Fecha de última actualización …" at bounding box center [616, 294] width 819 height 225
click at [625, 159] on span "Países" at bounding box center [630, 165] width 31 height 15
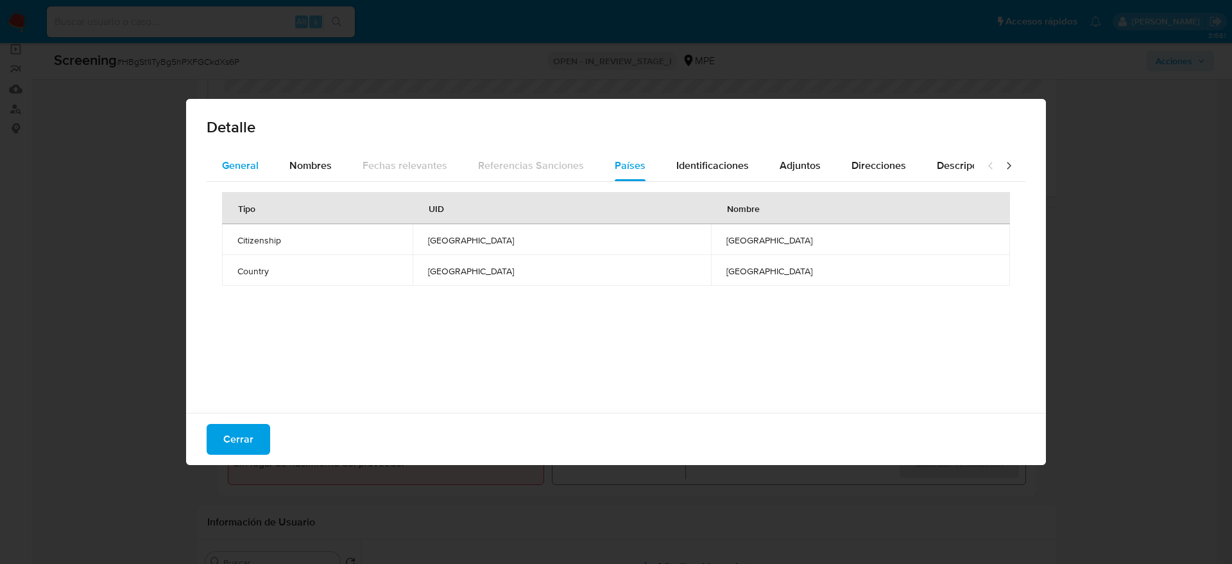
click at [245, 171] on span "General" at bounding box center [240, 165] width 37 height 15
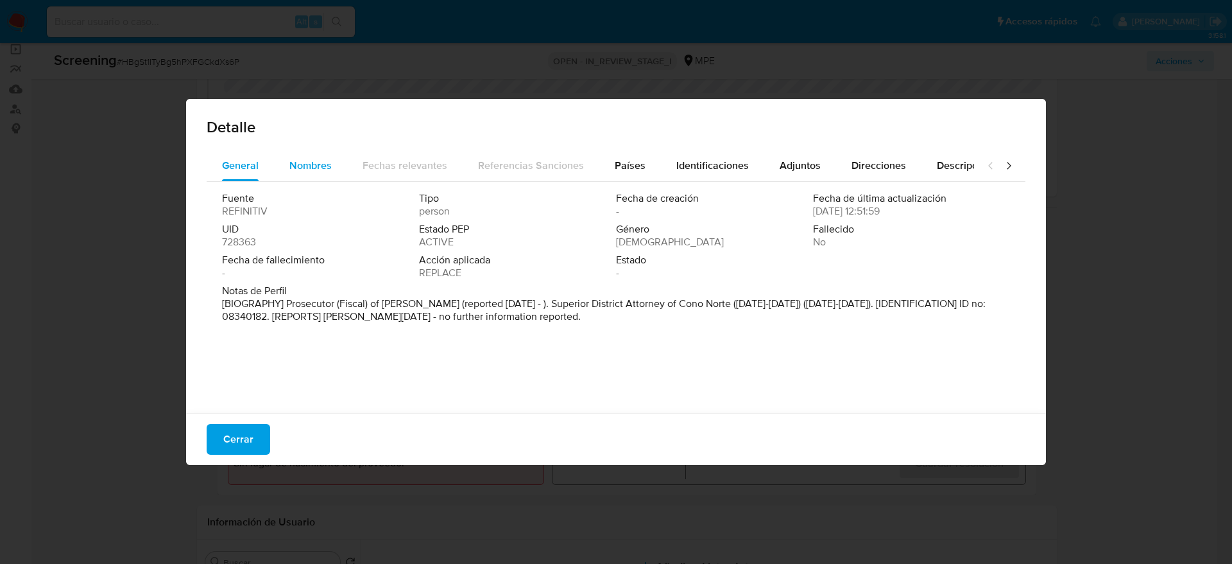
click at [298, 162] on span "Nombres" at bounding box center [310, 165] width 42 height 15
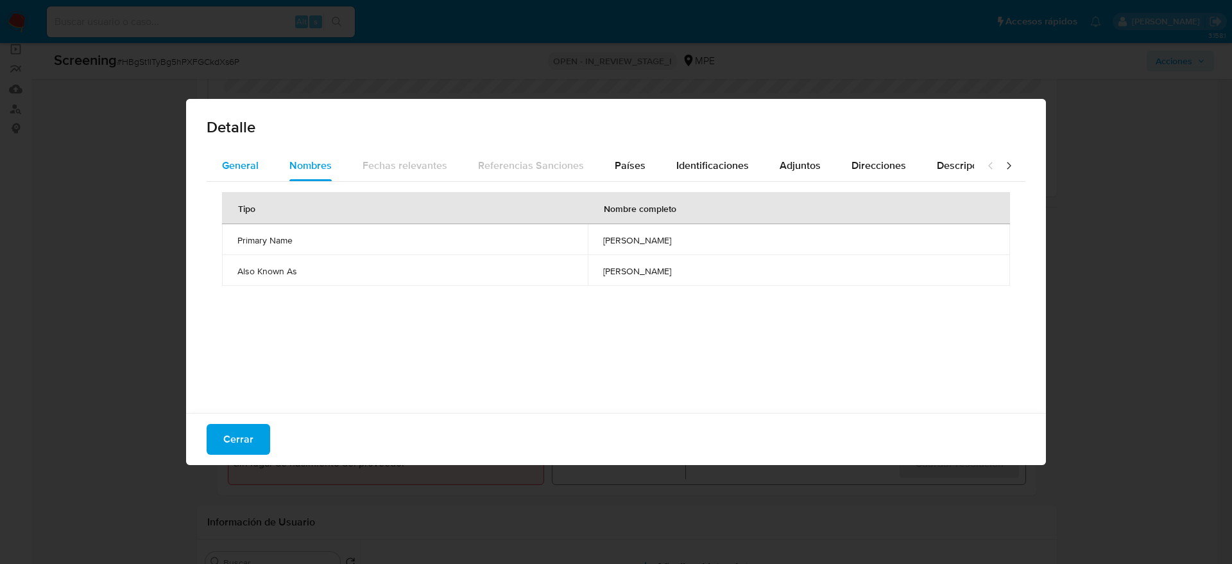
click at [241, 176] on div "General" at bounding box center [240, 165] width 37 height 31
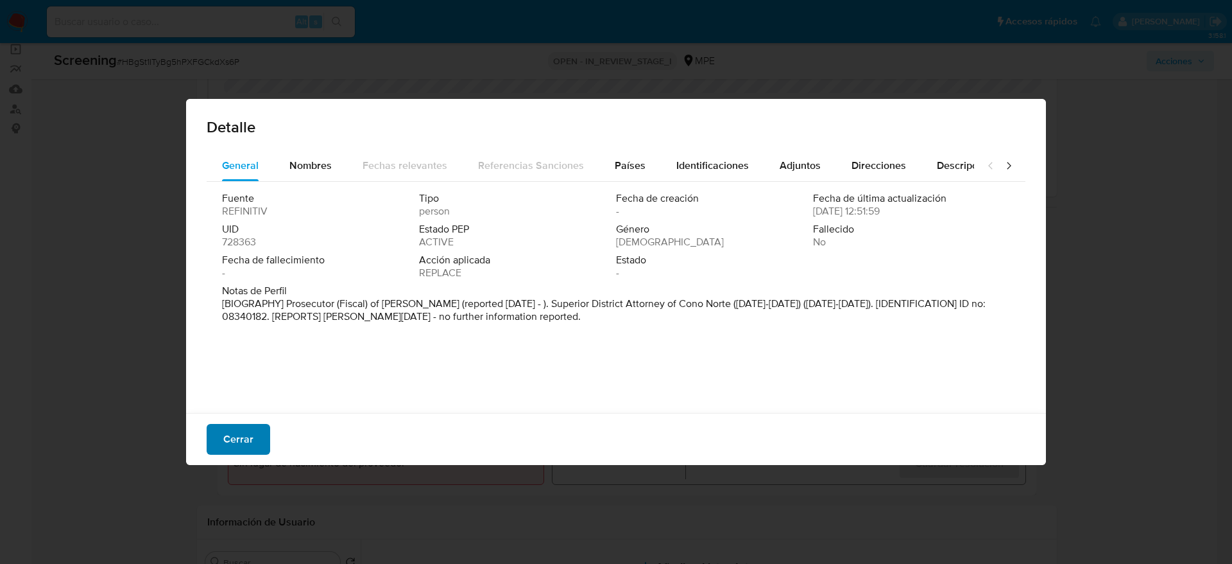
drag, startPoint x: 221, startPoint y: 453, endPoint x: 225, endPoint y: 444, distance: 9.2
click at [221, 375] on button "Cerrar" at bounding box center [239, 439] width 64 height 31
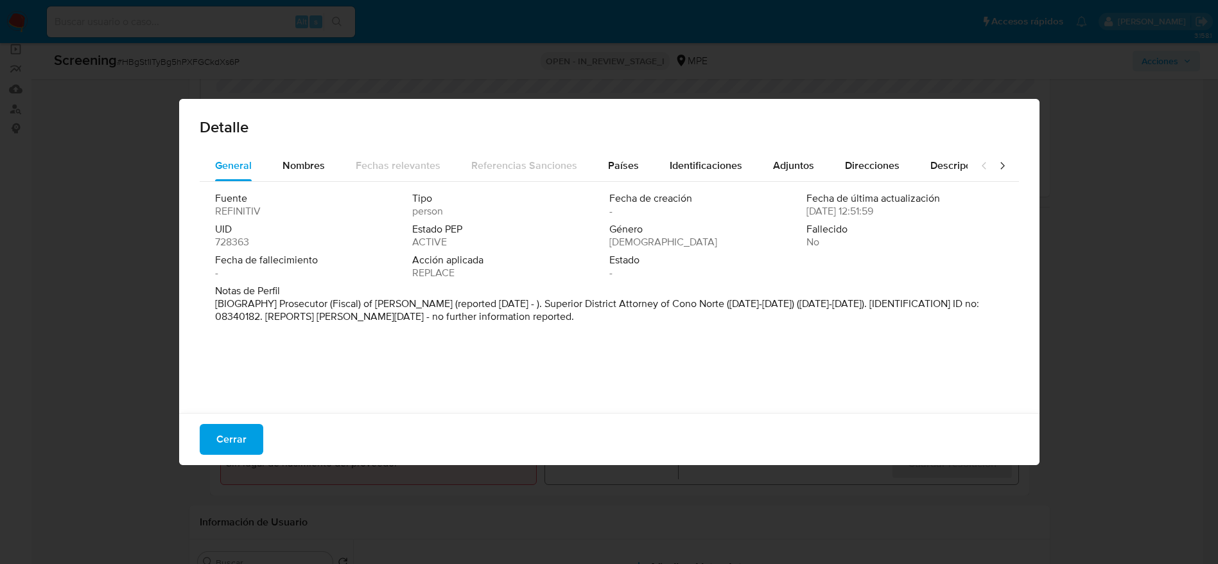
click at [225, 375] on div "Datos del evento 14/09/2025 03:17:38 ONLINE PEP_RCA Configuraciones aplicadas P…" at bounding box center [619, 366] width 819 height 257
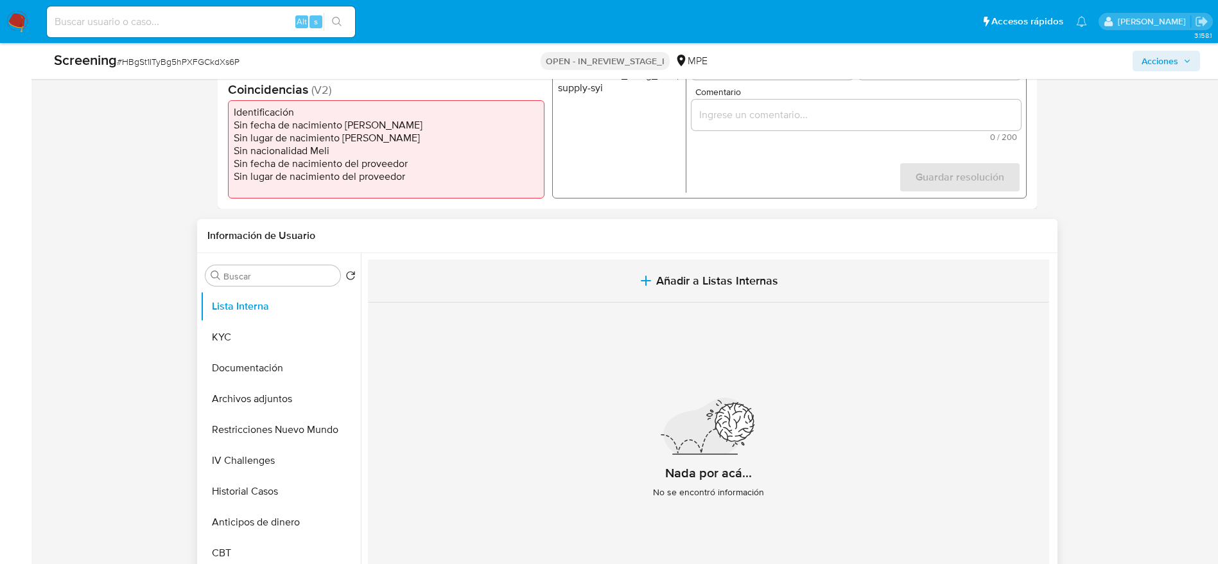
scroll to position [385, 0]
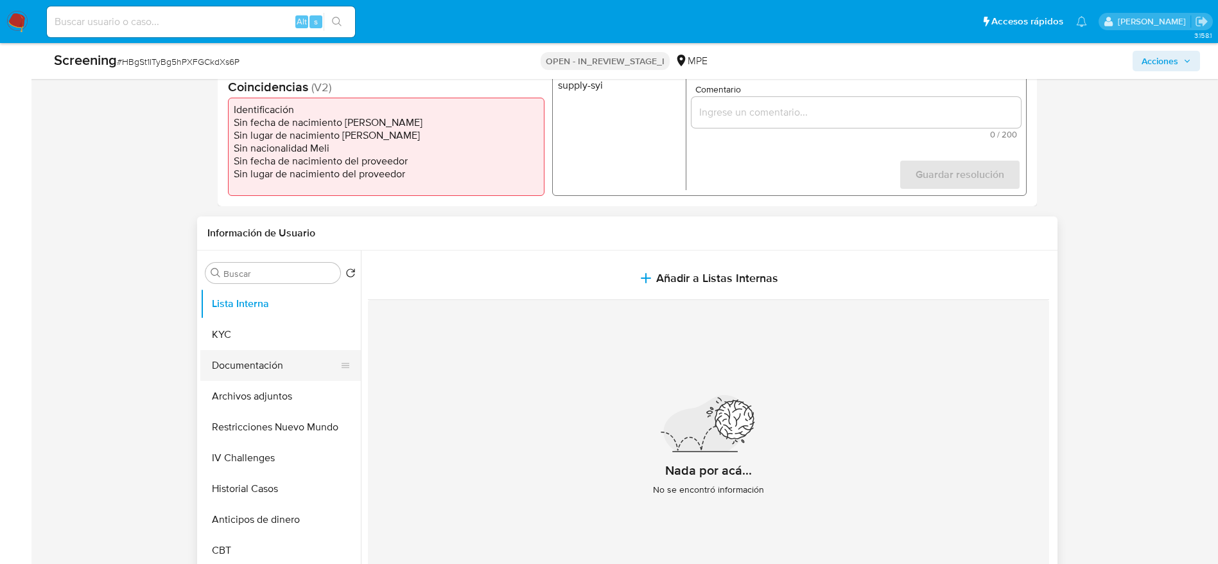
click at [271, 367] on button "Documentación" at bounding box center [275, 365] width 150 height 31
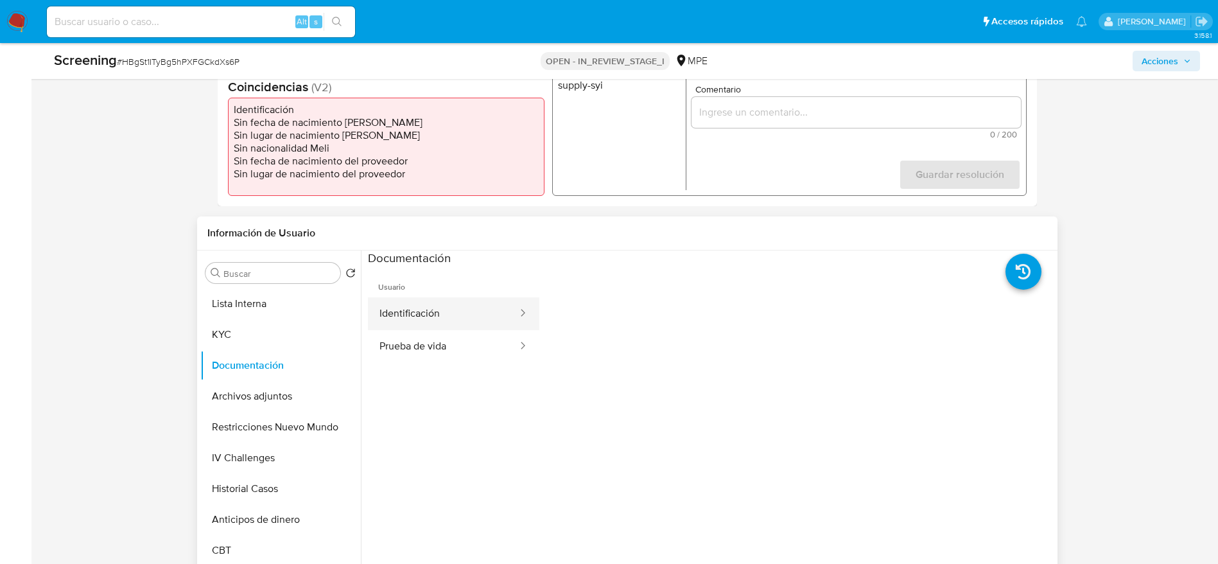
click at [411, 322] on button "Identificación" at bounding box center [443, 313] width 151 height 33
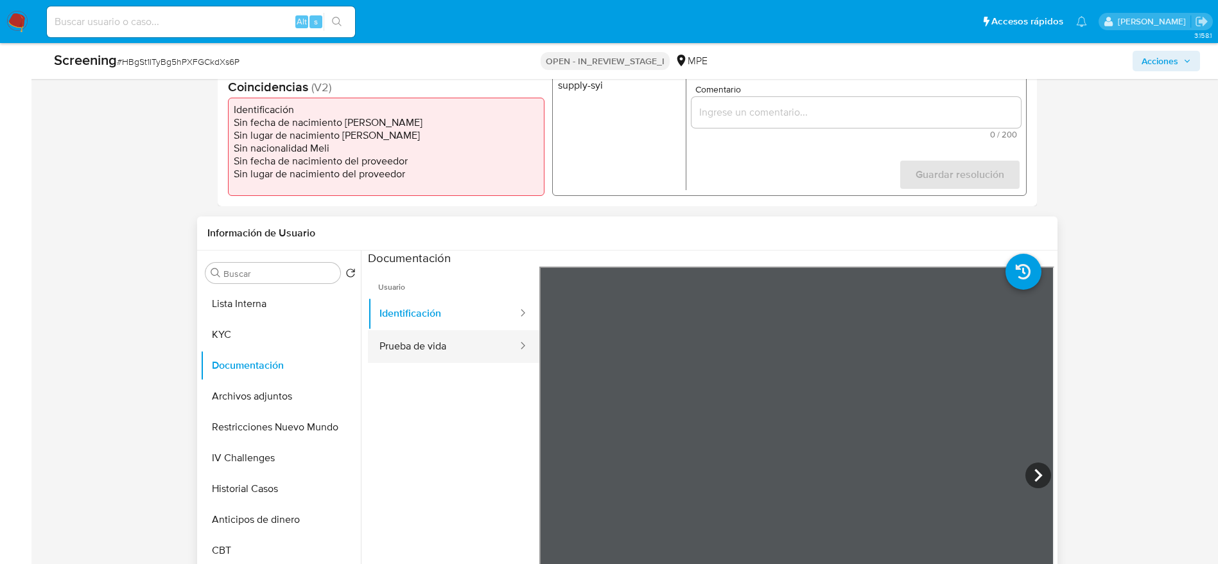
click at [463, 336] on button "Prueba de vida" at bounding box center [443, 346] width 151 height 33
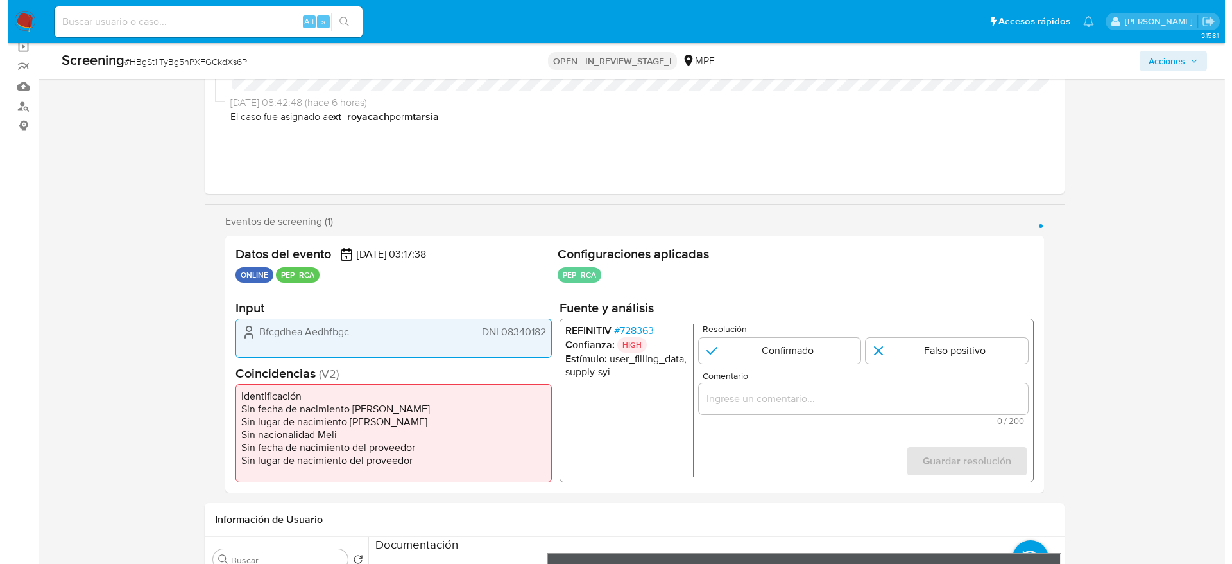
scroll to position [96, 0]
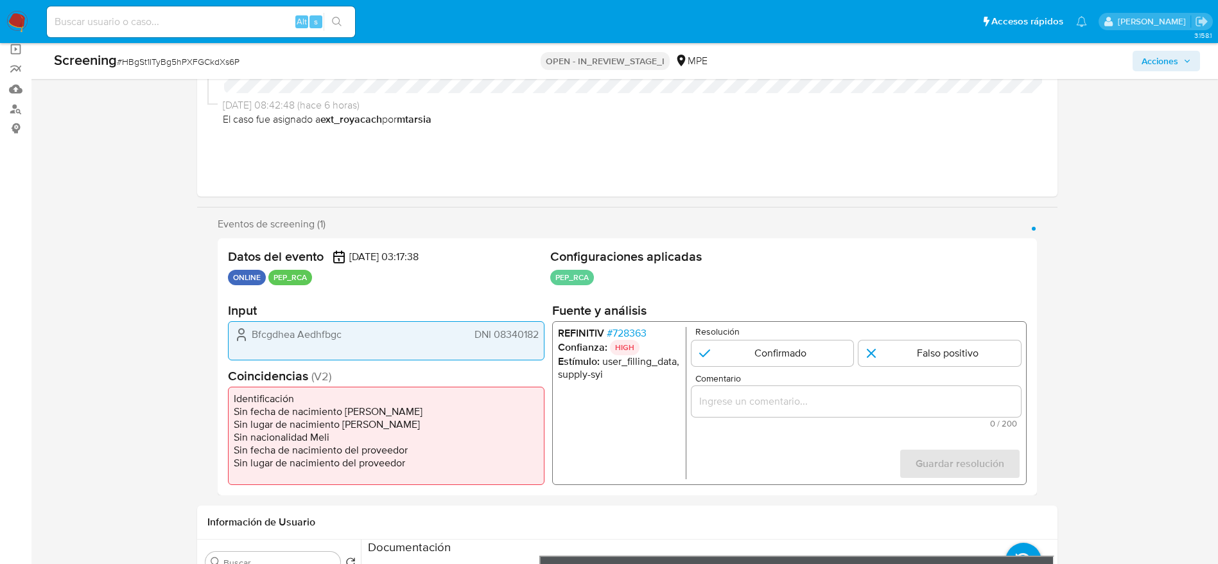
click at [643, 335] on span "# 728363" at bounding box center [626, 333] width 40 height 13
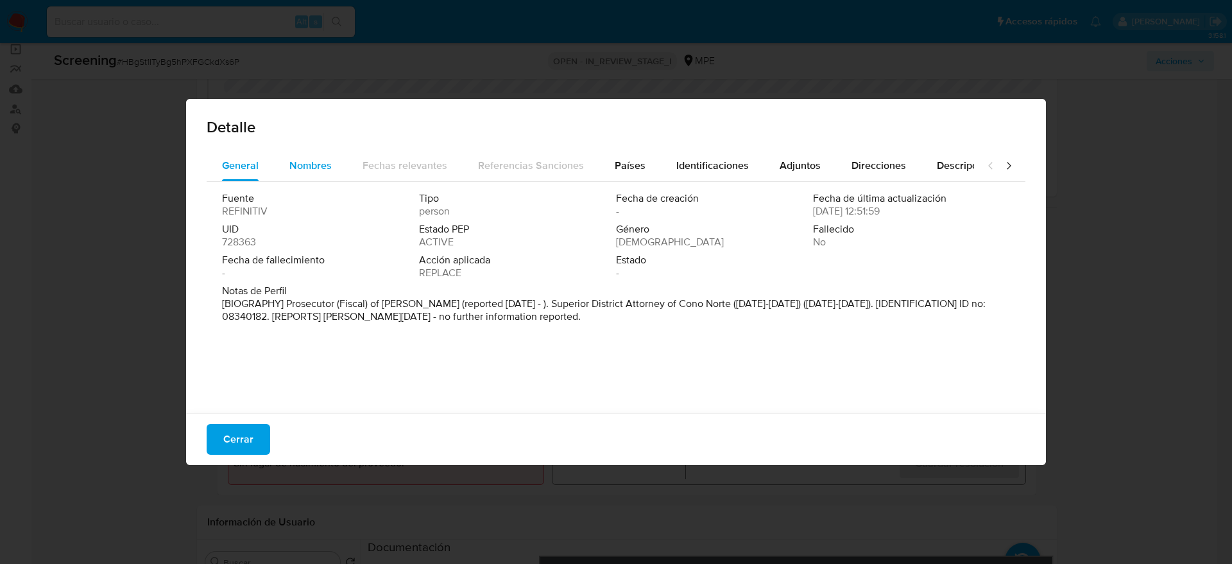
click at [315, 172] on span "Nombres" at bounding box center [310, 165] width 42 height 15
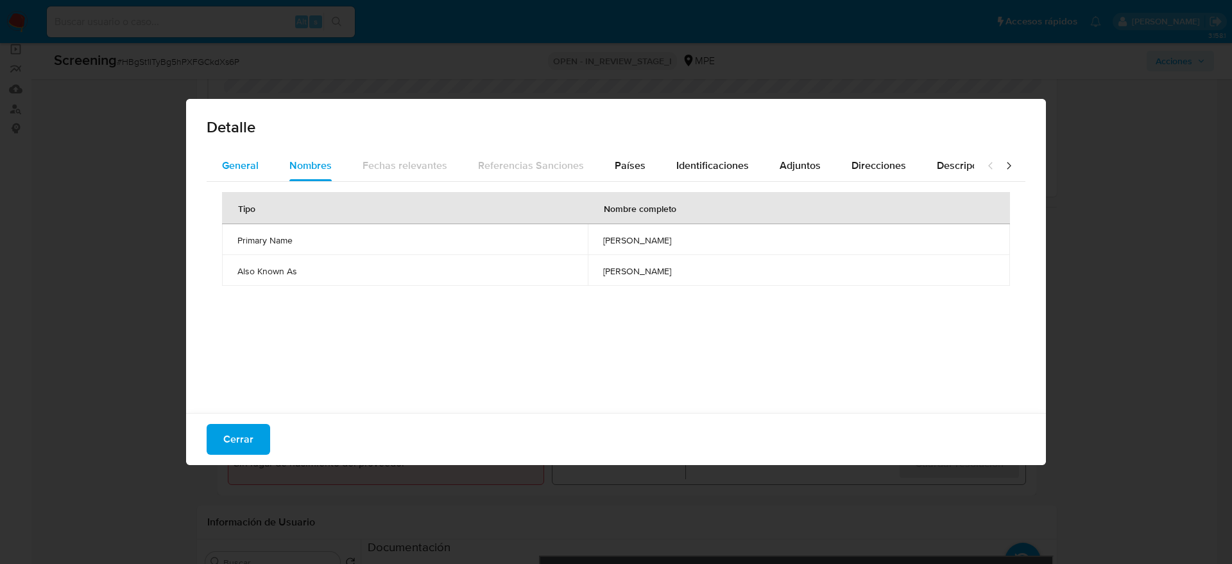
click at [260, 166] on button "General" at bounding box center [240, 165] width 67 height 31
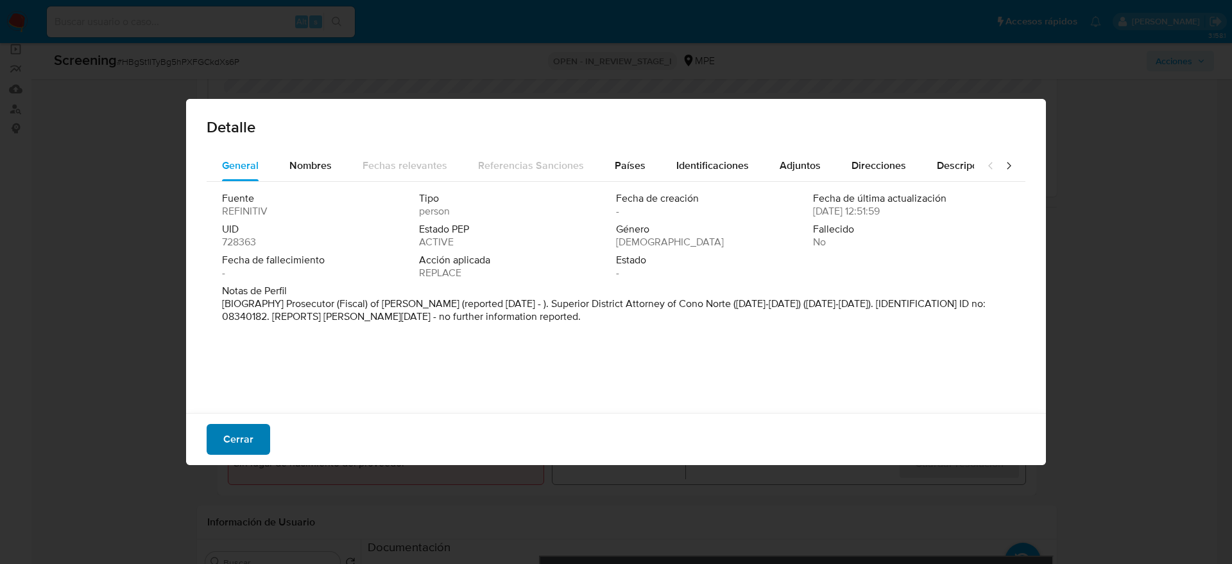
click at [221, 375] on button "Cerrar" at bounding box center [239, 439] width 64 height 31
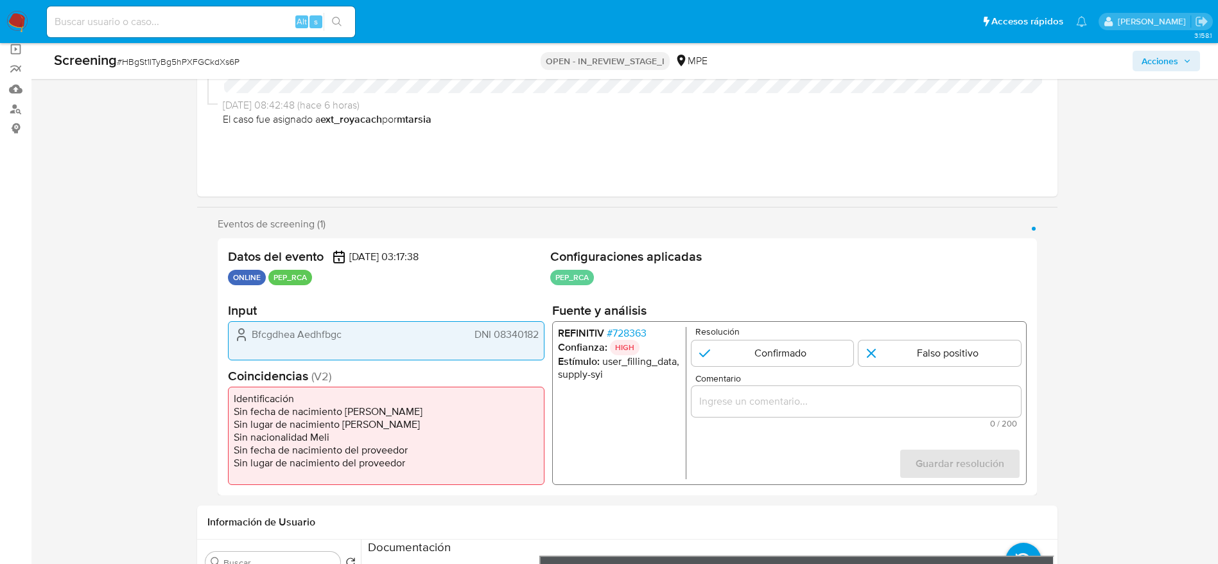
click at [615, 329] on span "# 728363" at bounding box center [626, 333] width 40 height 13
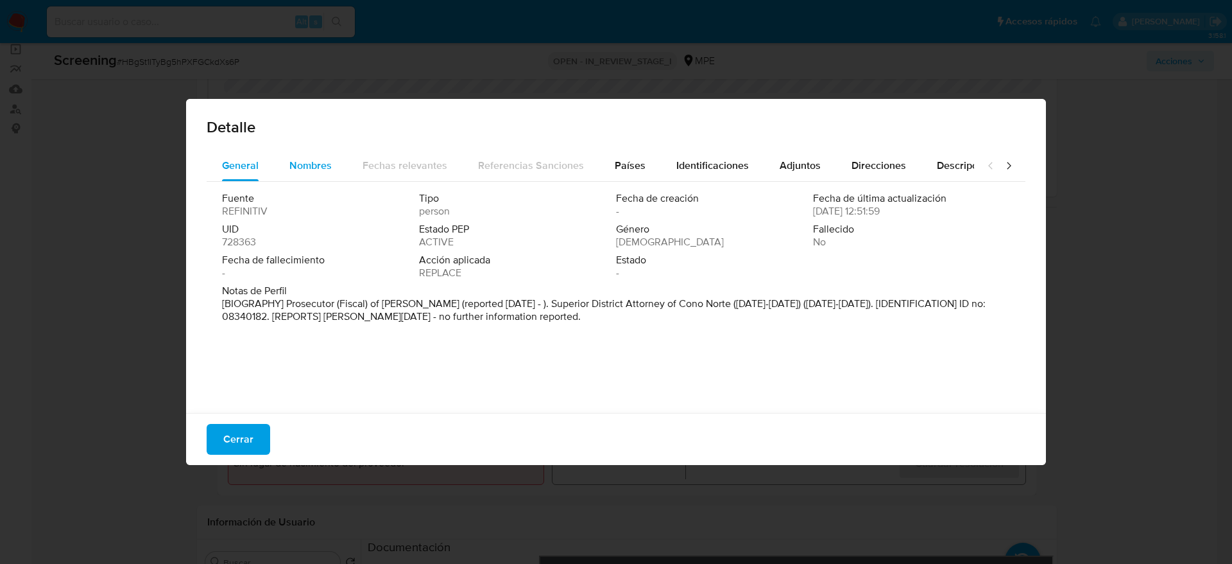
click at [320, 154] on div "Nombres" at bounding box center [310, 165] width 42 height 31
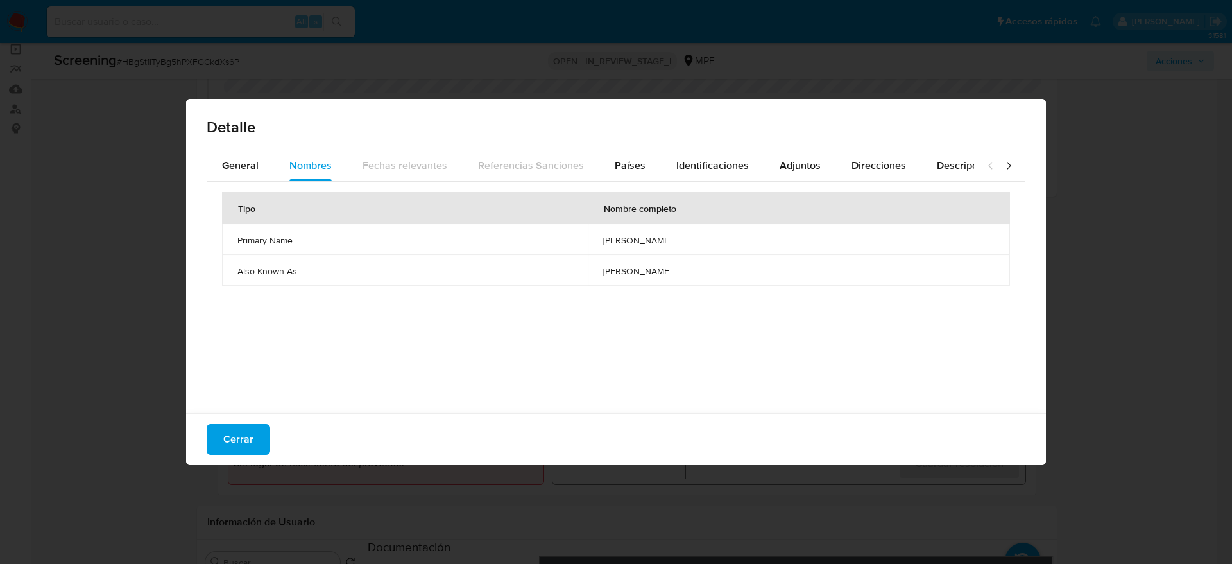
click at [603, 266] on span "basilio francisco saavedra posso" at bounding box center [799, 271] width 392 height 12
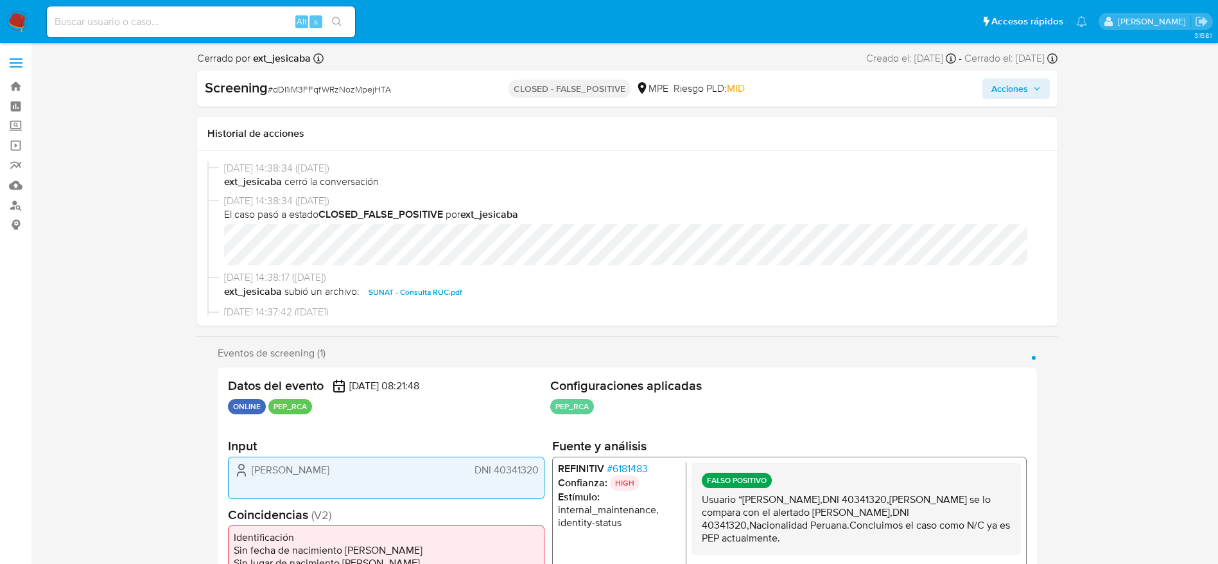
select select "10"
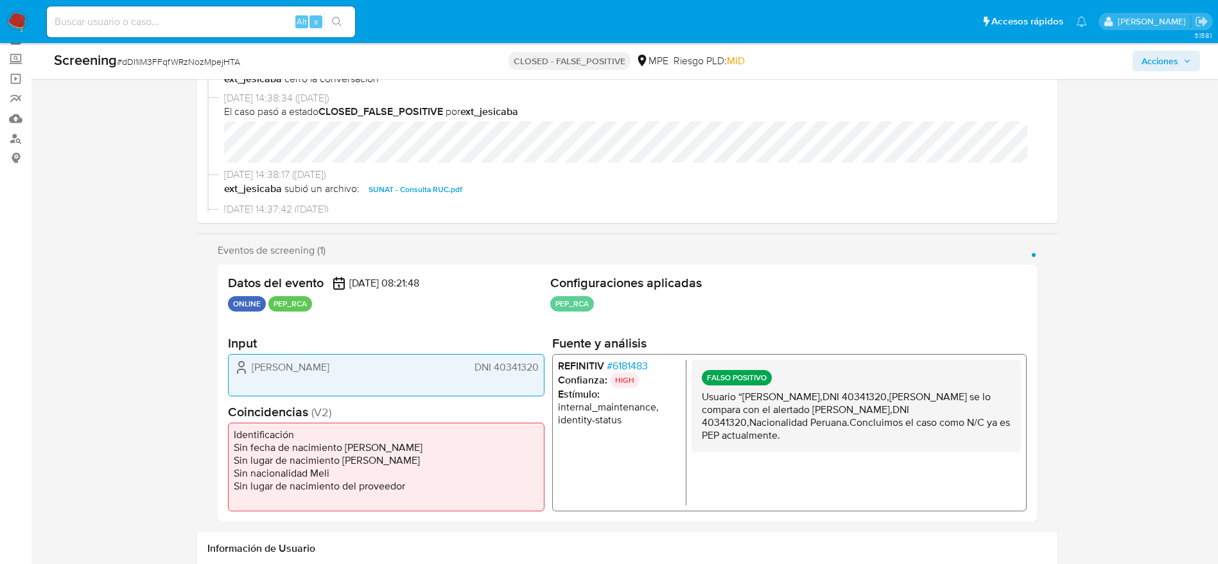
scroll to position [96, 0]
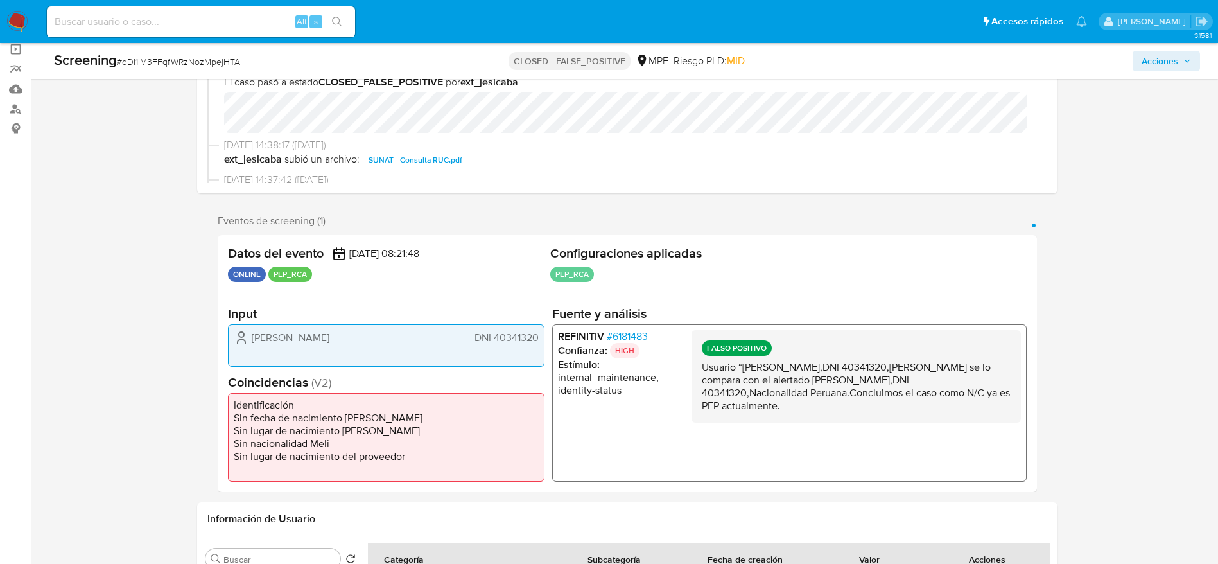
click at [626, 330] on span "# 6181483" at bounding box center [626, 336] width 41 height 13
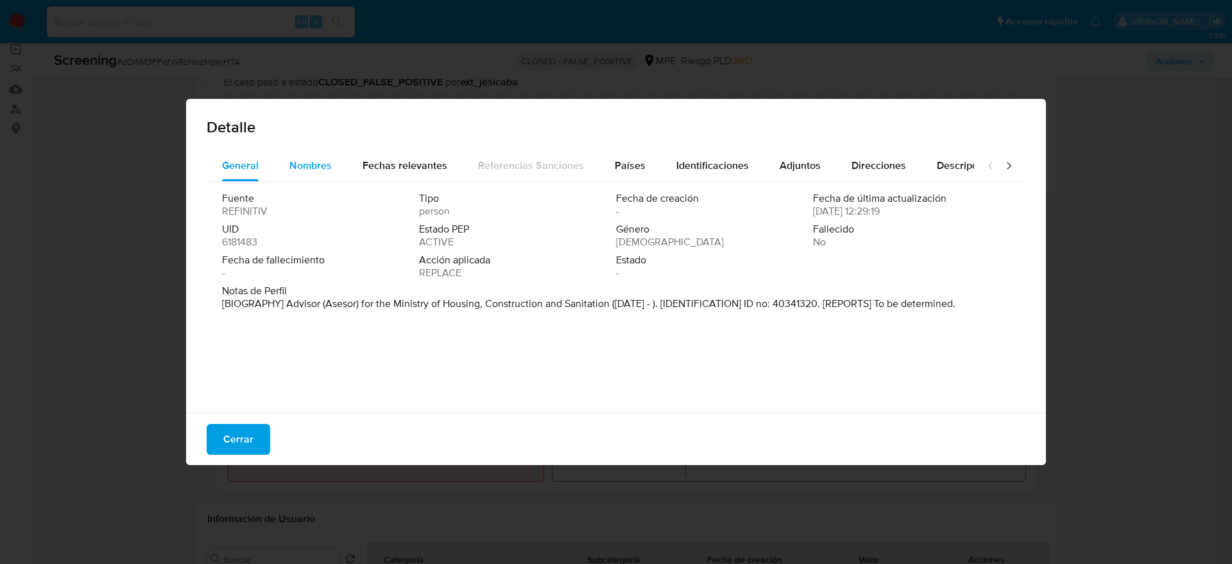
click at [300, 160] on span "Nombres" at bounding box center [310, 165] width 42 height 15
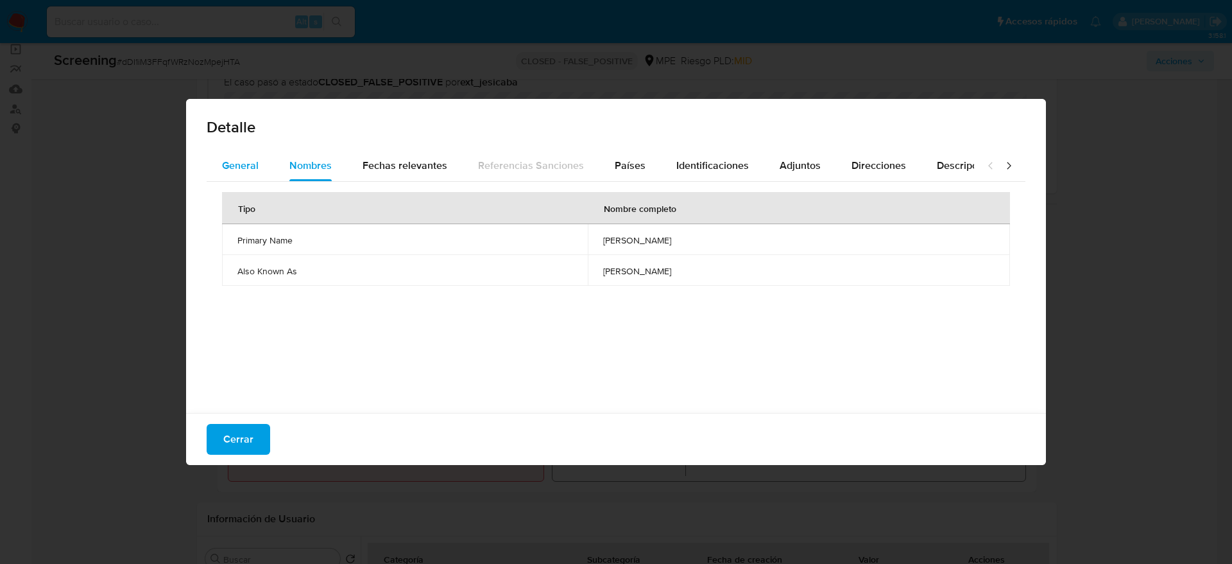
click at [247, 165] on span "General" at bounding box center [240, 165] width 37 height 15
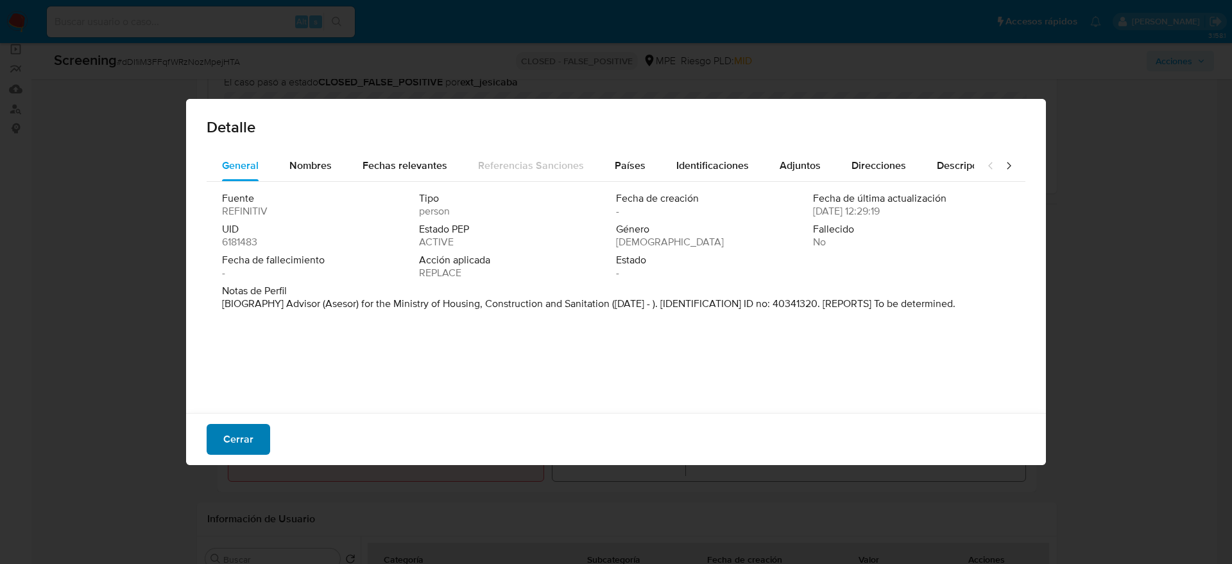
click at [235, 447] on span "Cerrar" at bounding box center [238, 439] width 30 height 28
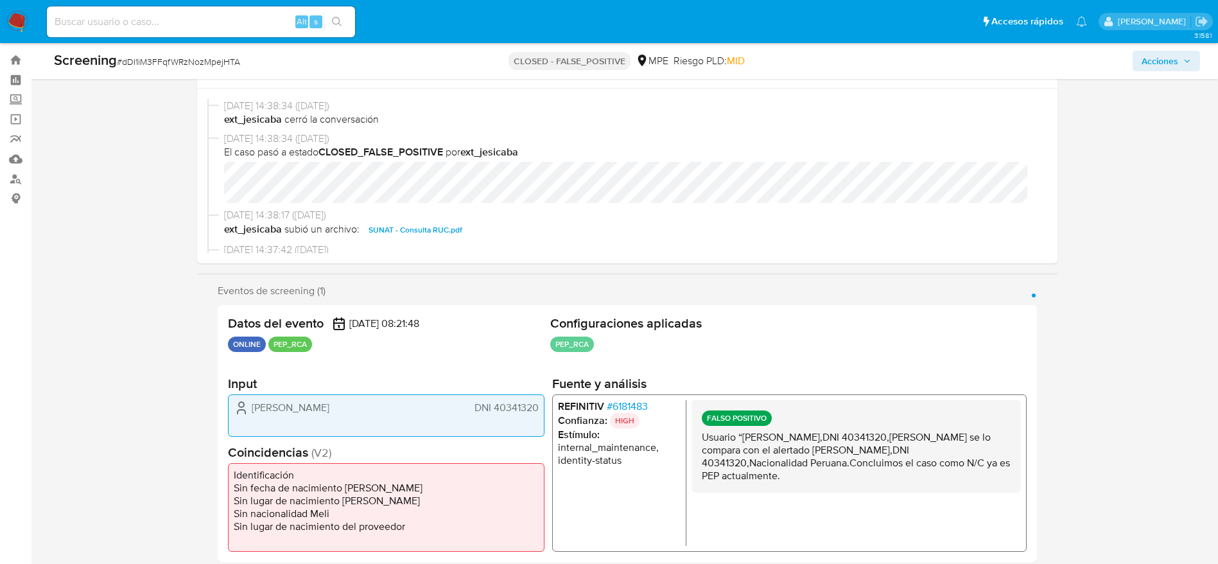
scroll to position [0, 0]
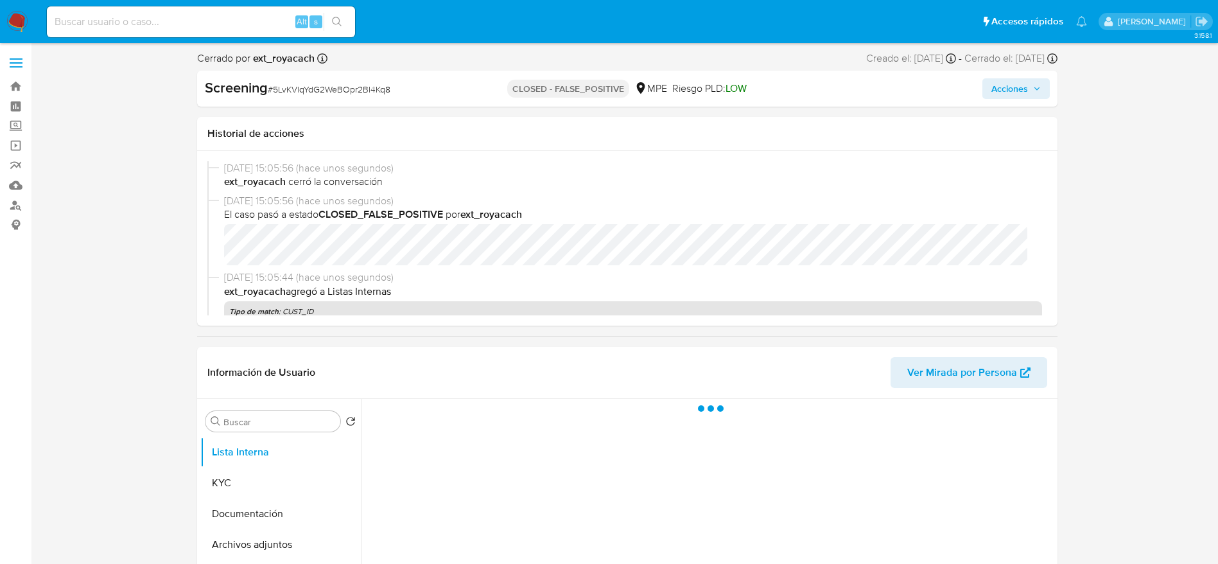
select select "10"
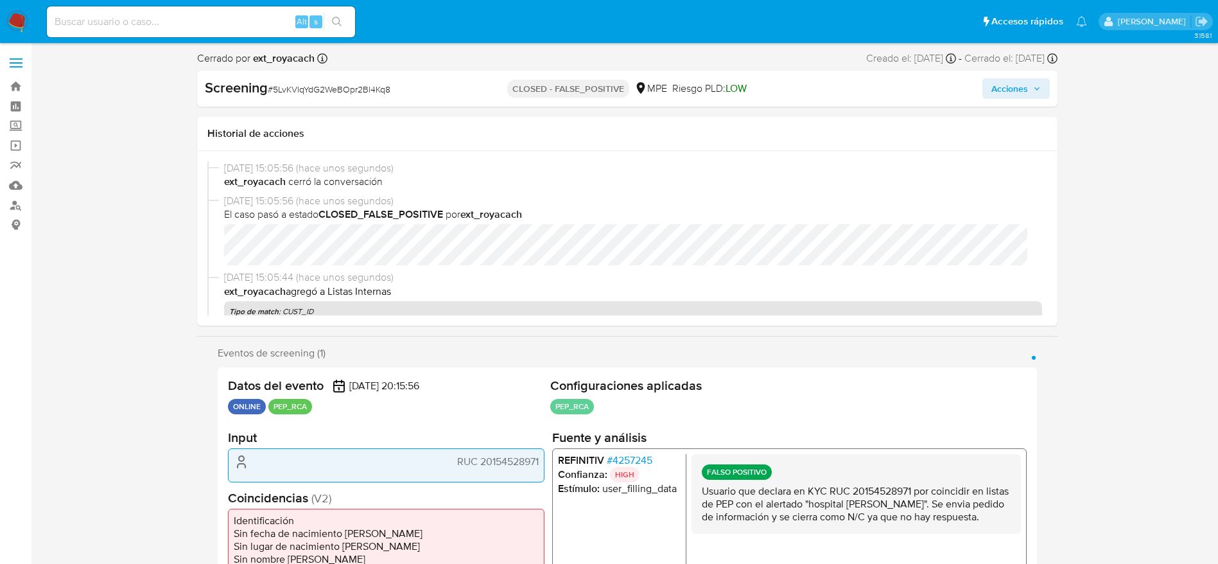
click at [277, 95] on span "# 5LvKVlqYdG2WeBOpr2Bl4Kq8" at bounding box center [329, 89] width 123 height 13
copy span "5LvKVlqYdG2WeBOpr2Bl4Kq8"
